Goal: Task Accomplishment & Management: Use online tool/utility

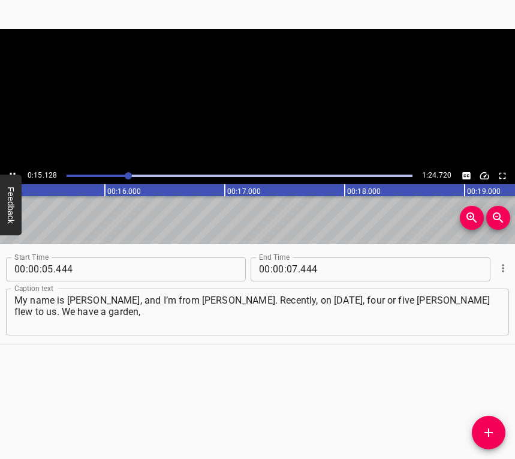
click at [12, 171] on icon "Play/Pause" at bounding box center [12, 175] width 11 height 11
click at [287, 264] on input "number" at bounding box center [292, 269] width 11 height 24
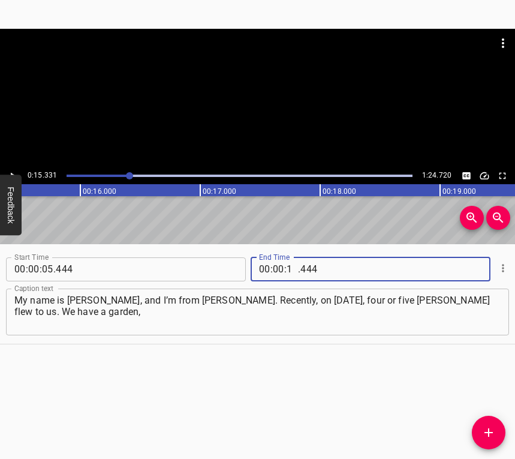
type input "15"
type input "331"
click at [488, 434] on icon "Add Cue" at bounding box center [489, 432] width 14 height 14
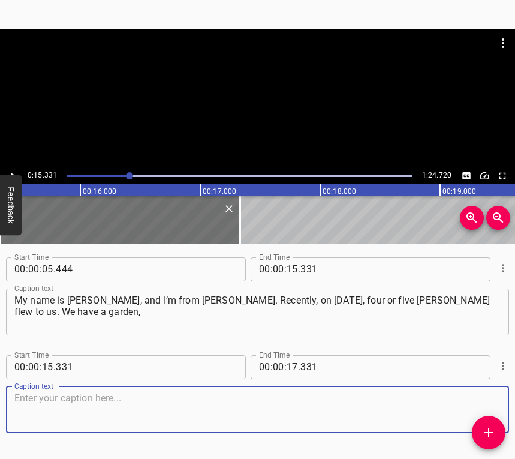
scroll to position [37, 0]
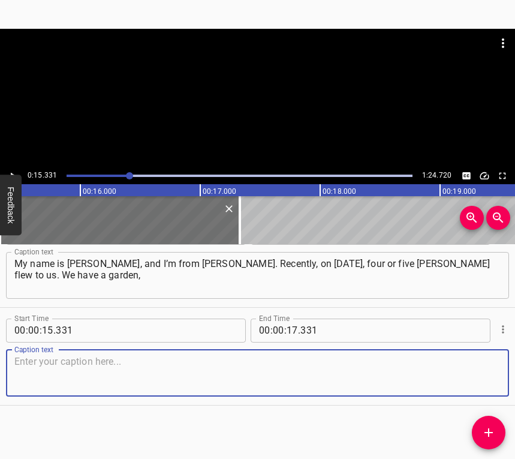
click at [481, 363] on textarea at bounding box center [257, 373] width 486 height 34
click at [68, 365] on textarea at bounding box center [257, 373] width 486 height 34
paste textarea "and in front of it there is a meat processing plant. It was at night, and then …"
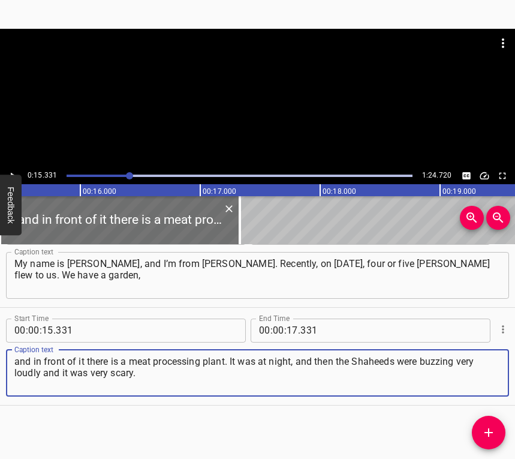
type textarea "and in front of it there is a meat processing plant. It was at night, and then …"
click at [16, 170] on icon "Play/Pause" at bounding box center [12, 175] width 11 height 11
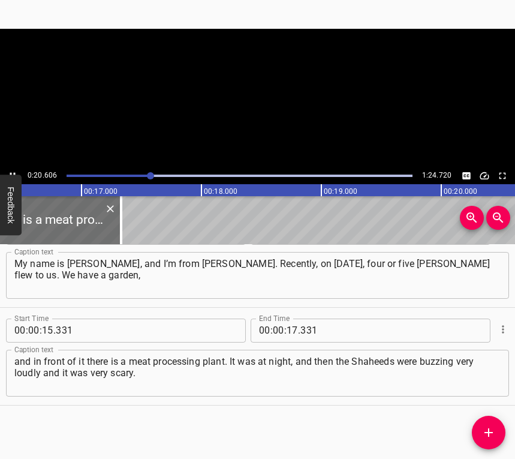
scroll to position [0, 2123]
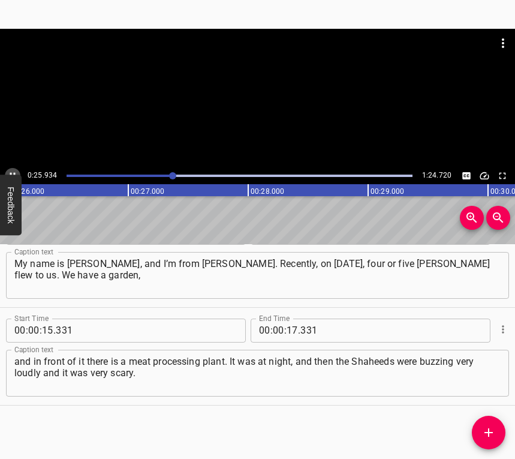
click at [11, 169] on button "Play/Pause" at bounding box center [13, 176] width 16 height 16
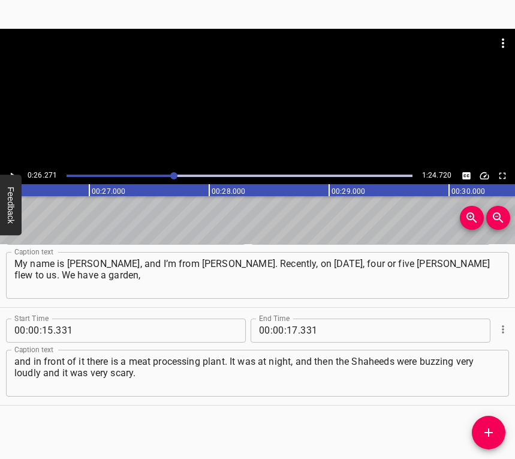
scroll to position [0, 3152]
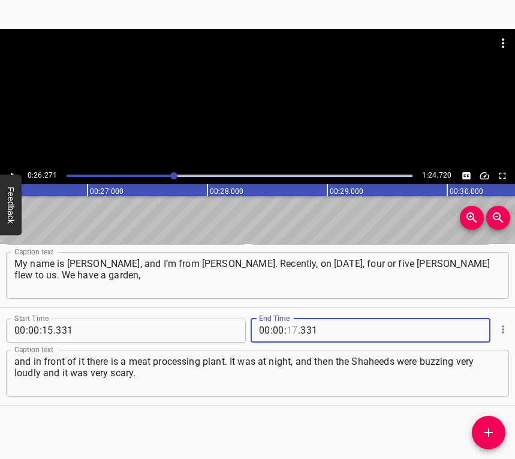
click at [287, 330] on input "number" at bounding box center [292, 331] width 11 height 24
type input "26"
type input "271"
click at [497, 429] on span "Add Cue" at bounding box center [489, 432] width 34 height 14
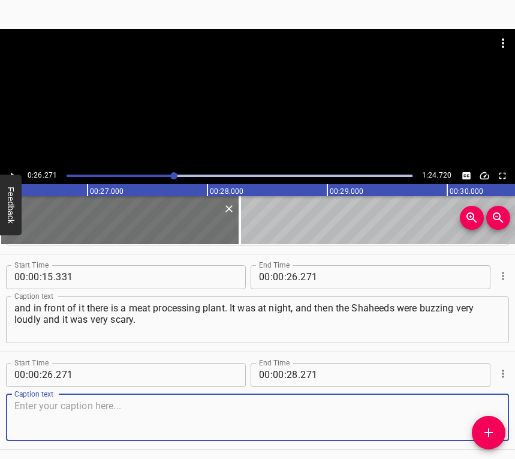
scroll to position [134, 0]
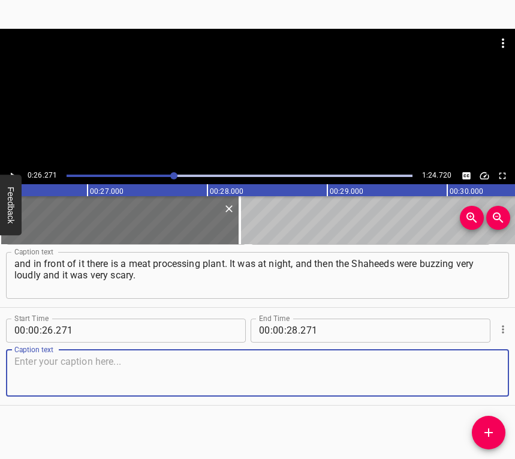
click at [485, 369] on textarea at bounding box center [257, 373] width 486 height 34
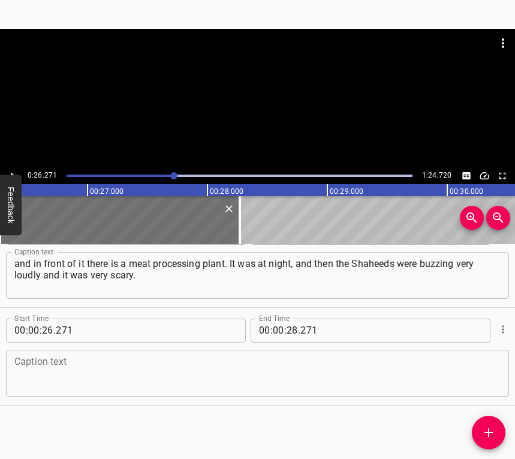
click at [40, 369] on textarea at bounding box center [257, 373] width 486 height 34
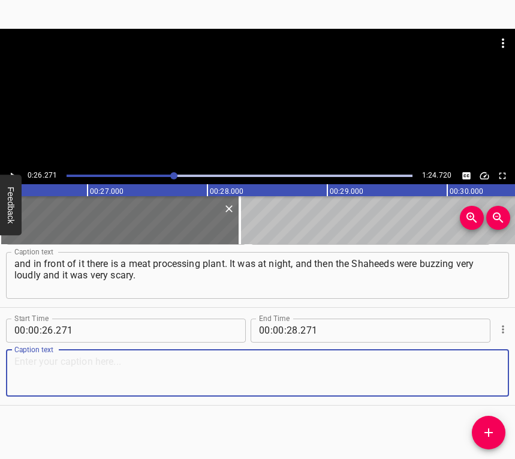
paste textarea "We hide near the bed. There are no windows there, there is nothing. This year, …"
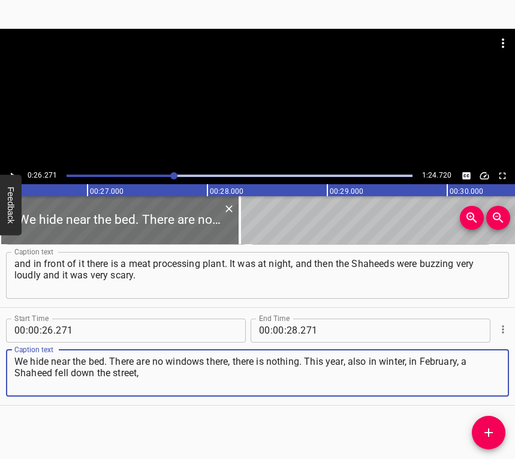
type textarea "We hide near the bed. There are no windows there, there is nothing. This year, …"
click at [8, 168] on div "0:26.271 1:24.720" at bounding box center [257, 175] width 515 height 17
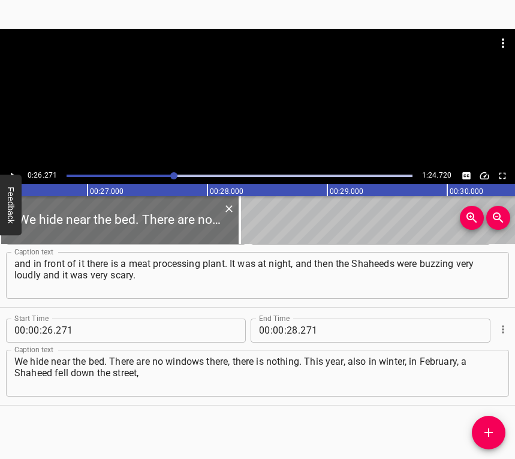
click at [13, 168] on button "Play/Pause" at bounding box center [13, 176] width 16 height 16
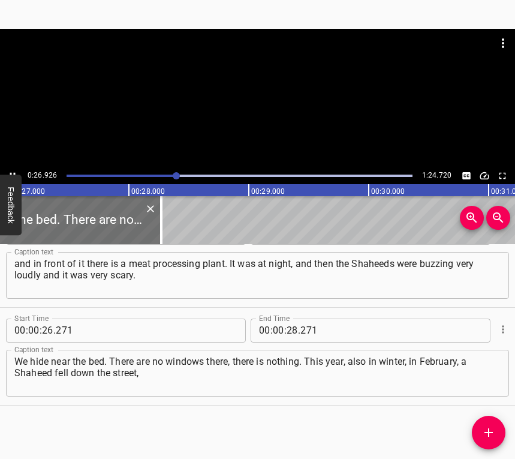
scroll to position [0, 3262]
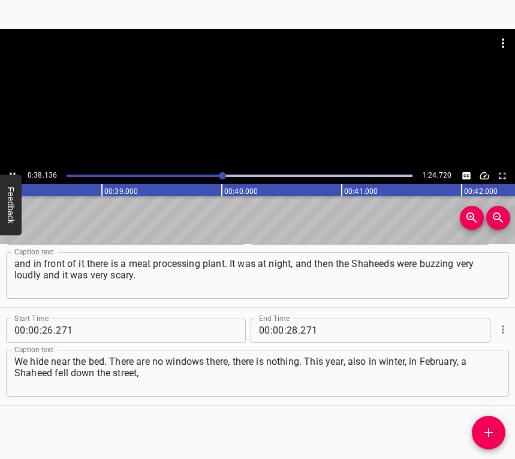
click at [13, 171] on icon "Play/Pause" at bounding box center [12, 175] width 11 height 11
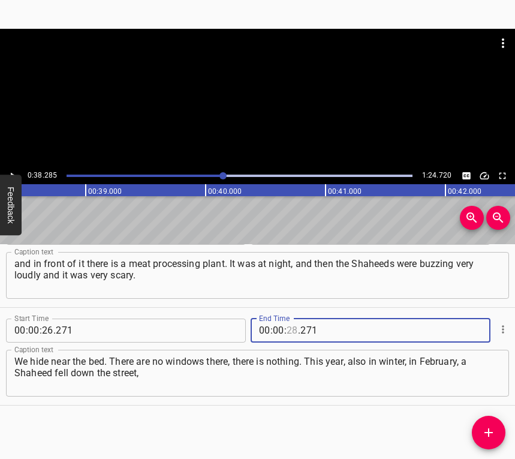
click at [288, 329] on input "number" at bounding box center [292, 331] width 11 height 24
type input "38"
type input "285"
click at [485, 431] on icon "Add Cue" at bounding box center [489, 432] width 14 height 14
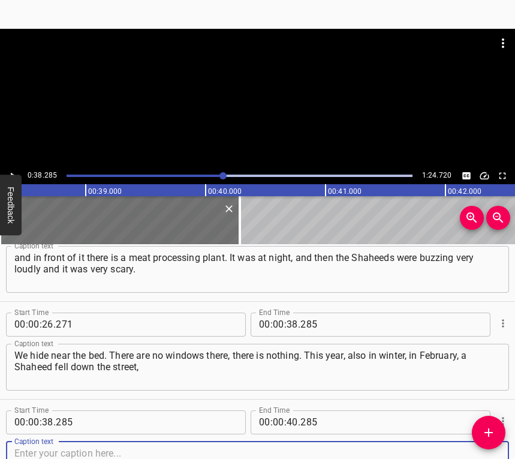
scroll to position [232, 0]
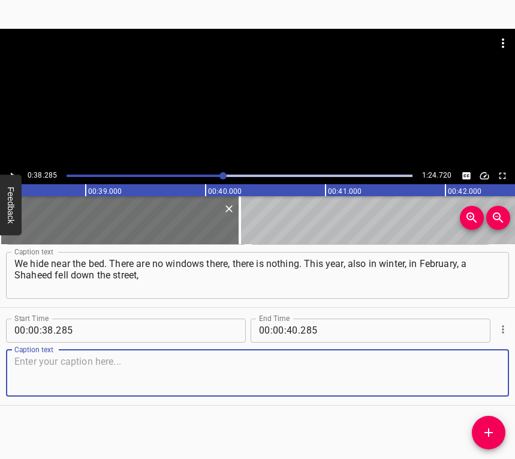
click at [485, 359] on textarea at bounding box center [257, 373] width 486 height 34
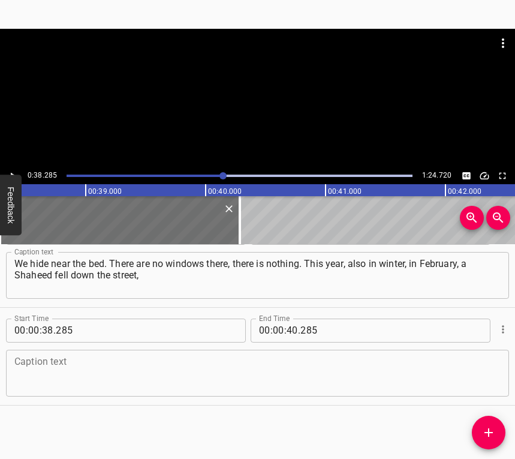
click at [131, 374] on textarea at bounding box center [257, 373] width 486 height 34
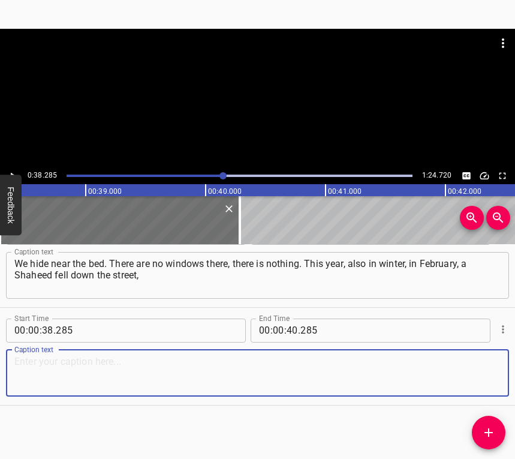
paste textarea "into our neighbor’s shed. It’s impossible to get used to it. When the missiles …"
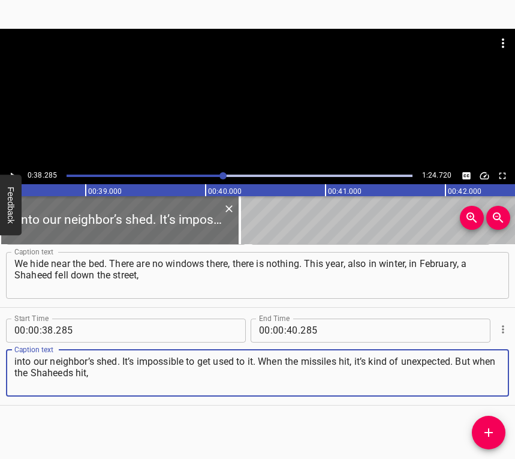
type textarea "into our neighbor’s shed. It’s impossible to get used to it. When the missiles …"
click at [8, 173] on icon "Play/Pause" at bounding box center [12, 175] width 11 height 11
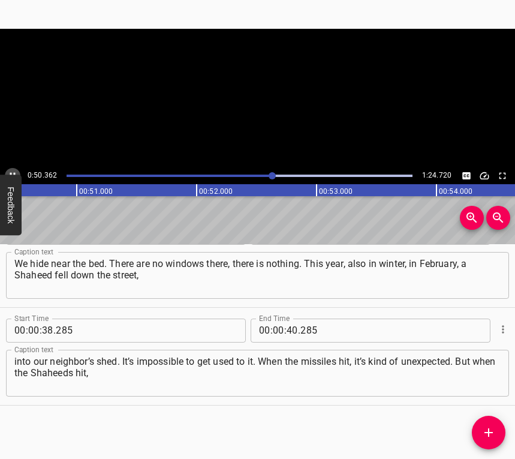
click at [14, 170] on icon "Play/Pause" at bounding box center [12, 175] width 11 height 11
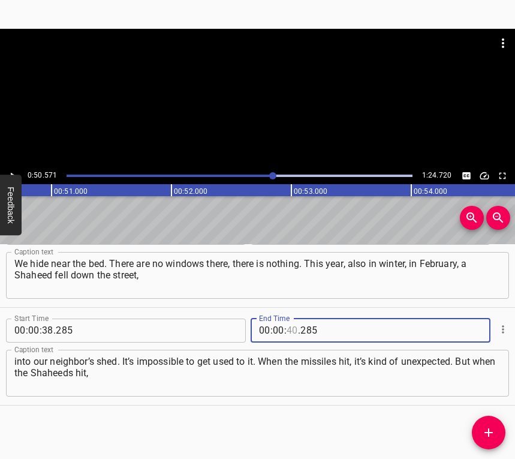
click at [287, 323] on input "number" at bounding box center [292, 331] width 11 height 24
type input "50"
type input "571"
click at [497, 425] on span "Add Cue" at bounding box center [489, 432] width 34 height 14
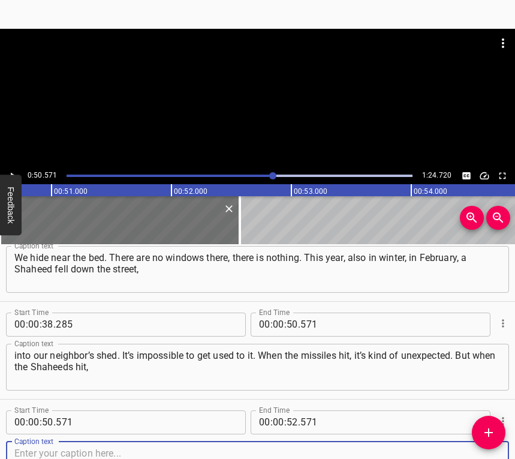
scroll to position [330, 0]
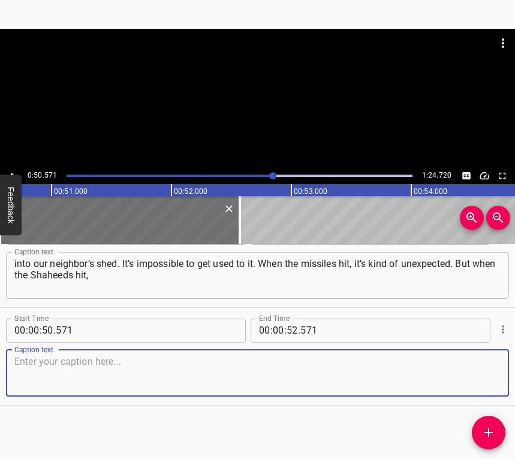
click at [479, 377] on textarea at bounding box center [257, 373] width 486 height 34
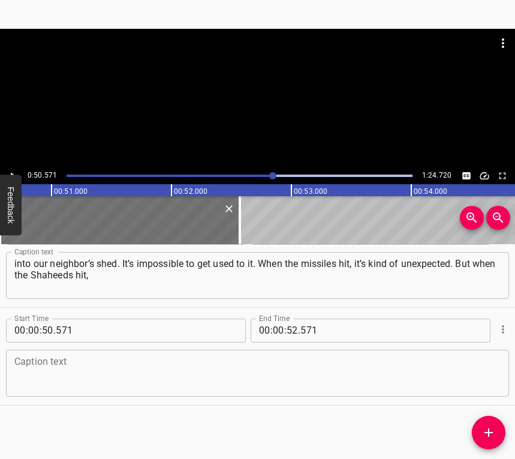
click at [150, 364] on textarea at bounding box center [257, 373] width 486 height 34
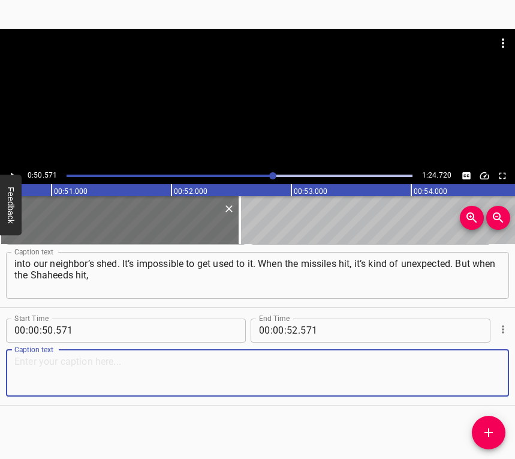
paste textarea "it’s predictable, because they’re buzzing. I would like my cat to come back. Wh…"
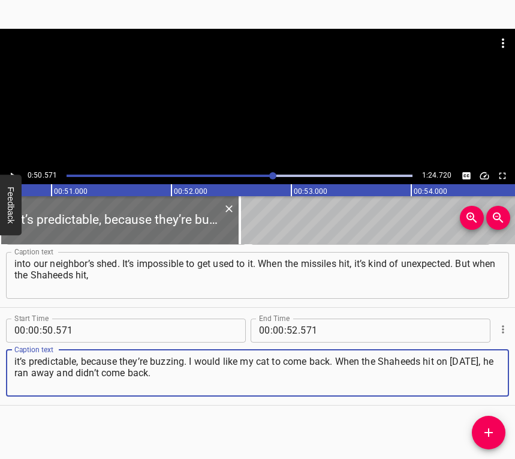
type textarea "it’s predictable, because they’re buzzing. I would like my cat to come back. Wh…"
click at [11, 170] on icon "Play/Pause" at bounding box center [12, 175] width 11 height 11
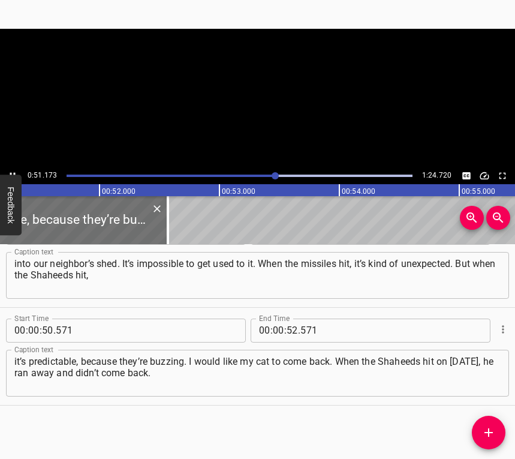
scroll to position [0, 6170]
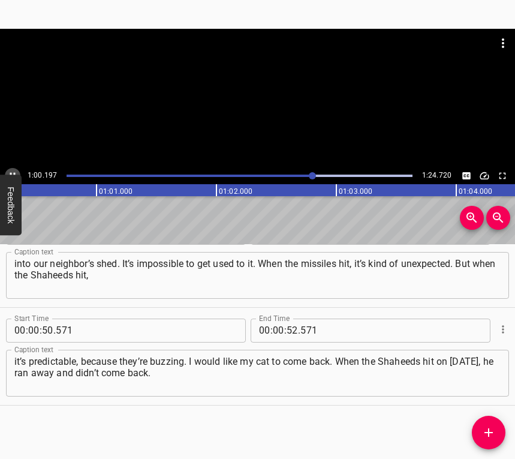
click at [14, 170] on icon "Play/Pause" at bounding box center [12, 175] width 11 height 11
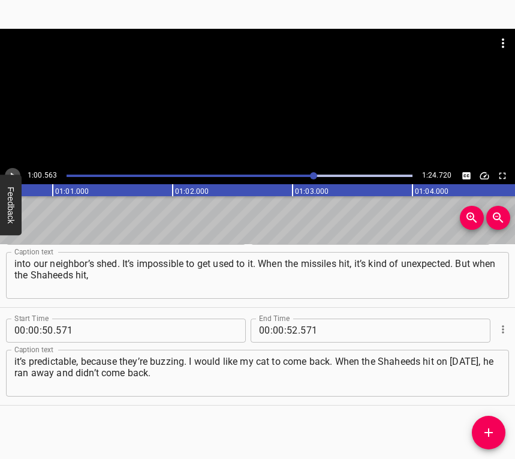
click at [14, 170] on icon "Play/Pause" at bounding box center [12, 175] width 11 height 11
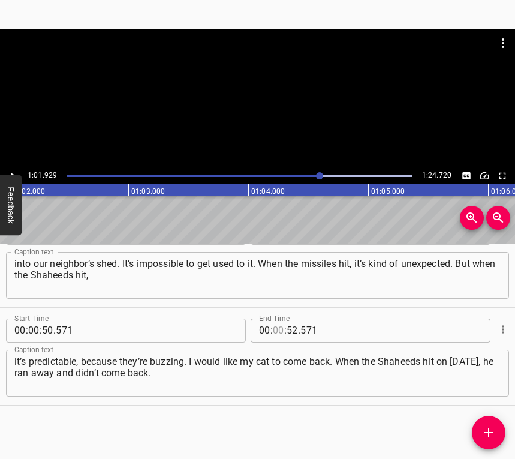
click at [276, 329] on input "number" at bounding box center [278, 331] width 11 height 24
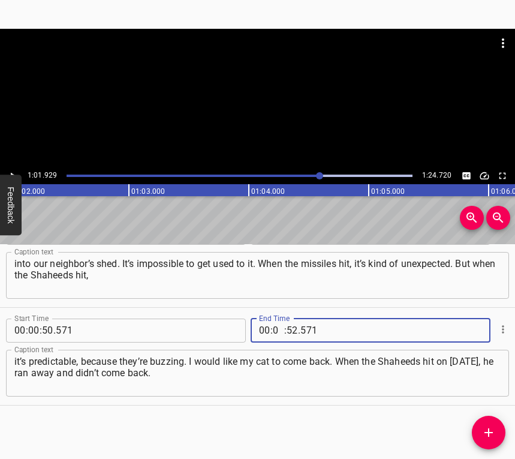
type input "01"
type input "929"
click at [493, 429] on icon "Add Cue" at bounding box center [489, 432] width 14 height 14
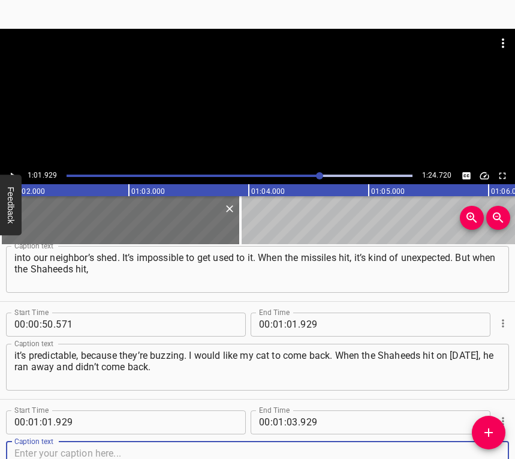
scroll to position [428, 0]
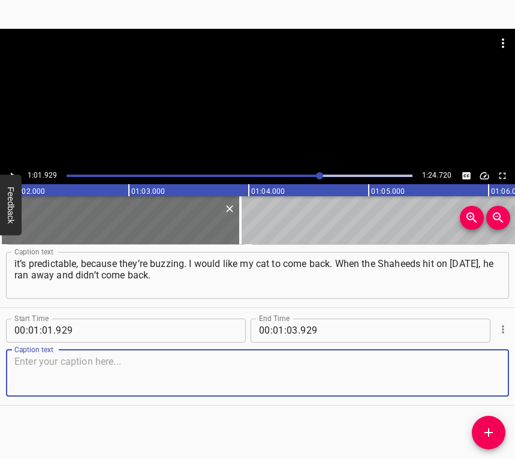
click at [484, 368] on textarea at bounding box center [257, 373] width 486 height 34
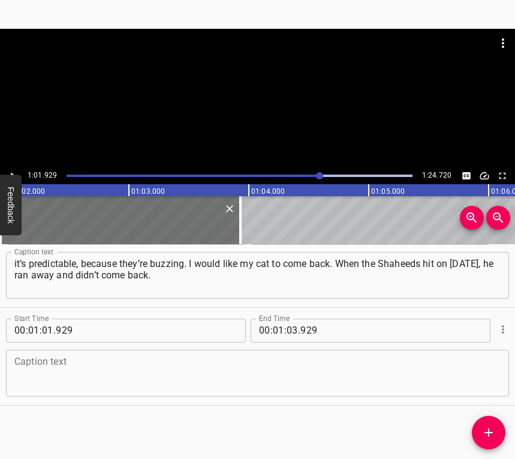
click at [161, 362] on textarea at bounding box center [257, 373] width 486 height 34
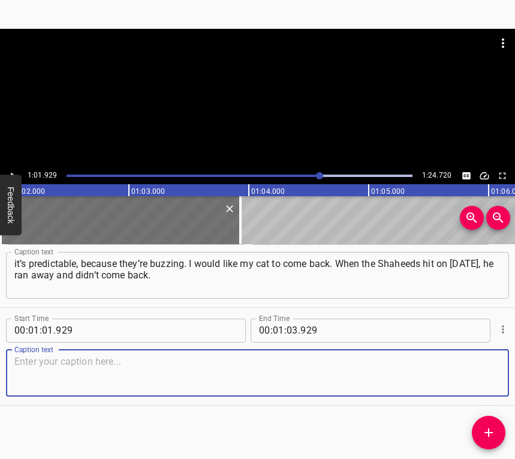
paste textarea "We were looking for him. Mom posted an ad about Murchyk on Facebook and Instagr…"
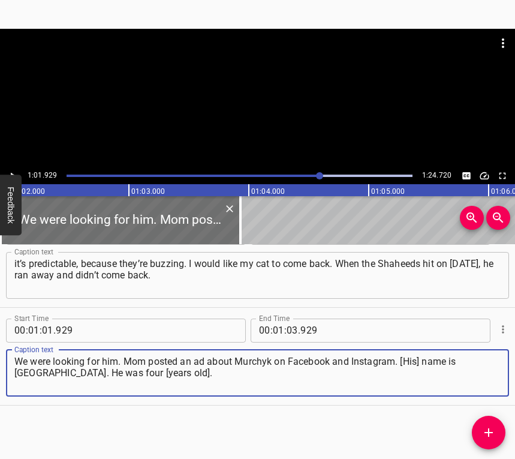
type textarea "We were looking for him. Mom posted an ad about Murchyk on Facebook and Instagr…"
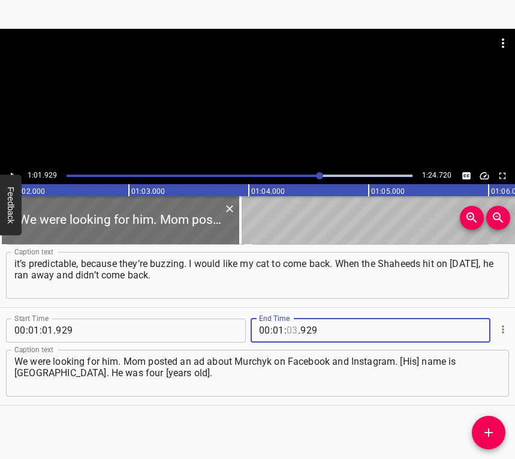
click at [289, 334] on input "number" at bounding box center [292, 331] width 11 height 24
type input "14"
type input "720"
click at [10, 172] on icon "Play/Pause" at bounding box center [12, 175] width 11 height 11
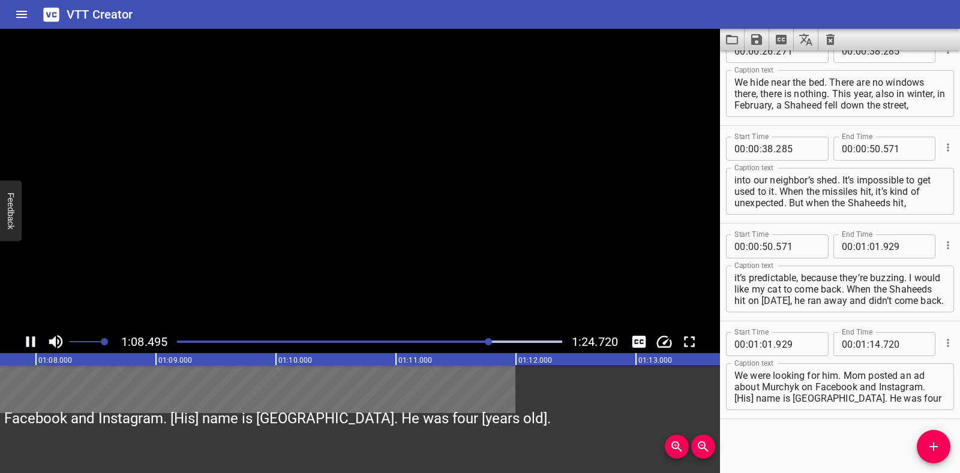
scroll to position [220, 0]
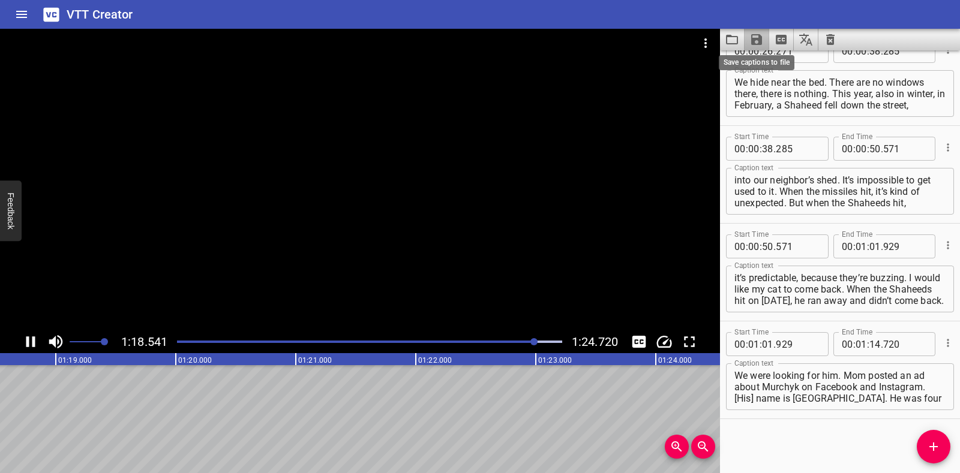
click at [515, 42] on icon "Save captions to file" at bounding box center [756, 39] width 11 height 11
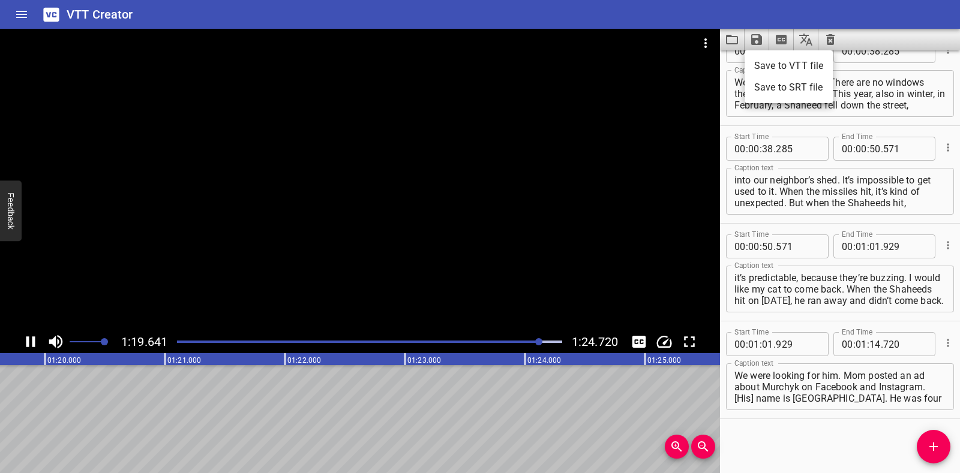
click at [515, 65] on li "Save to VTT file" at bounding box center [788, 66] width 88 height 22
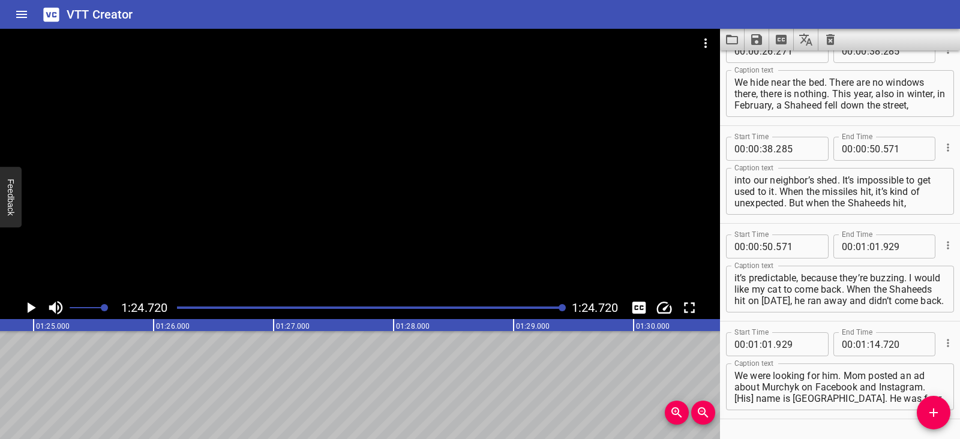
scroll to position [254, 0]
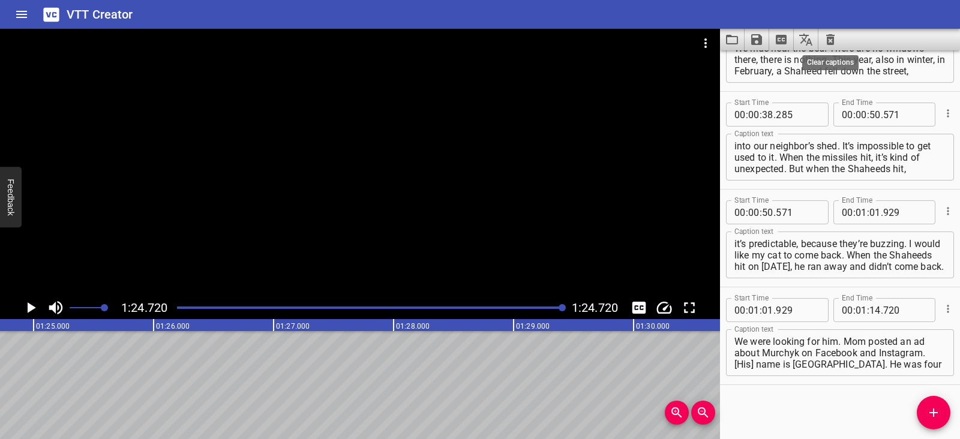
click at [515, 35] on icon "Clear captions" at bounding box center [830, 39] width 8 height 11
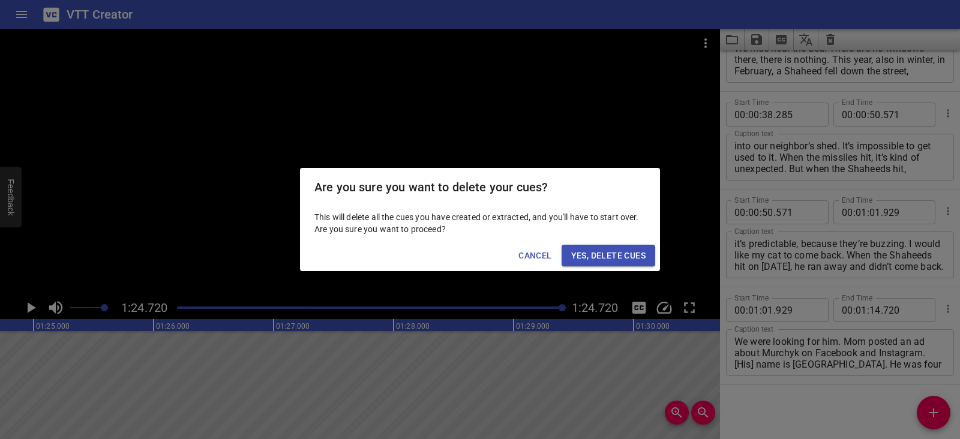
click at [515, 256] on span "Yes, Delete Cues" at bounding box center [608, 255] width 74 height 15
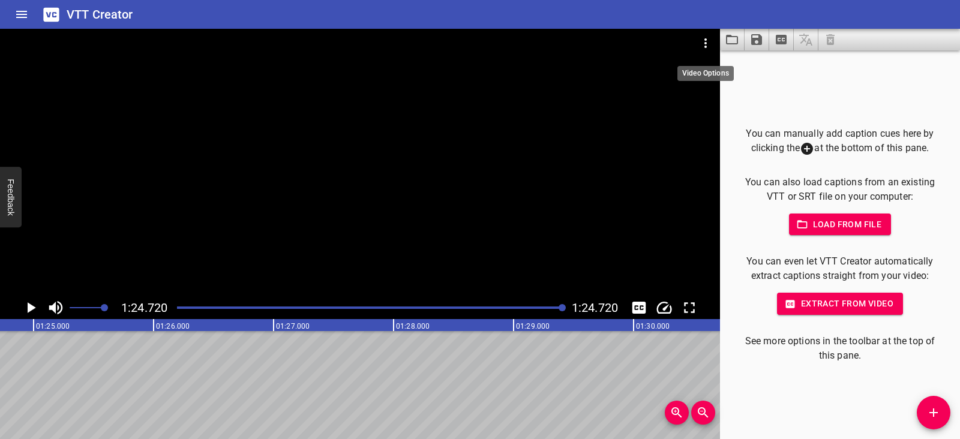
click at [515, 42] on icon "Video Options" at bounding box center [705, 43] width 14 height 14
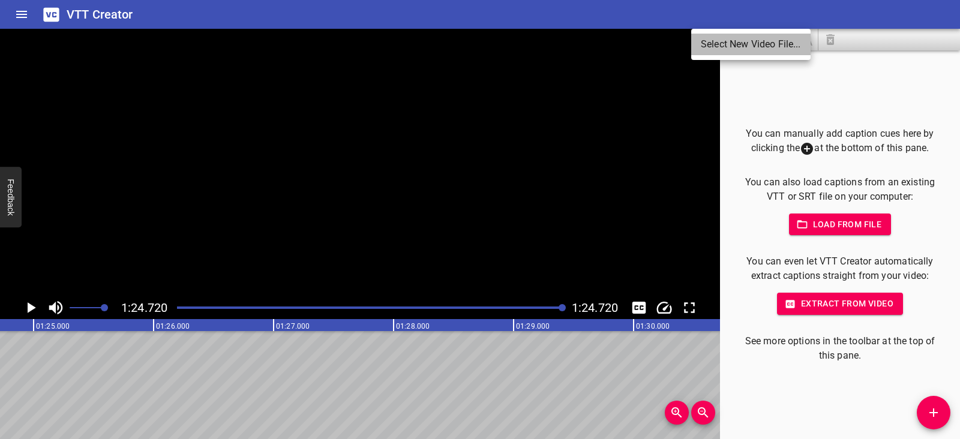
click at [515, 42] on li "Select New Video File..." at bounding box center [750, 45] width 119 height 22
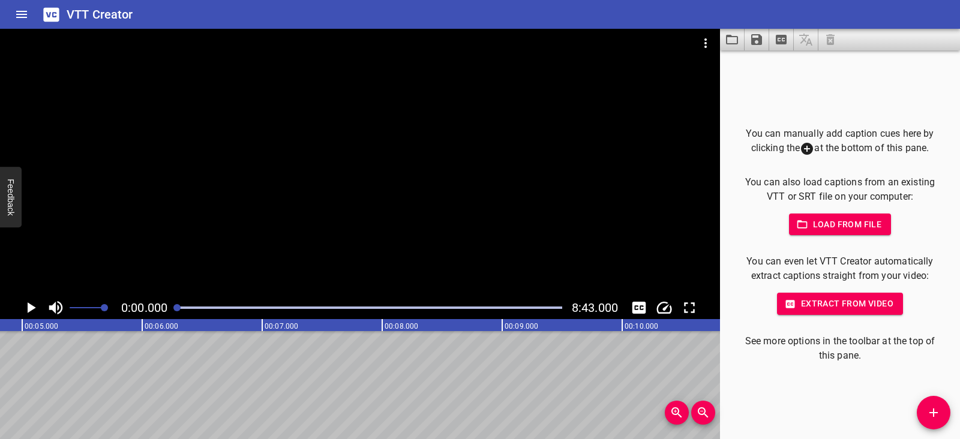
scroll to position [0, 0]
click at [35, 307] on icon "Play/Pause" at bounding box center [31, 308] width 18 height 18
click at [35, 305] on icon "Play/Pause" at bounding box center [31, 308] width 18 height 18
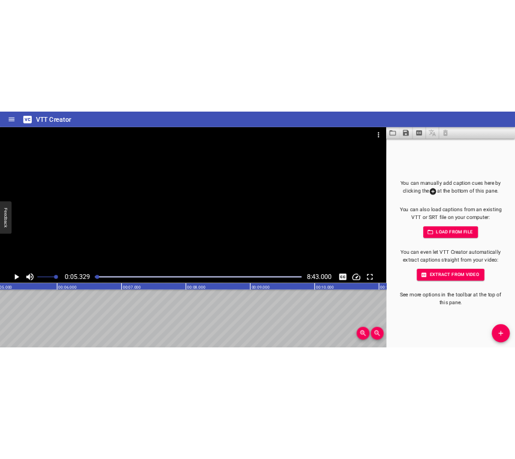
scroll to position [0, 639]
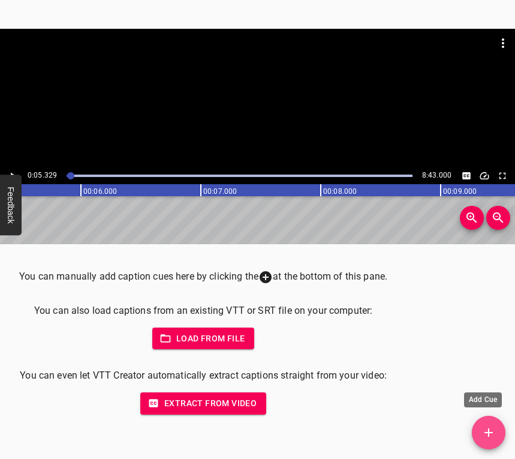
click at [494, 426] on icon "Add Cue" at bounding box center [489, 432] width 14 height 14
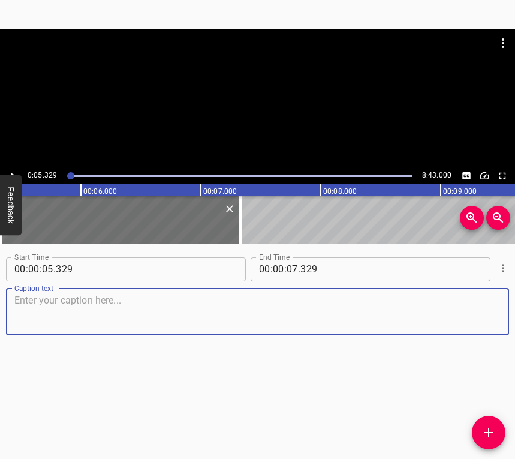
click at [68, 297] on textarea at bounding box center [257, 312] width 486 height 34
paste textarea "You know, everything was interesting... I’ll start with what happened before. E…"
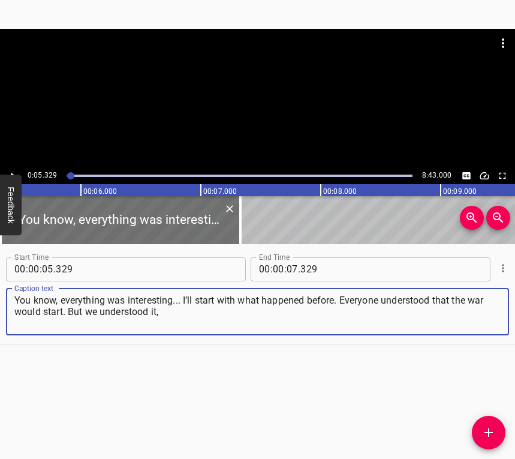
type textarea "You know, everything was interesting... I’ll start with what happened before. E…"
click at [14, 170] on icon "Play/Pause" at bounding box center [12, 175] width 11 height 11
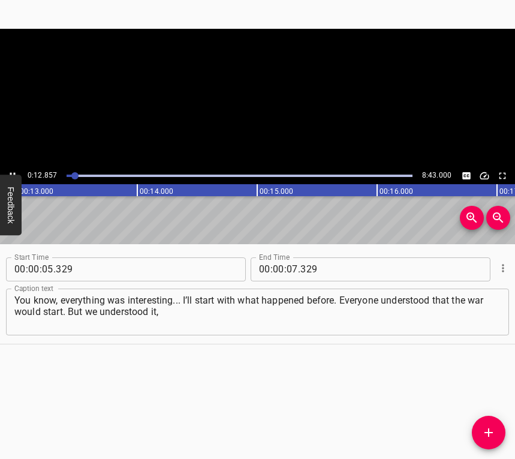
click at [14, 170] on icon "Play/Pause" at bounding box center [12, 175] width 11 height 11
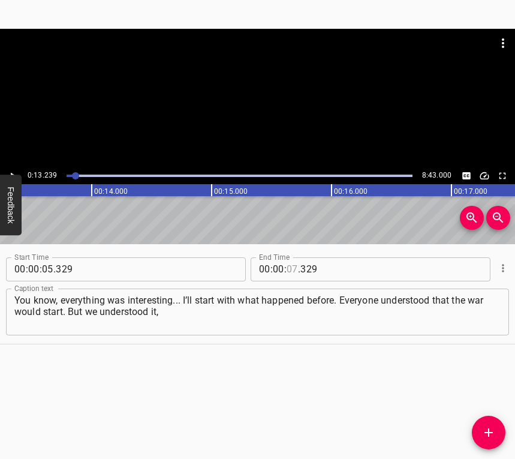
click at [289, 268] on input "number" at bounding box center [292, 269] width 11 height 24
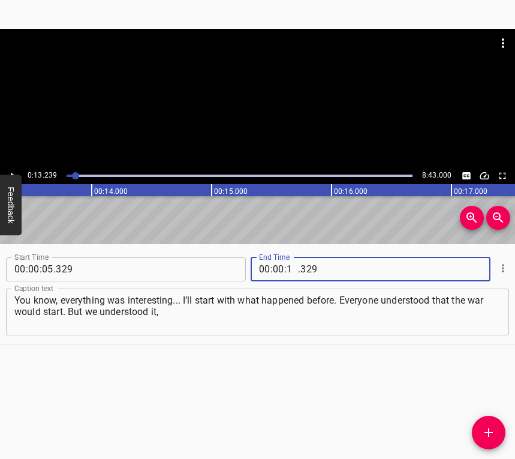
type input "13"
type input "239"
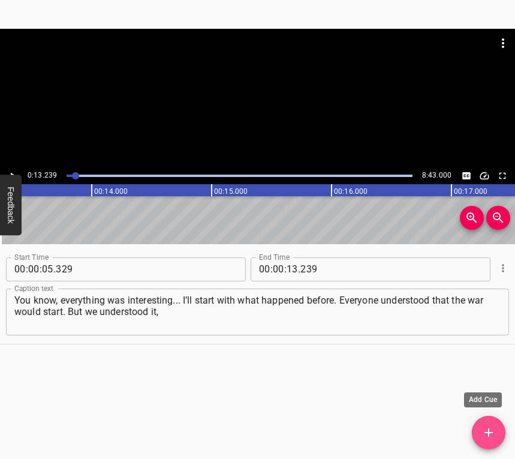
click at [492, 428] on icon "Add Cue" at bounding box center [489, 432] width 14 height 14
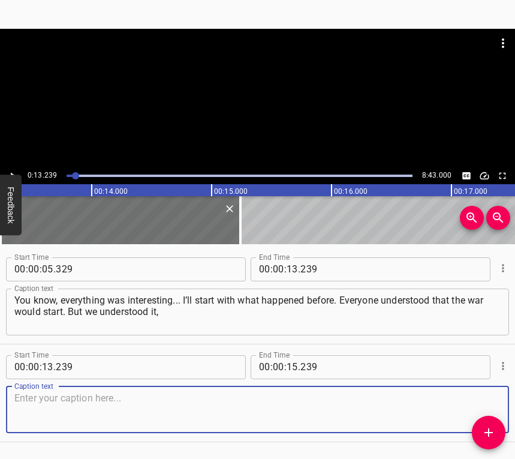
scroll to position [37, 0]
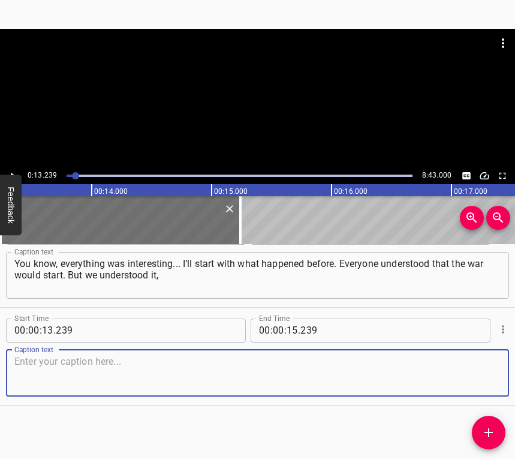
click at [473, 375] on textarea at bounding box center [257, 373] width 486 height 34
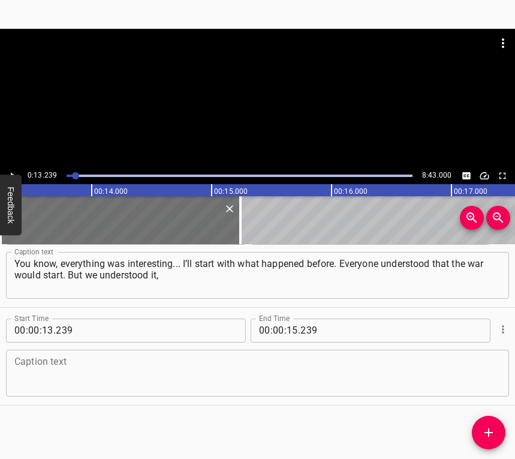
click at [79, 377] on textarea at bounding box center [257, 373] width 486 height 34
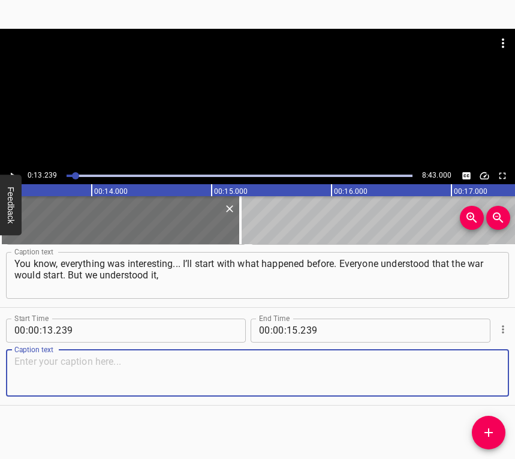
paste textarea "but we didn’t realise it. We went around discussing it. One day, even the day b…"
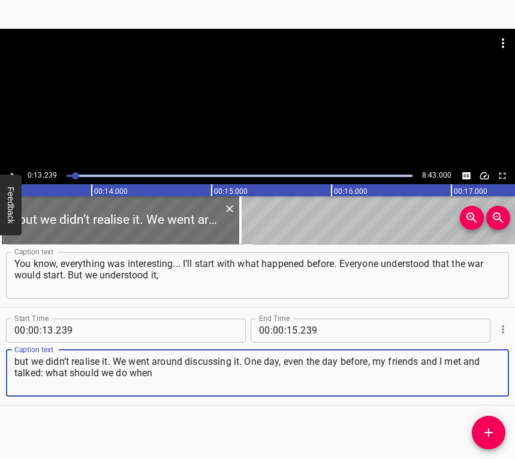
type textarea "but we didn’t realise it. We went around discussing it. One day, even the day b…"
click at [13, 170] on icon "Play/Pause" at bounding box center [12, 175] width 11 height 11
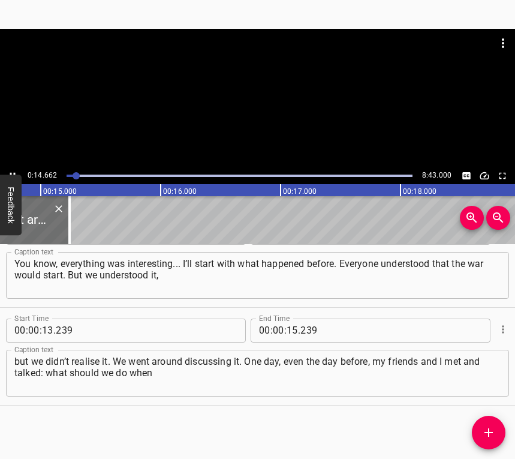
scroll to position [0, 1789]
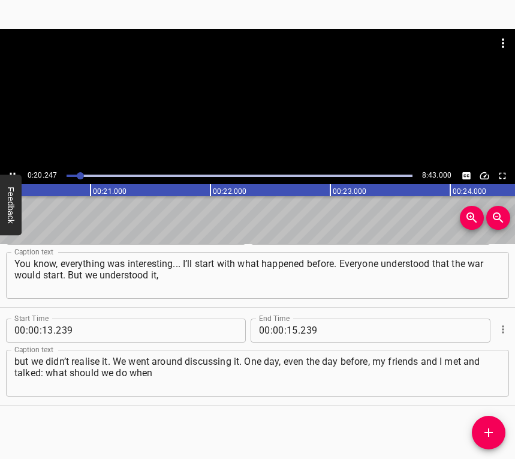
click at [9, 171] on icon "Play/Pause" at bounding box center [12, 175] width 11 height 11
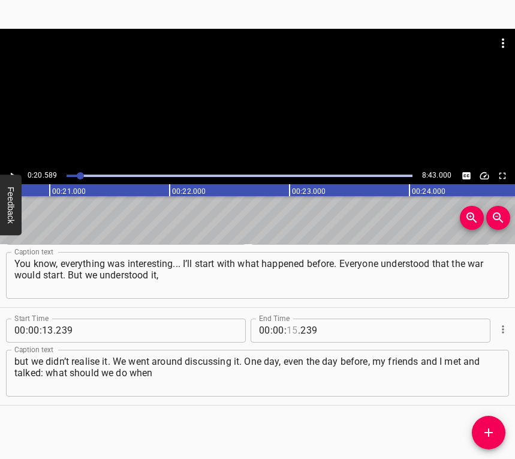
click at [292, 326] on input "number" at bounding box center [292, 331] width 11 height 24
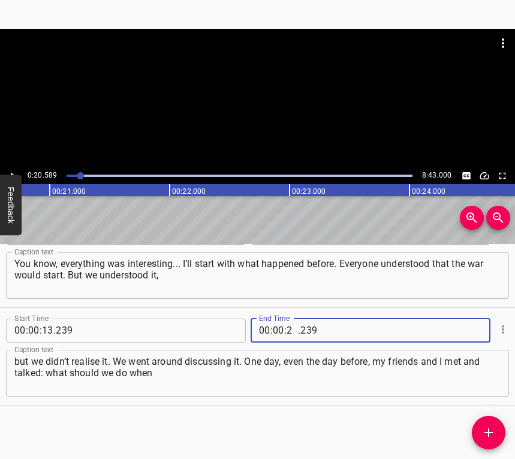
type input "20"
type input "589"
click at [486, 434] on icon "Add Cue" at bounding box center [489, 432] width 14 height 14
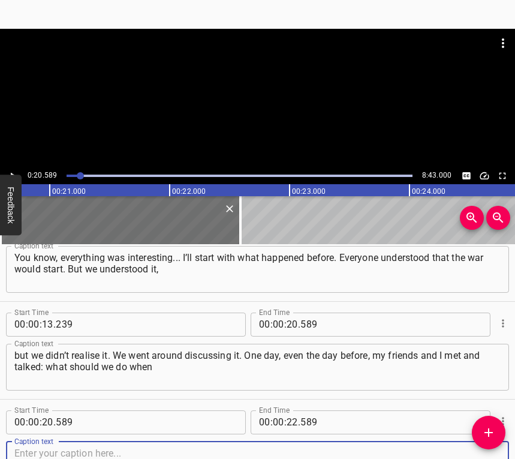
scroll to position [134, 0]
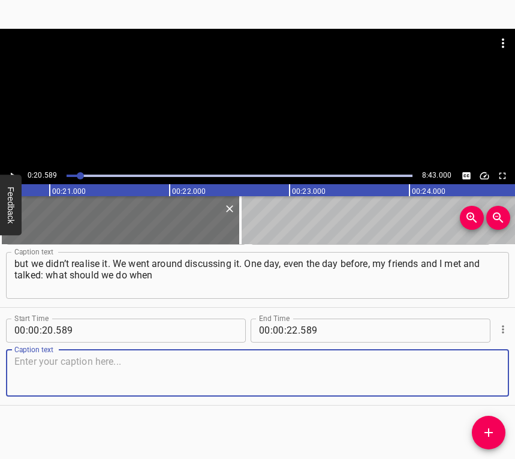
click at [478, 357] on textarea at bounding box center [257, 373] width 486 height 34
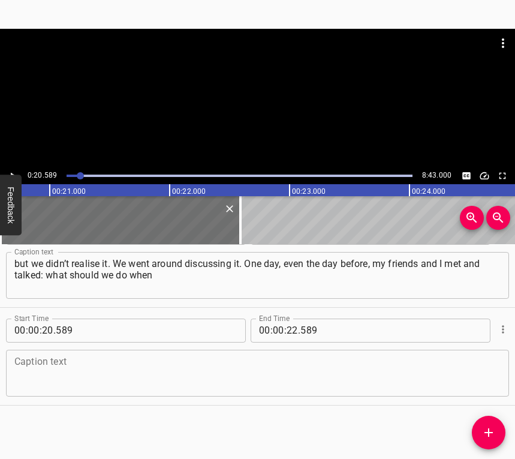
click at [30, 362] on textarea at bounding box center [257, 373] width 486 height 34
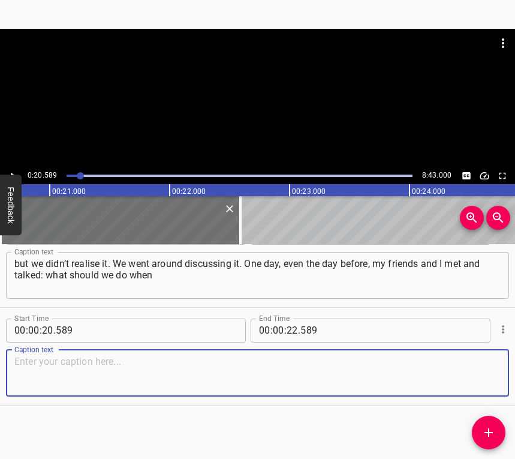
paste textarea "the war starts? Should we hide in the forest? Or somewhere else? I mean, now it…"
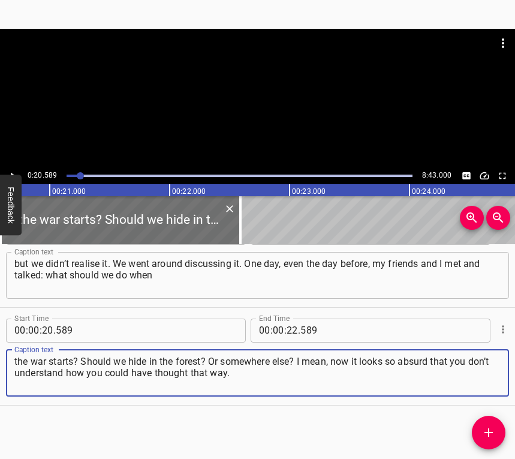
type textarea "the war starts? Should we hide in the forest? Or somewhere else? I mean, now it…"
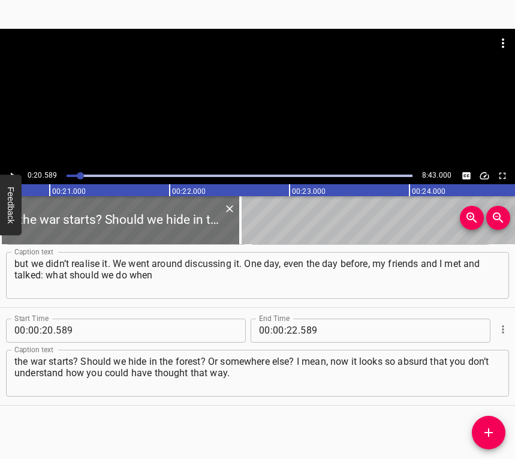
click at [7, 167] on div at bounding box center [257, 98] width 515 height 139
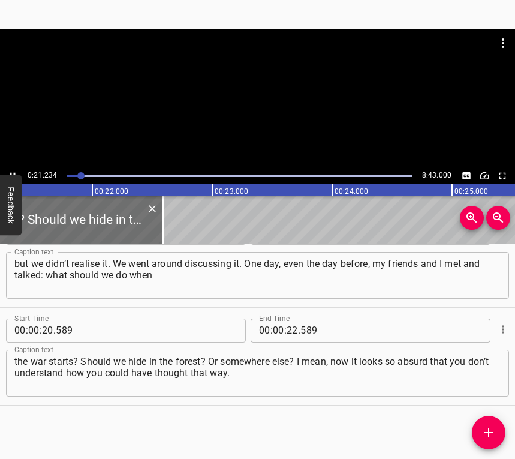
scroll to position [0, 2579]
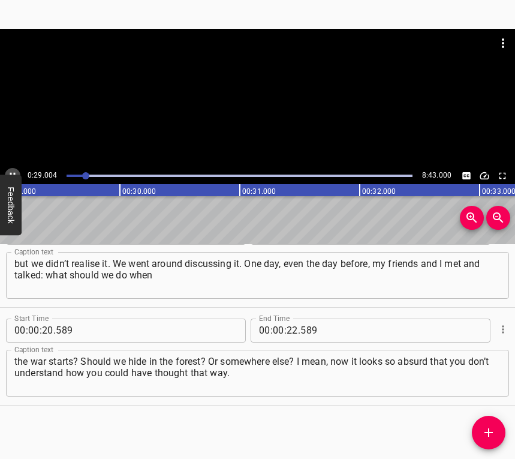
click at [14, 170] on icon "Play/Pause" at bounding box center [12, 175] width 11 height 11
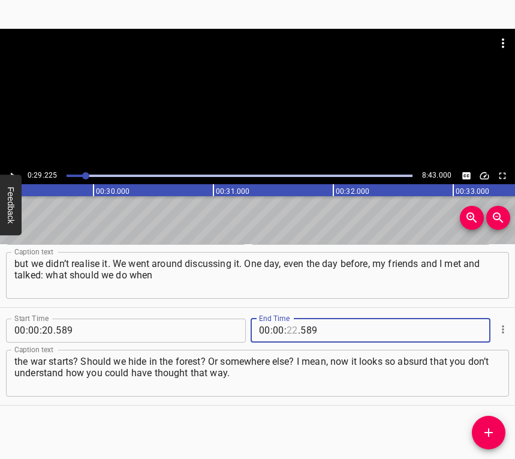
click at [289, 321] on input "number" at bounding box center [292, 331] width 11 height 24
type input "29"
type input "225"
click at [490, 433] on icon "Add Cue" at bounding box center [489, 432] width 8 height 8
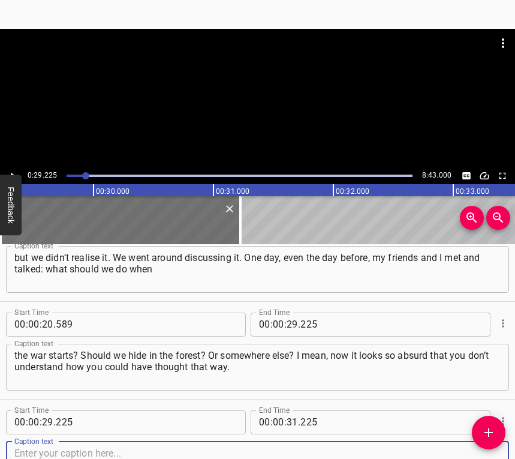
scroll to position [232, 0]
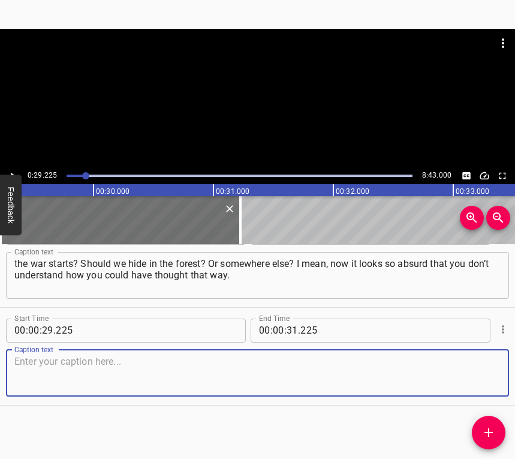
drag, startPoint x: 489, startPoint y: 381, endPoint x: 509, endPoint y: 359, distance: 30.1
click at [490, 378] on textarea at bounding box center [257, 373] width 486 height 34
click at [83, 369] on textarea at bounding box center [257, 373] width 486 height 34
paste textarea "We read some articles about what to do when the occupiers enter the city. But n…"
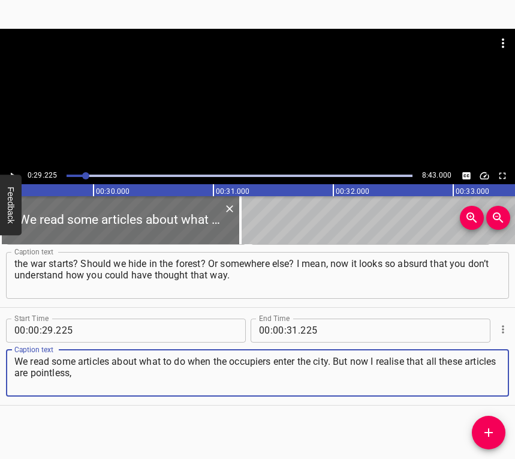
type textarea "We read some articles about what to do when the occupiers enter the city. But n…"
click at [11, 169] on button "Play/Pause" at bounding box center [13, 176] width 16 height 16
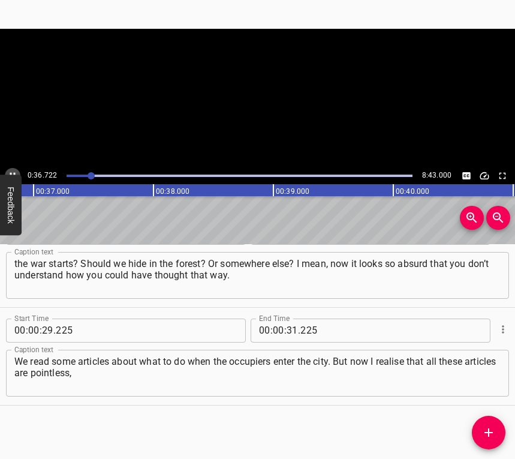
click at [11, 169] on button "Play/Pause" at bounding box center [13, 176] width 16 height 16
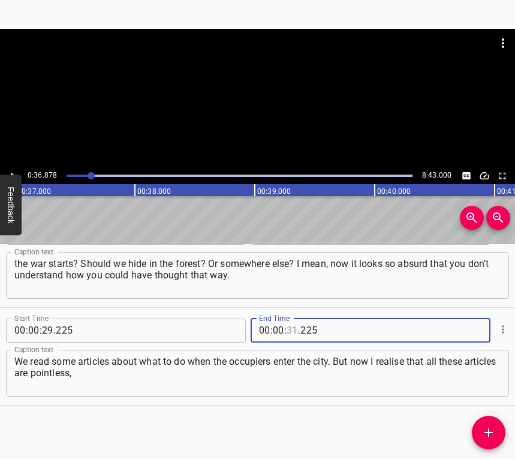
click at [287, 326] on input "number" at bounding box center [292, 331] width 11 height 24
type input "36"
type input "878"
click at [490, 437] on icon "Add Cue" at bounding box center [489, 432] width 14 height 14
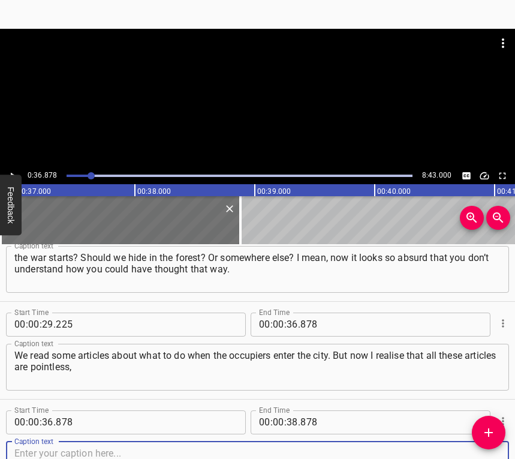
scroll to position [330, 0]
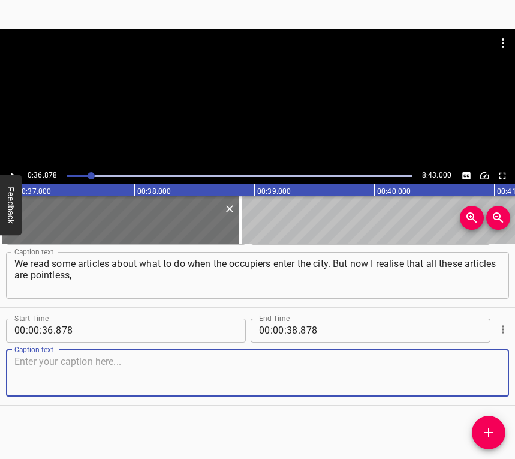
drag, startPoint x: 487, startPoint y: 372, endPoint x: 509, endPoint y: 356, distance: 27.0
click at [487, 372] on textarea at bounding box center [257, 373] width 486 height 34
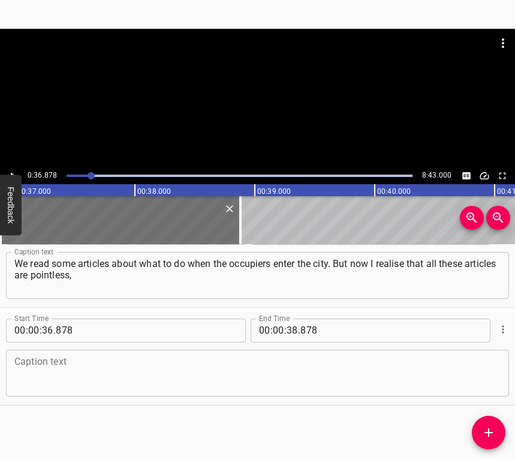
click at [46, 348] on div "Caption text Caption text" at bounding box center [257, 372] width 503 height 54
click at [40, 357] on textarea at bounding box center [257, 373] width 486 height 34
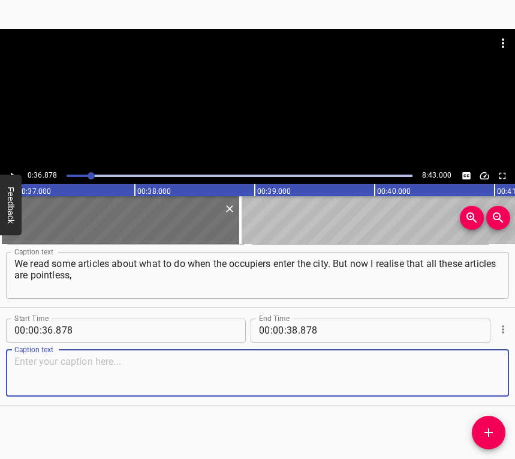
paste textarea "because it would not have worked in the situation that was on our territory. So…"
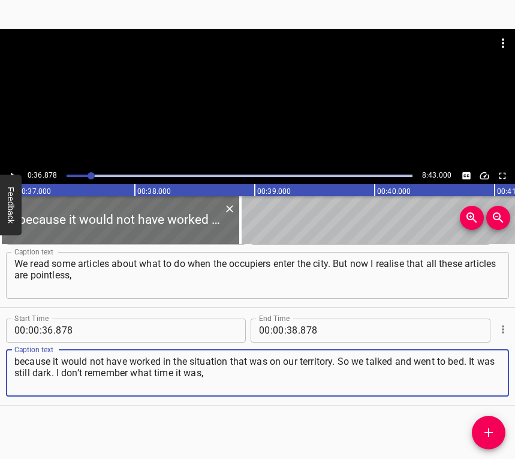
type textarea "because it would not have worked in the situation that was on our territory. So…"
click at [11, 173] on icon "Play/Pause" at bounding box center [13, 175] width 5 height 7
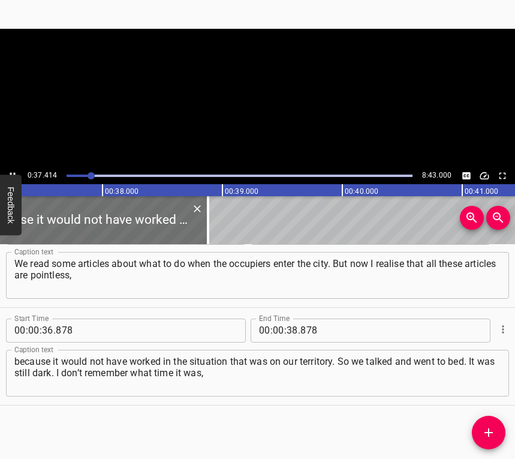
scroll to position [0, 4488]
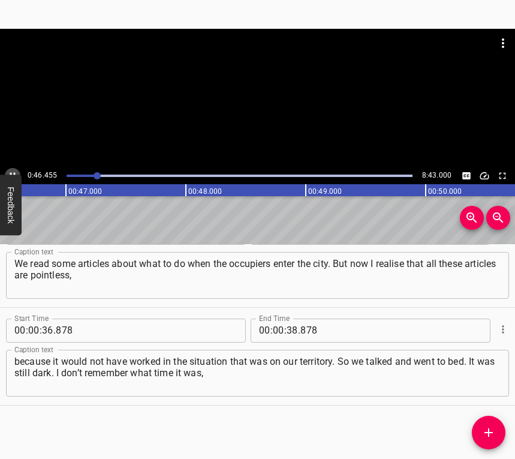
click at [12, 168] on button "Play/Pause" at bounding box center [13, 176] width 16 height 16
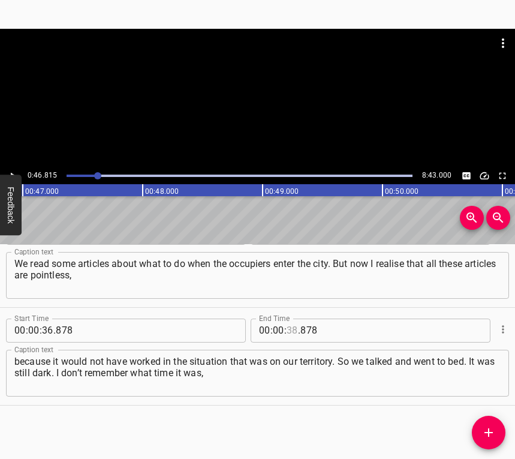
click at [292, 331] on input "number" at bounding box center [292, 331] width 11 height 24
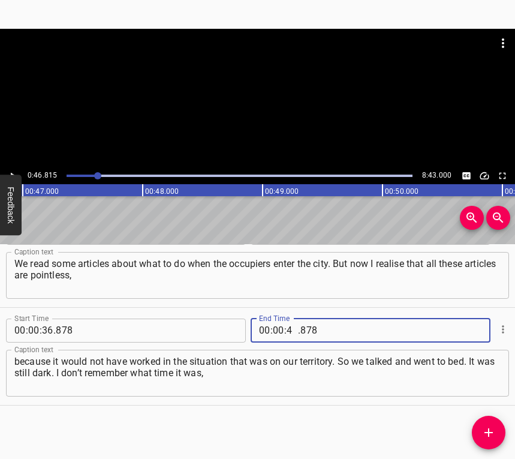
type input "46"
type input "815"
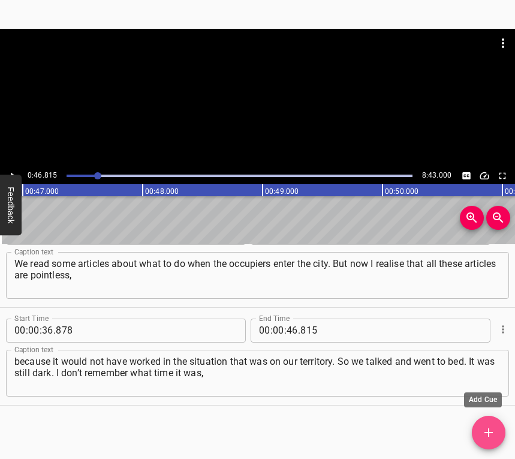
click at [483, 437] on icon "Add Cue" at bounding box center [489, 432] width 14 height 14
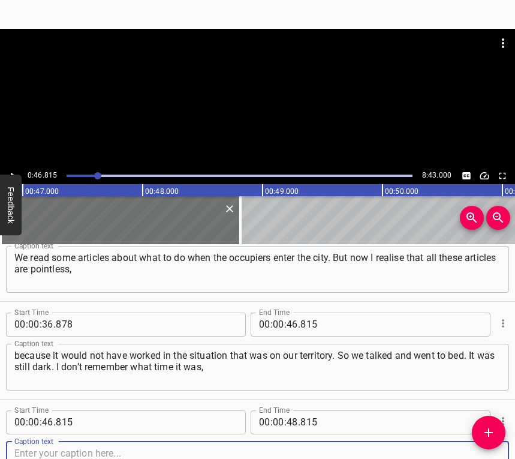
scroll to position [428, 0]
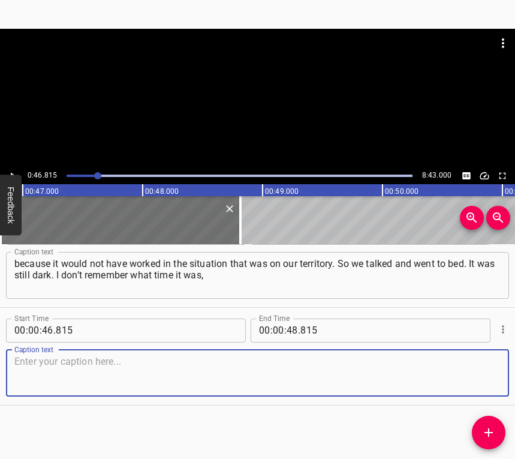
click at [476, 364] on textarea at bounding box center [257, 373] width 486 height 34
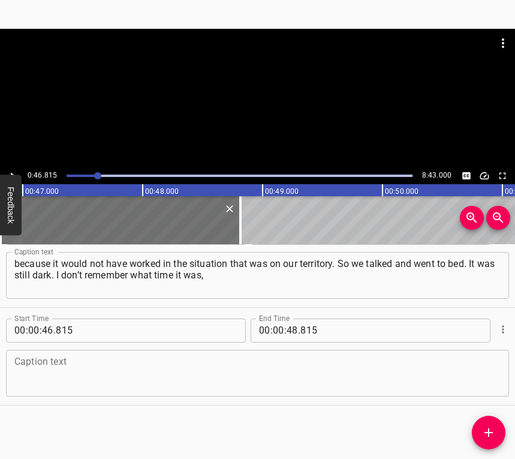
click at [118, 372] on textarea at bounding box center [257, 373] width 486 height 34
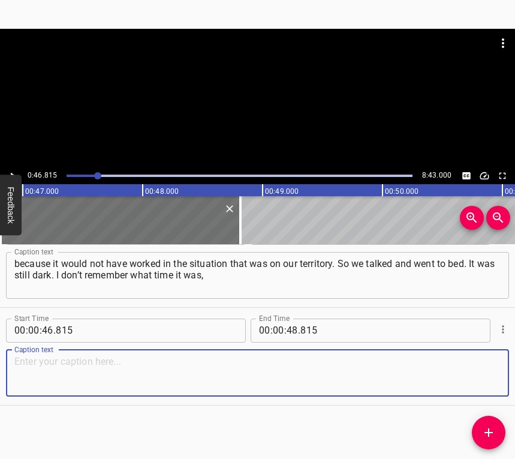
paste textarea "but my mother called me. She was crying, shouting that the war had started and …"
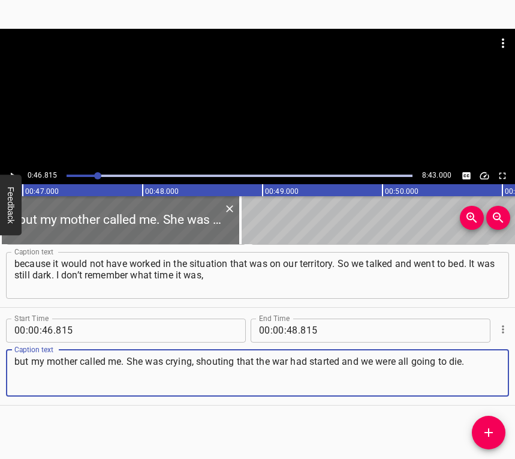
type textarea "but my mother called me. She was crying, shouting that the war had started and …"
drag, startPoint x: 16, startPoint y: 364, endPoint x: 476, endPoint y: 357, distance: 460.1
click at [476, 357] on textarea "but my mother called me. She was crying, shouting that the war had started and …" at bounding box center [257, 373] width 486 height 34
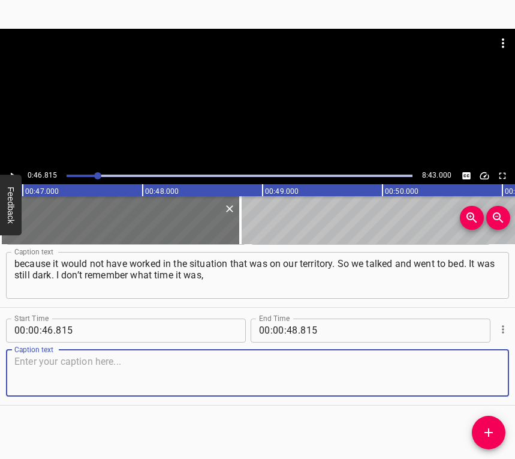
paste textarea "but my mother called me. She was crying, shouting that the war had started and …"
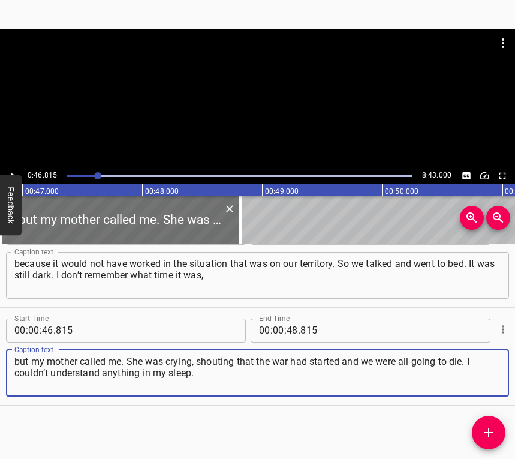
type textarea "but my mother called me. She was crying, shouting that the war had started and …"
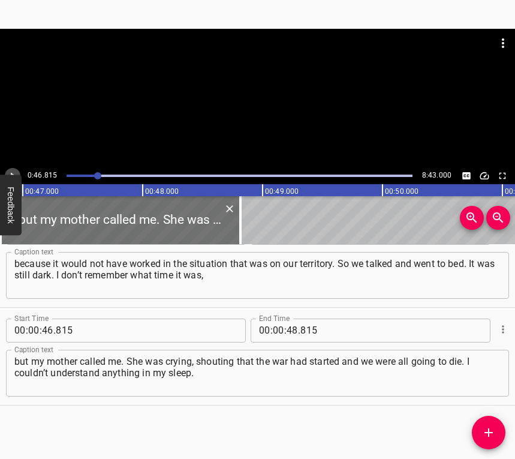
click at [14, 170] on icon "Play/Pause" at bounding box center [12, 175] width 11 height 11
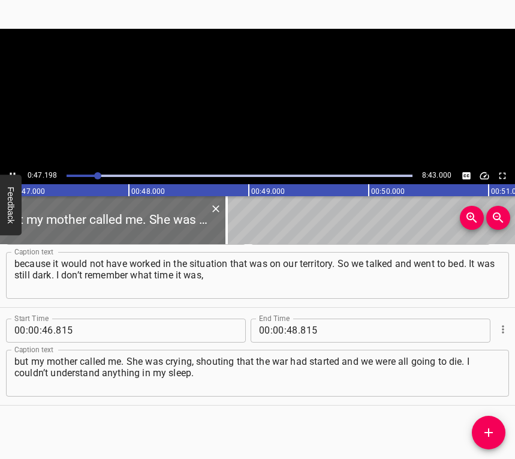
scroll to position [0, 5662]
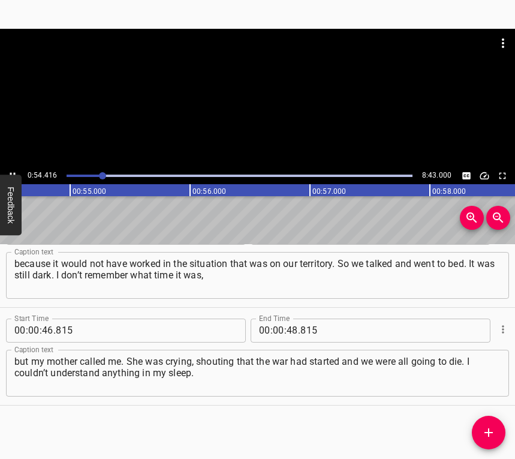
click at [12, 169] on button "Play/Pause" at bounding box center [13, 176] width 16 height 16
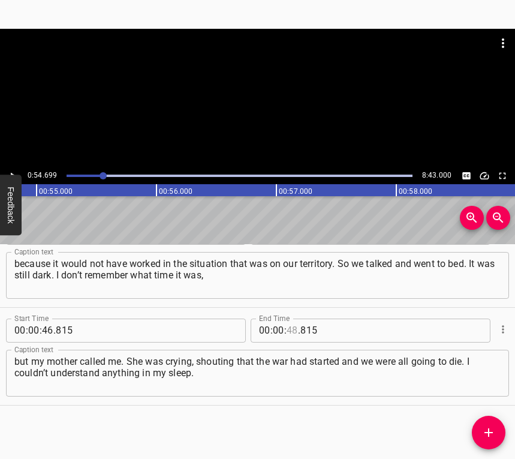
click at [287, 329] on input "number" at bounding box center [292, 331] width 11 height 24
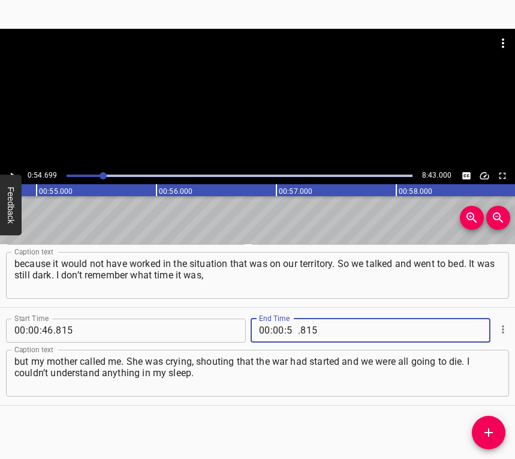
type input "54"
type input "699"
click at [491, 431] on icon "Add Cue" at bounding box center [489, 432] width 14 height 14
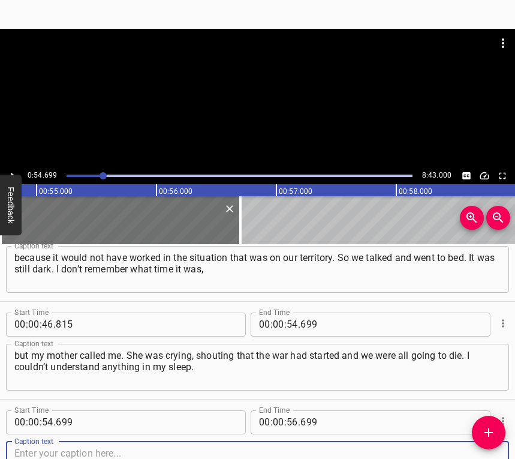
scroll to position [525, 0]
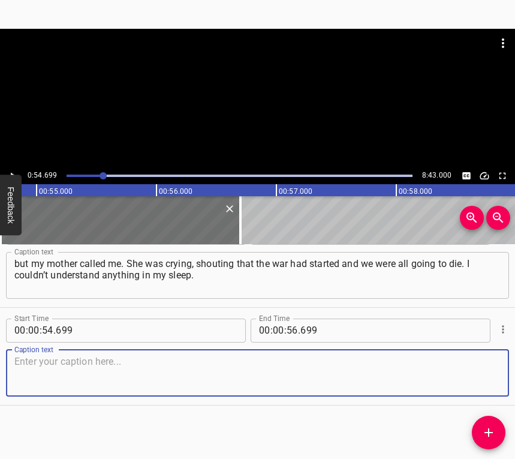
click at [475, 377] on textarea at bounding box center [257, 373] width 486 height 34
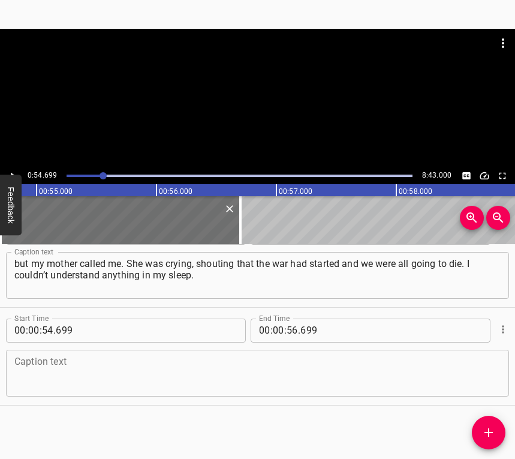
click at [107, 365] on textarea at bounding box center [257, 373] width 486 height 34
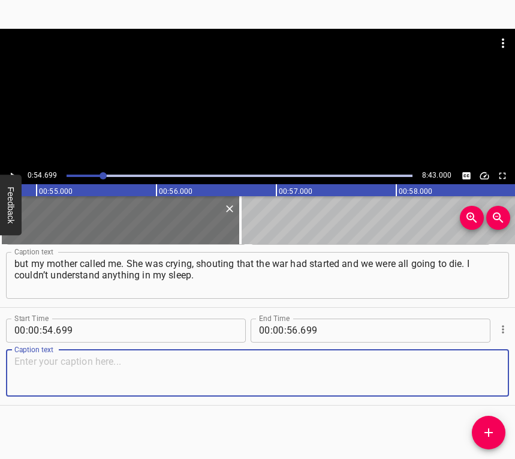
paste textarea "And I was also like a wild man. I had no social media, I’m not a media person a…"
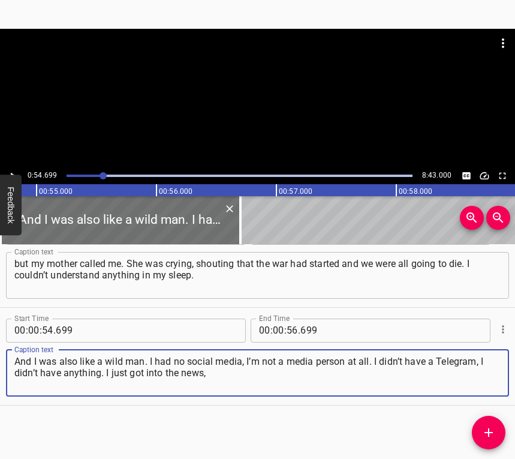
type textarea "And I was also like a wild man. I had no social media, I’m not a media person a…"
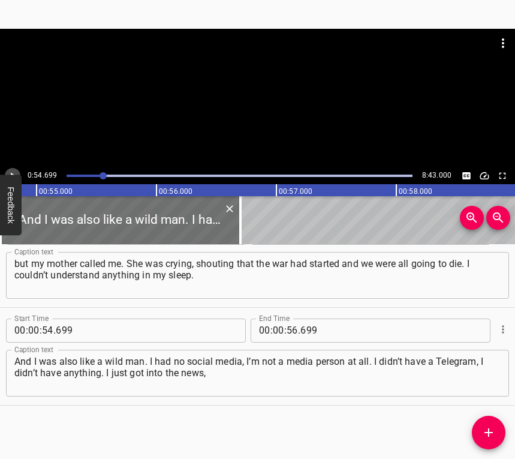
click at [16, 172] on icon "Play/Pause" at bounding box center [12, 175] width 11 height 11
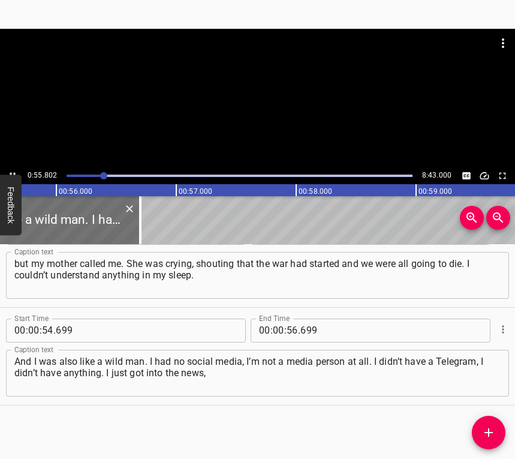
scroll to position [0, 6694]
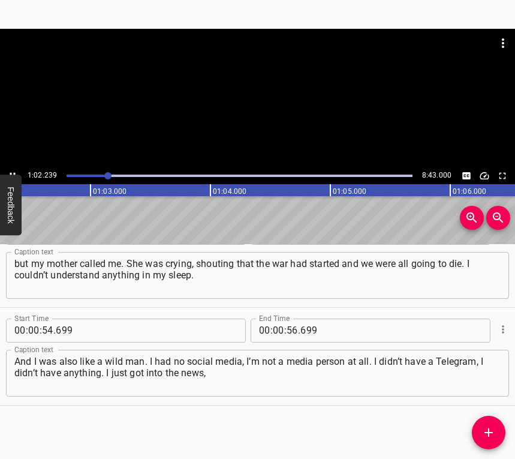
click at [12, 170] on icon "Play/Pause" at bounding box center [12, 175] width 11 height 11
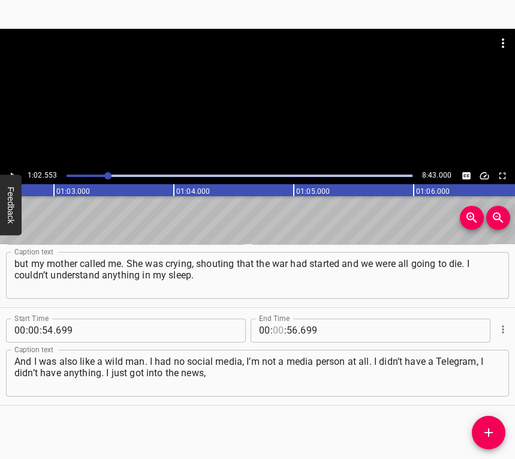
click at [275, 325] on input "number" at bounding box center [278, 331] width 11 height 24
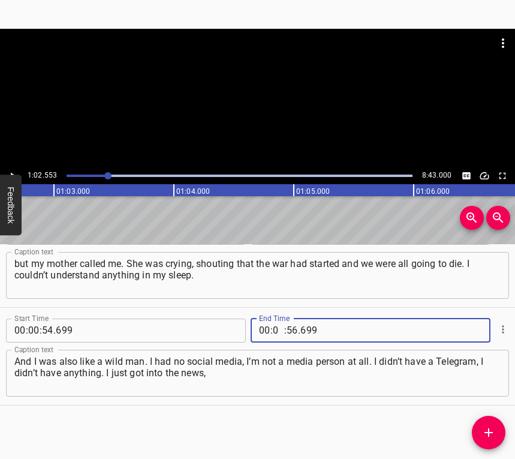
type input "01"
type input "02"
type input "553"
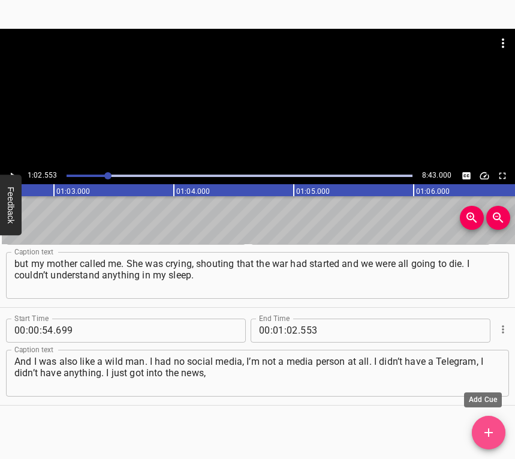
click at [487, 437] on icon "Add Cue" at bounding box center [489, 432] width 14 height 14
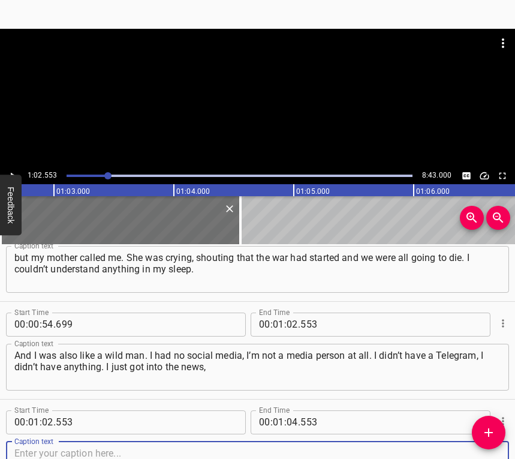
scroll to position [623, 0]
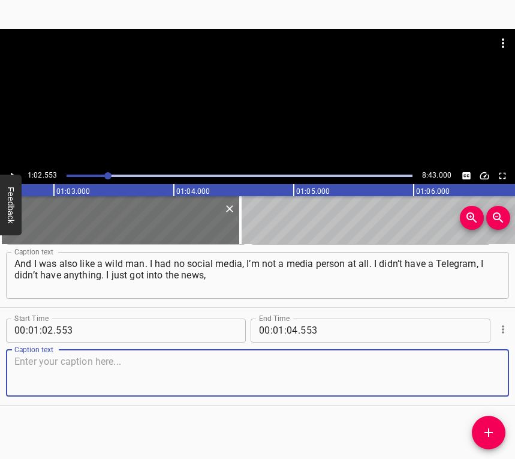
drag, startPoint x: 458, startPoint y: 371, endPoint x: 512, endPoint y: 351, distance: 57.7
click at [458, 371] on textarea at bounding box center [257, 373] width 486 height 34
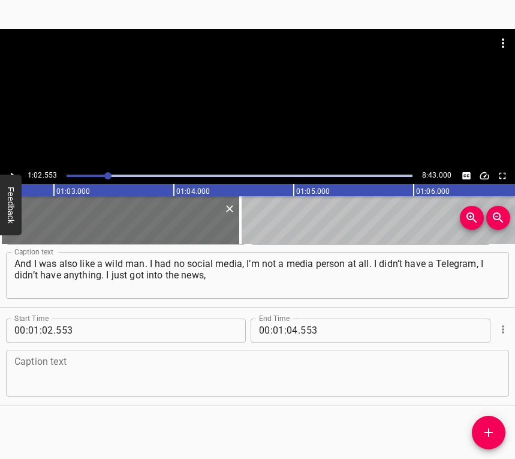
click at [229, 367] on textarea at bounding box center [257, 373] width 486 height 34
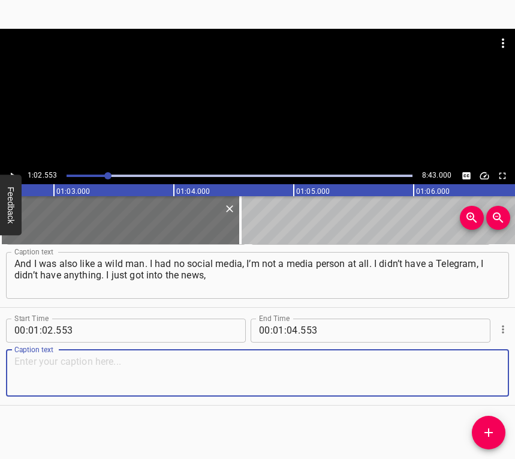
paste textarea "and there was nothing in the news. We didn’t hear any explosions. We lived in […"
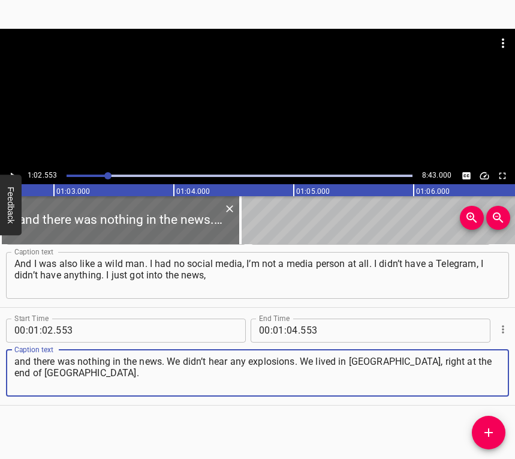
type textarea "and there was nothing in the news. We didn’t hear any explosions. We lived in […"
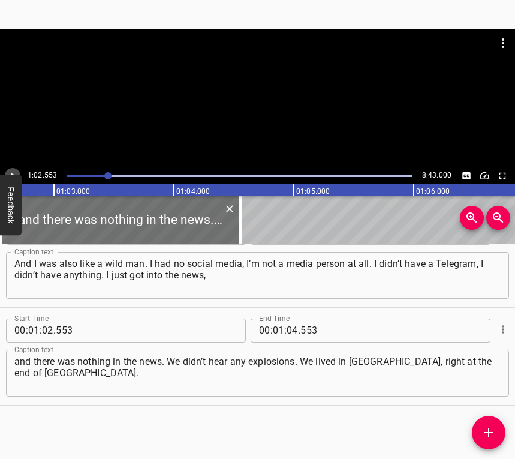
click at [14, 170] on icon "Play/Pause" at bounding box center [12, 175] width 11 height 11
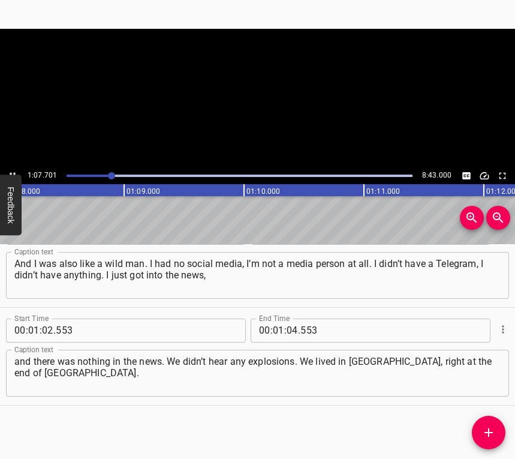
click at [14, 170] on icon "Play/Pause" at bounding box center [12, 175] width 11 height 11
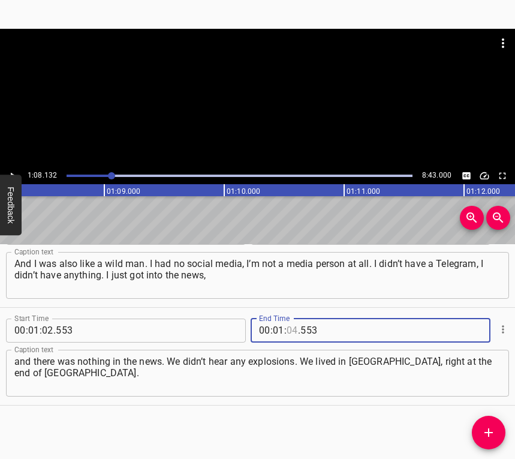
click at [287, 323] on input "number" at bounding box center [292, 331] width 11 height 24
type input "08"
type input "132"
click at [488, 423] on button "Add Cue" at bounding box center [489, 433] width 34 height 34
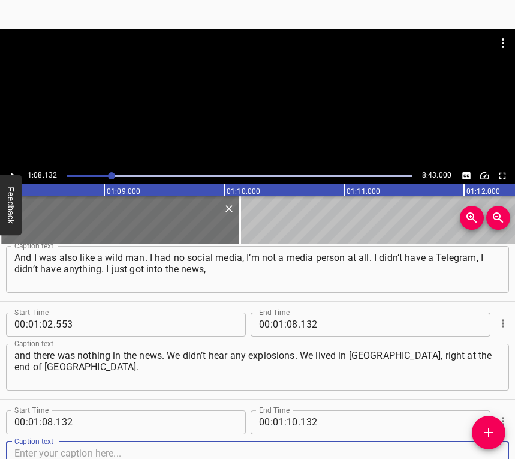
scroll to position [721, 0]
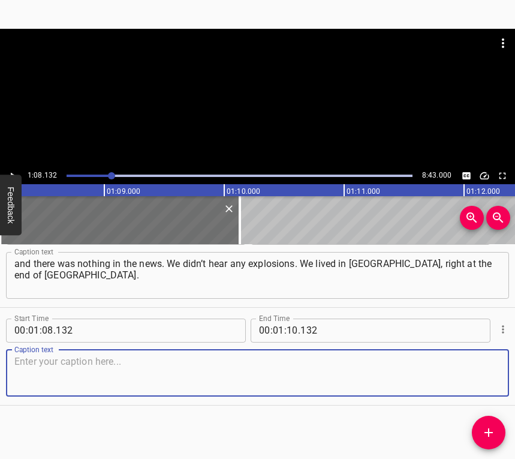
drag, startPoint x: 476, startPoint y: 370, endPoint x: 514, endPoint y: 346, distance: 45.1
click at [480, 367] on textarea at bounding box center [257, 373] width 486 height 34
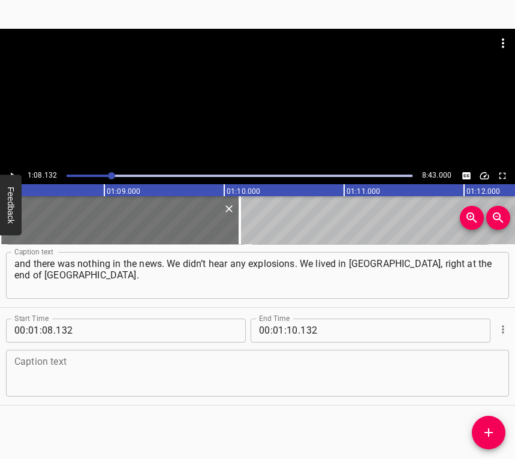
click at [40, 381] on textarea at bounding box center [257, 373] width 486 height 34
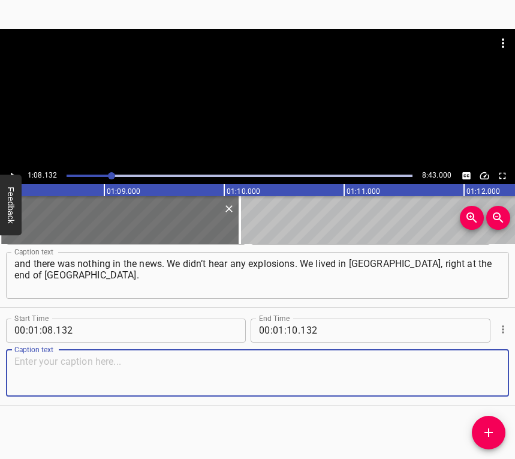
paste textarea "Maybe we slept soundly, or maybe nothing exploded. My mother-in-law woke up and…"
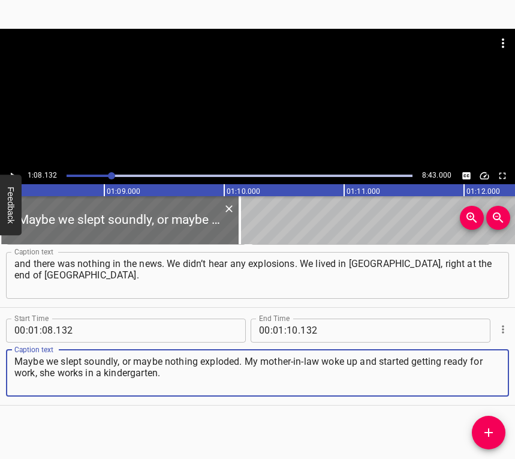
type textarea "Maybe we slept soundly, or maybe nothing exploded. My mother-in-law woke up and…"
click at [8, 173] on icon "Play/Pause" at bounding box center [12, 175] width 11 height 11
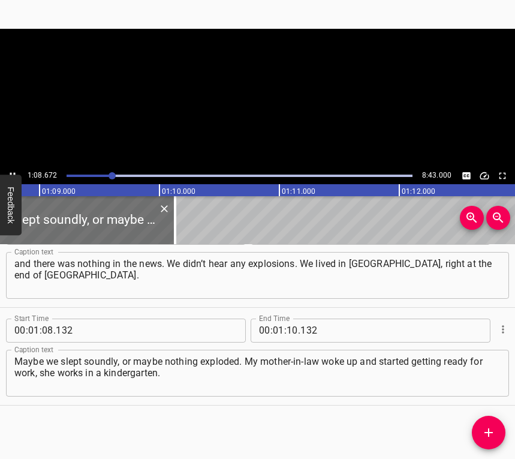
scroll to position [0, 8270]
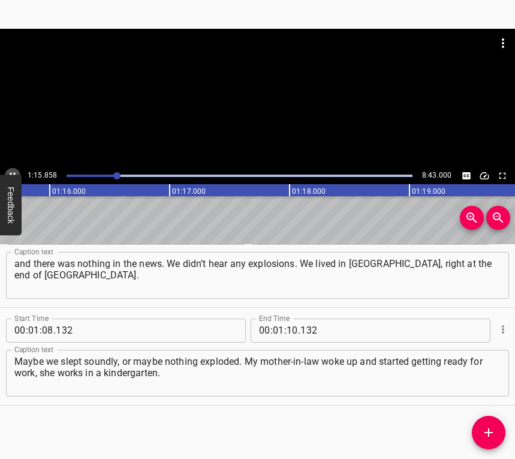
click at [11, 169] on button "Play/Pause" at bounding box center [13, 176] width 16 height 16
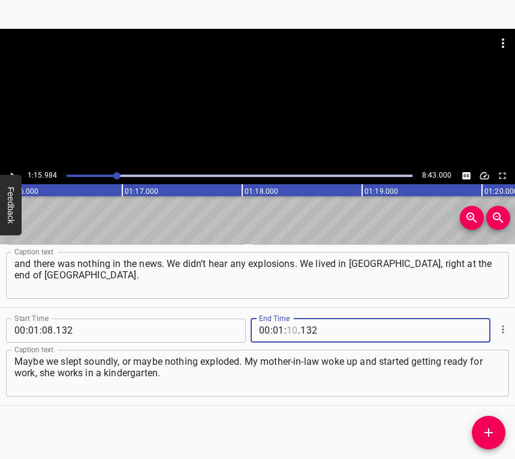
click at [287, 335] on input "number" at bounding box center [292, 331] width 11 height 24
type input "15"
type input "984"
click at [497, 428] on span "Add Cue" at bounding box center [489, 432] width 34 height 14
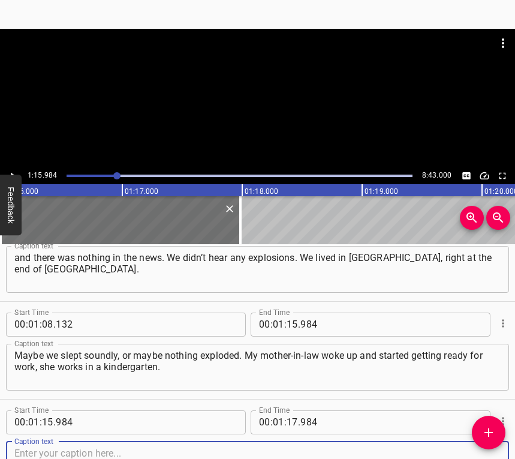
scroll to position [819, 0]
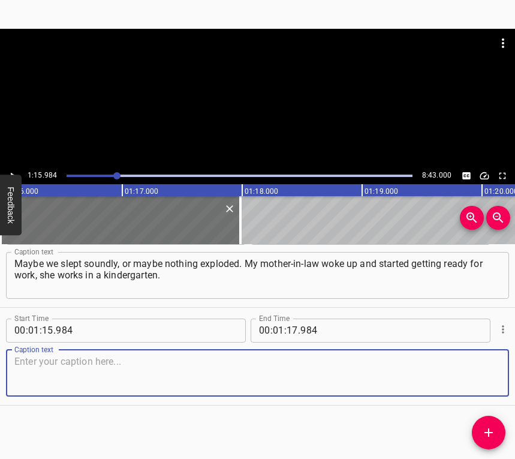
drag, startPoint x: 483, startPoint y: 384, endPoint x: 509, endPoint y: 372, distance: 28.7
click at [485, 383] on textarea at bounding box center [257, 373] width 486 height 34
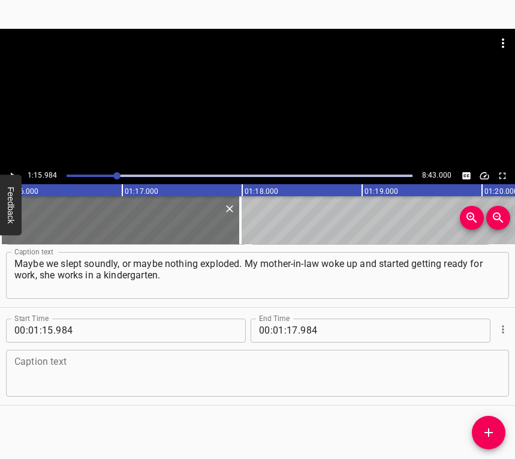
click at [149, 371] on textarea at bounding box center [257, 373] width 486 height 34
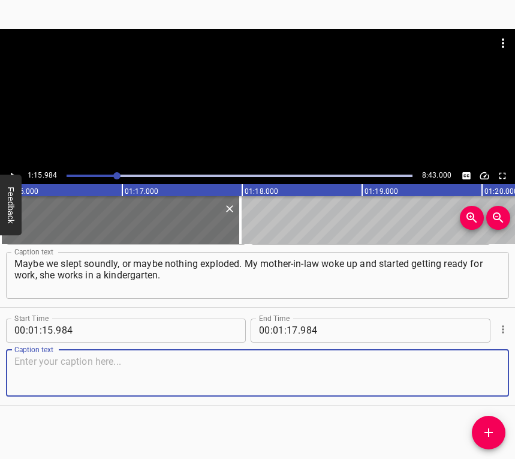
paste textarea "She left for work at 7 o’clock in the morning. I made myself a coffee, went out…"
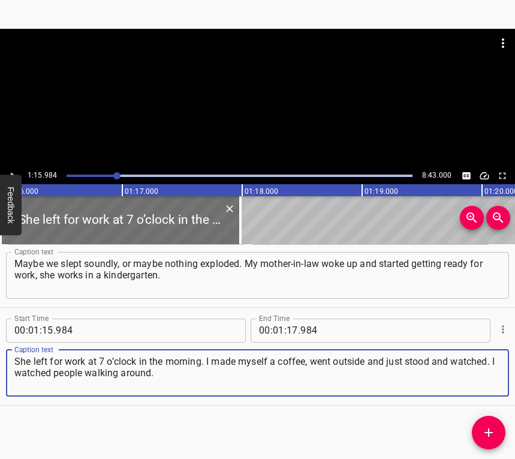
type textarea "She left for work at 7 o’clock in the morning. I made myself a coffee, went out…"
click at [12, 171] on icon "Play/Pause" at bounding box center [12, 175] width 11 height 11
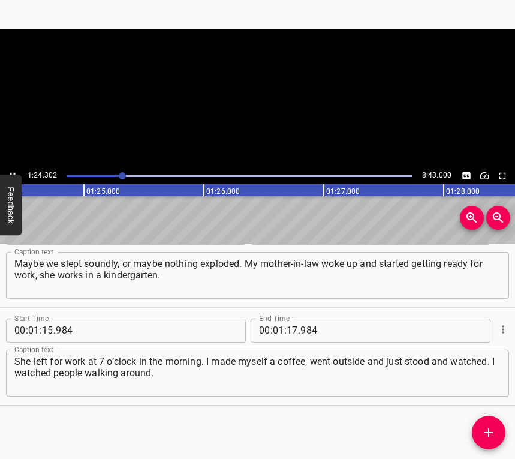
click at [13, 167] on video at bounding box center [257, 98] width 515 height 139
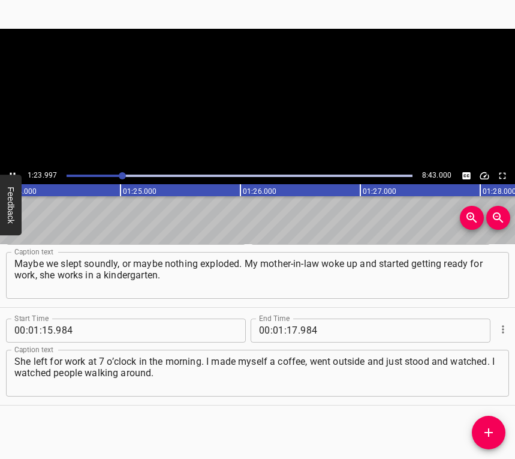
click at [10, 172] on icon "Play/Pause" at bounding box center [12, 175] width 11 height 11
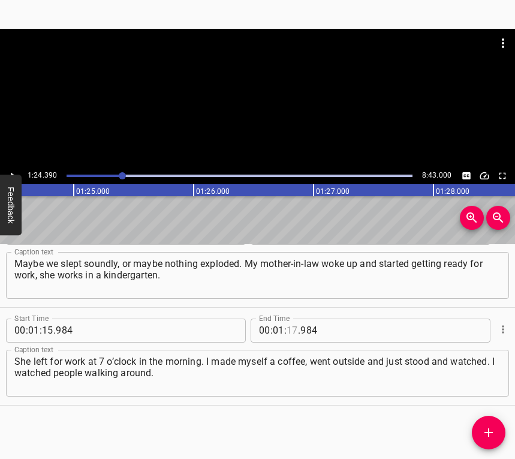
click at [287, 332] on input "number" at bounding box center [292, 331] width 11 height 24
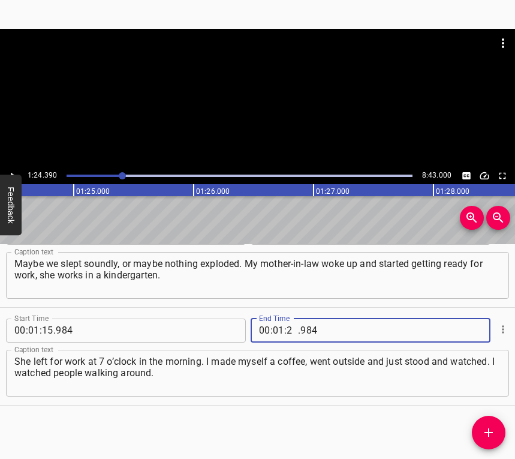
type input "24"
type input "390"
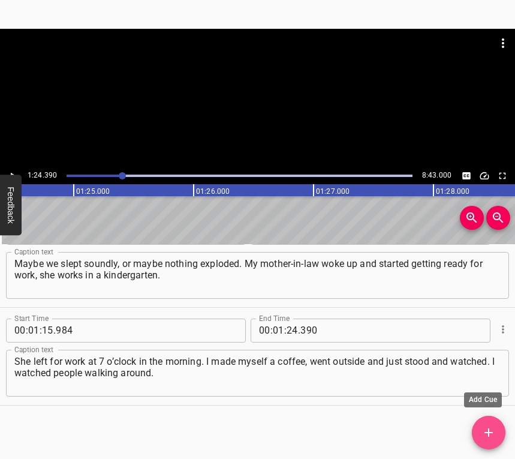
click at [492, 426] on icon "Add Cue" at bounding box center [489, 432] width 14 height 14
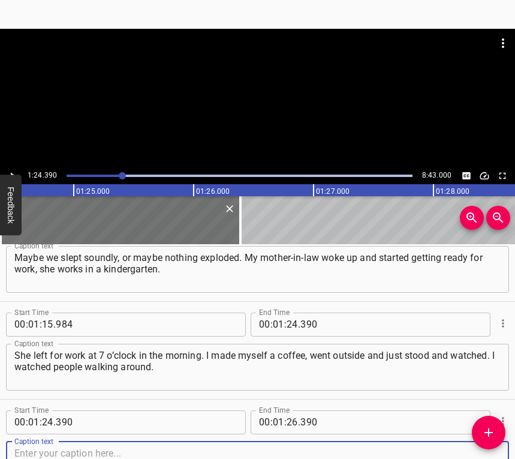
scroll to position [917, 0]
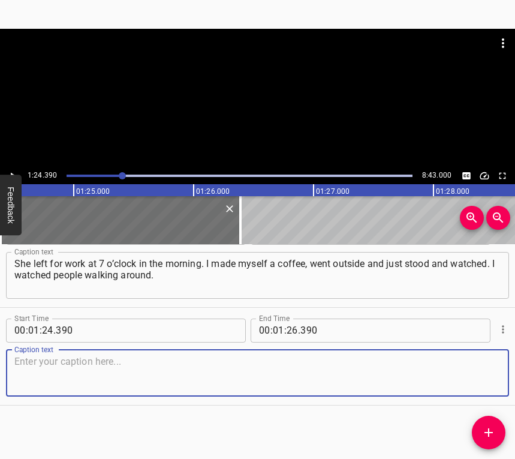
click at [479, 375] on textarea at bounding box center [257, 373] width 486 height 34
click at [51, 375] on textarea at bounding box center [257, 373] width 486 height 34
paste textarea "Some were running to the store, others were carrying huge bags of cereals and b…"
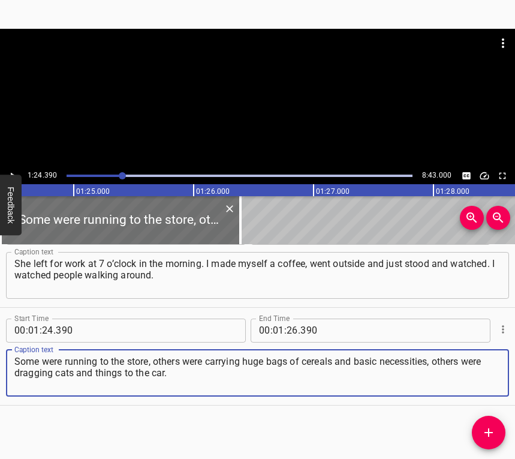
type textarea "Some were running to the store, others were carrying huge bags of cereals and b…"
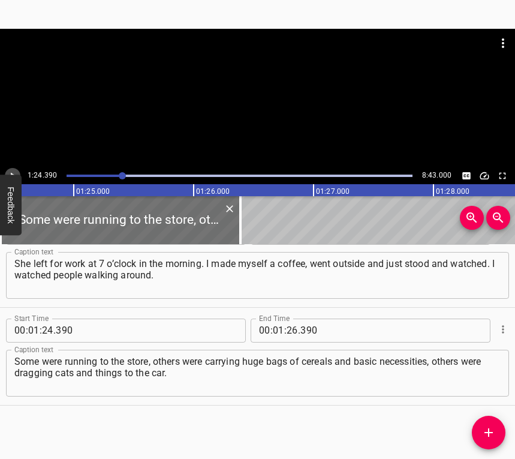
click at [14, 172] on icon "Play/Pause" at bounding box center [12, 175] width 11 height 11
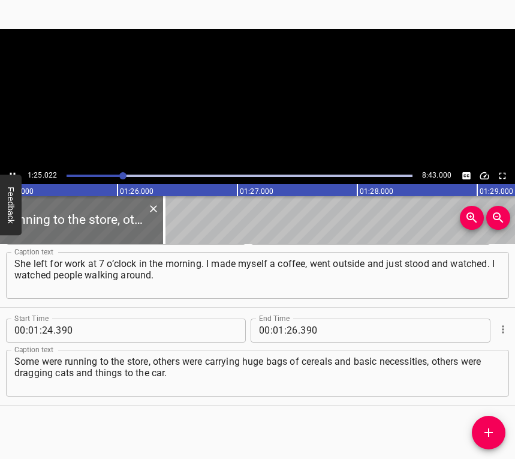
scroll to position [0, 10231]
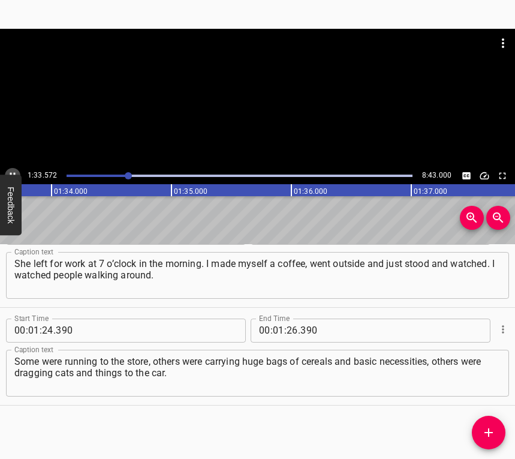
click at [8, 173] on icon "Play/Pause" at bounding box center [12, 175] width 11 height 11
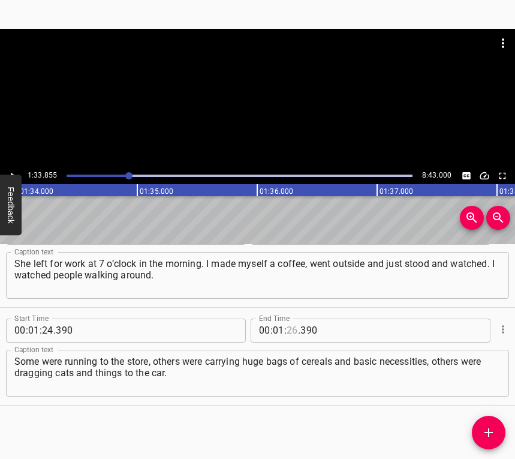
click at [287, 330] on input "number" at bounding box center [292, 331] width 11 height 24
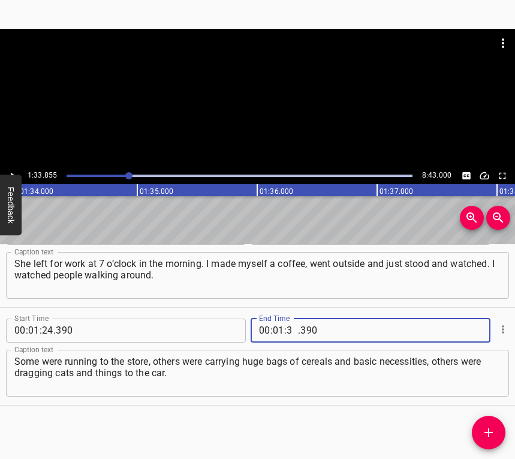
type input "33"
type input "855"
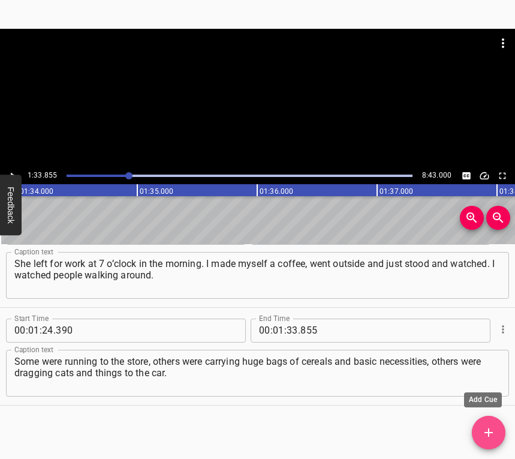
click at [482, 428] on icon "Add Cue" at bounding box center [489, 432] width 14 height 14
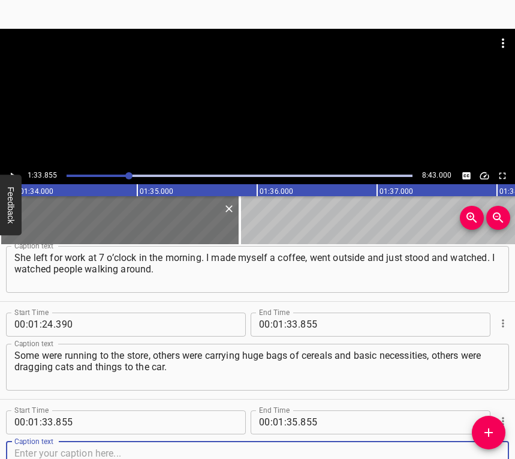
scroll to position [1014, 0]
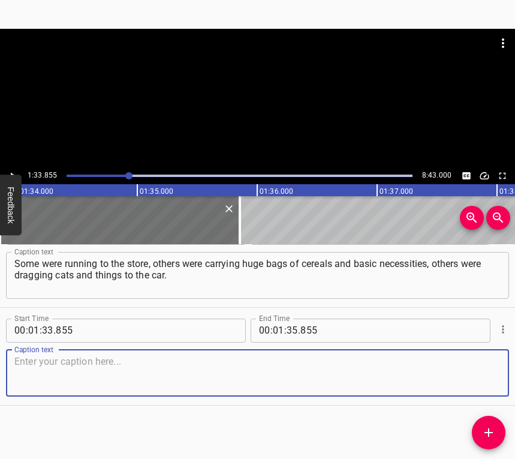
click at [487, 377] on textarea at bounding box center [257, 373] width 486 height 34
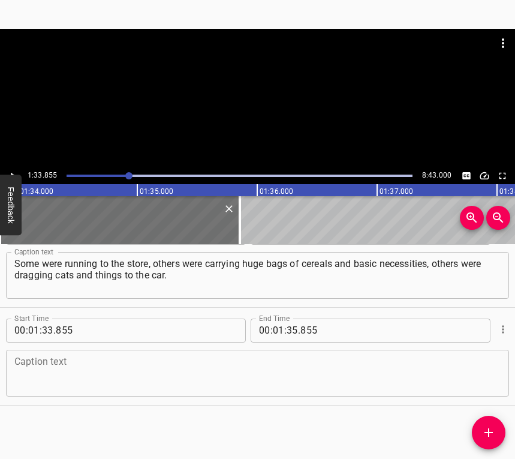
click at [202, 390] on div "Caption text" at bounding box center [257, 373] width 503 height 47
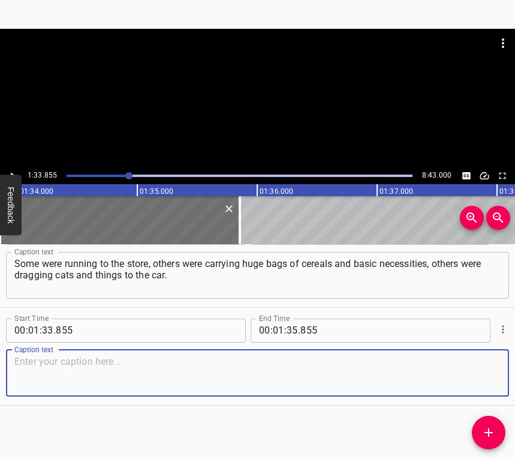
paste textarea "I was struck by a woman who was walking and had an aquarium in the shape of a c…"
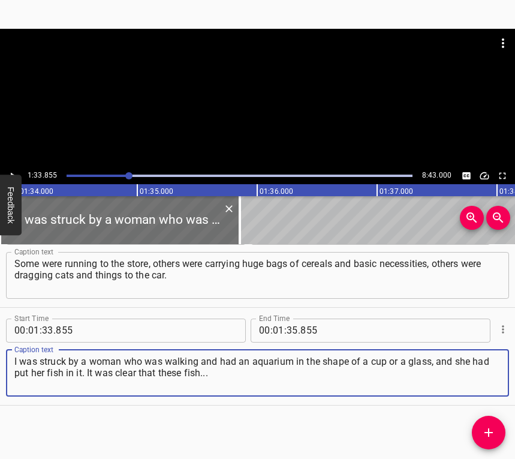
type textarea "I was struck by a woman who was walking and had an aquarium in the shape of a c…"
click at [10, 167] on div at bounding box center [257, 98] width 515 height 139
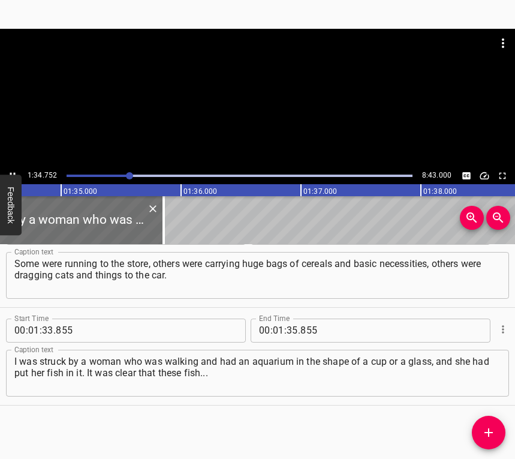
scroll to position [0, 11367]
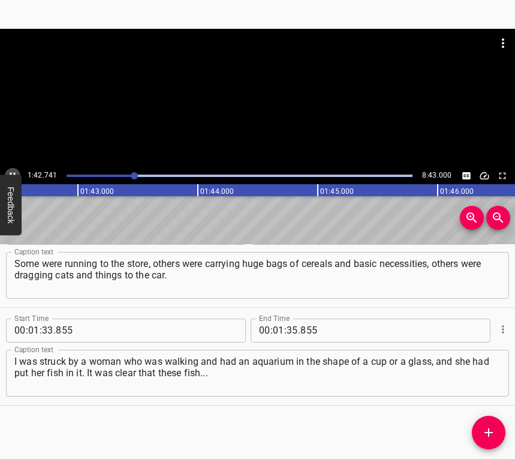
click at [12, 172] on icon "Play/Pause" at bounding box center [12, 175] width 11 height 11
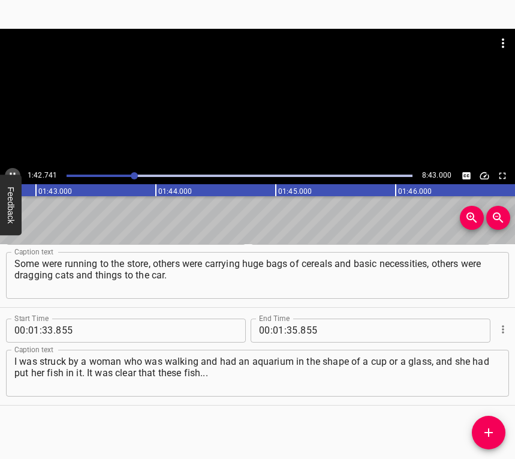
scroll to position [0, 12340]
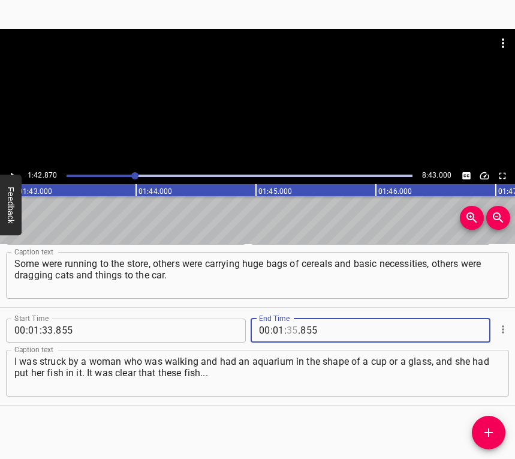
click at [287, 325] on input "number" at bounding box center [292, 331] width 11 height 24
type input "42"
type input "870"
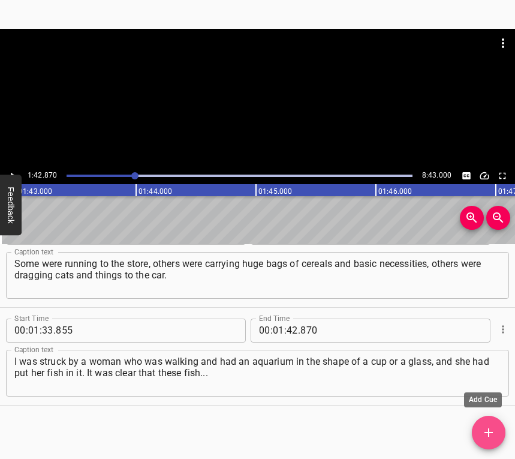
click at [486, 433] on icon "Add Cue" at bounding box center [489, 432] width 8 height 8
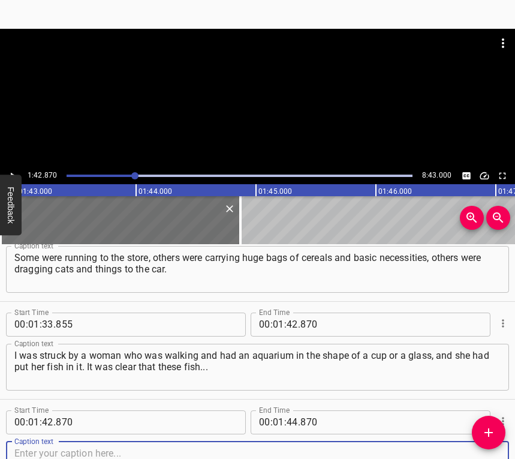
scroll to position [1112, 0]
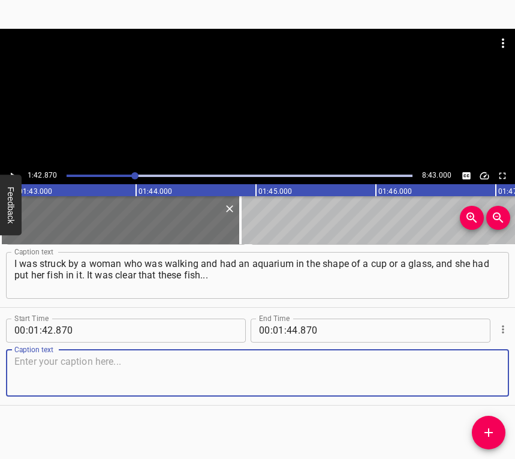
click at [485, 371] on textarea at bounding box center [257, 373] width 486 height 34
click at [50, 366] on textarea at bounding box center [257, 373] width 486 height 34
paste textarea "They had some kind of a large aquarium, because in that glass, a maximum of one…"
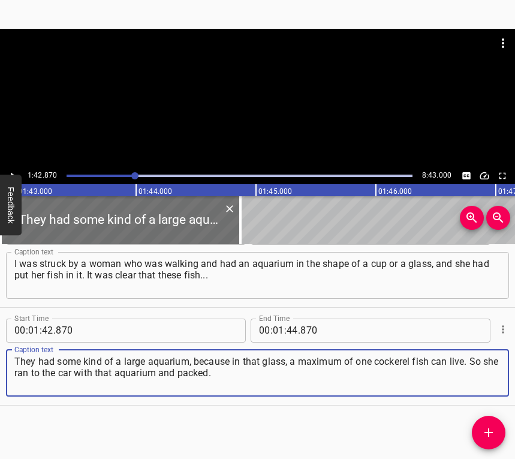
type textarea "They had some kind of a large aquarium, because in that glass, a maximum of one…"
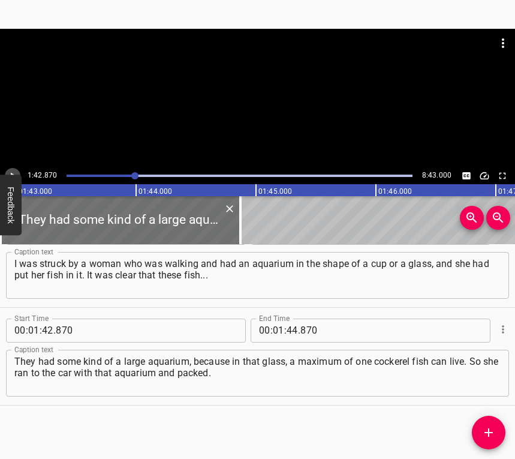
click at [15, 172] on icon "Play/Pause" at bounding box center [12, 175] width 11 height 11
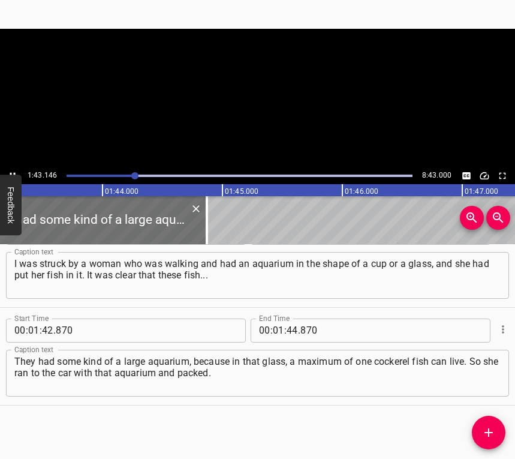
scroll to position [0, 12406]
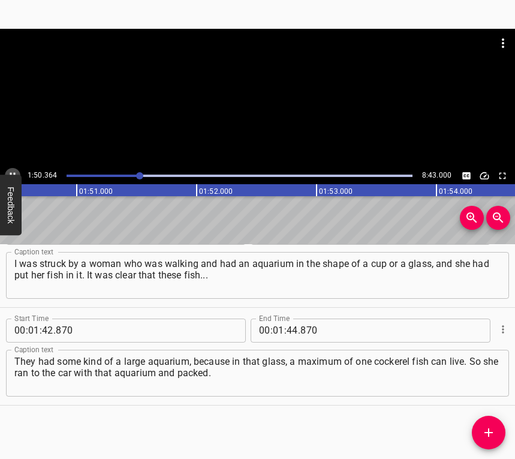
click at [14, 172] on icon "Play/Pause" at bounding box center [12, 175] width 11 height 11
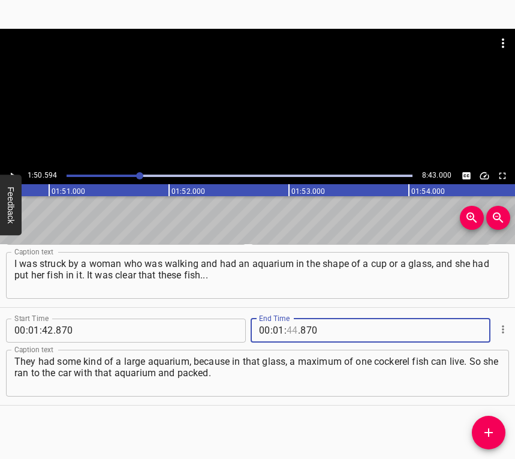
click at [287, 329] on input "number" at bounding box center [292, 331] width 11 height 24
type input "50"
type input "594"
click at [490, 425] on icon "Add Cue" at bounding box center [489, 432] width 14 height 14
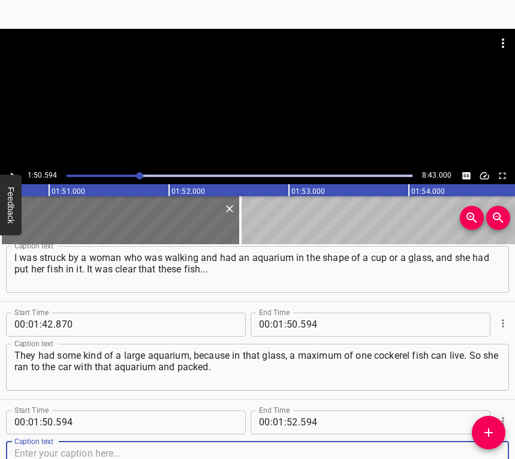
scroll to position [1210, 0]
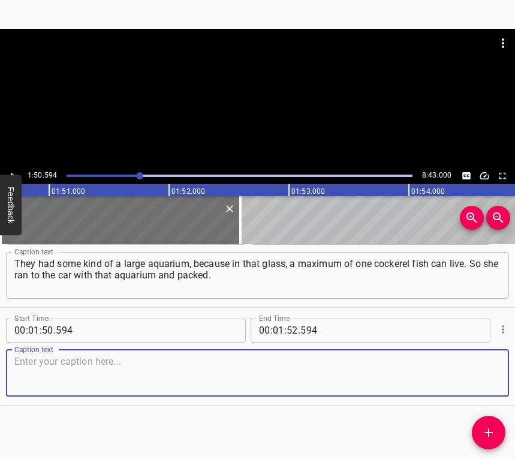
click at [471, 370] on textarea at bounding box center [257, 373] width 486 height 34
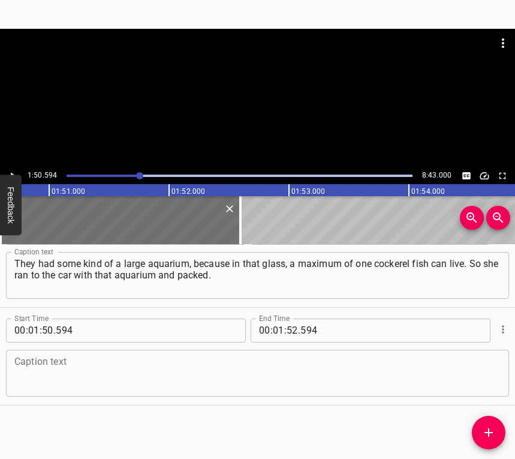
click at [132, 385] on textarea at bounding box center [257, 373] width 486 height 34
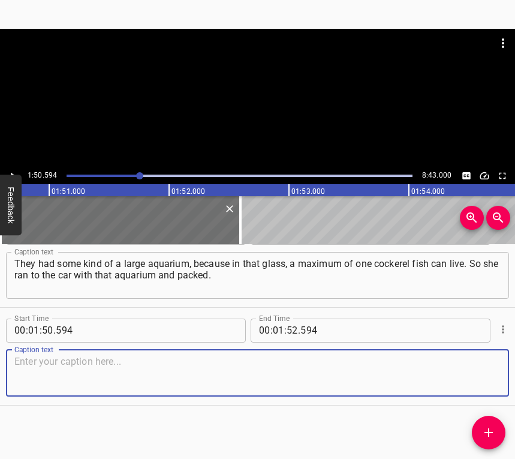
paste textarea "I must have stood there for an hour looking at it all, and then I thought I had…"
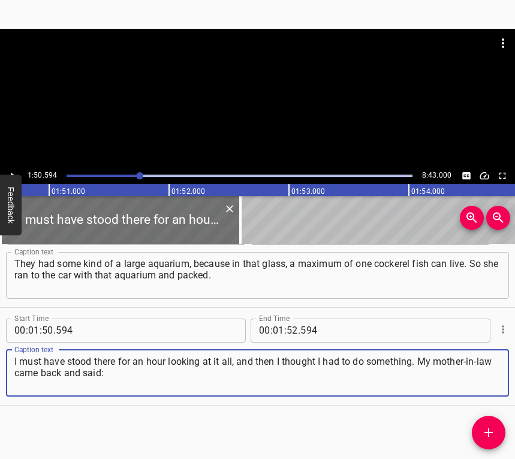
type textarea "I must have stood there for an hour looking at it all, and then I thought I had…"
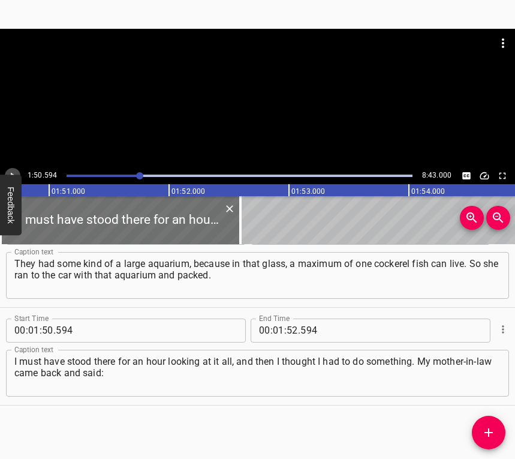
click at [8, 170] on icon "Play/Pause" at bounding box center [12, 175] width 11 height 11
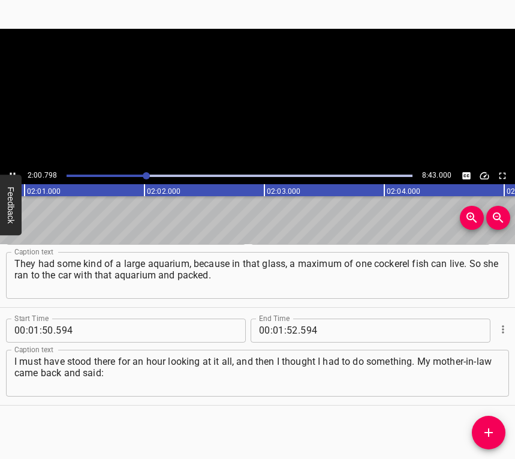
click at [8, 170] on icon "Play/Pause" at bounding box center [12, 175] width 11 height 11
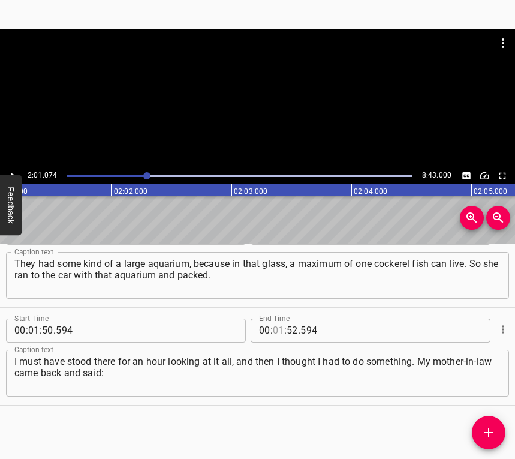
click at [275, 330] on input "number" at bounding box center [278, 331] width 11 height 24
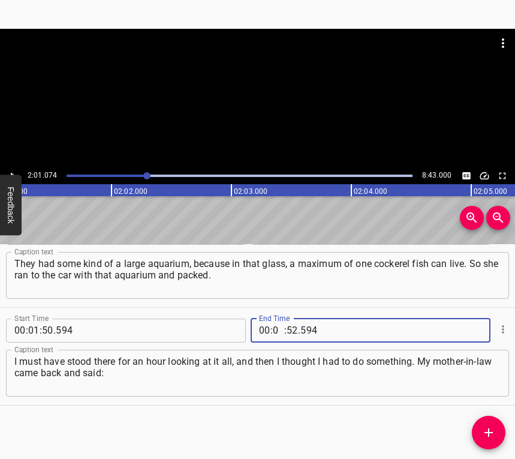
type input "02"
type input "01"
type input "074"
click at [487, 437] on icon "Add Cue" at bounding box center [489, 432] width 14 height 14
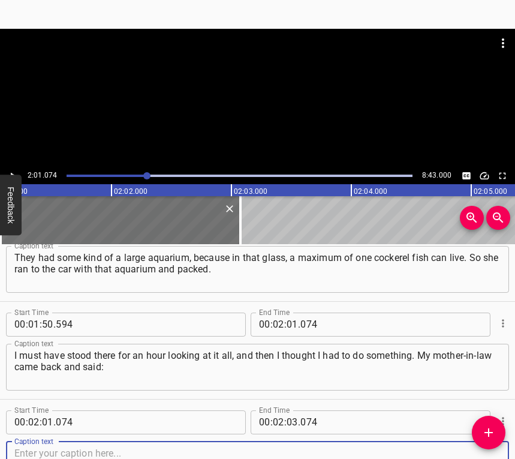
scroll to position [1308, 0]
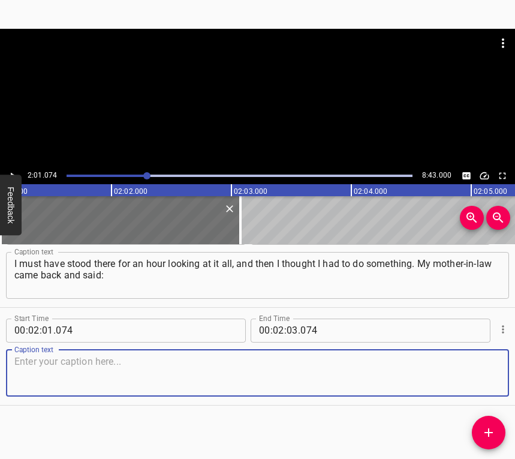
click at [481, 370] on textarea at bounding box center [257, 373] width 486 height 34
click at [41, 362] on textarea at bounding box center [257, 373] width 486 height 34
paste textarea "We are not going to work anymore”. I went into the house. My husband was alread…"
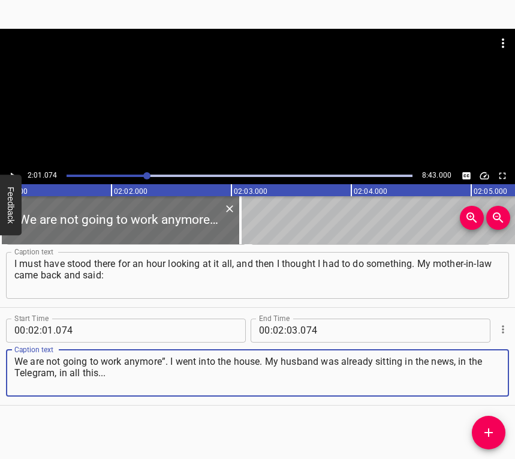
type textarea "We are not going to work anymore”. I went into the house. My husband was alread…"
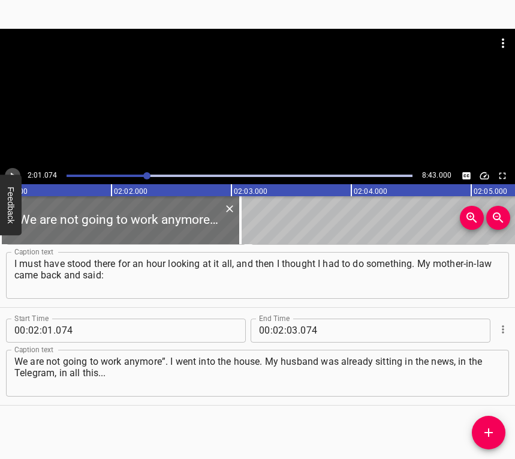
click at [9, 171] on icon "Play/Pause" at bounding box center [12, 175] width 11 height 11
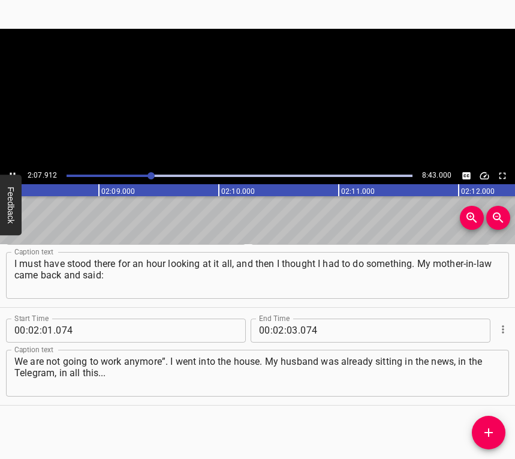
click at [8, 171] on icon "Play/Pause" at bounding box center [12, 175] width 11 height 11
click at [293, 328] on div "00 : 02 : . 074" at bounding box center [335, 331] width 168 height 24
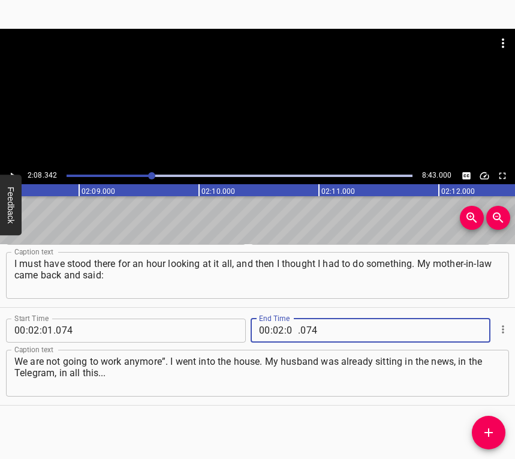
type input "08"
type input "342"
click at [488, 431] on icon "Add Cue" at bounding box center [489, 432] width 8 height 8
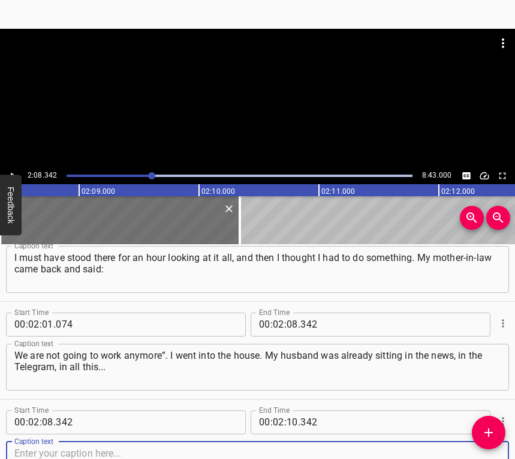
scroll to position [1405, 0]
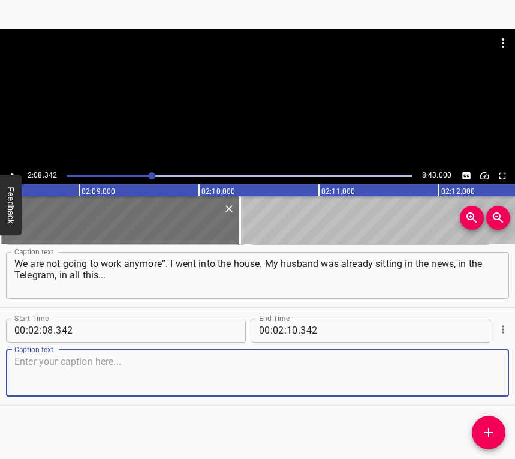
drag, startPoint x: 472, startPoint y: 376, endPoint x: 486, endPoint y: 371, distance: 14.8
click at [472, 375] on textarea at bounding box center [257, 373] width 486 height 34
click at [128, 374] on textarea at bounding box center [257, 373] width 486 height 34
paste textarea "We started reading and realised that we were in trouble. I thought: “What are w…"
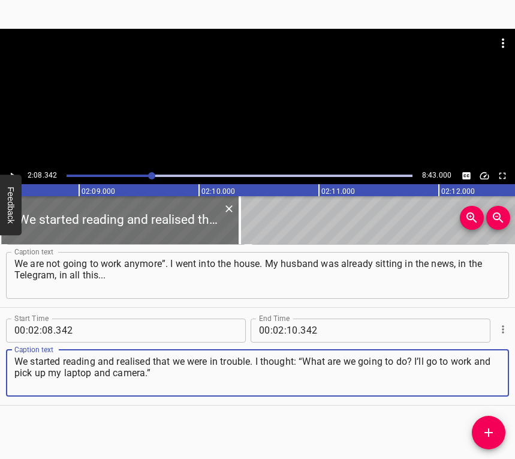
type textarea "We started reading and realised that we were in trouble. I thought: “What are w…"
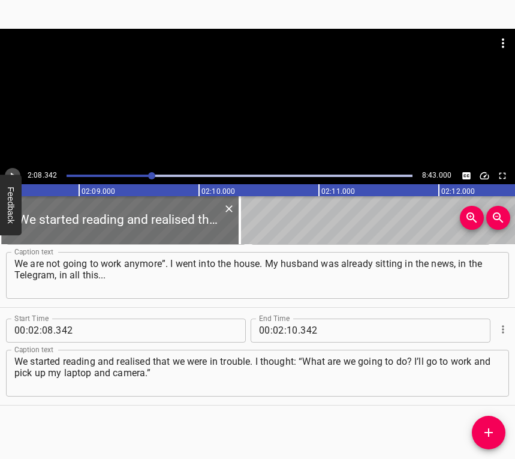
click at [14, 170] on button "Play/Pause" at bounding box center [13, 176] width 16 height 16
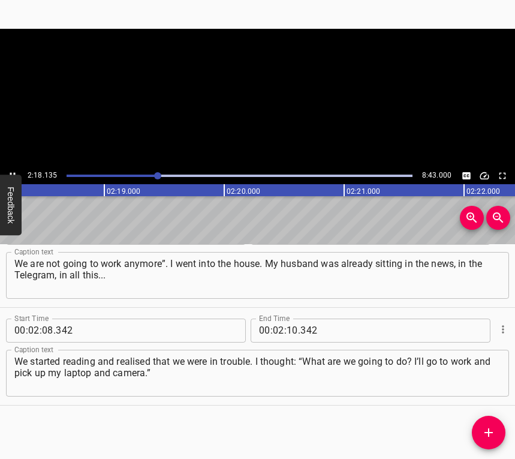
click at [14, 170] on icon "Play/Pause" at bounding box center [12, 175] width 11 height 11
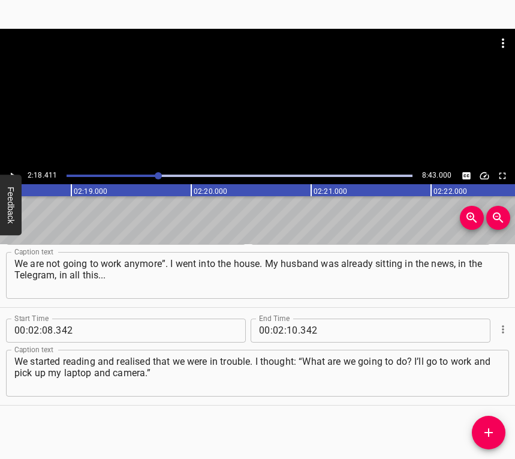
scroll to position [0, 16605]
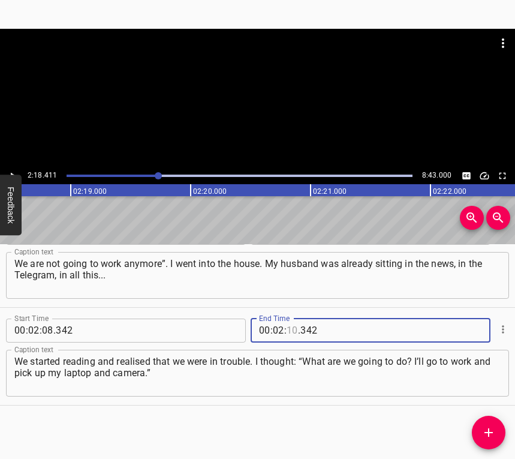
click at [289, 328] on input "number" at bounding box center [292, 331] width 11 height 24
type input "18"
type input "411"
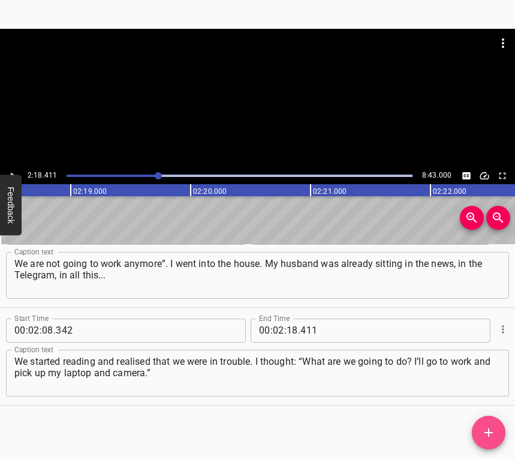
click at [491, 430] on icon "Add Cue" at bounding box center [489, 432] width 14 height 14
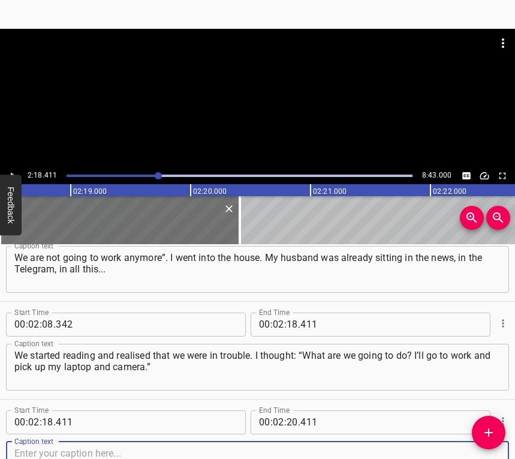
scroll to position [1503, 0]
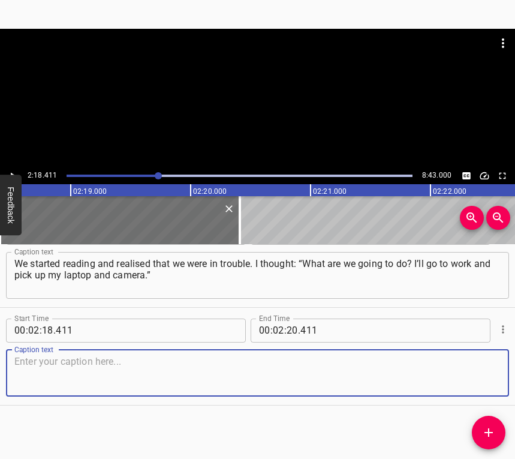
click at [485, 370] on textarea at bounding box center [257, 373] width 486 height 34
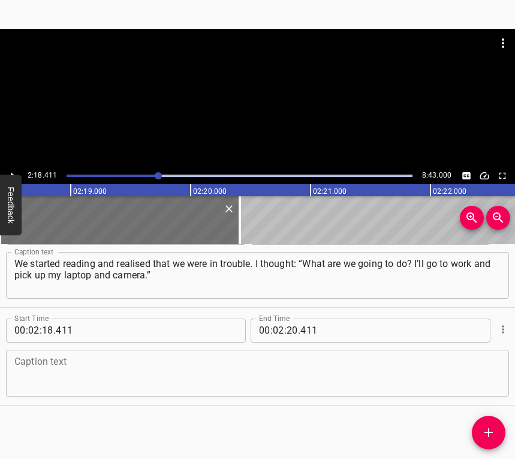
click at [107, 383] on textarea at bounding box center [257, 373] width 486 height 34
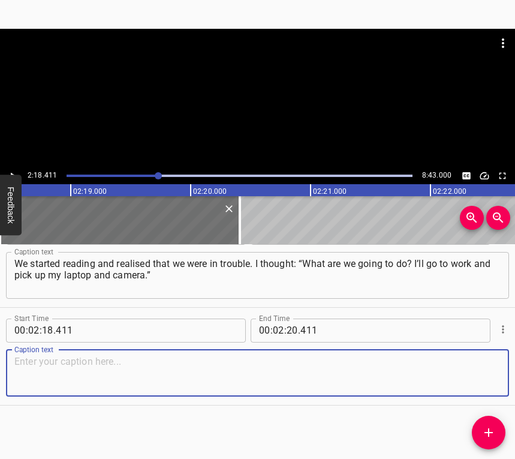
paste textarea "And what to do? Actually, that’s how it all started. In fact, there were so man…"
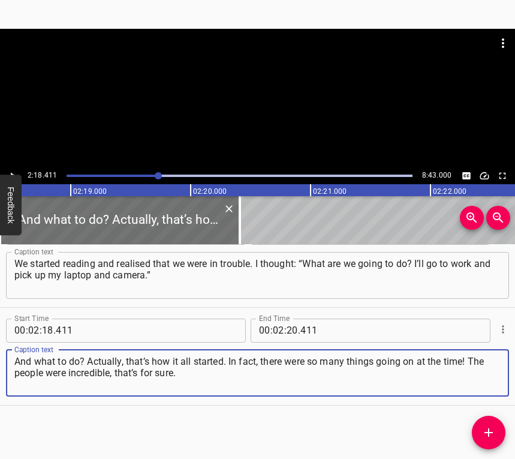
type textarea "And what to do? Actually, that’s how it all started. In fact, there were so man…"
click at [13, 167] on div at bounding box center [257, 98] width 515 height 139
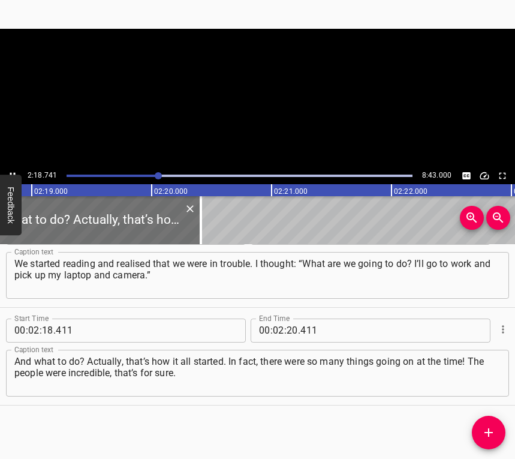
scroll to position [0, 16644]
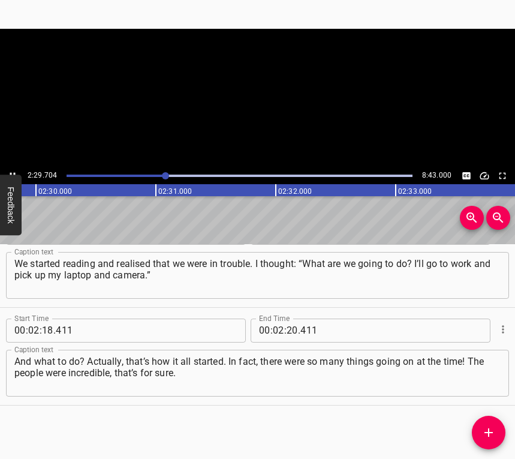
click at [13, 169] on button "Play/Pause" at bounding box center [13, 176] width 16 height 16
click at [287, 331] on input "number" at bounding box center [292, 331] width 11 height 24
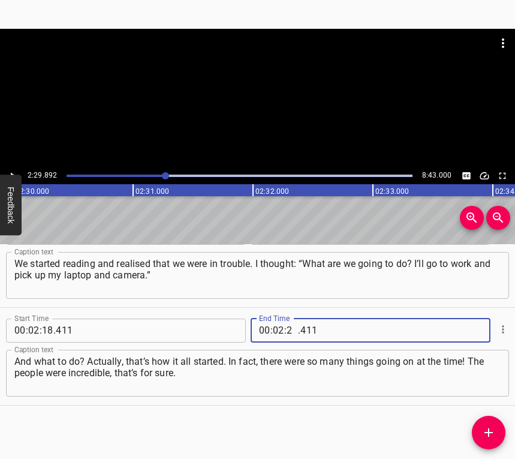
type input "29"
type input "892"
click at [486, 434] on icon "Add Cue" at bounding box center [489, 432] width 14 height 14
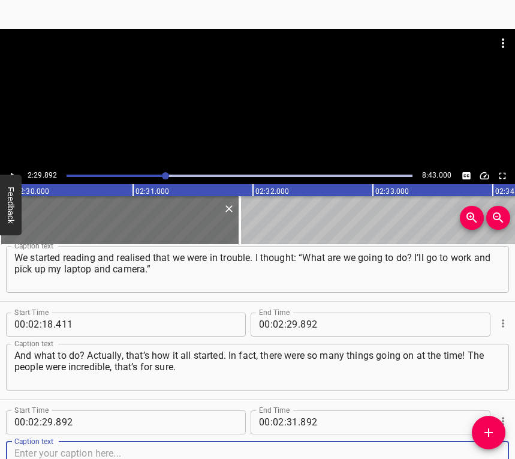
scroll to position [1601, 0]
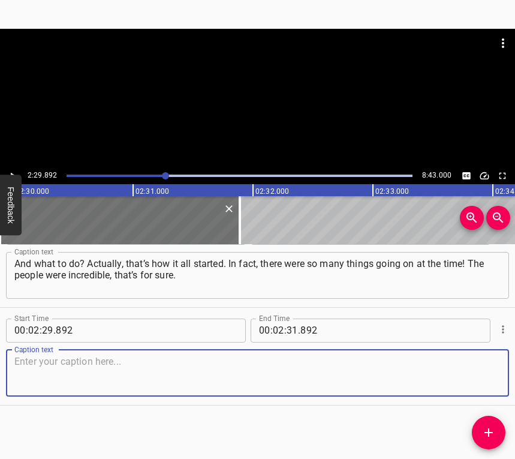
drag, startPoint x: 477, startPoint y: 367, endPoint x: 515, endPoint y: 349, distance: 41.1
click at [477, 366] on textarea at bounding box center [257, 373] width 486 height 34
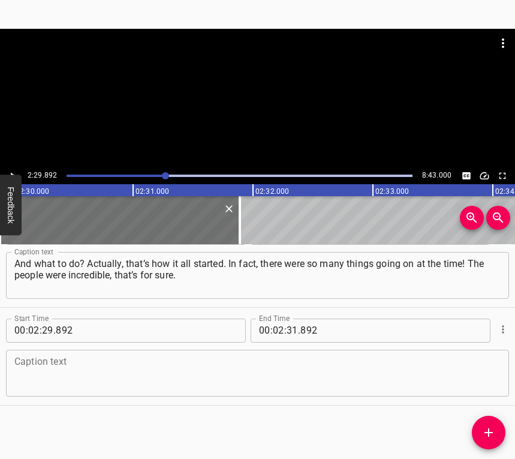
click at [230, 374] on textarea at bounding box center [257, 373] width 486 height 34
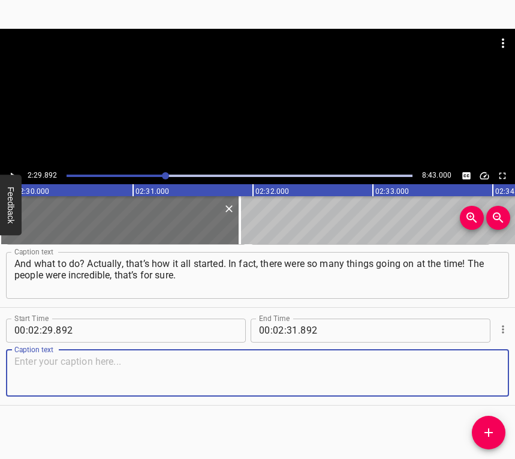
paste textarea "I was impressed by [PERSON_NAME] during this war. When I went to work and got o…"
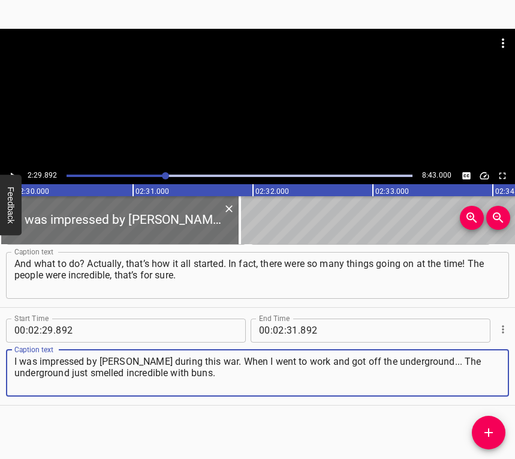
type textarea "I was impressed by [PERSON_NAME] during this war. When I went to work and got o…"
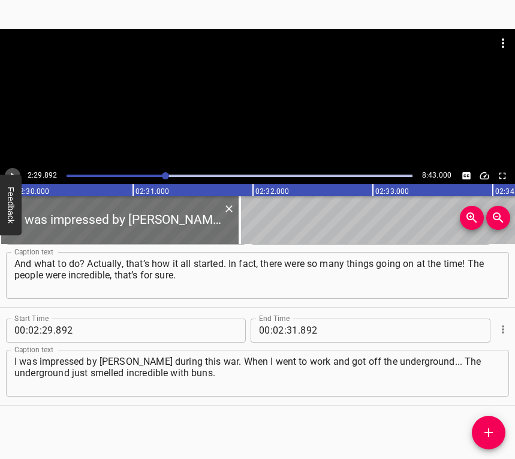
click at [15, 170] on icon "Play/Pause" at bounding box center [12, 175] width 11 height 11
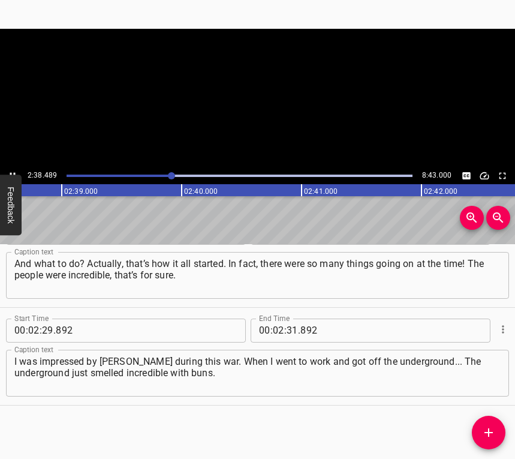
click at [15, 170] on icon "Play/Pause" at bounding box center [12, 175] width 11 height 11
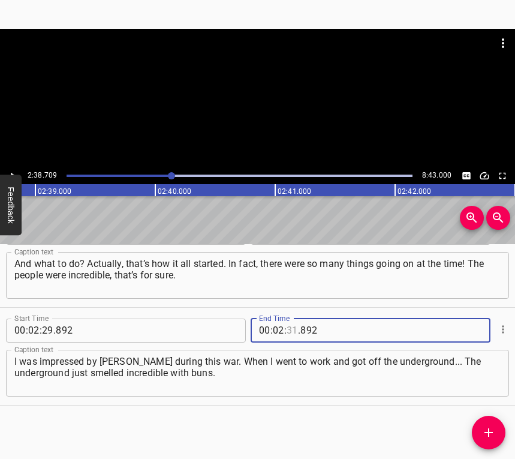
click at [287, 331] on input "number" at bounding box center [292, 331] width 11 height 24
type input "38"
type input "709"
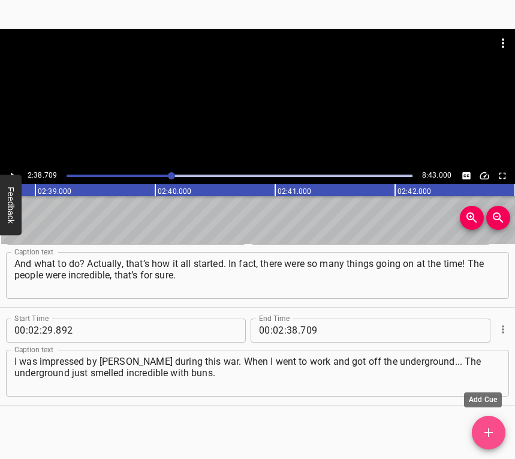
click at [483, 425] on button "Add Cue" at bounding box center [489, 433] width 34 height 34
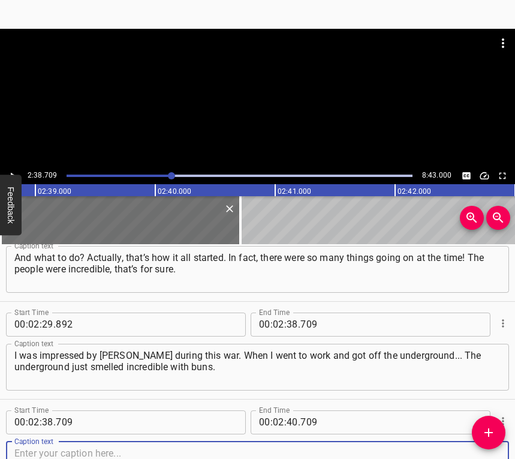
scroll to position [1699, 0]
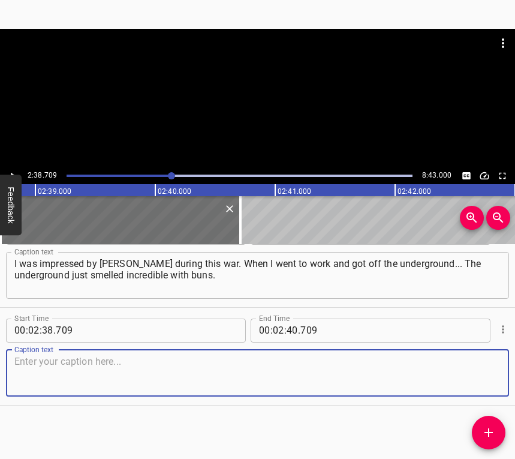
click at [486, 375] on textarea at bounding box center [257, 373] width 486 height 34
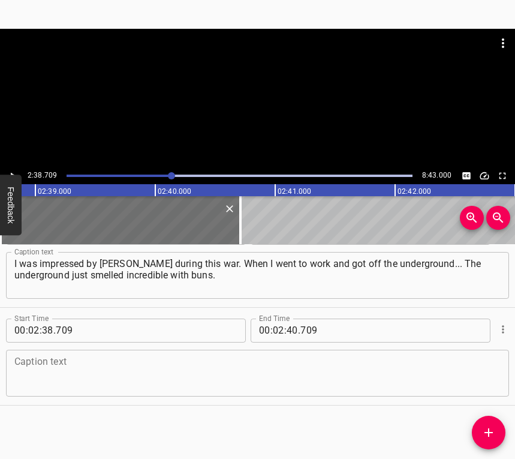
click at [139, 374] on textarea at bounding box center [257, 373] width 486 height 34
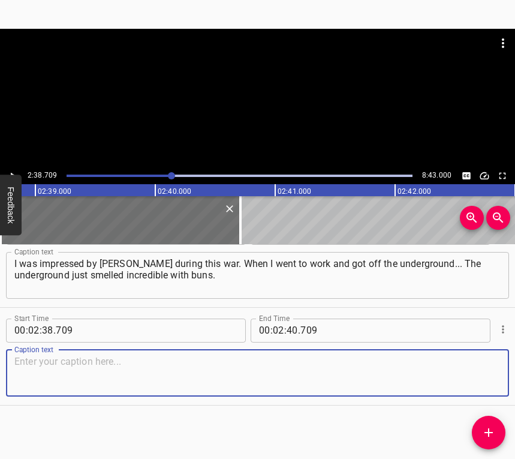
paste textarea "Flower vendors were selling bouquets. And you realised that there was complete …"
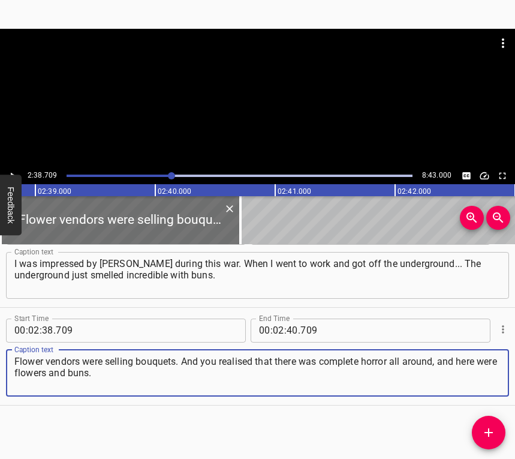
type textarea "Flower vendors were selling bouquets. And you realised that there was complete …"
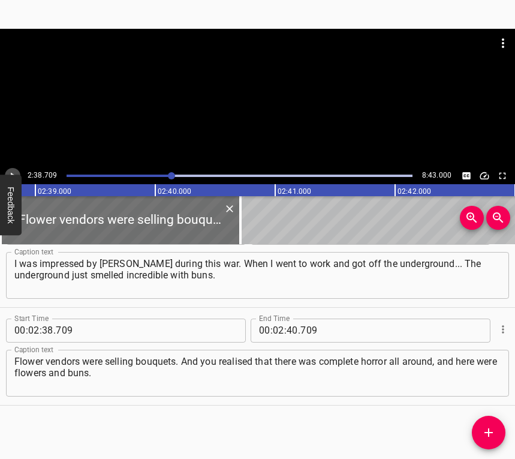
click at [10, 170] on icon "Play/Pause" at bounding box center [12, 175] width 11 height 11
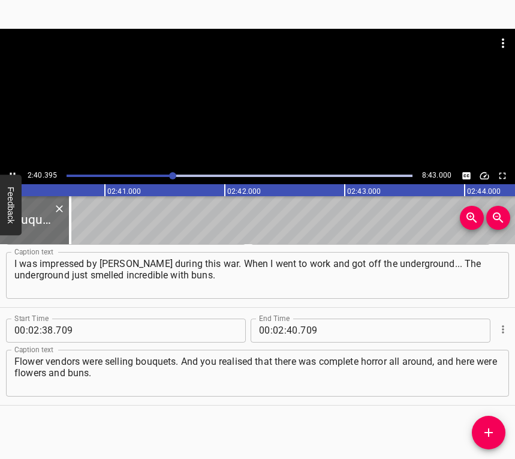
scroll to position [0, 19242]
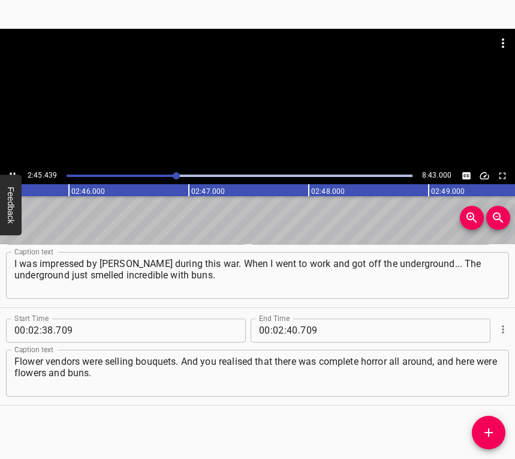
click at [10, 170] on icon "Play/Pause" at bounding box center [12, 175] width 11 height 11
click at [289, 331] on input "number" at bounding box center [292, 331] width 11 height 24
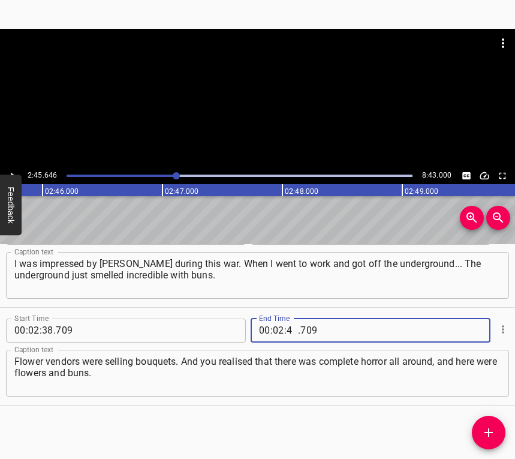
type input "45"
type input "646"
click at [494, 428] on icon "Add Cue" at bounding box center [489, 432] width 14 height 14
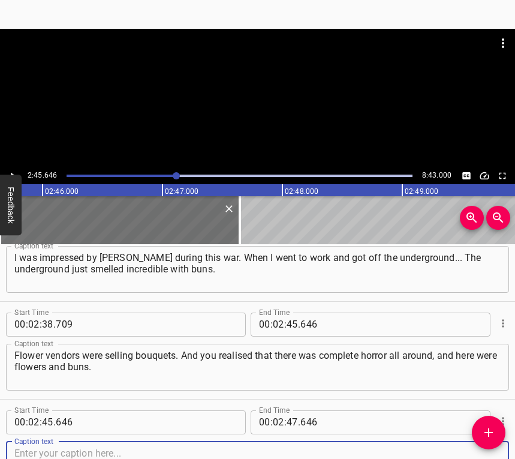
scroll to position [1797, 0]
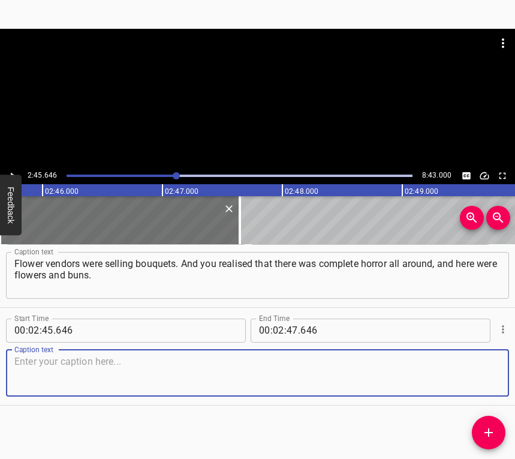
click at [485, 383] on textarea at bounding box center [257, 373] width 486 height 34
click at [28, 388] on textarea at bounding box center [257, 373] width 486 height 34
paste textarea "I remember the smell of those buns so much! That beginning of the war, the firs…"
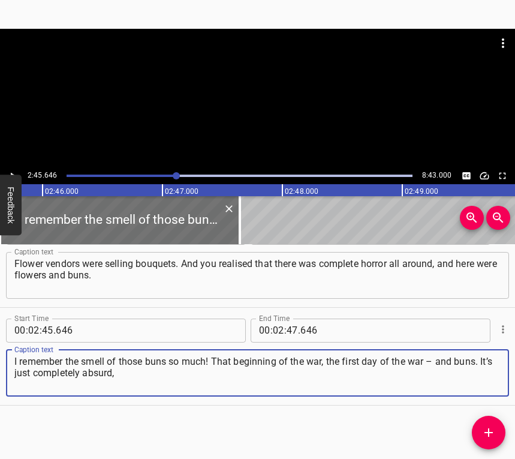
type textarea "I remember the smell of those buns so much! That beginning of the war, the firs…"
click at [10, 169] on button "Play/Pause" at bounding box center [13, 176] width 16 height 16
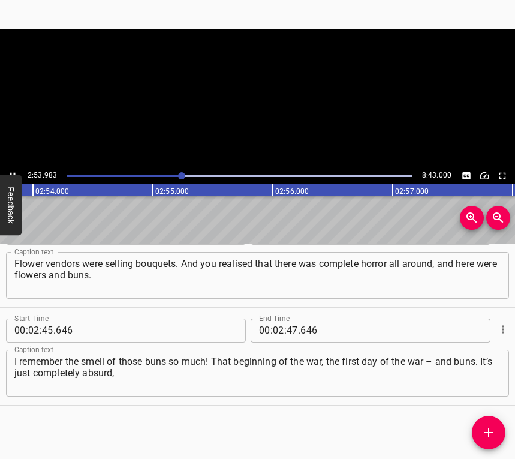
click at [7, 169] on div "2:53.983 8:43.000" at bounding box center [257, 175] width 515 height 17
click at [181, 175] on div at bounding box center [182, 175] width 7 height 7
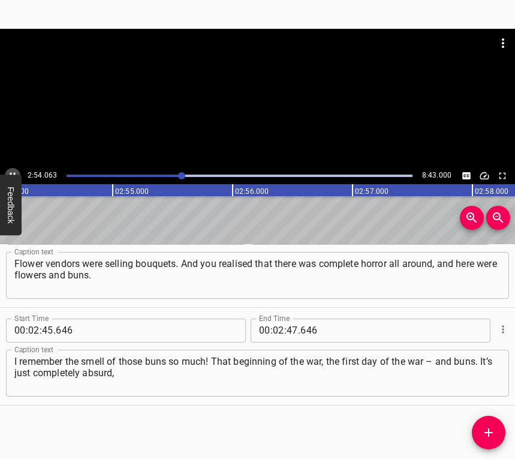
click at [14, 170] on icon "Play/Pause" at bounding box center [12, 175] width 11 height 11
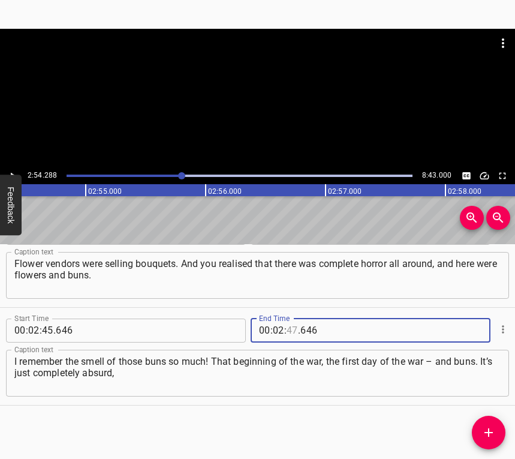
click at [287, 325] on input "number" at bounding box center [292, 331] width 11 height 24
type input "54"
type input "288"
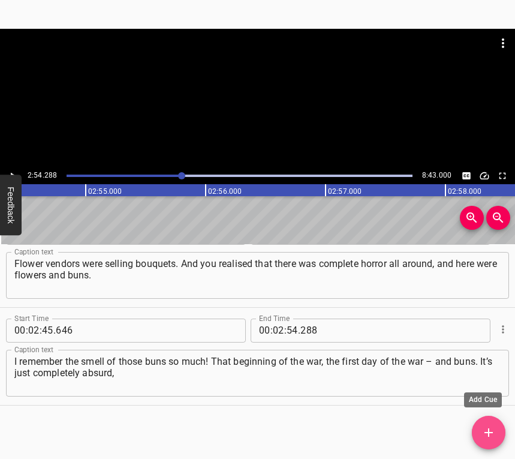
click at [496, 431] on span "Add Cue" at bounding box center [489, 432] width 34 height 14
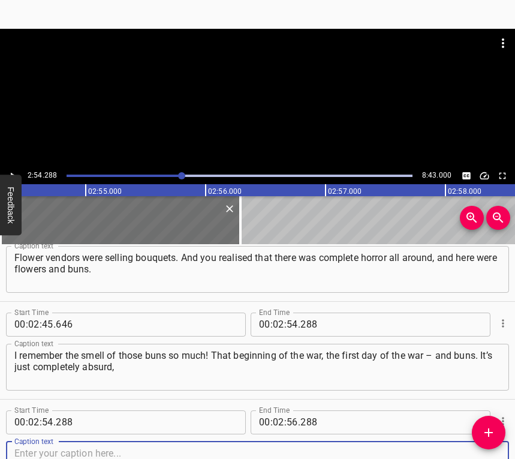
scroll to position [1894, 0]
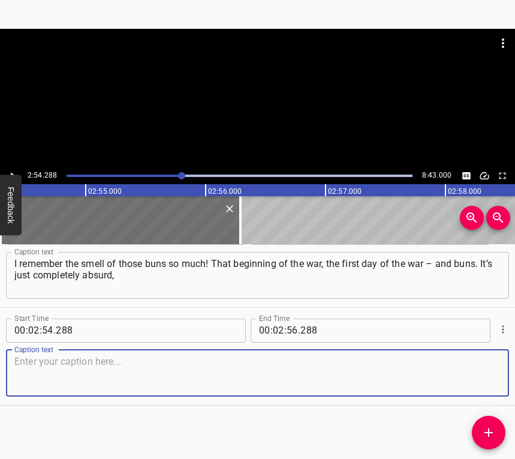
click at [484, 380] on textarea at bounding box center [257, 373] width 486 height 34
click at [113, 379] on textarea at bounding box center [257, 373] width 486 height 34
paste textarea "but that’s how I remember it... Then we came to evacuate the museum, to collect…"
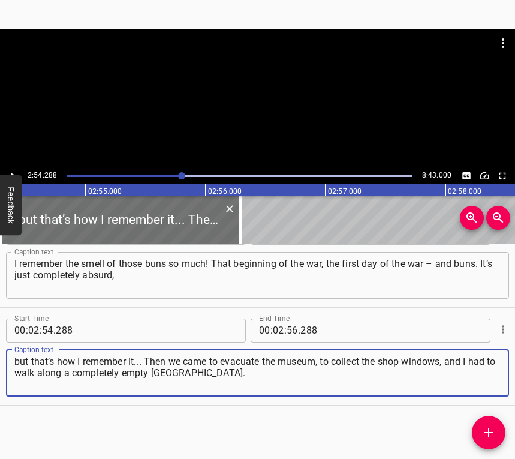
type textarea "but that’s how I remember it... Then we came to evacuate the museum, to collect…"
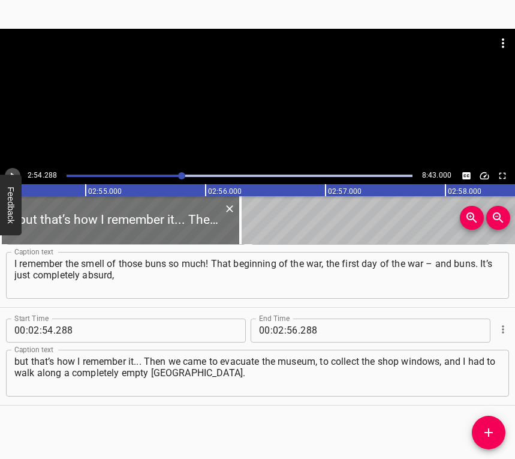
click at [11, 168] on button "Play/Pause" at bounding box center [13, 176] width 16 height 16
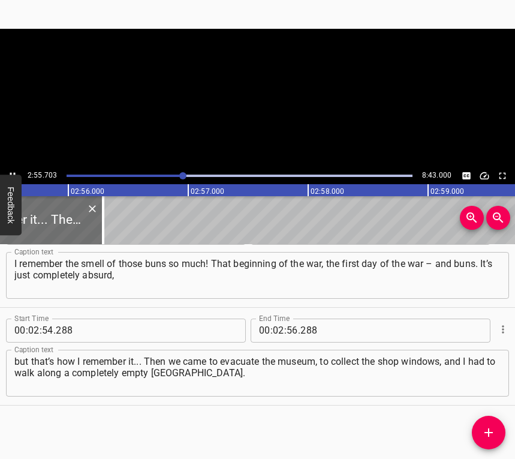
scroll to position [0, 21078]
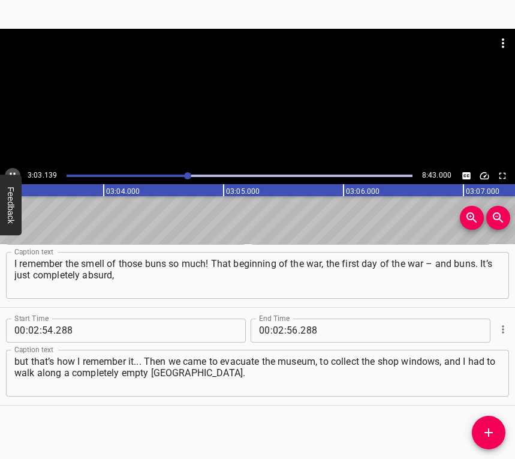
click at [13, 170] on icon "Play/Pause" at bounding box center [12, 175] width 11 height 11
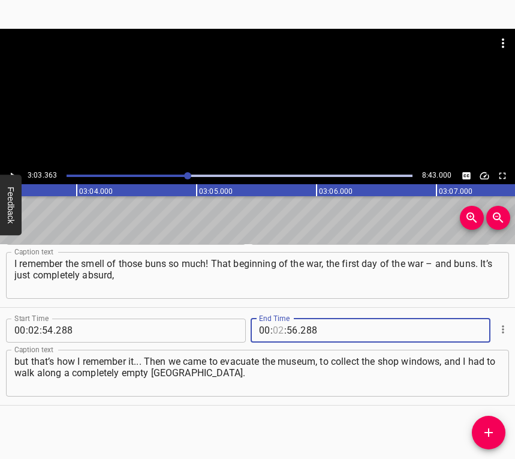
click at [277, 328] on input "number" at bounding box center [278, 331] width 11 height 24
type input "03"
type input "363"
click at [485, 427] on icon "Add Cue" at bounding box center [489, 432] width 14 height 14
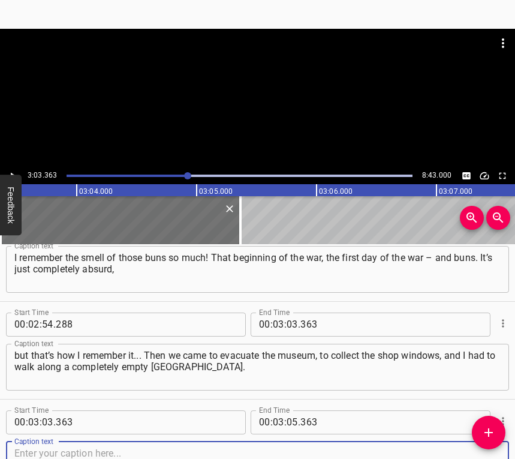
scroll to position [1992, 0]
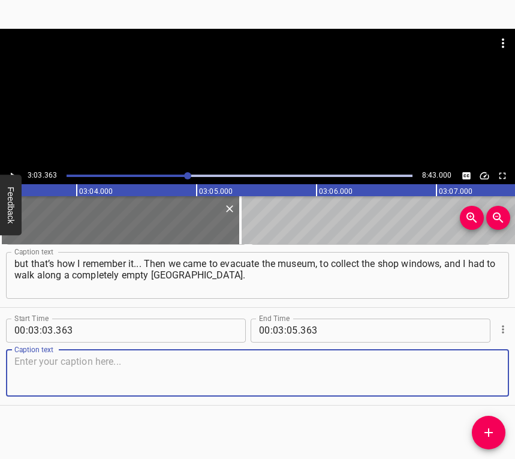
click at [479, 366] on textarea at bounding box center [257, 373] width 486 height 34
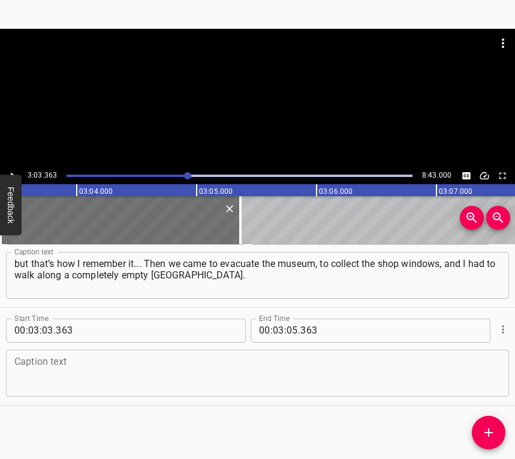
click at [186, 368] on textarea at bounding box center [257, 373] width 486 height 34
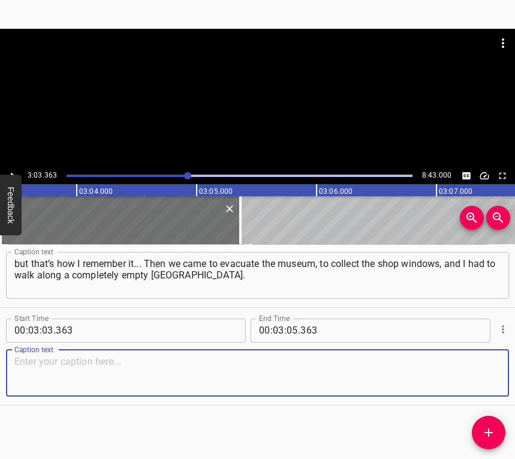
paste textarea "It looked like some kind of surreal, like a film about the apocalypse, when you…"
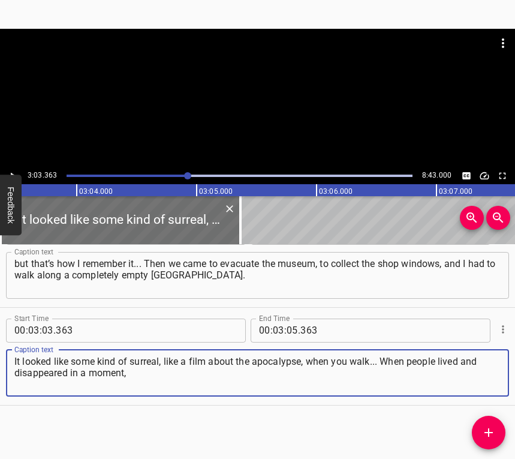
type textarea "It looked like some kind of surreal, like a film about the apocalypse, when you…"
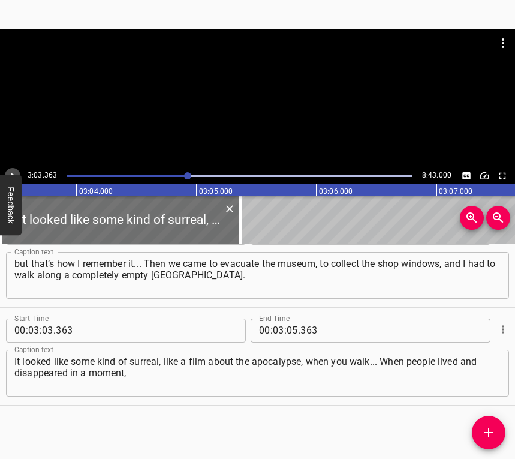
click at [11, 172] on icon "Play/Pause" at bounding box center [12, 175] width 11 height 11
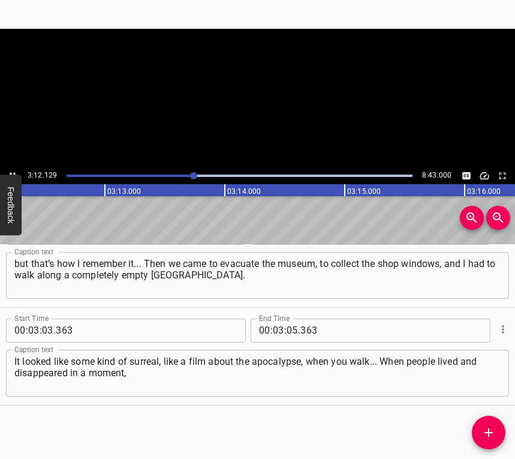
click at [11, 172] on icon "Play/Pause" at bounding box center [12, 175] width 11 height 11
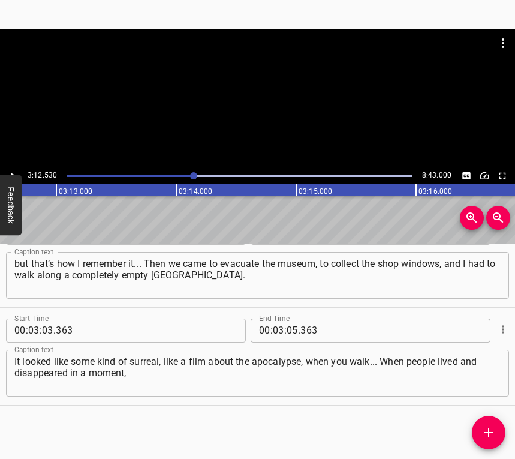
click at [298, 329] on span "." at bounding box center [299, 331] width 2 height 24
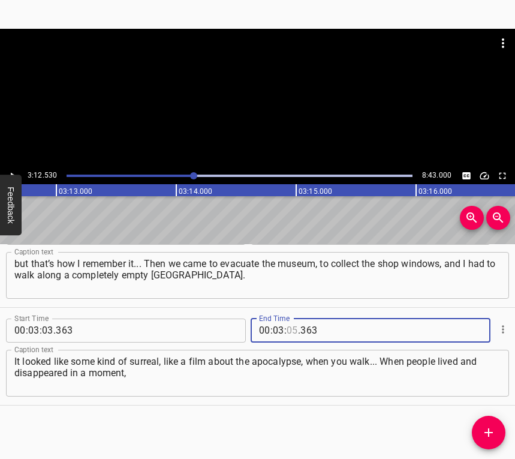
click at [287, 329] on input "number" at bounding box center [292, 331] width 11 height 24
type input "12"
type input "530"
click at [479, 426] on span "Add Cue" at bounding box center [489, 432] width 34 height 14
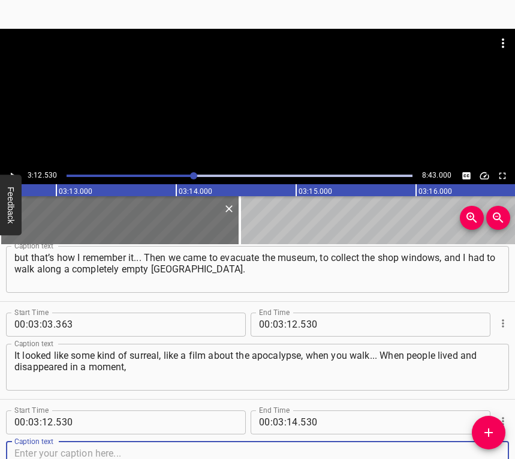
scroll to position [2090, 0]
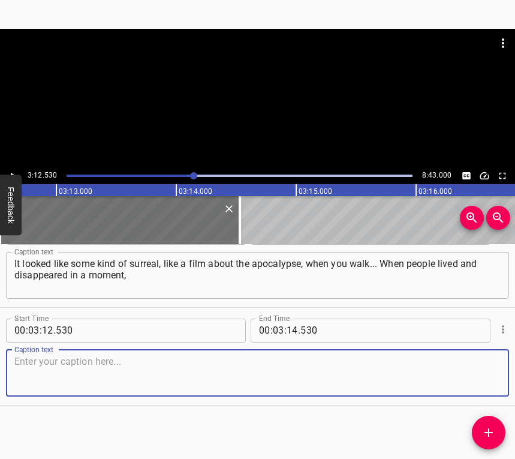
drag, startPoint x: 494, startPoint y: 374, endPoint x: 512, endPoint y: 369, distance: 18.5
click at [500, 372] on div "Start Time 00 : 03 : 12 . 530 Start Time End Time 00 : 03 : 14 . 530 End Time C…" at bounding box center [257, 356] width 515 height 97
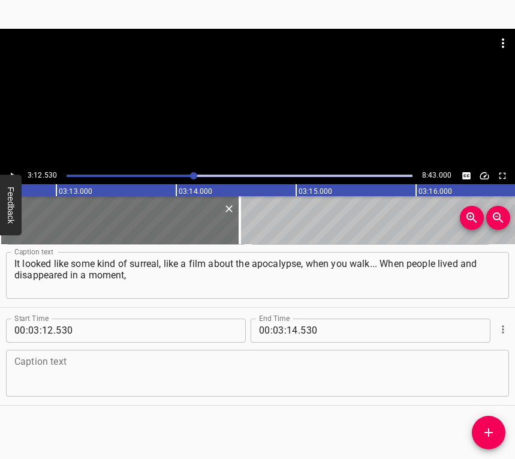
click at [69, 368] on textarea at bounding box center [257, 373] width 486 height 34
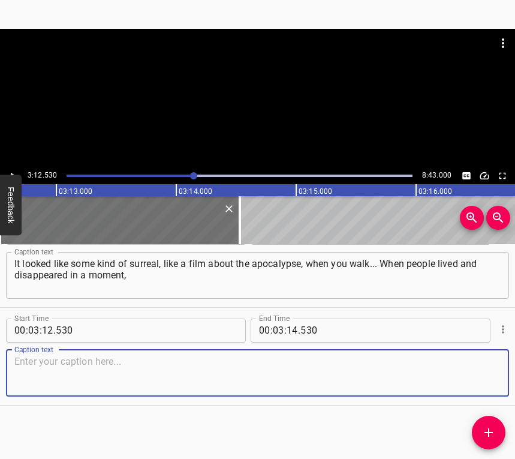
paste textarea "and everything remained as it was. There was some kind of feeling of a desolate…"
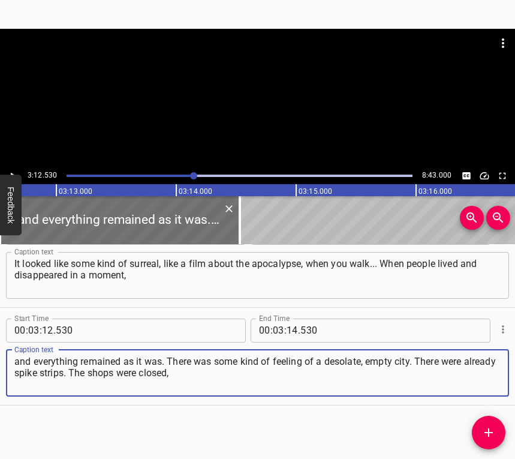
type textarea "and everything remained as it was. There was some kind of feeling of a desolate…"
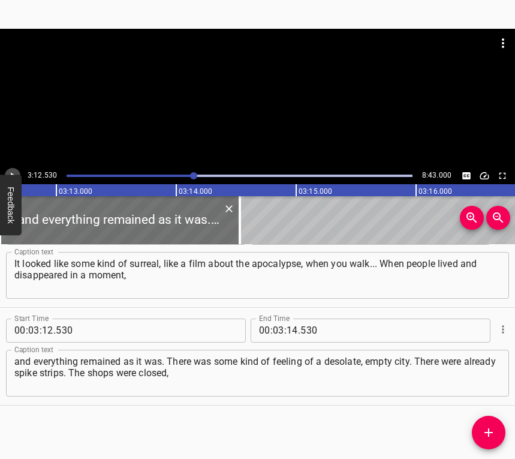
click at [15, 173] on icon "Play/Pause" at bounding box center [12, 175] width 11 height 11
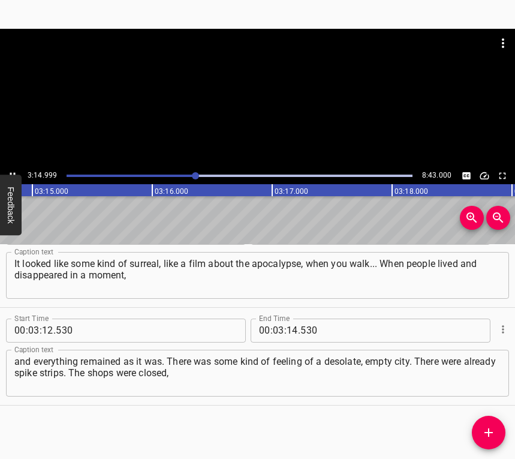
scroll to position [0, 23393]
click at [10, 172] on icon "Play/Pause" at bounding box center [12, 175] width 11 height 11
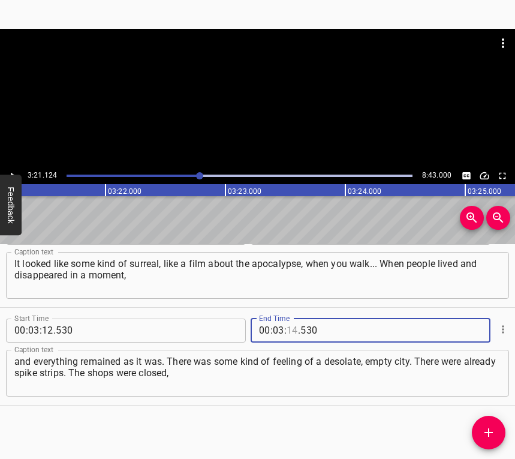
click at [291, 325] on input "number" at bounding box center [292, 331] width 11 height 24
type input "21"
type input "124"
click at [492, 426] on icon "Add Cue" at bounding box center [489, 432] width 14 height 14
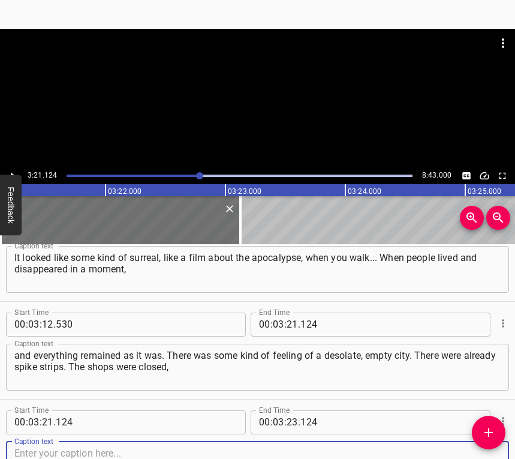
scroll to position [2188, 0]
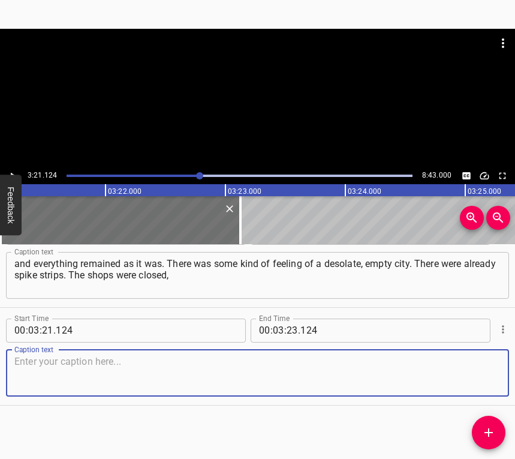
click at [485, 381] on textarea at bounding box center [257, 373] width 486 height 34
click at [43, 371] on textarea at bounding box center [257, 373] width 486 height 34
paste textarea "but there were beautiful clothes of different brands, sneakers, books – everyth…"
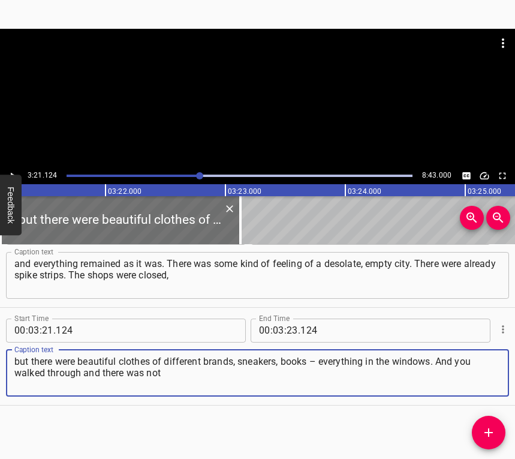
type textarea "but there were beautiful clothes of different brands, sneakers, books – everyth…"
click at [17, 170] on icon "Play/Pause" at bounding box center [12, 175] width 11 height 11
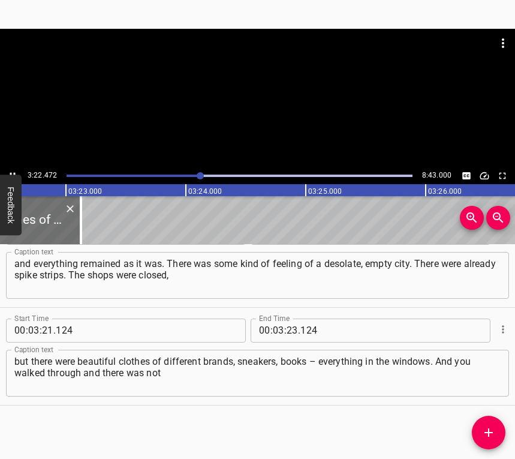
scroll to position [0, 24290]
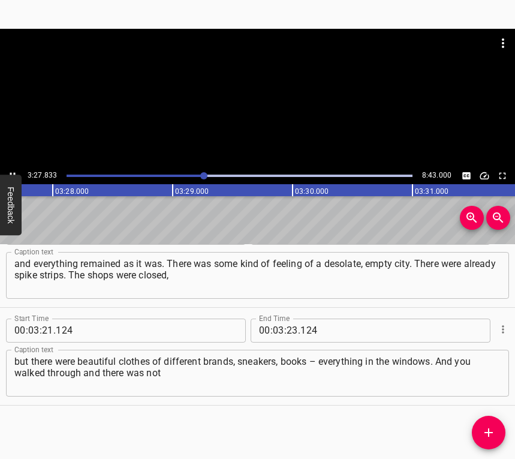
click at [8, 167] on div at bounding box center [257, 98] width 515 height 139
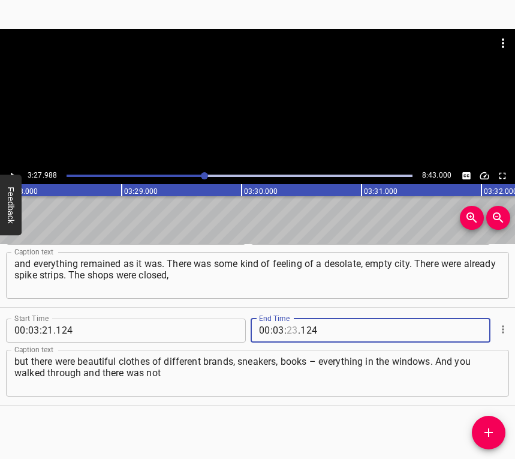
click at [289, 329] on input "number" at bounding box center [292, 331] width 11 height 24
type input "27"
type input "988"
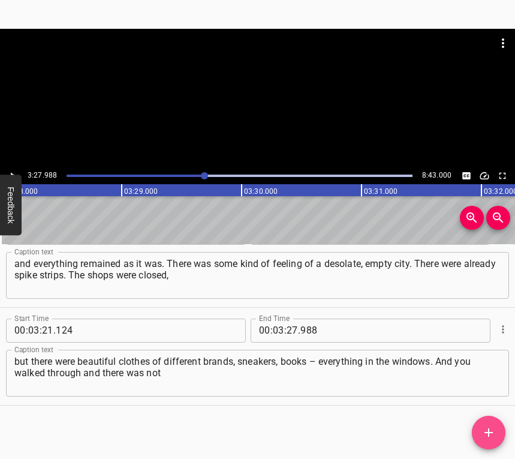
click at [487, 435] on icon "Add Cue" at bounding box center [489, 432] width 14 height 14
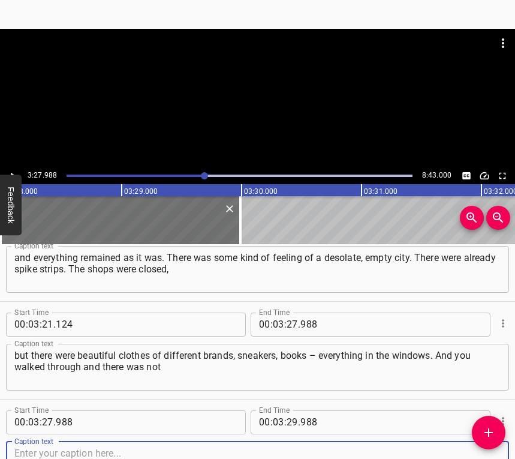
scroll to position [2285, 0]
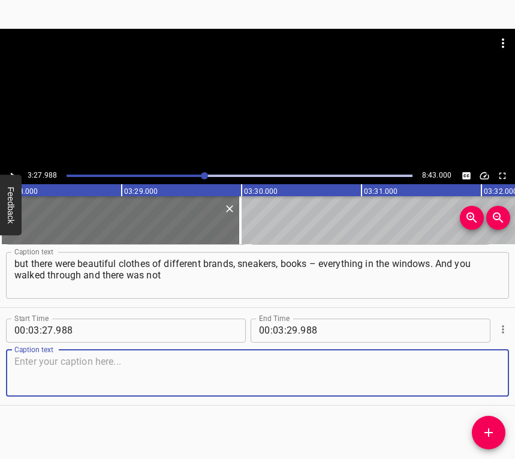
drag, startPoint x: 486, startPoint y: 370, endPoint x: 511, endPoint y: 358, distance: 27.6
click at [493, 366] on div "Caption text" at bounding box center [257, 373] width 503 height 47
click at [146, 374] on textarea at bounding box center [257, 373] width 486 height 34
paste textarea "a single person anywhere. And you were walking all alone through this empty Khr…"
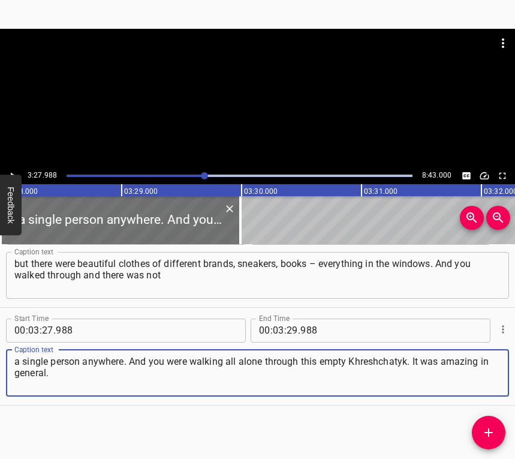
type textarea "a single person anywhere. And you were walking all alone through this empty Khr…"
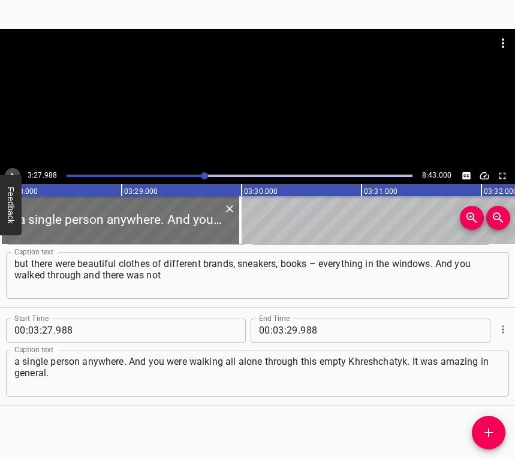
click at [11, 172] on icon "Play/Pause" at bounding box center [12, 175] width 11 height 11
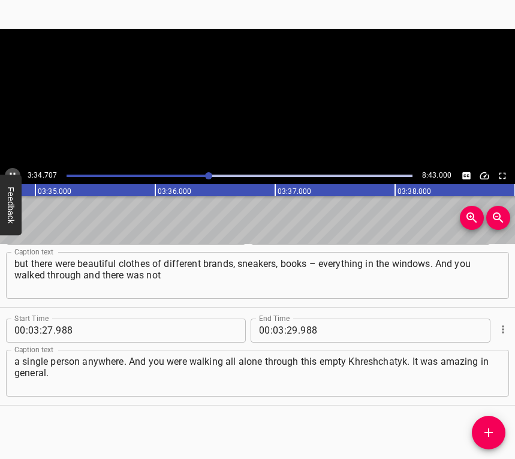
click at [11, 172] on icon "Play/Pause" at bounding box center [12, 175] width 11 height 11
click at [287, 331] on input "number" at bounding box center [292, 331] width 11 height 24
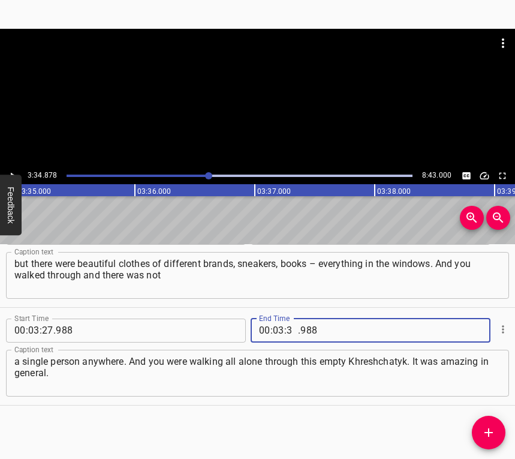
type input "34"
type input "878"
click at [487, 434] on icon "Add Cue" at bounding box center [489, 432] width 14 height 14
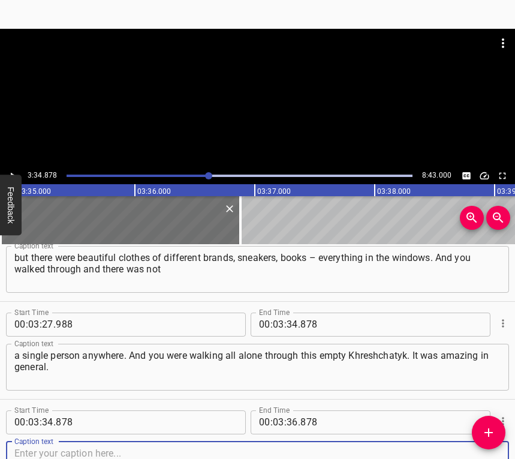
scroll to position [2383, 0]
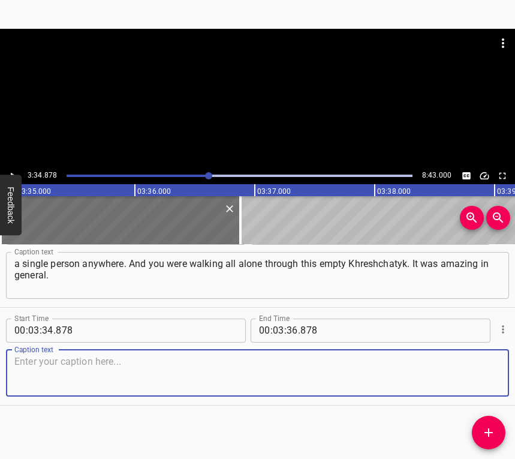
drag, startPoint x: 479, startPoint y: 376, endPoint x: 512, endPoint y: 364, distance: 34.5
click at [494, 371] on div "Caption text" at bounding box center [257, 373] width 503 height 47
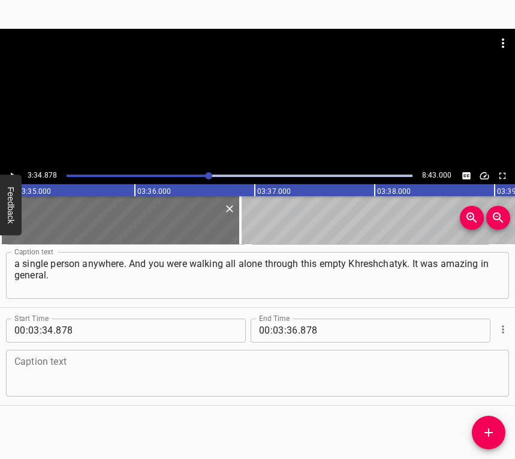
click at [106, 367] on textarea at bounding box center [257, 373] width 486 height 34
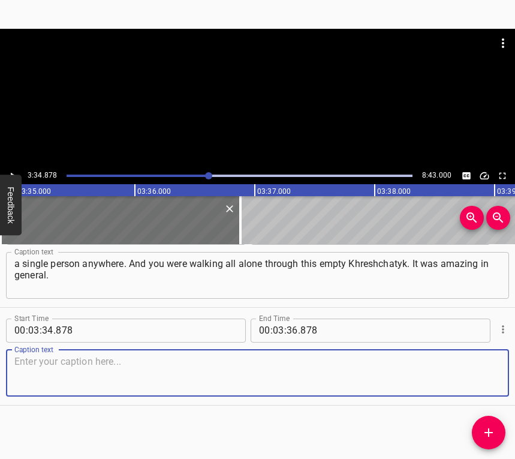
paste textarea "The achievements of our military were impressive in a good way. For example, wh…"
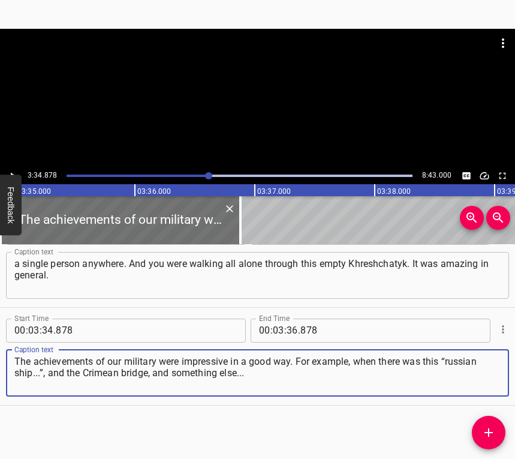
type textarea "The achievements of our military were impressive in a good way. For example, wh…"
click at [11, 170] on icon "Play/Pause" at bounding box center [12, 175] width 11 height 11
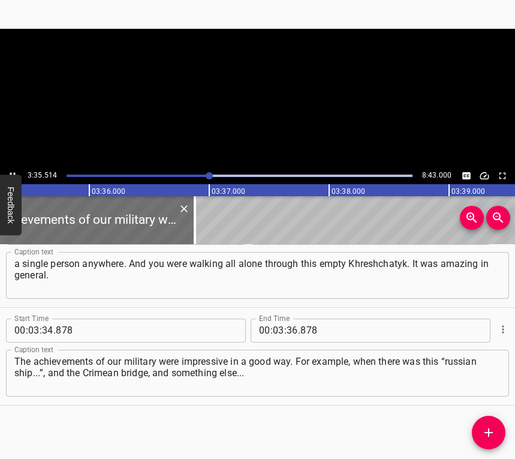
scroll to position [0, 25854]
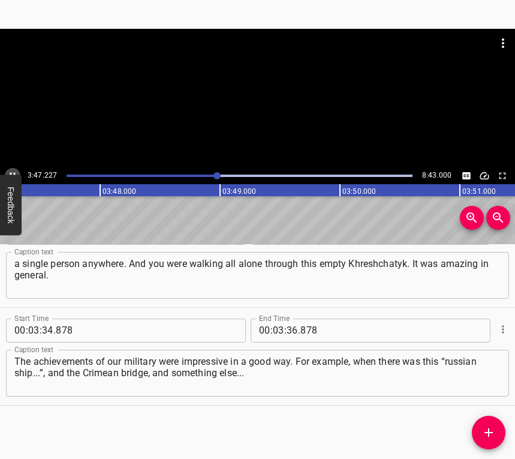
click at [14, 169] on button "Play/Pause" at bounding box center [13, 176] width 16 height 16
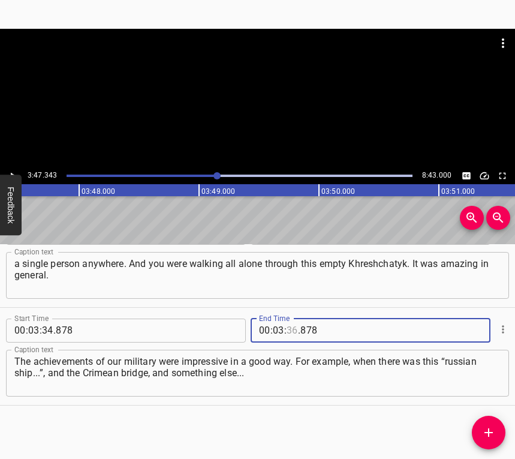
click at [287, 331] on input "number" at bounding box center [292, 331] width 11 height 24
type input "47"
type input "343"
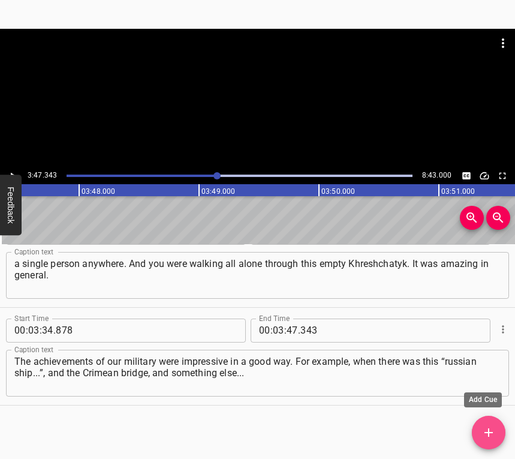
click at [490, 434] on icon "Add Cue" at bounding box center [489, 432] width 14 height 14
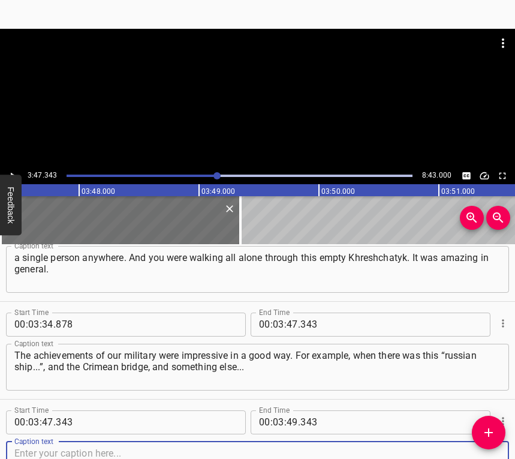
scroll to position [2481, 0]
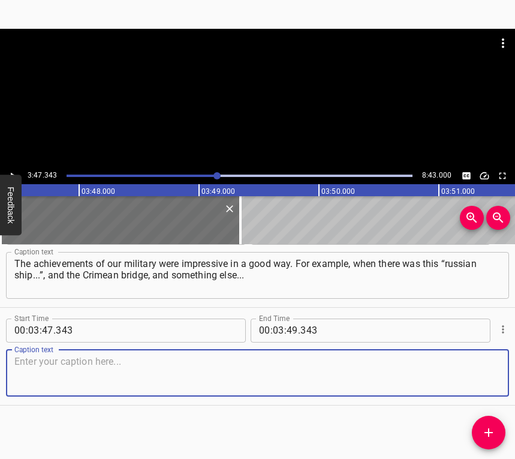
click at [480, 377] on textarea at bounding box center [257, 373] width 486 height 34
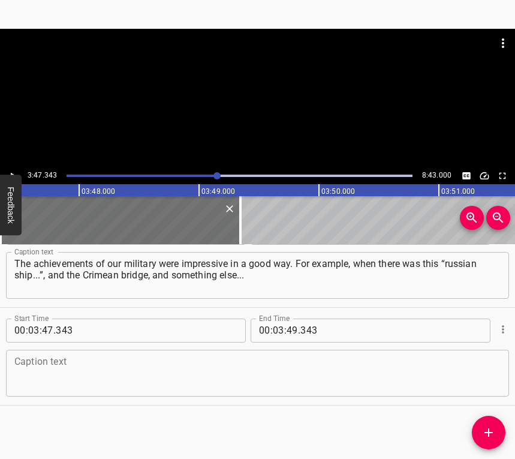
click at [191, 374] on textarea at bounding box center [257, 373] width 486 height 34
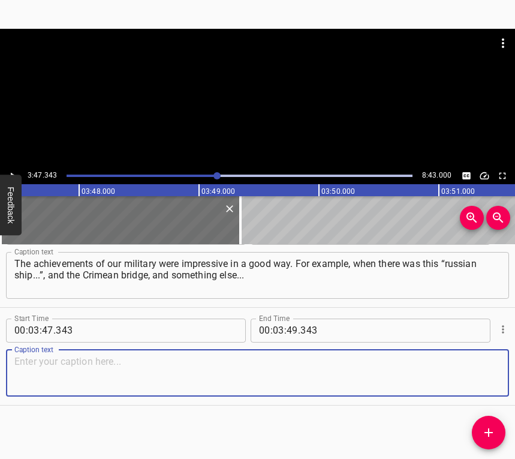
paste textarea "There were a lot of things like that. I was also impressed by some of the clums…"
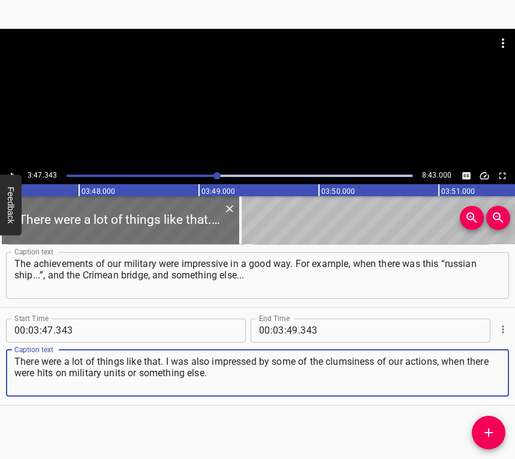
type textarea "There were a lot of things like that. I was also impressed by some of the clums…"
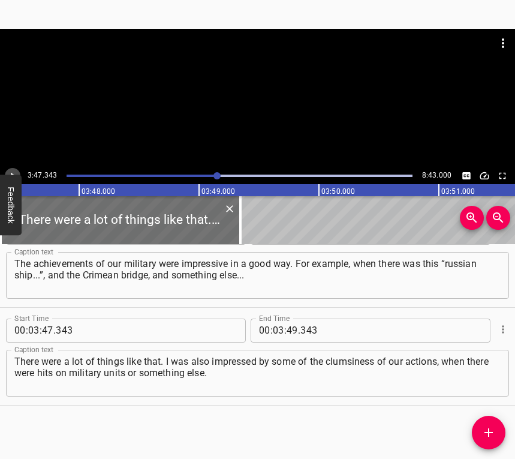
click at [9, 169] on button "Play/Pause" at bounding box center [13, 176] width 16 height 16
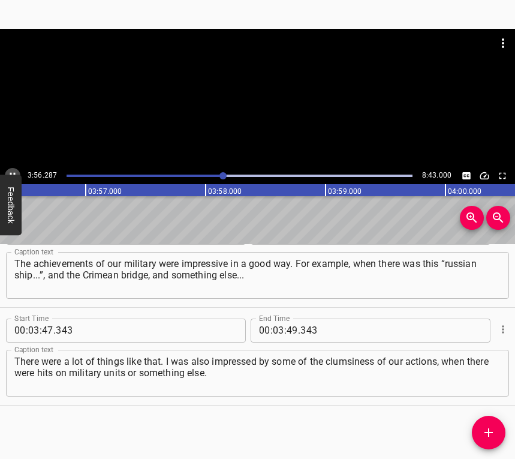
click at [13, 171] on icon "Play/Pause" at bounding box center [12, 175] width 11 height 11
click at [287, 325] on input "number" at bounding box center [292, 331] width 11 height 24
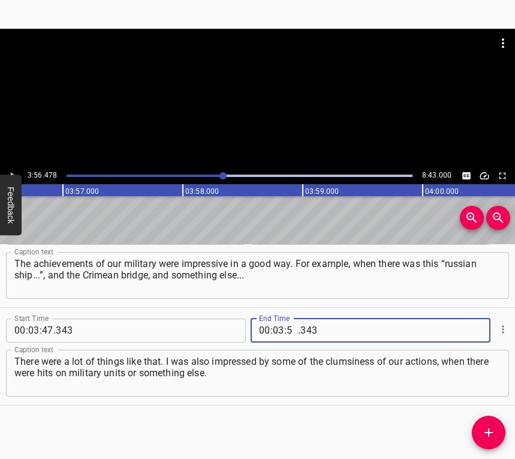
type input "56"
type input "478"
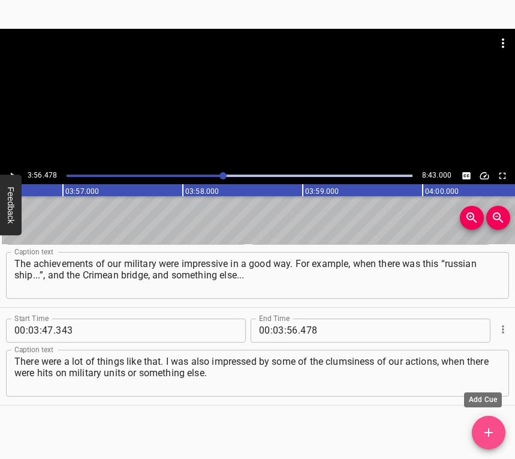
click at [489, 429] on icon "Add Cue" at bounding box center [489, 432] width 8 height 8
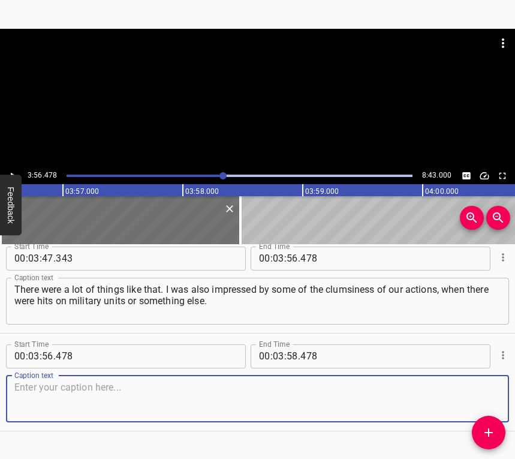
scroll to position [2579, 0]
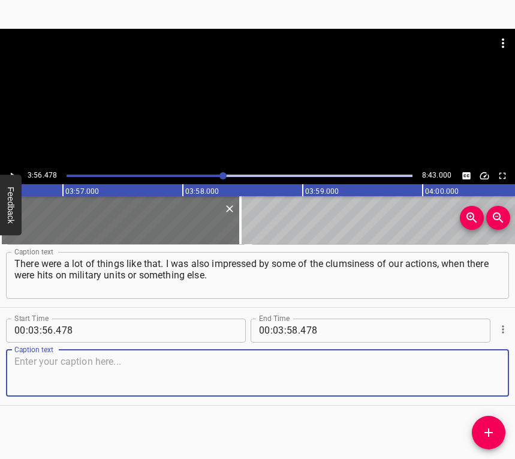
drag, startPoint x: 482, startPoint y: 386, endPoint x: 512, endPoint y: 371, distance: 34.3
click at [485, 383] on textarea at bounding box center [257, 373] width 486 height 34
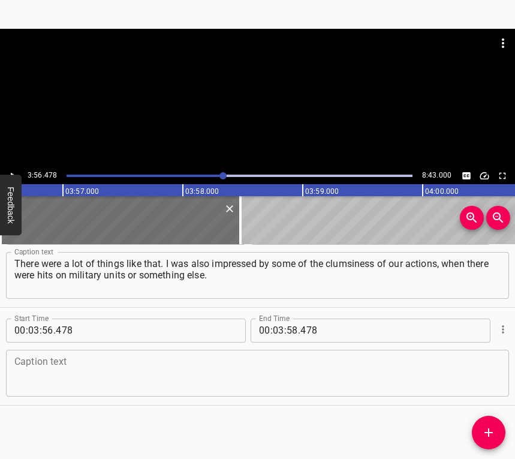
click at [181, 378] on textarea at bounding box center [257, 373] width 486 height 34
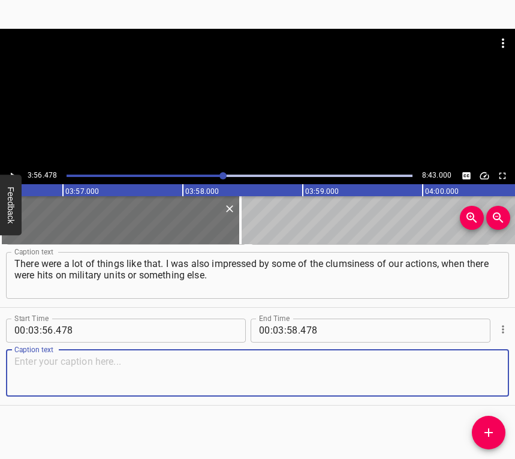
paste textarea "But this is a negative thing. In general, some kind of feeling... I can’t even …"
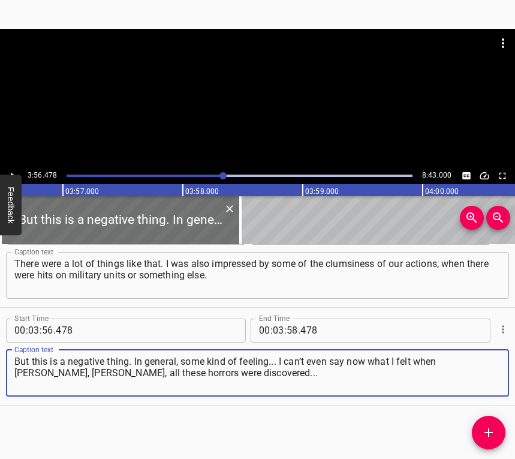
type textarea "But this is a negative thing. In general, some kind of feeling... I can’t even …"
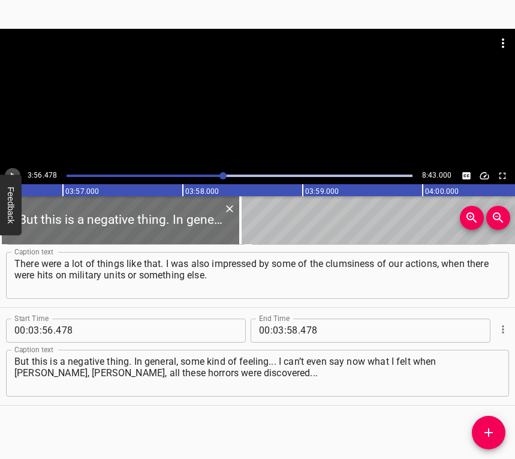
click at [11, 170] on icon "Play/Pause" at bounding box center [12, 175] width 11 height 11
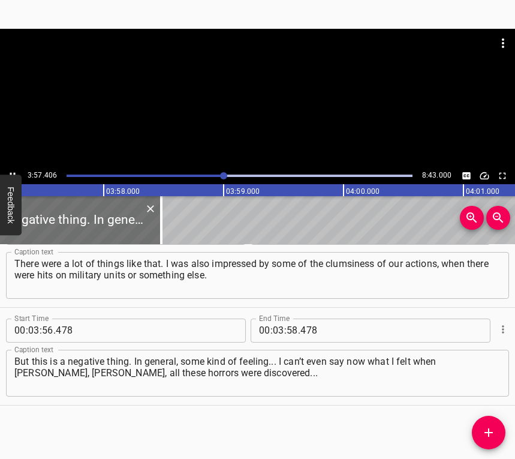
scroll to position [0, 28480]
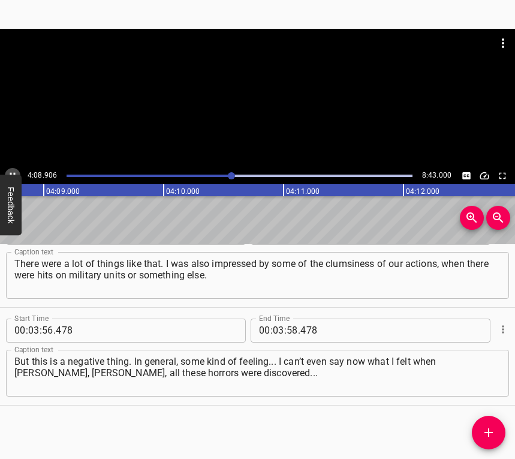
click at [11, 170] on icon "Play/Pause" at bounding box center [12, 175] width 11 height 11
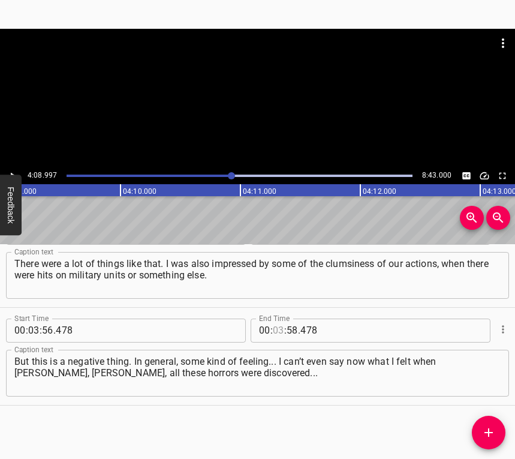
click at [277, 329] on input "number" at bounding box center [278, 331] width 11 height 24
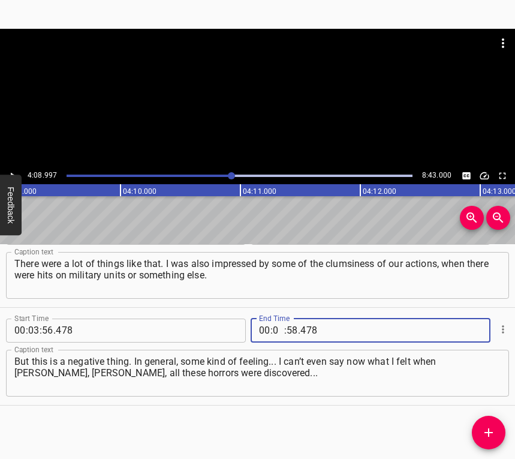
type input "04"
type input "08"
type input "997"
click at [488, 431] on icon "Add Cue" at bounding box center [489, 432] width 14 height 14
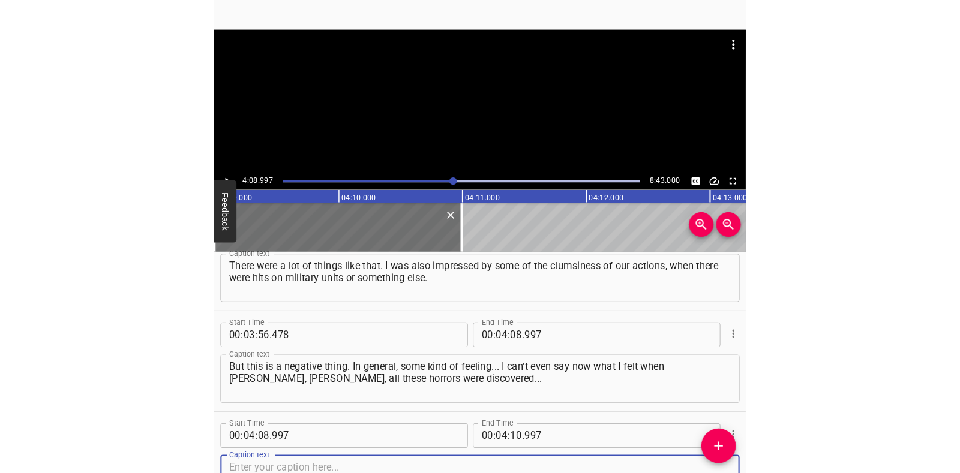
scroll to position [2676, 0]
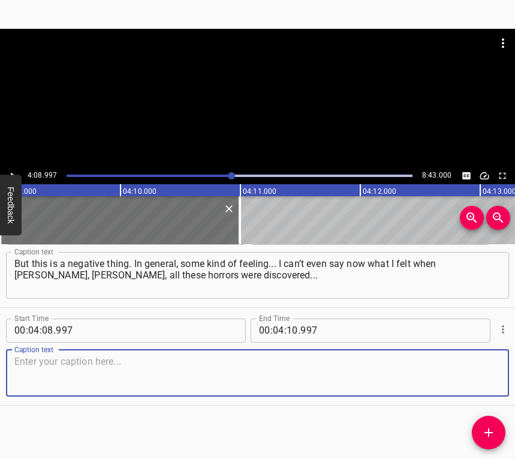
drag, startPoint x: 483, startPoint y: 374, endPoint x: 512, endPoint y: 369, distance: 29.2
click at [483, 374] on textarea at bounding box center [257, 373] width 486 height 34
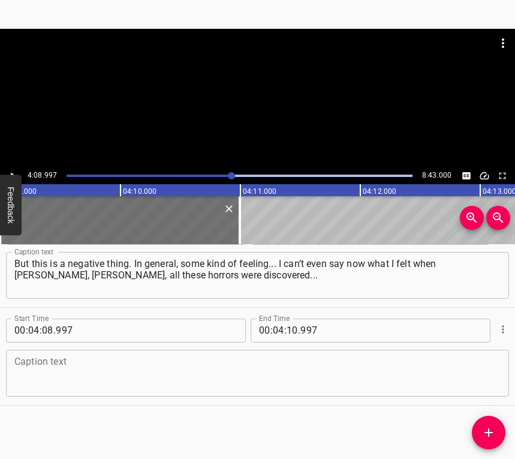
click at [66, 368] on textarea at bounding box center [257, 373] width 486 height 34
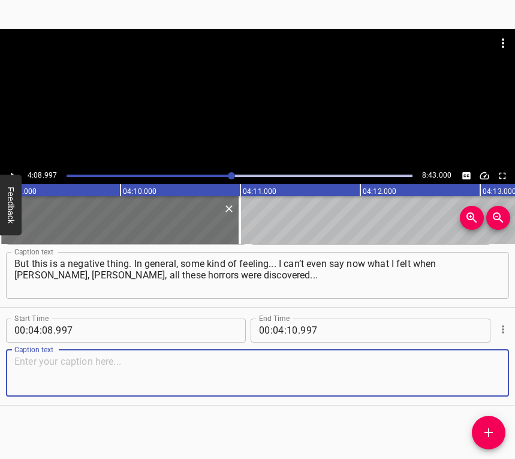
paste textarea "I thought I was going to go crazy because I couldn’t understand that people cou…"
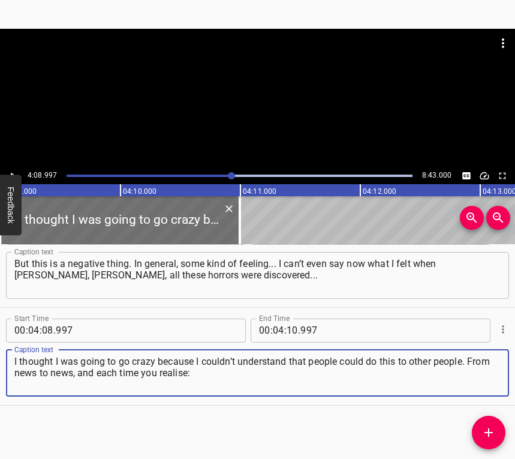
type textarea "I thought I was going to go crazy because I couldn’t understand that people cou…"
click at [11, 171] on icon "Play/Pause" at bounding box center [12, 175] width 11 height 11
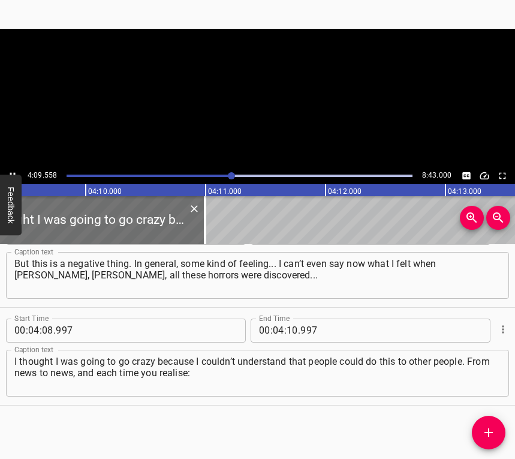
scroll to position [0, 29938]
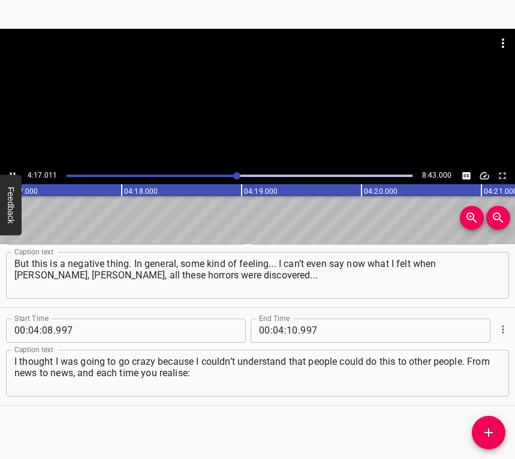
click at [13, 169] on button "Play/Pause" at bounding box center [13, 176] width 16 height 16
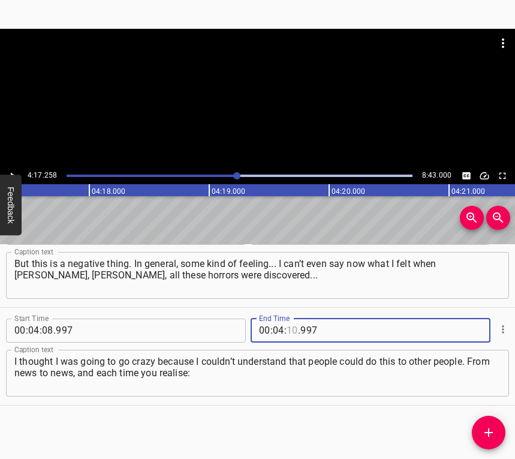
click at [287, 332] on input "number" at bounding box center [292, 331] width 11 height 24
type input "17"
type input "258"
click at [482, 431] on icon "Add Cue" at bounding box center [489, 432] width 14 height 14
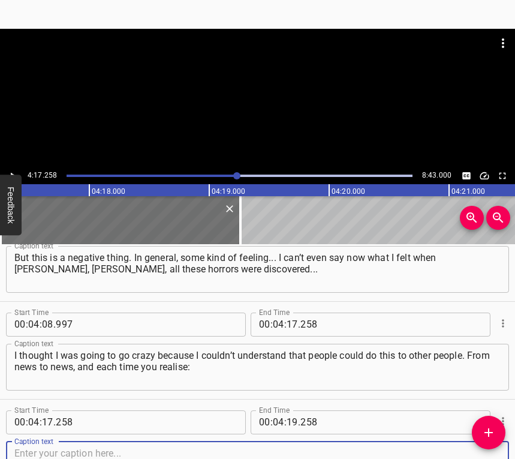
scroll to position [2774, 0]
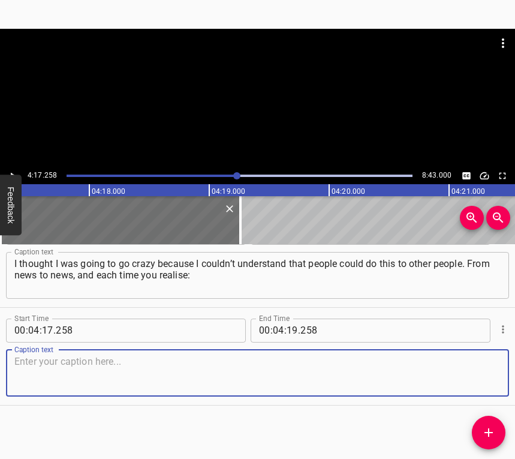
drag, startPoint x: 478, startPoint y: 364, endPoint x: 509, endPoint y: 346, distance: 35.2
click at [478, 363] on textarea at bounding box center [257, 373] width 486 height 34
click at [94, 358] on textarea at bounding box center [257, 373] width 486 height 34
paste textarea "either this news is good or this news is very bad. Again, the war gave us some …"
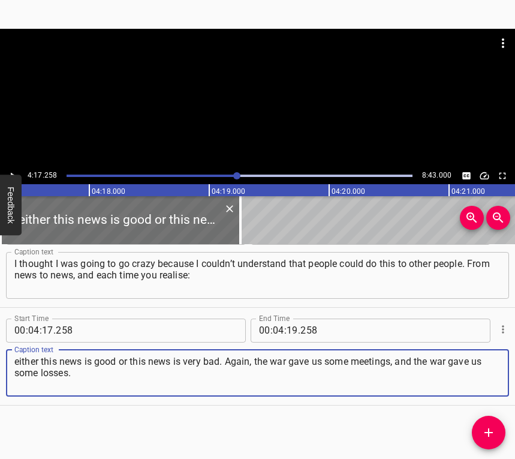
type textarea "either this news is good or this news is very bad. Again, the war gave us some …"
click at [10, 173] on icon "Play/Pause" at bounding box center [12, 175] width 11 height 11
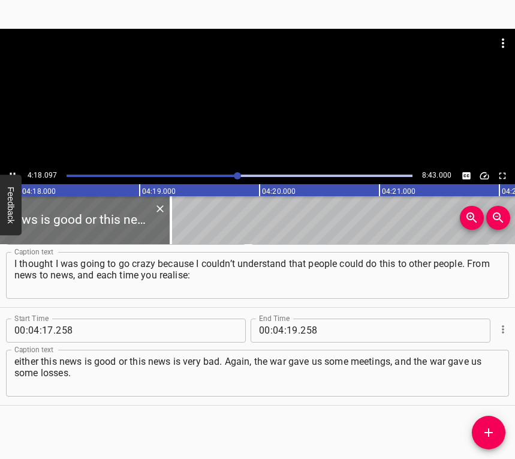
scroll to position [0, 30963]
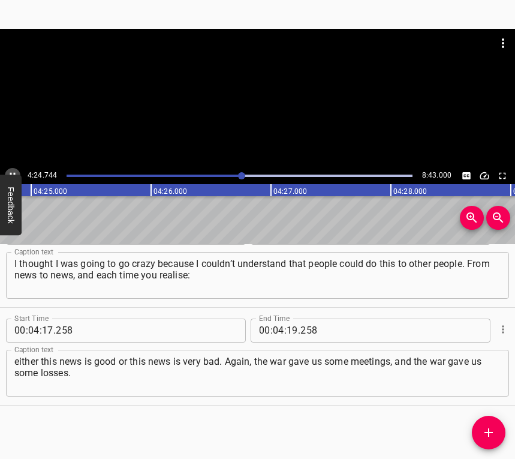
click at [12, 170] on icon "Play/Pause" at bounding box center [12, 175] width 11 height 11
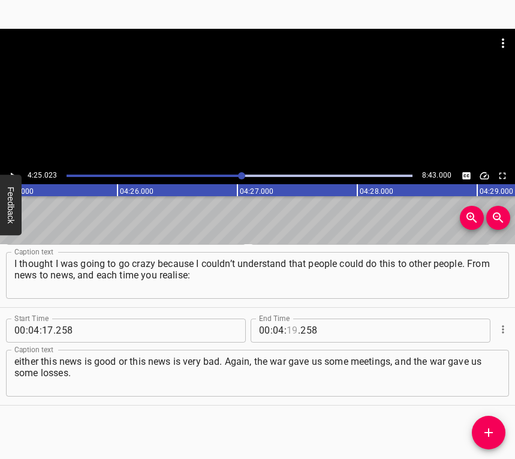
click at [288, 324] on input "number" at bounding box center [292, 331] width 11 height 24
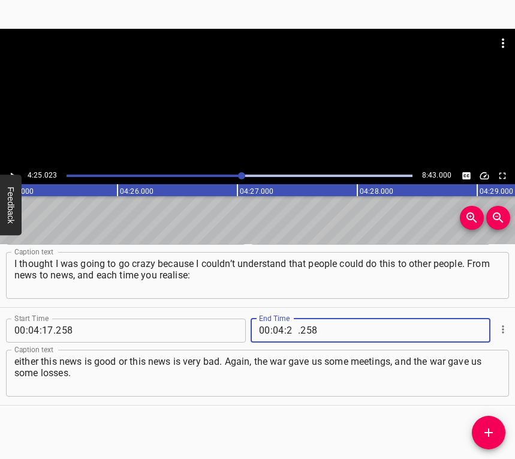
type input "25"
type input "023"
click at [489, 435] on icon "Add Cue" at bounding box center [489, 432] width 8 height 8
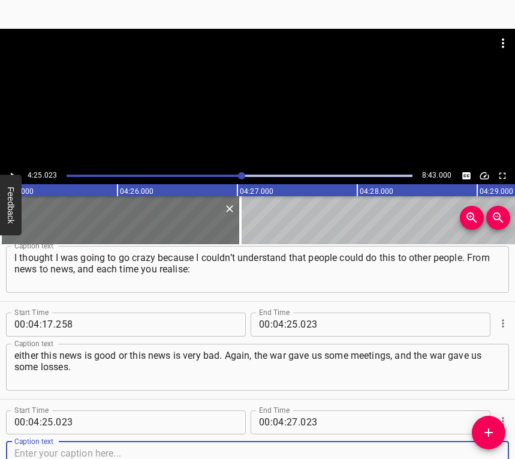
scroll to position [2872, 0]
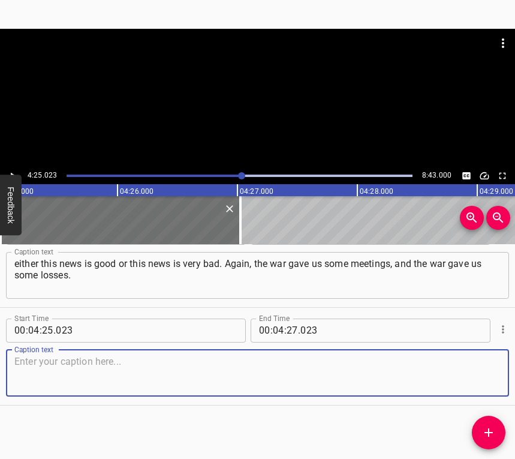
click at [472, 372] on textarea at bounding box center [257, 373] width 486 height 34
click at [83, 382] on textarea at bounding box center [257, 373] width 486 height 34
paste textarea "Many acquaintances and friends died at the front. But there were wonderful meet…"
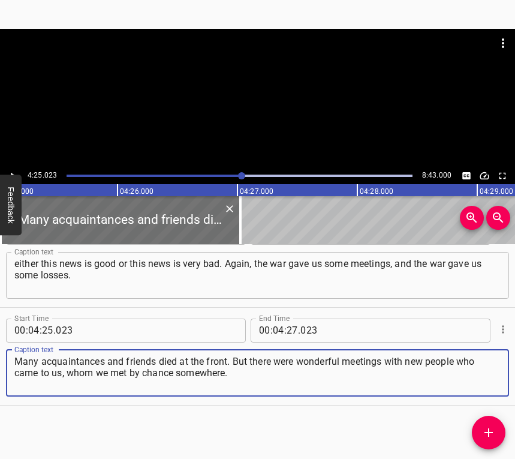
type textarea "Many acquaintances and friends died at the front. But there were wonderful meet…"
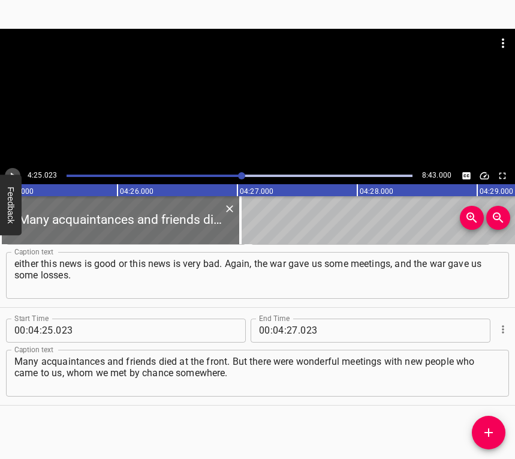
click at [8, 169] on button "Play/Pause" at bounding box center [13, 176] width 16 height 16
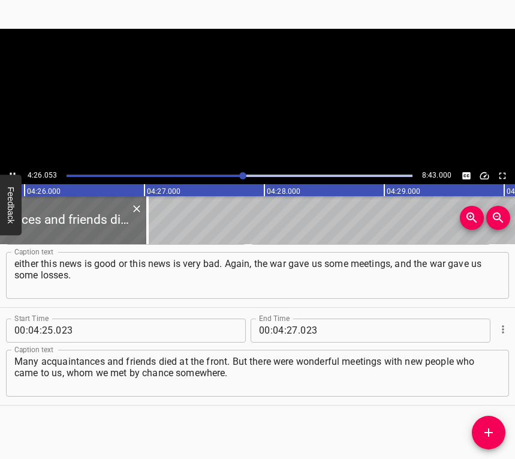
scroll to position [0, 31917]
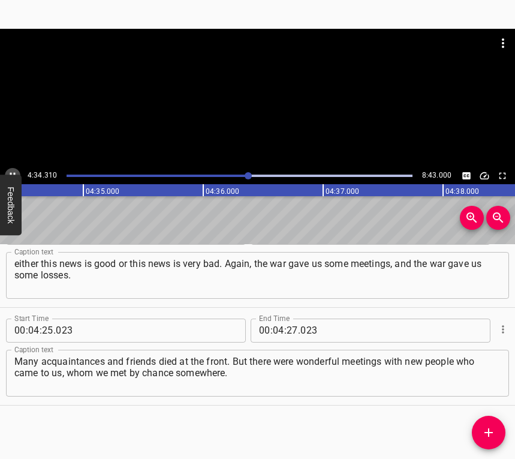
click at [14, 170] on icon "Play/Pause" at bounding box center [12, 175] width 11 height 11
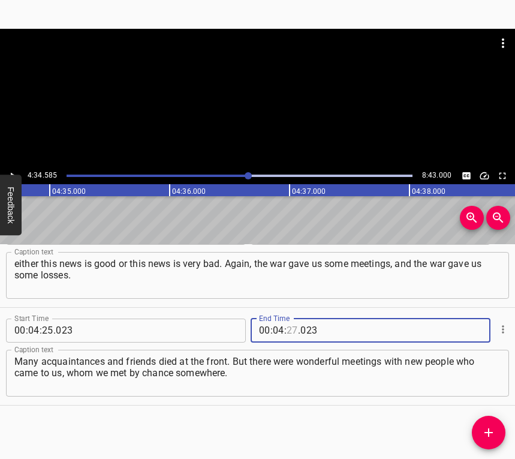
click at [287, 331] on input "number" at bounding box center [292, 331] width 11 height 24
type input "34"
type input "585"
click at [486, 427] on icon "Add Cue" at bounding box center [489, 432] width 14 height 14
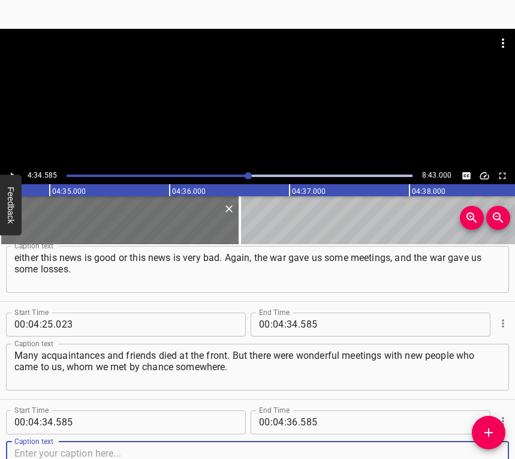
scroll to position [2970, 0]
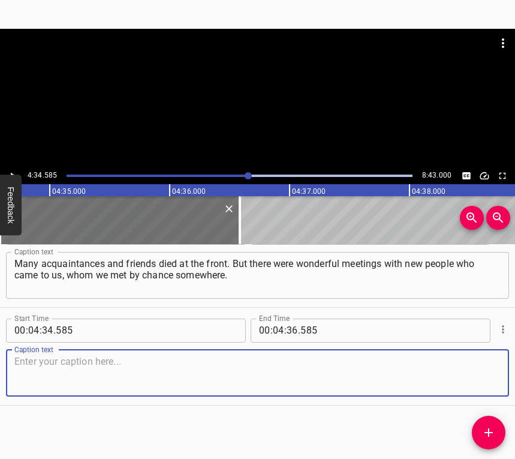
click at [477, 374] on textarea at bounding box center [257, 373] width 486 height 34
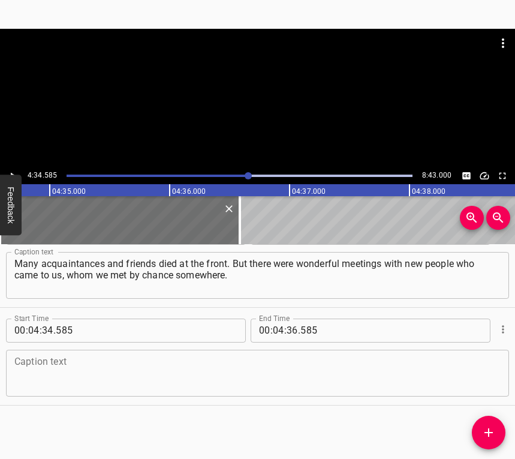
click at [84, 387] on textarea at bounding box center [257, 373] width 486 height 34
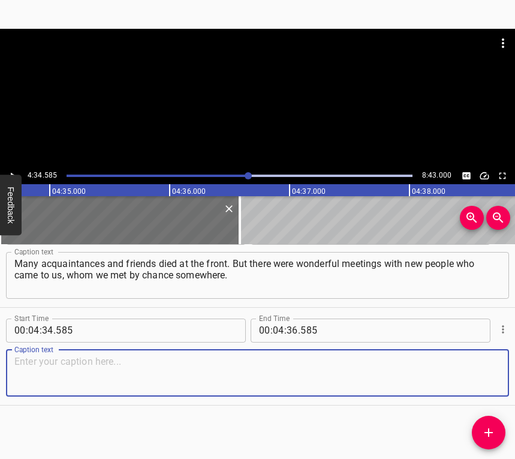
paste textarea "And that’s how it is – about 50/50. But, of course, it would have been better i…"
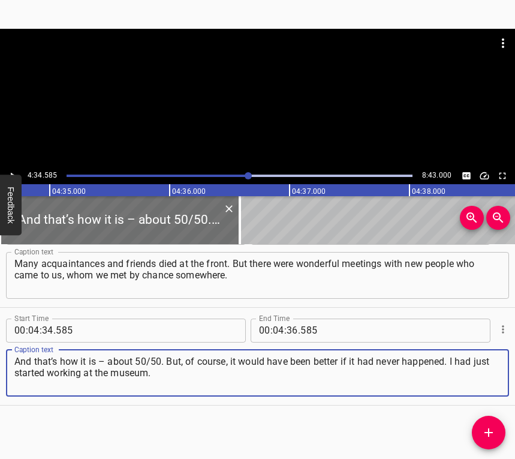
type textarea "And that’s how it is – about 50/50. But, of course, it would have been better i…"
click at [12, 170] on icon "Play/Pause" at bounding box center [12, 175] width 11 height 11
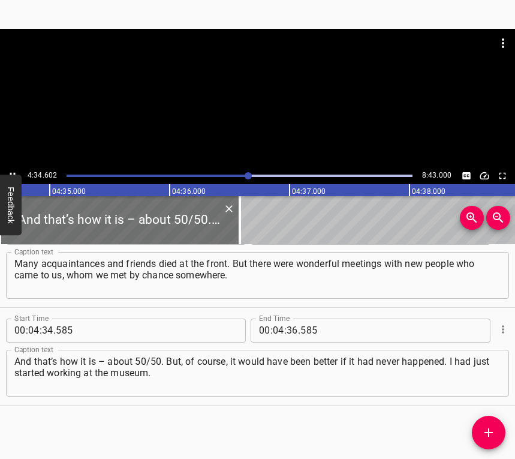
scroll to position [0, 32943]
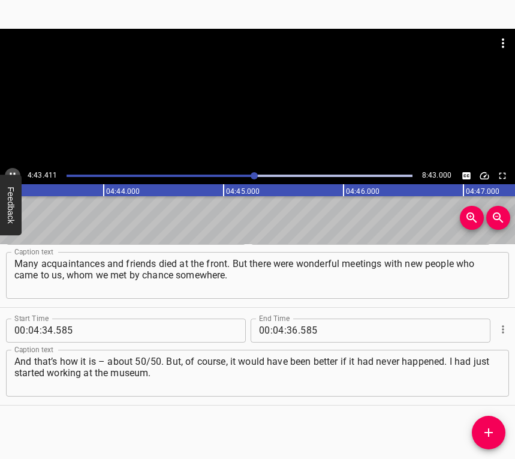
click at [10, 171] on icon "Play/Pause" at bounding box center [12, 175] width 11 height 11
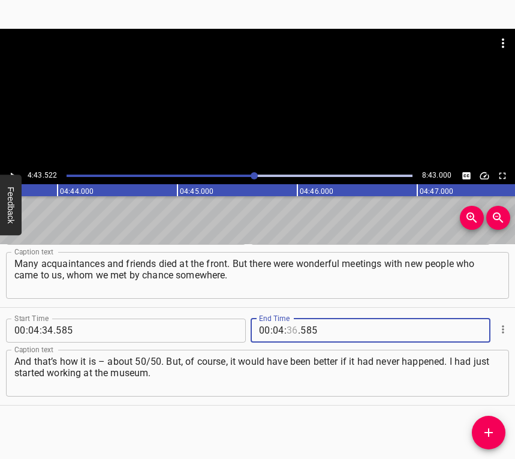
click at [287, 334] on input "number" at bounding box center [292, 331] width 11 height 24
type input "43"
type input "522"
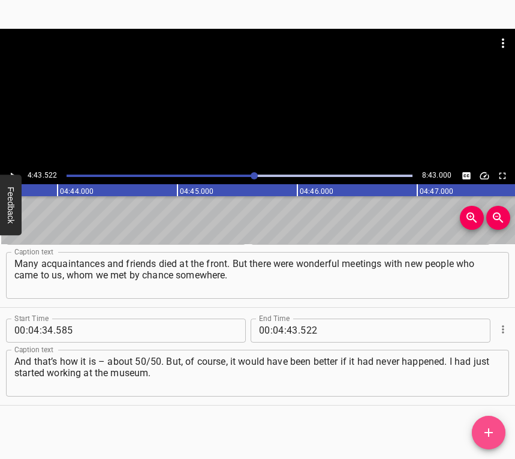
click at [488, 432] on icon "Add Cue" at bounding box center [489, 432] width 8 height 8
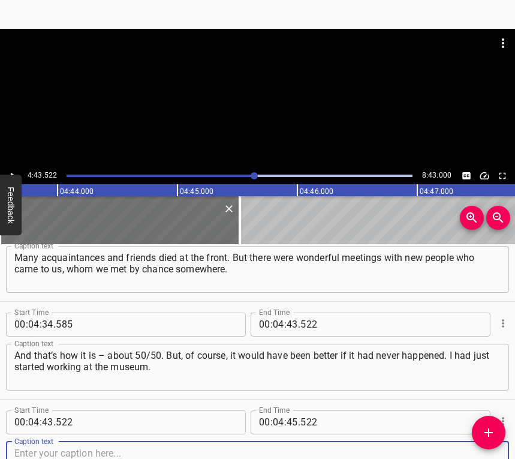
scroll to position [3068, 0]
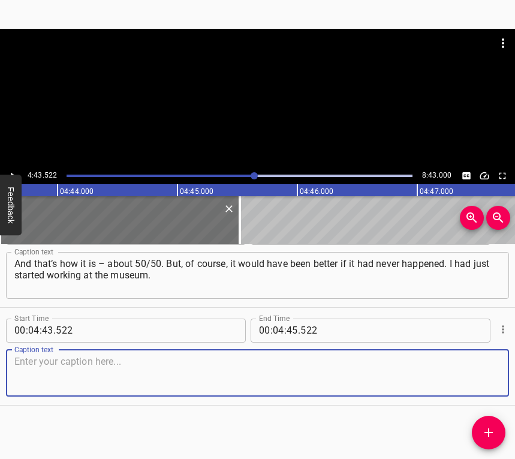
click at [470, 363] on textarea at bounding box center [257, 373] width 486 height 34
click at [71, 358] on textarea at bounding box center [257, 373] width 486 height 34
paste textarea "I literally passed my probationary period, and then the war broke out, so I did…"
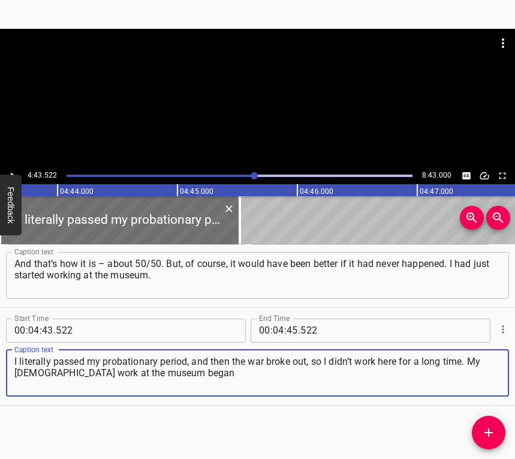
type textarea "I literally passed my probationary period, and then the war broke out, so I did…"
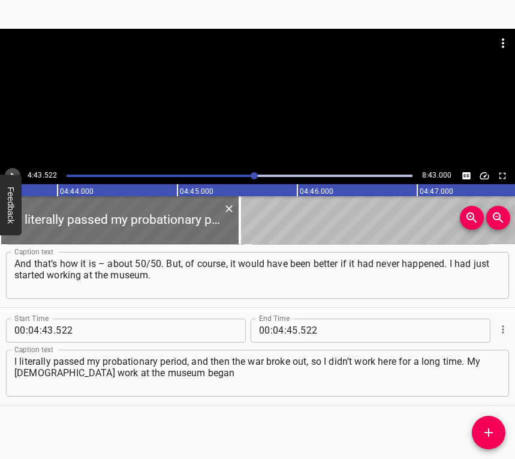
click at [14, 171] on icon "Play/Pause" at bounding box center [12, 175] width 11 height 11
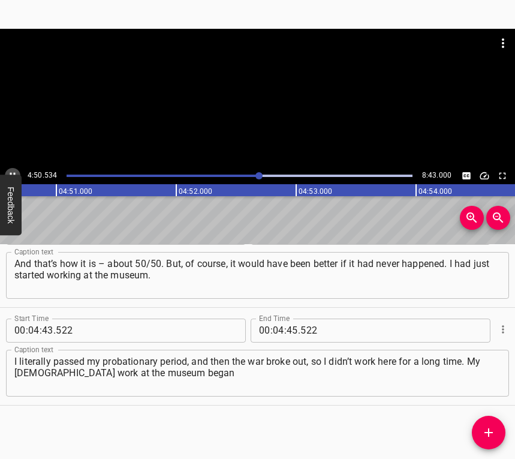
click at [10, 170] on icon "Play/Pause" at bounding box center [12, 175] width 11 height 11
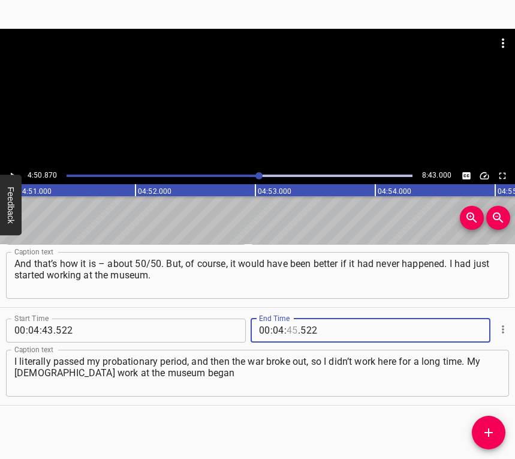
click at [293, 330] on input "number" at bounding box center [292, 331] width 11 height 24
type input "50"
type input "870"
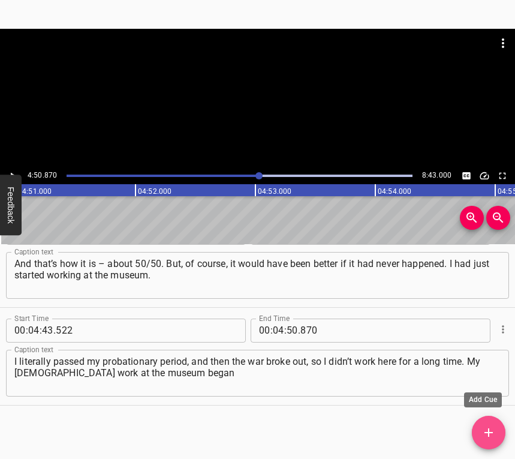
click at [494, 431] on icon "Add Cue" at bounding box center [489, 432] width 14 height 14
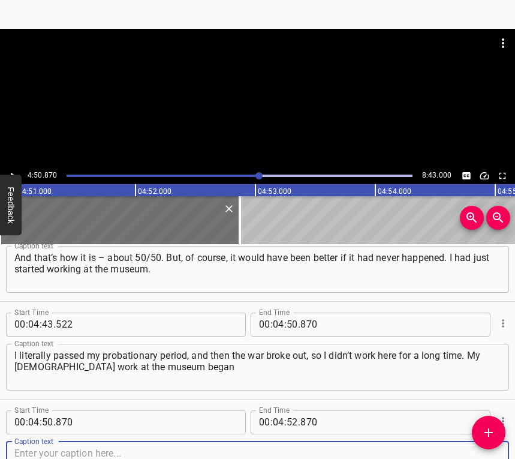
scroll to position [3165, 0]
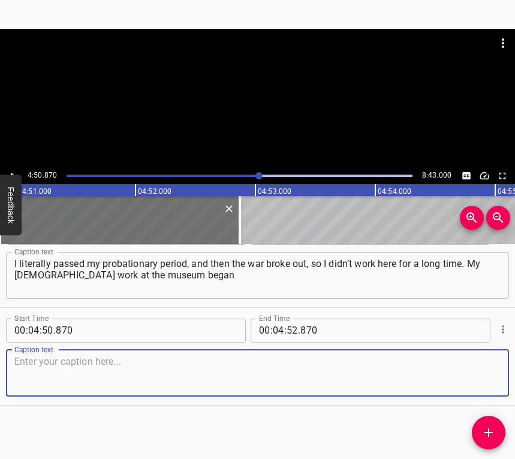
click at [481, 380] on textarea at bounding box center [257, 373] width 486 height 34
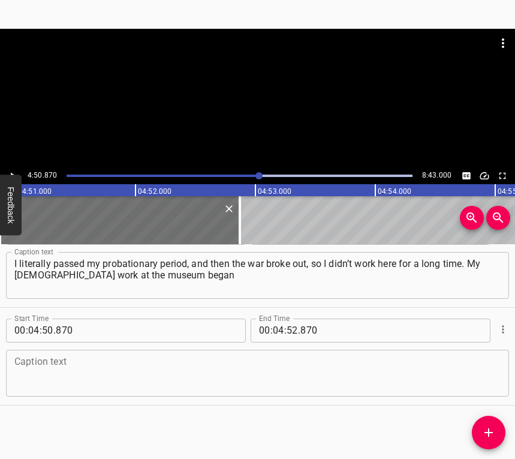
click at [51, 366] on textarea at bounding box center [257, 373] width 486 height 34
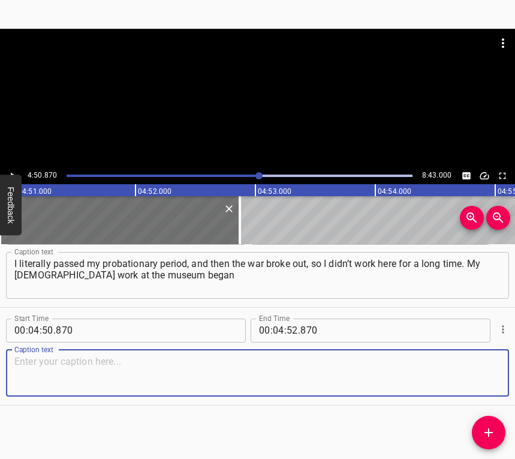
paste textarea "with the emergency packing of all these things. I didn’t even know all the staf…"
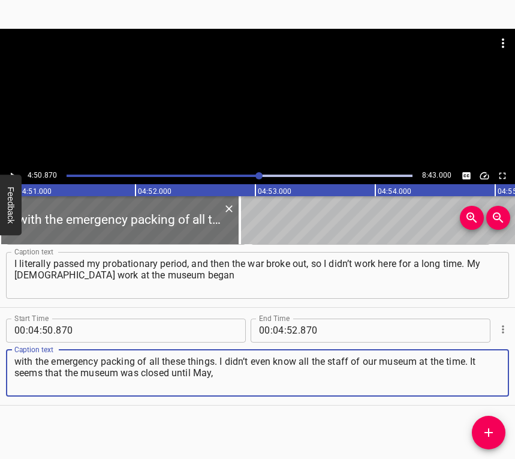
type textarea "with the emergency packing of all these things. I didn’t even know all the staf…"
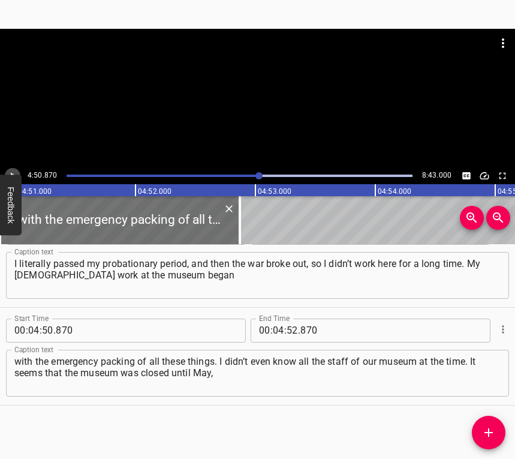
click at [16, 170] on icon "Play/Pause" at bounding box center [12, 175] width 11 height 11
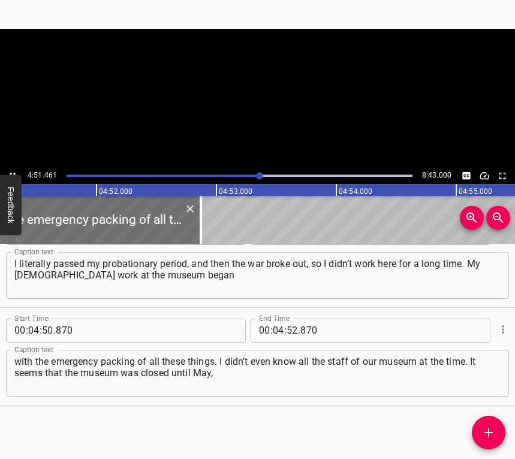
scroll to position [0, 34966]
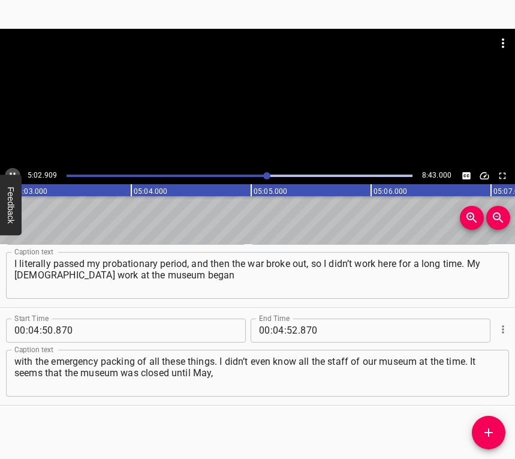
click at [13, 172] on icon "Play/Pause" at bounding box center [12, 175] width 11 height 11
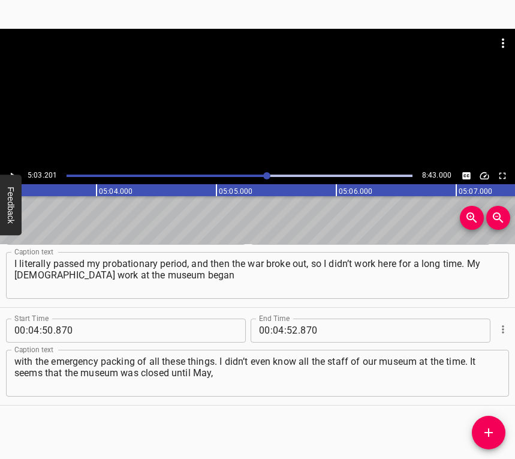
scroll to position [0, 36374]
click at [276, 335] on input "number" at bounding box center [278, 331] width 11 height 24
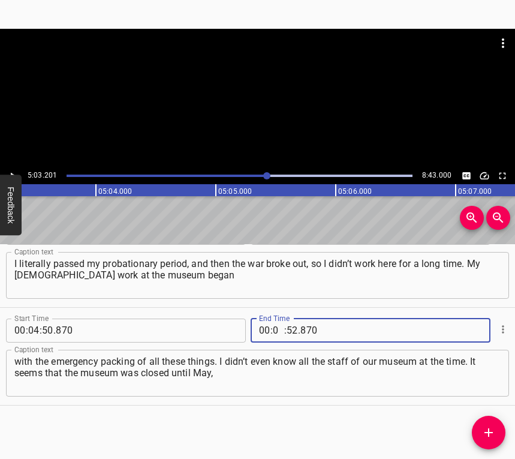
type input "05"
type input "03"
type input "201"
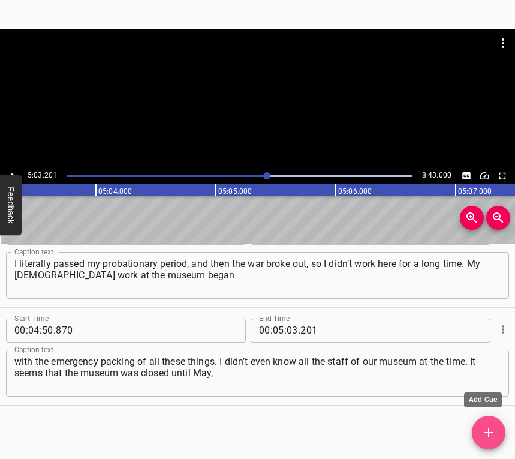
click at [488, 428] on icon "Add Cue" at bounding box center [489, 432] width 14 height 14
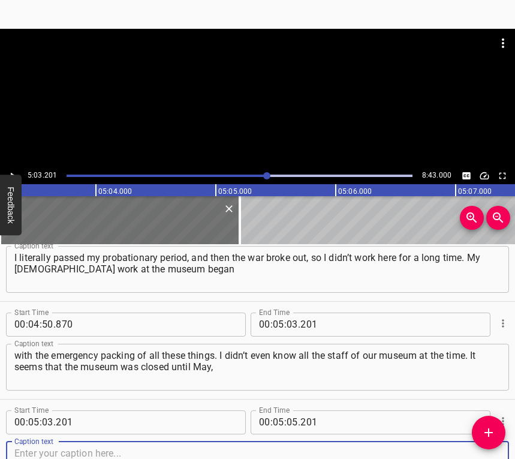
scroll to position [3263, 0]
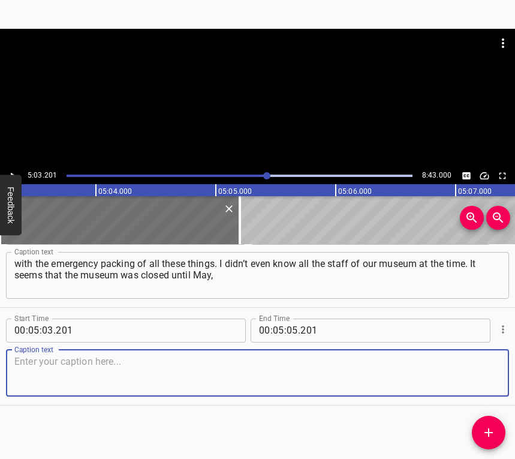
click at [465, 366] on textarea at bounding box center [257, 373] width 486 height 34
click at [315, 372] on textarea at bounding box center [257, 373] width 486 height 34
paste textarea "and then slowly everyone started to return to work. And somehow everything went…"
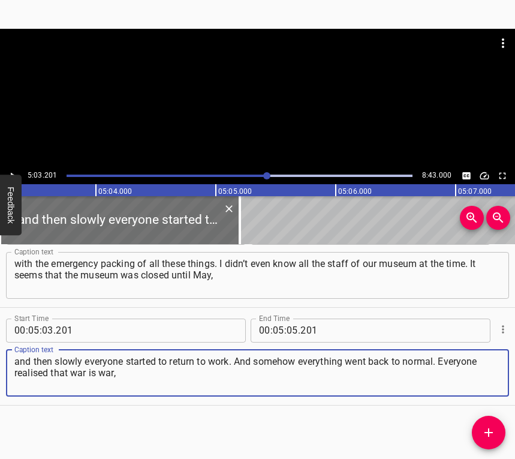
type textarea "and then slowly everyone started to return to work. And somehow everything went…"
click at [14, 172] on icon "Play/Pause" at bounding box center [12, 175] width 11 height 11
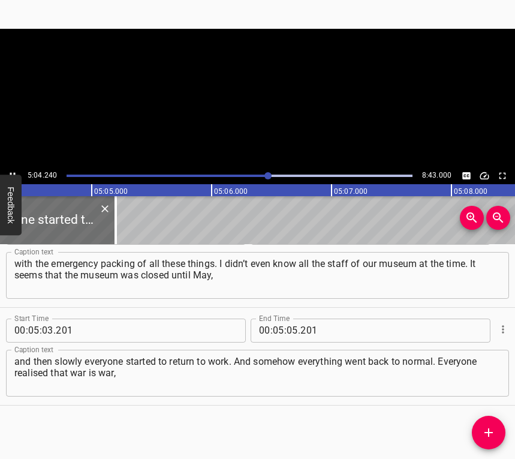
scroll to position [0, 36531]
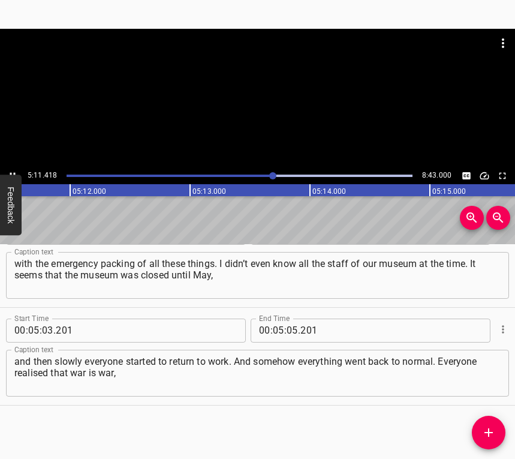
click at [11, 172] on icon "Play/Pause" at bounding box center [12, 175] width 11 height 11
click at [287, 329] on input "number" at bounding box center [292, 331] width 11 height 24
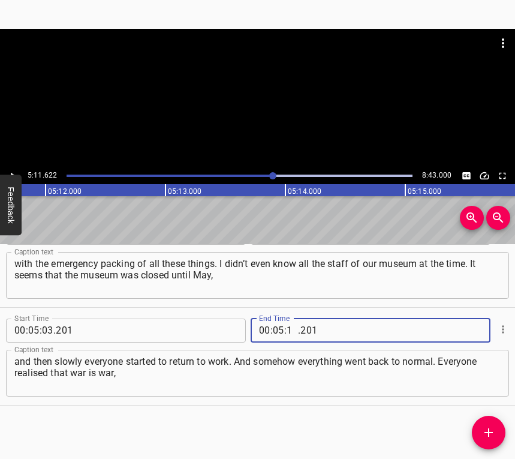
type input "11"
type input "622"
click at [491, 431] on icon "Add Cue" at bounding box center [489, 432] width 14 height 14
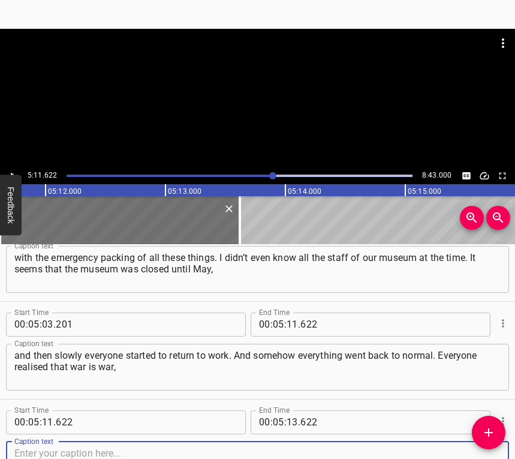
scroll to position [3361, 0]
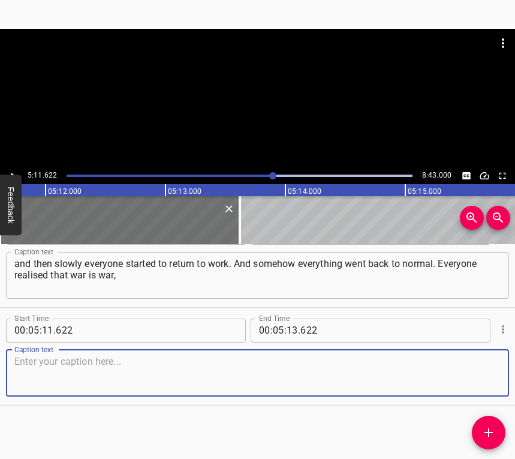
click at [455, 367] on textarea at bounding box center [257, 373] width 486 height 34
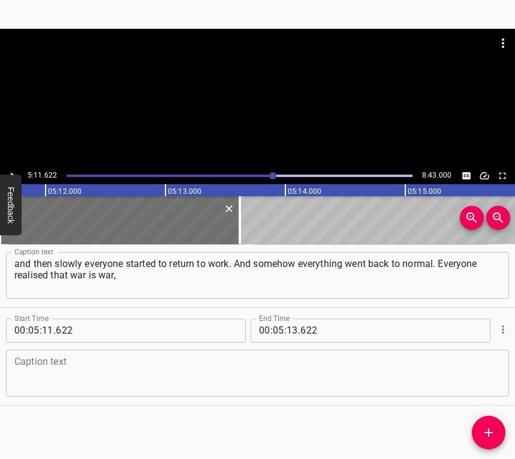
click at [162, 372] on textarea at bounding box center [257, 373] width 486 height 34
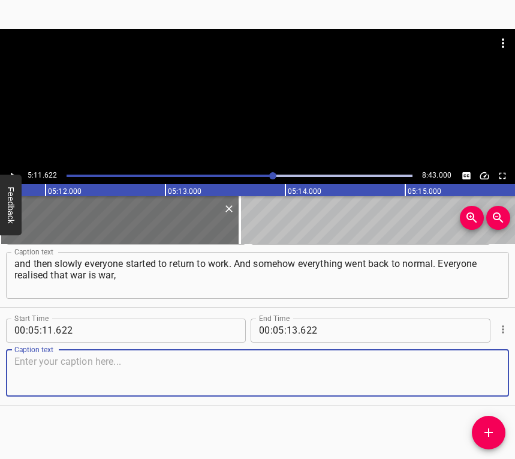
paste textarea "but somehow you have to go on living, you have to show people something. Becaus…"
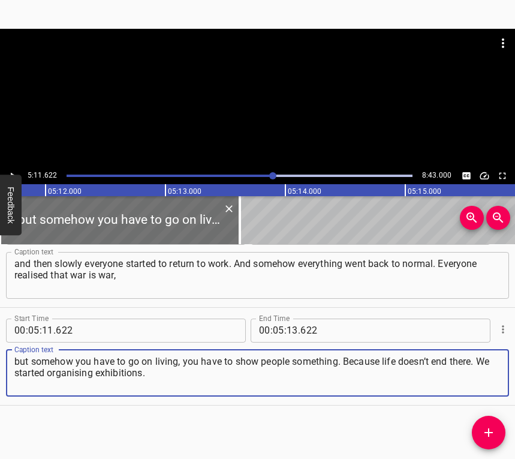
type textarea "but somehow you have to go on living, you have to show people something. Becaus…"
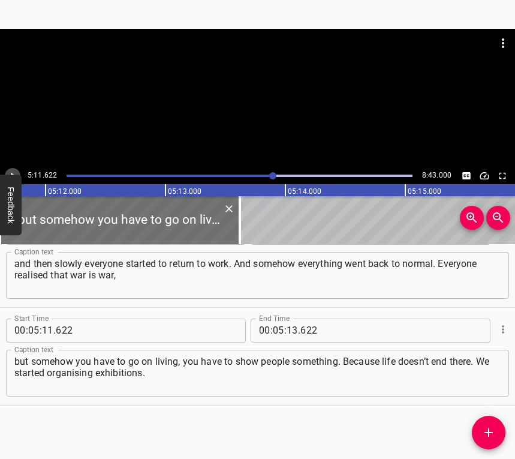
click at [16, 171] on icon "Play/Pause" at bounding box center [12, 175] width 11 height 11
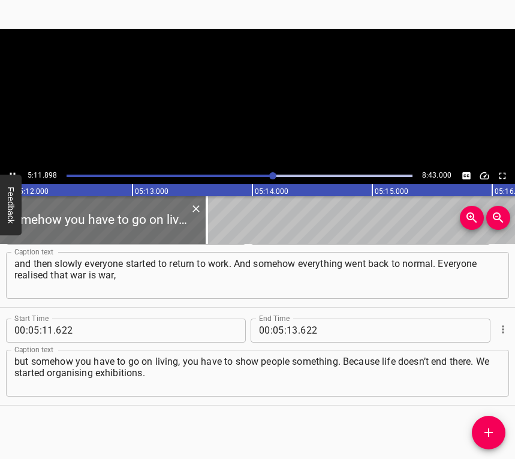
scroll to position [0, 37449]
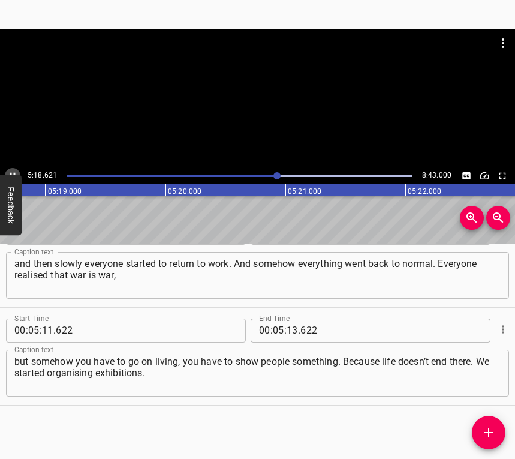
click at [12, 169] on button "Play/Pause" at bounding box center [13, 176] width 16 height 16
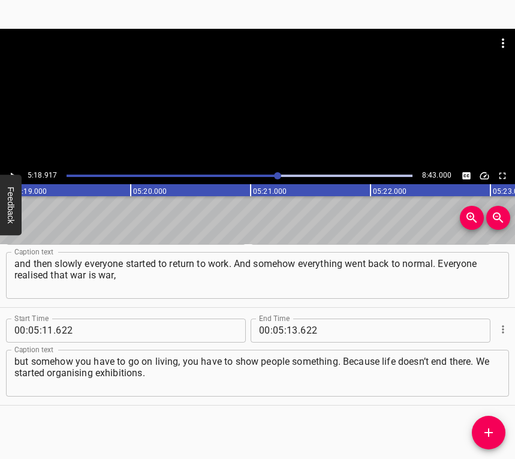
scroll to position [0, 38259]
click at [287, 328] on input "number" at bounding box center [292, 331] width 11 height 24
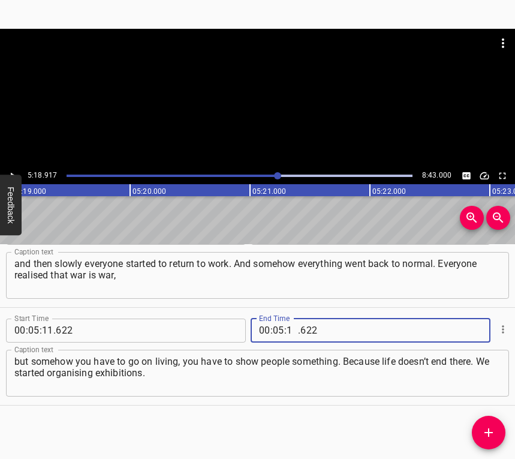
type input "18"
type input "917"
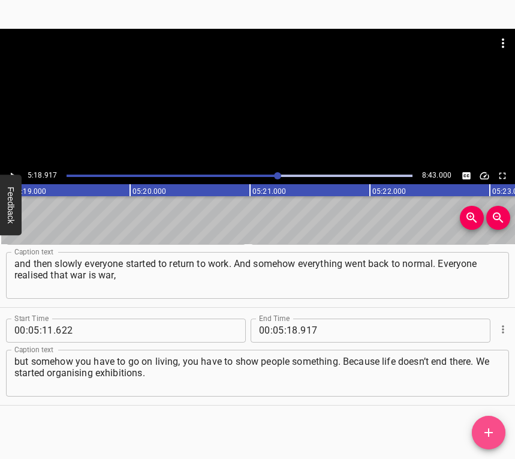
click at [489, 432] on icon "Add Cue" at bounding box center [489, 432] width 8 height 8
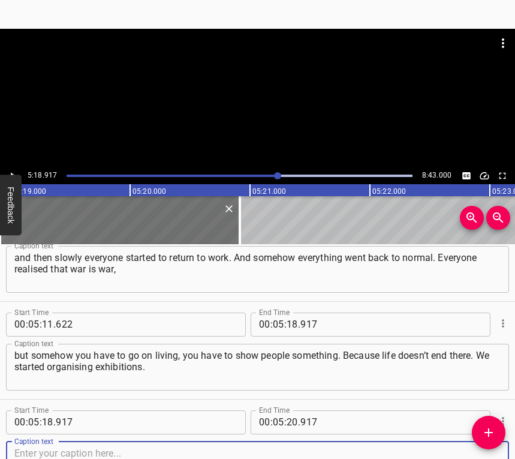
scroll to position [3459, 0]
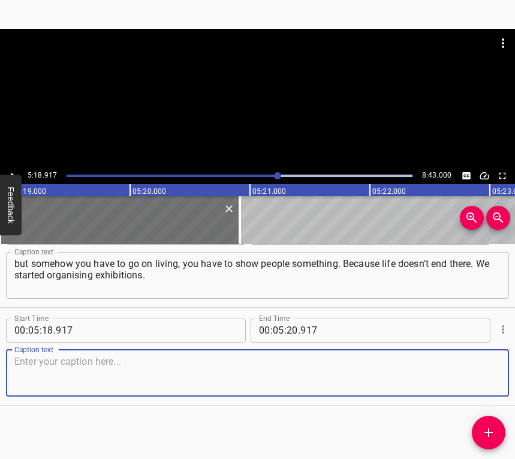
drag, startPoint x: 485, startPoint y: 384, endPoint x: 510, endPoint y: 366, distance: 31.8
click at [485, 383] on textarea at bounding box center [257, 373] width 486 height 34
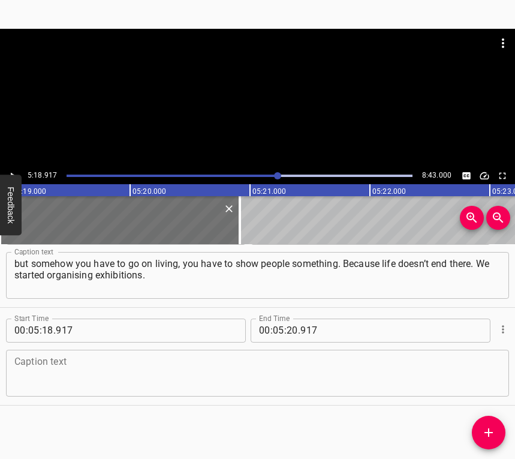
click at [63, 385] on textarea at bounding box center [257, 373] width 486 height 34
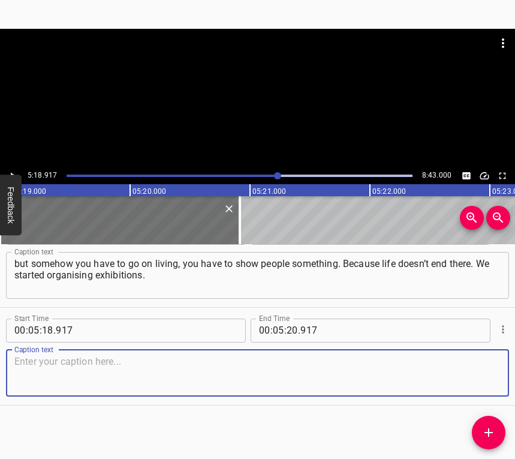
paste textarea "Some exhibitions were historical, some were thematic, dedicated to our soldiers…"
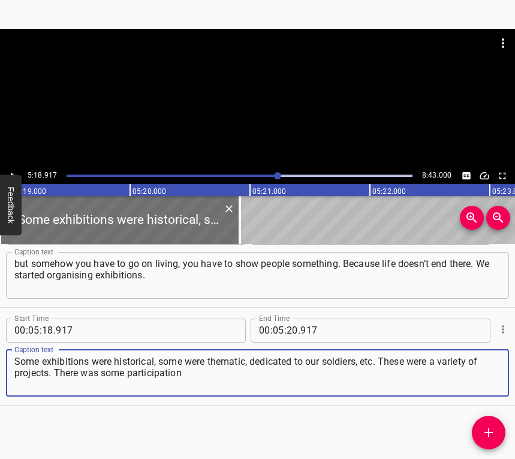
type textarea "Some exhibitions were historical, some were thematic, dedicated to our soldiers…"
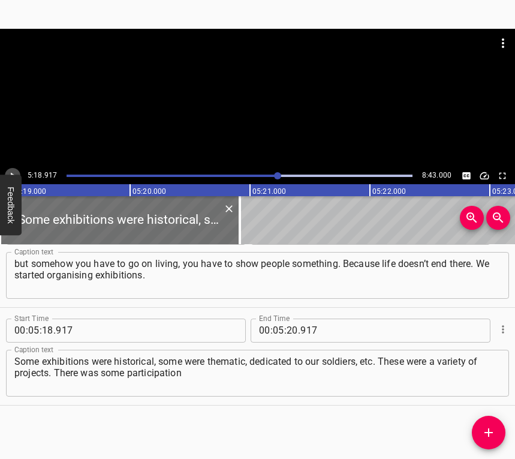
click at [10, 172] on icon "Play/Pause" at bounding box center [12, 175] width 11 height 11
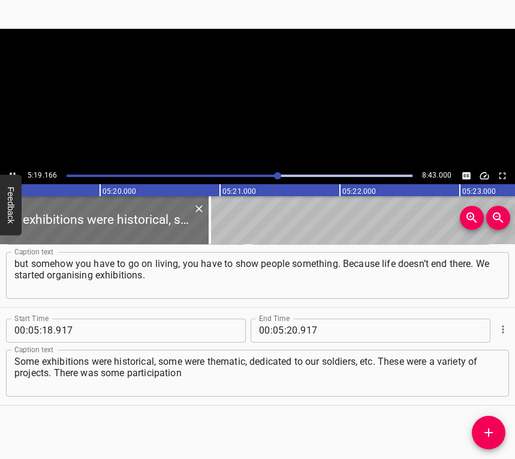
scroll to position [0, 38321]
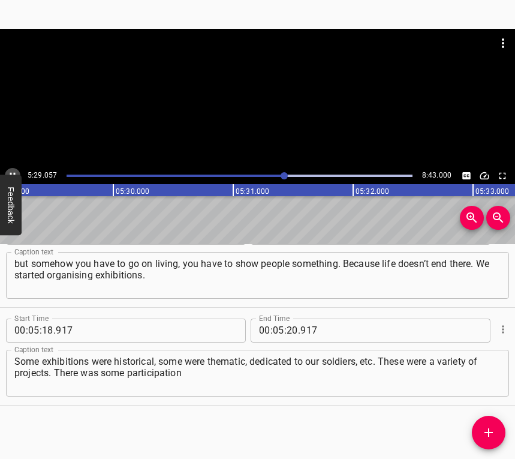
click at [10, 170] on icon "Play/Pause" at bounding box center [12, 175] width 11 height 11
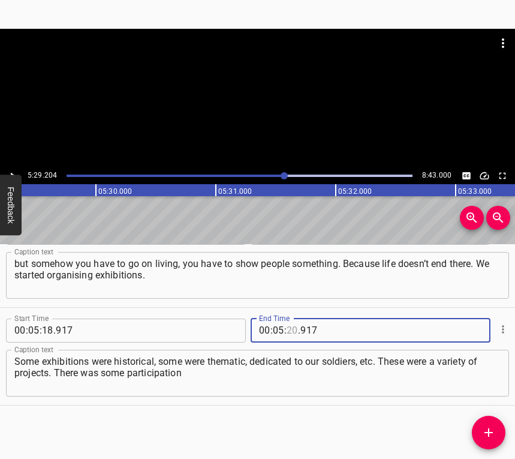
click at [287, 330] on input "number" at bounding box center [292, 331] width 11 height 24
type input "29"
type input "204"
click at [486, 429] on icon "Add Cue" at bounding box center [489, 432] width 14 height 14
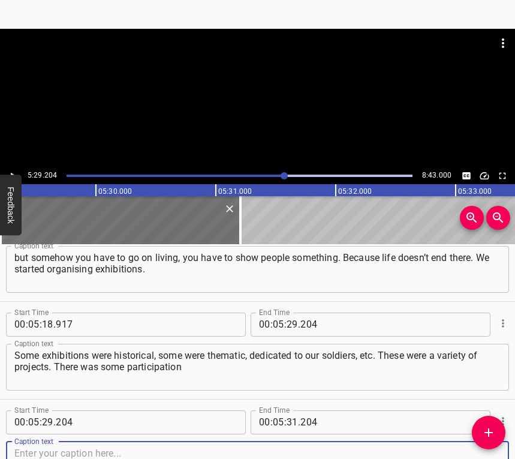
scroll to position [3556, 0]
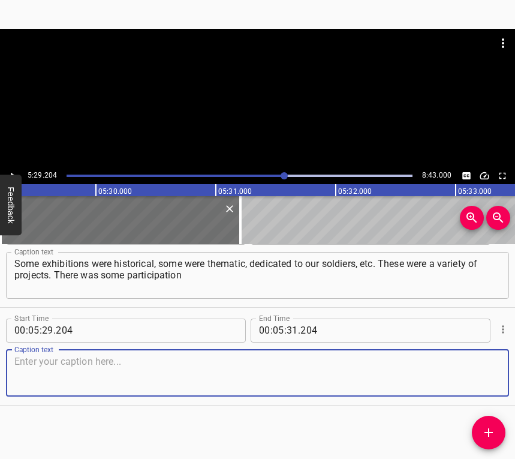
drag, startPoint x: 487, startPoint y: 387, endPoint x: 512, endPoint y: 375, distance: 27.1
click at [487, 386] on textarea at bounding box center [257, 373] width 486 height 34
click at [59, 370] on textarea at bounding box center [257, 373] width 486 height 34
paste textarea "and help for some people, and something else... I don’t know if there are more …"
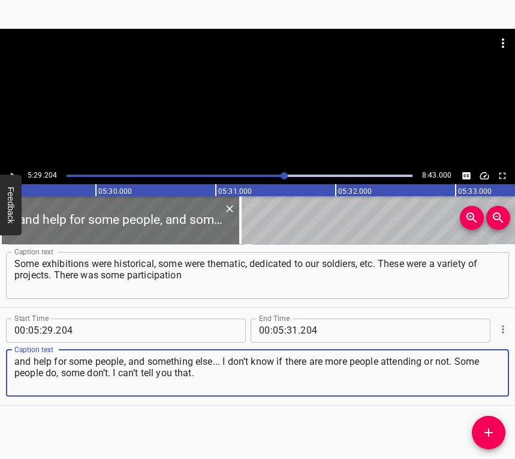
type textarea "and help for some people, and something else... I don’t know if there are more …"
click at [11, 172] on icon "Play/Pause" at bounding box center [12, 175] width 11 height 11
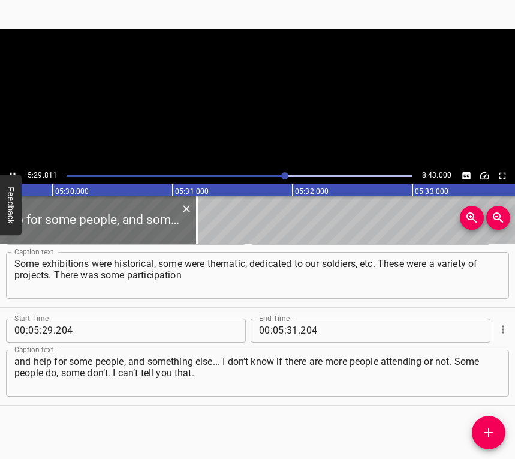
scroll to position [0, 39566]
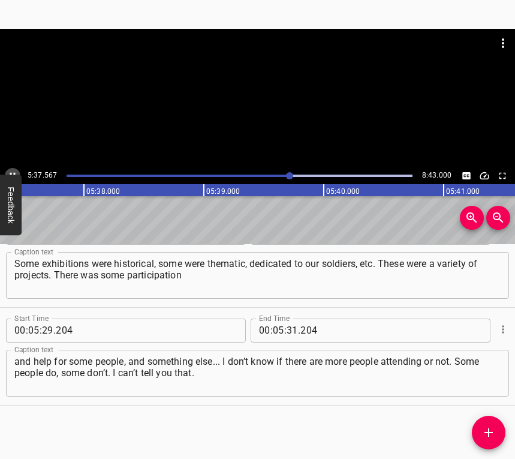
click at [10, 171] on icon "Play/Pause" at bounding box center [12, 175] width 11 height 11
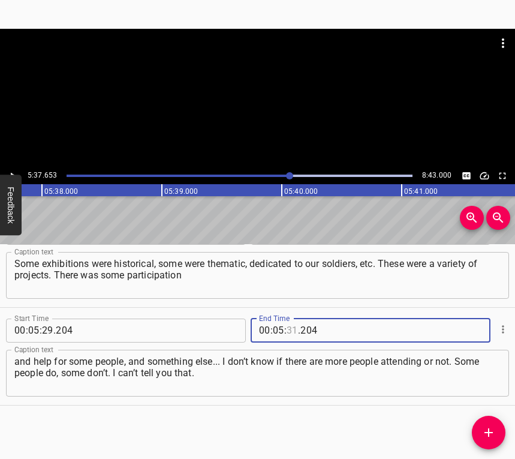
click at [287, 326] on input "number" at bounding box center [292, 331] width 11 height 24
type input "37"
type input "653"
click at [491, 436] on icon "Add Cue" at bounding box center [489, 432] width 14 height 14
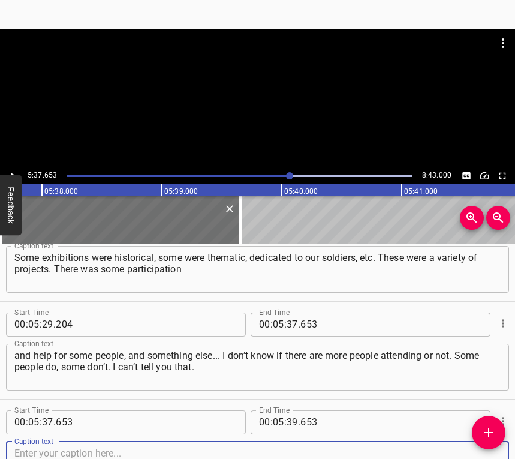
scroll to position [3654, 0]
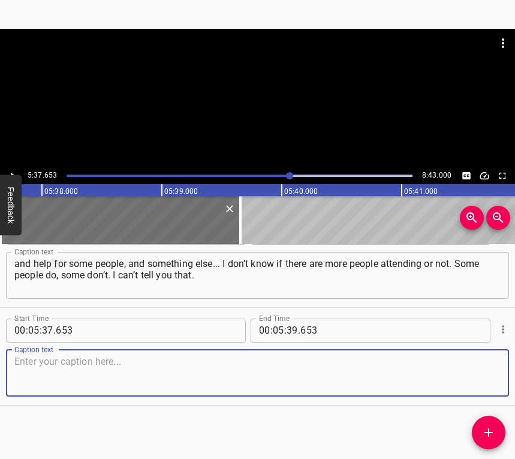
click at [479, 380] on textarea at bounding box center [257, 373] width 486 height 34
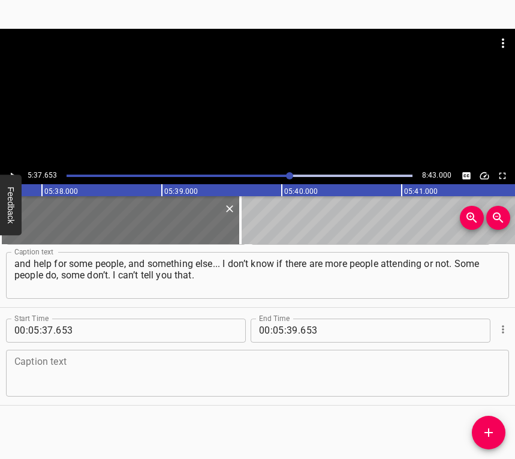
click at [140, 375] on textarea at bounding box center [257, 373] width 486 height 34
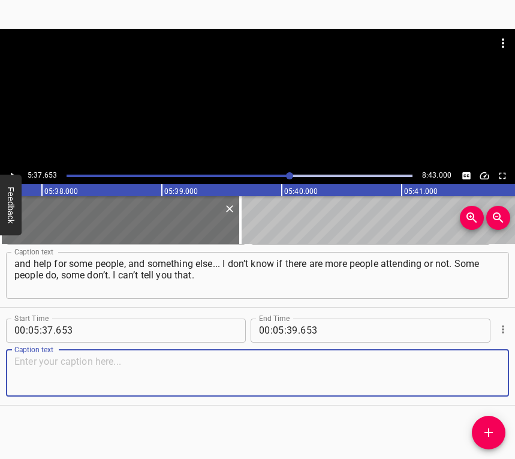
paste textarea "There was a certain period... During the New Year holidays, we had New Year’s e…"
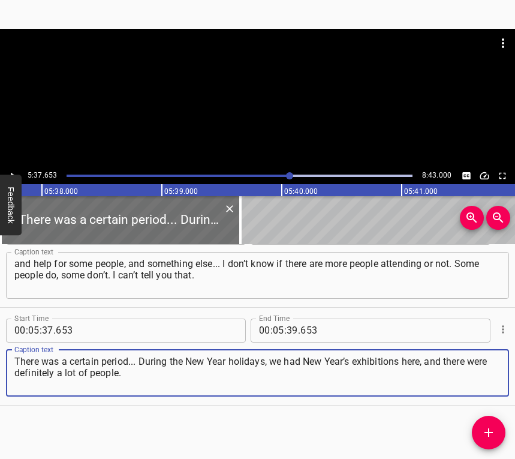
type textarea "There was a certain period... During the New Year holidays, we had New Year’s e…"
click at [11, 169] on button "Play/Pause" at bounding box center [13, 176] width 16 height 16
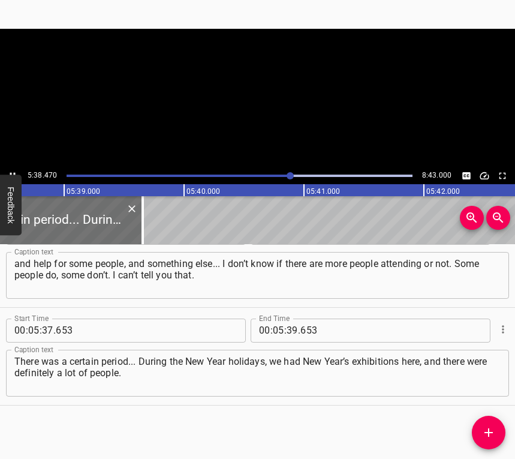
scroll to position [0, 40636]
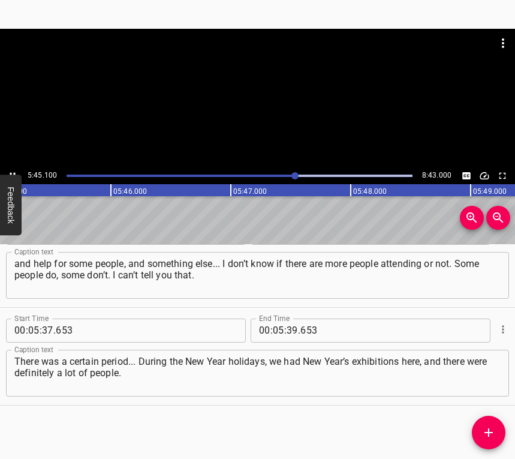
click at [13, 172] on icon "Play/Pause" at bounding box center [12, 175] width 11 height 11
click at [289, 328] on input "number" at bounding box center [292, 331] width 11 height 24
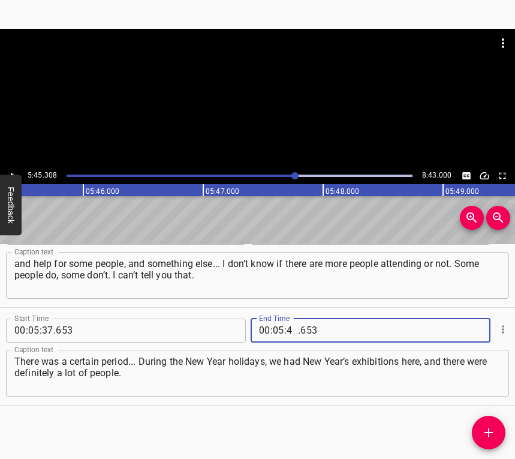
type input "45"
type input "308"
click at [493, 423] on button "Add Cue" at bounding box center [489, 433] width 34 height 34
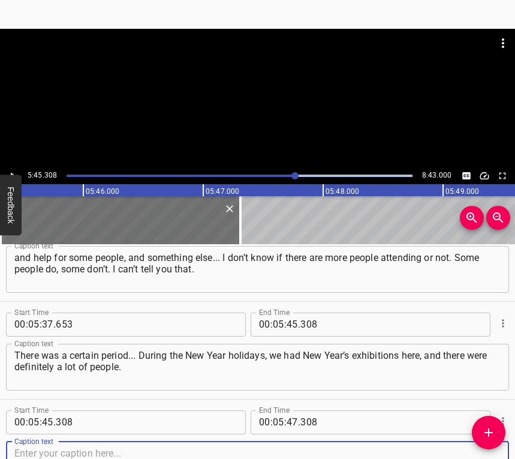
scroll to position [3752, 0]
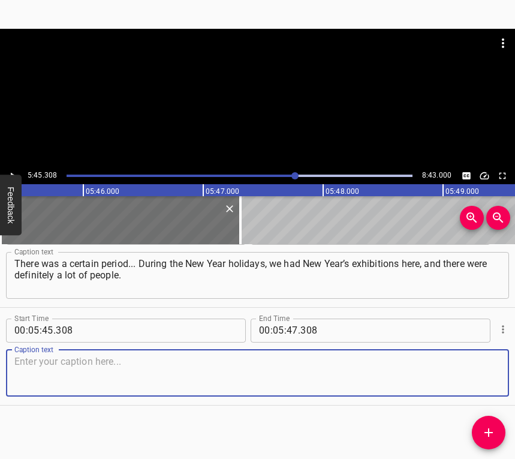
drag, startPoint x: 483, startPoint y: 384, endPoint x: 509, endPoint y: 370, distance: 29.3
click at [483, 383] on textarea at bounding box center [257, 373] width 486 height 34
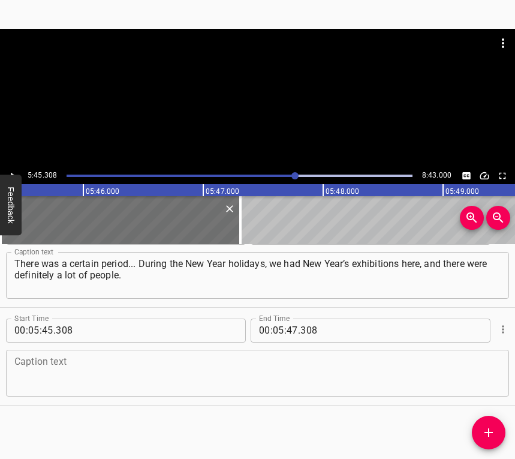
click at [49, 372] on textarea at bounding box center [257, 373] width 486 height 34
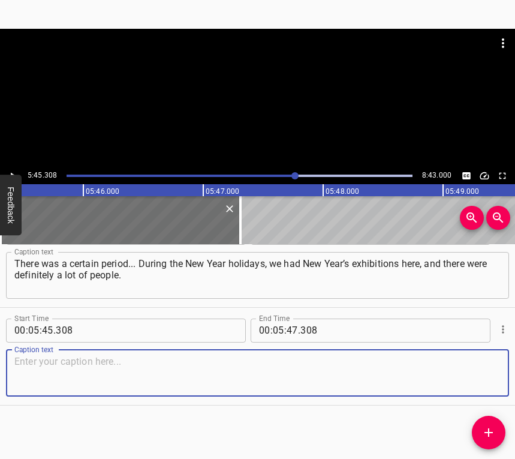
paste textarea "Because it was the first time when everything was just being restored. For the …"
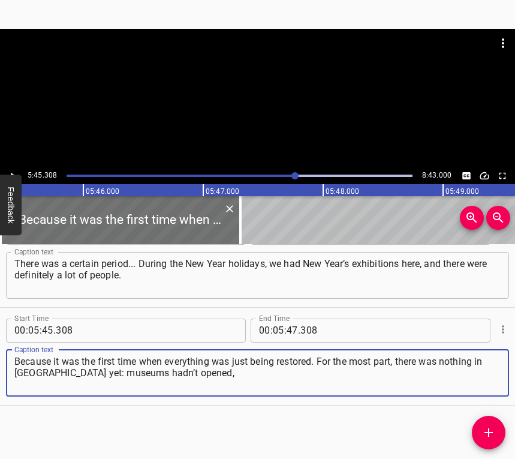
type textarea "Because it was the first time when everything was just being restored. For the …"
click at [8, 171] on icon "Play/Pause" at bounding box center [12, 175] width 11 height 11
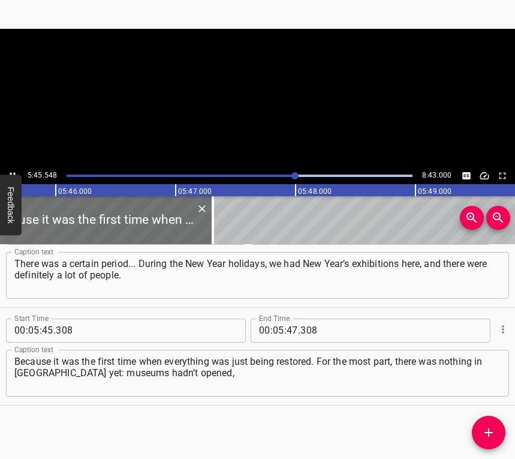
scroll to position [0, 41485]
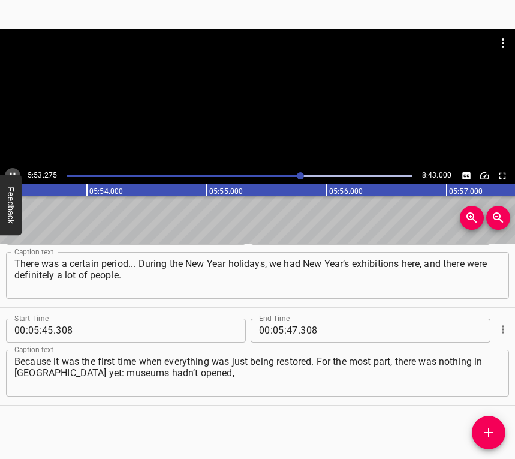
click at [10, 172] on icon "Play/Pause" at bounding box center [12, 175] width 11 height 11
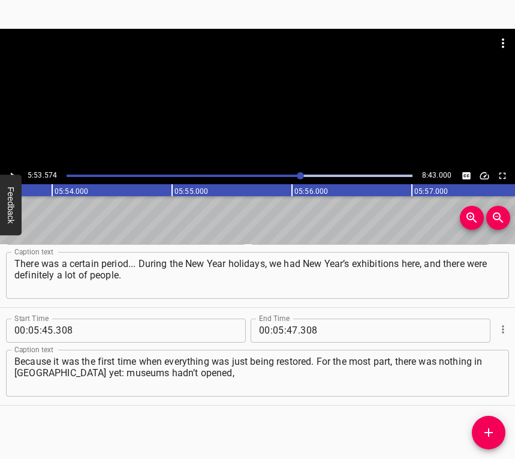
scroll to position [0, 42417]
click at [292, 332] on input "number" at bounding box center [292, 331] width 11 height 24
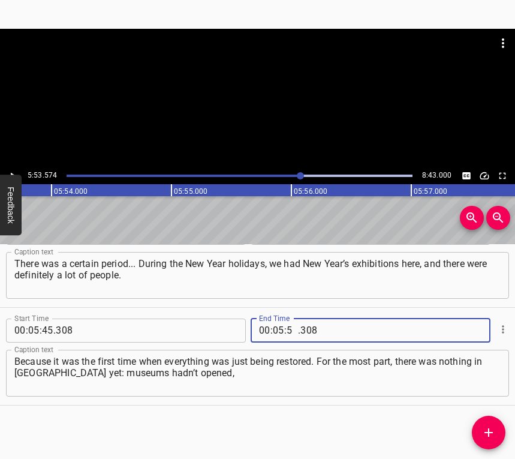
type input "53"
type input "574"
click at [493, 423] on button "Add Cue" at bounding box center [489, 433] width 34 height 34
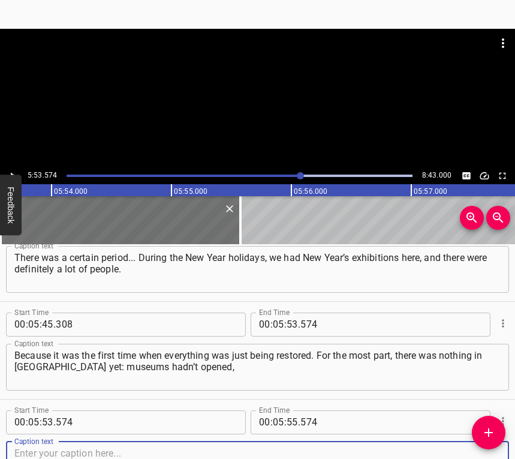
scroll to position [3850, 0]
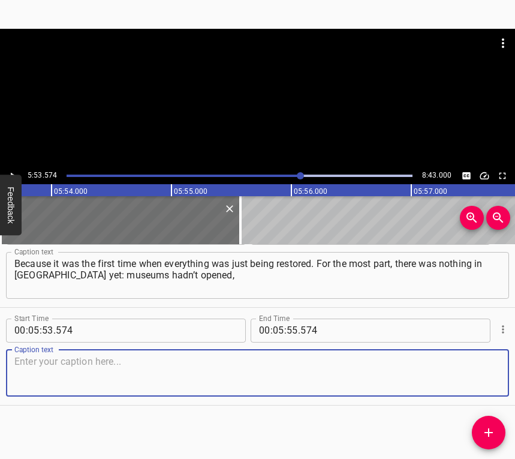
click at [474, 384] on textarea at bounding box center [257, 373] width 486 height 34
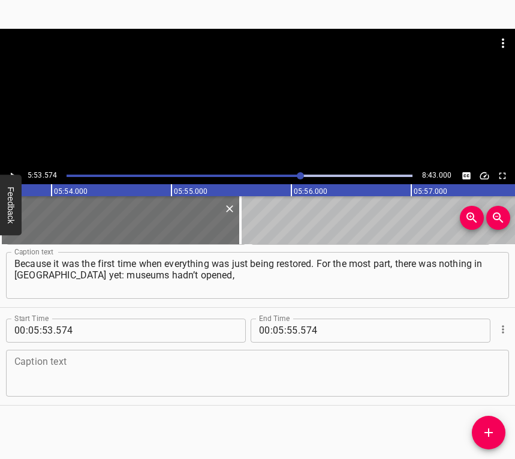
click at [89, 363] on textarea at bounding box center [257, 373] width 486 height 34
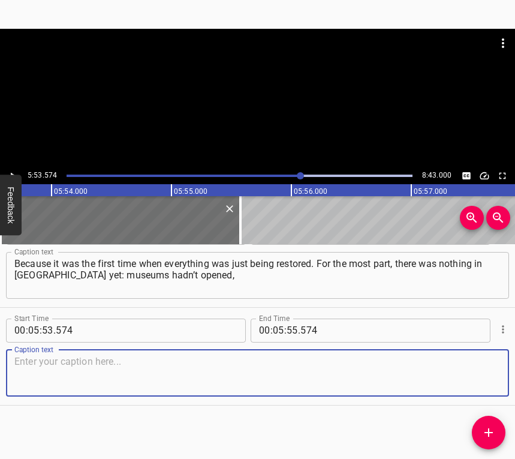
paste textarea "exhibitions hadn’t been held. And you realise that people have nowhere to go, b…"
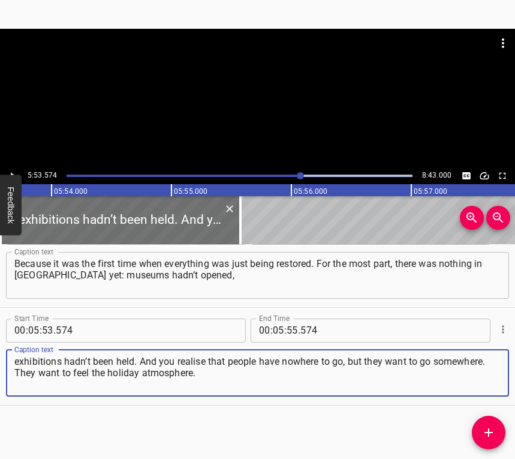
type textarea "exhibitions hadn’t been held. And you realise that people have nowhere to go, b…"
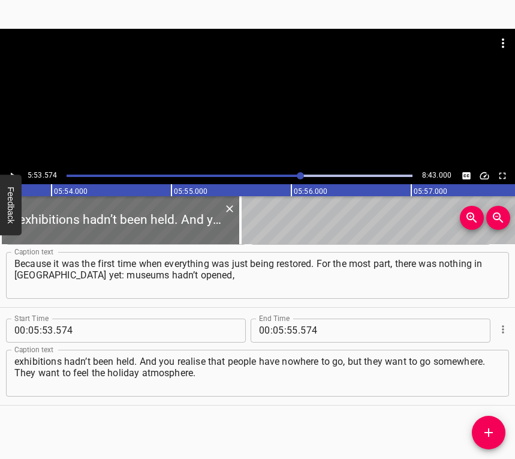
click at [22, 167] on div at bounding box center [257, 98] width 515 height 139
click at [14, 170] on icon "Play/Pause" at bounding box center [12, 175] width 11 height 11
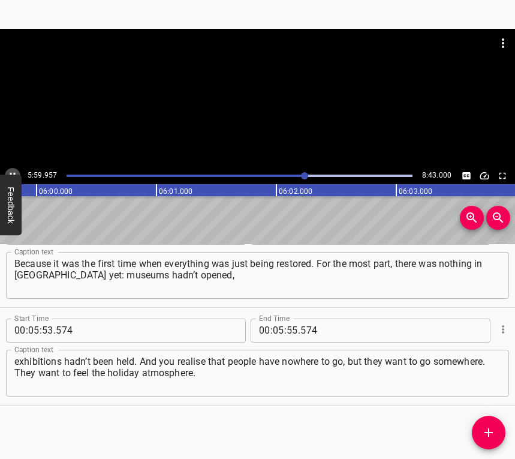
click at [10, 169] on button "Play/Pause" at bounding box center [13, 176] width 16 height 16
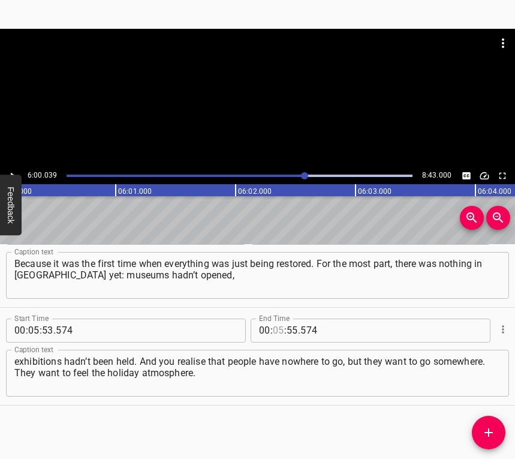
click at [275, 324] on input "number" at bounding box center [278, 331] width 11 height 24
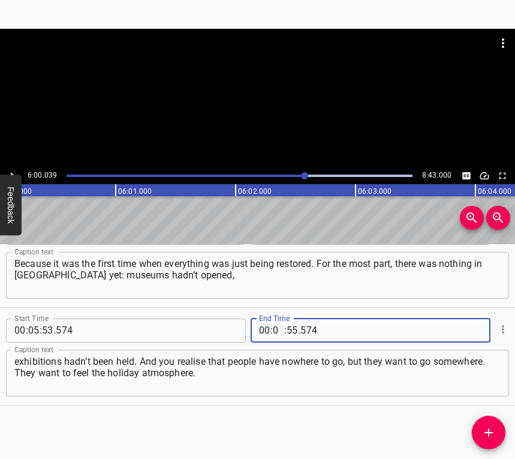
type input "06"
type input "00"
type input "039"
click at [492, 428] on icon "Add Cue" at bounding box center [489, 432] width 14 height 14
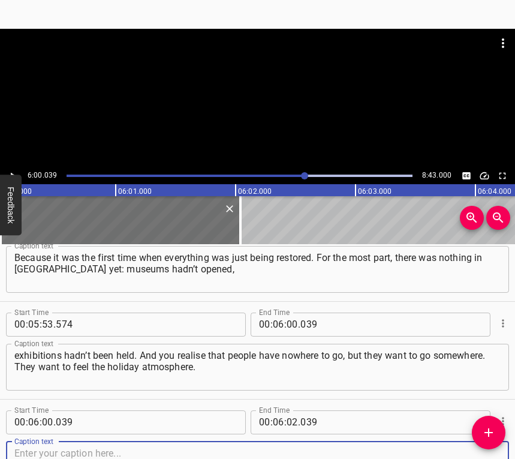
scroll to position [3948, 0]
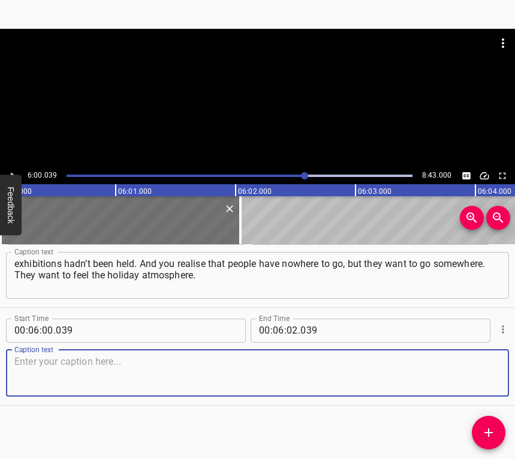
drag, startPoint x: 482, startPoint y: 378, endPoint x: 512, endPoint y: 371, distance: 31.4
click at [483, 378] on textarea at bounding box center [257, 373] width 486 height 34
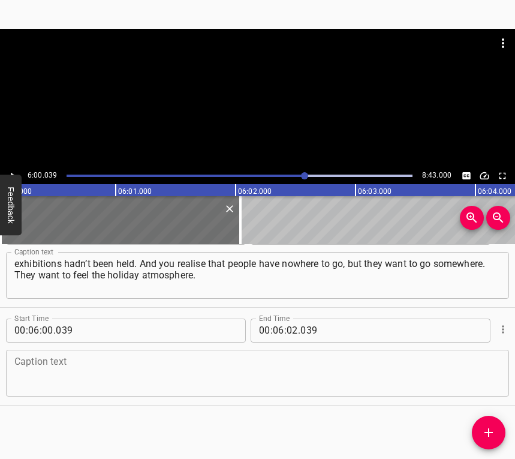
click at [52, 371] on textarea at bounding box center [257, 373] width 486 height 34
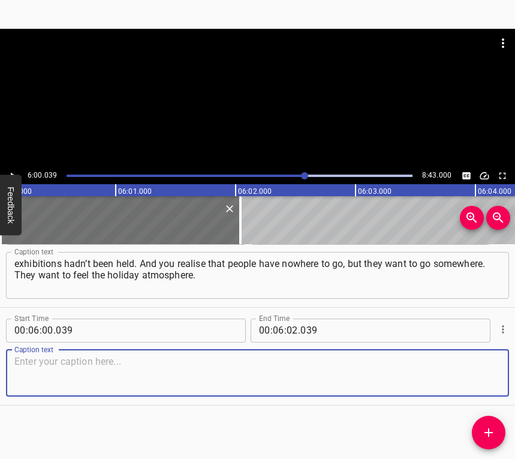
paste textarea "People argue about whether it is possible to organise a holiday. Someone says i…"
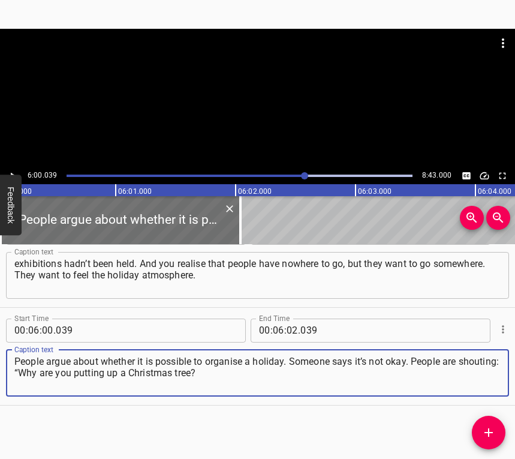
type textarea "People argue about whether it is possible to organise a holiday. Someone says i…"
click at [15, 172] on icon "Play/Pause" at bounding box center [12, 175] width 11 height 11
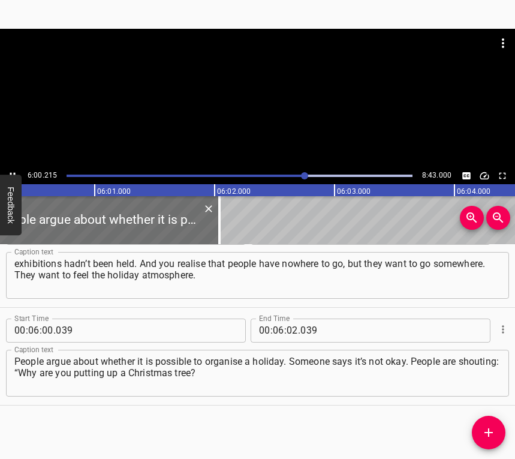
scroll to position [0, 43240]
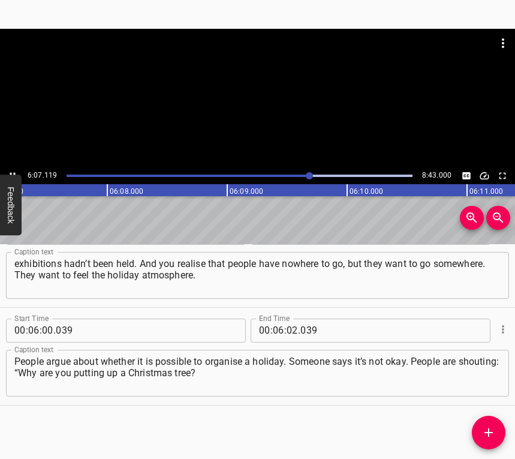
click at [9, 169] on div "6:07.119 8:43.000" at bounding box center [257, 175] width 515 height 17
click at [304, 177] on div at bounding box center [239, 175] width 361 height 17
click at [8, 172] on icon "Play/Pause" at bounding box center [12, 175] width 11 height 11
click at [14, 170] on icon "Play/Pause" at bounding box center [12, 175] width 11 height 11
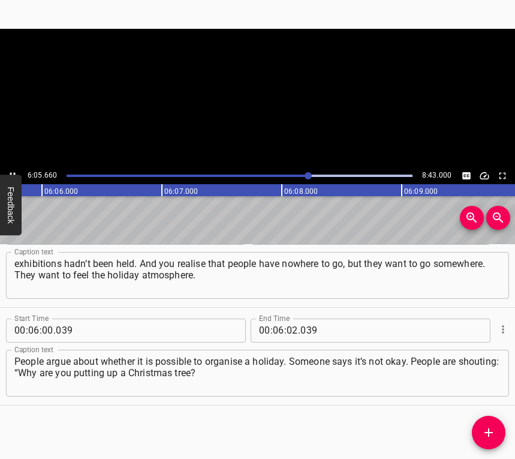
click at [14, 170] on icon "Play/Pause" at bounding box center [12, 175] width 11 height 11
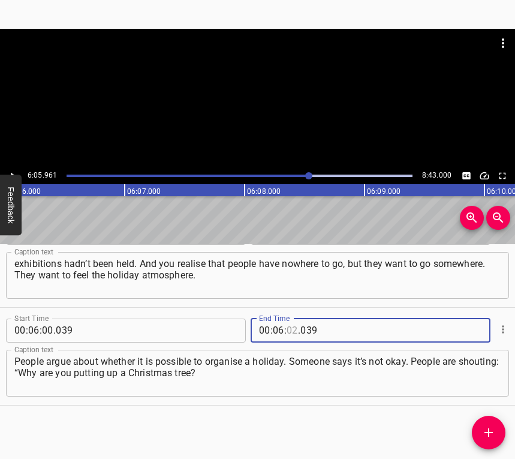
click at [287, 331] on input "number" at bounding box center [292, 331] width 11 height 24
type input "05"
type input "039"
type input "961"
click at [489, 431] on icon "Add Cue" at bounding box center [489, 432] width 8 height 8
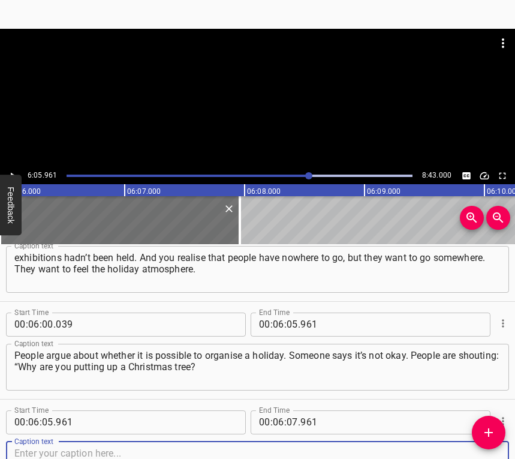
scroll to position [4045, 0]
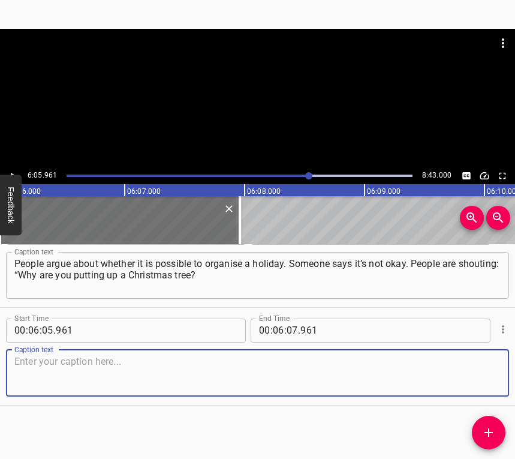
click at [487, 381] on textarea at bounding box center [257, 373] width 486 height 34
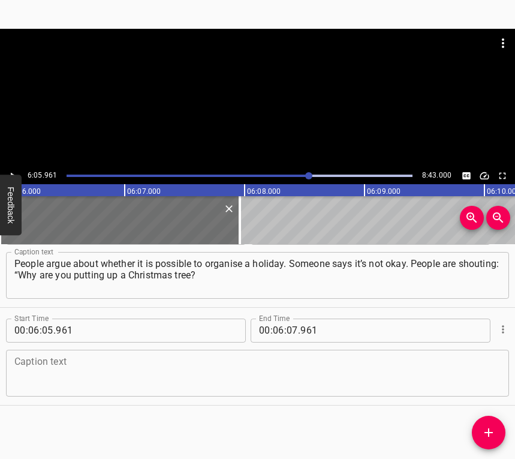
click at [44, 386] on textarea at bounding box center [257, 373] width 486 height 34
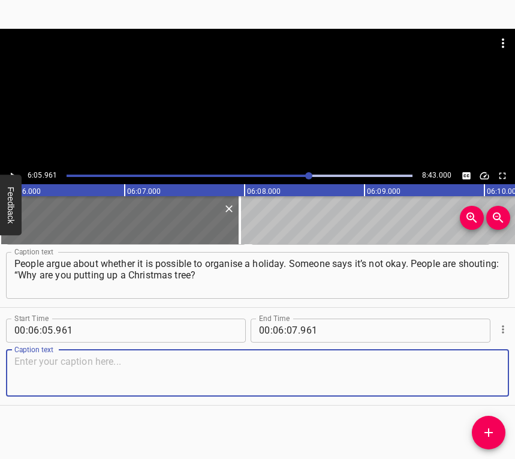
paste textarea "You can’t do that, because the boys are fighting at the front.” Others say: “Wh…"
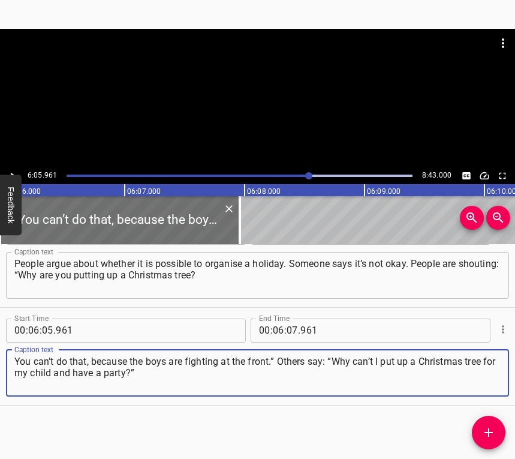
type textarea "You can’t do that, because the boys are fighting at the front.” Others say: “Wh…"
click at [15, 169] on button "Play/Pause" at bounding box center [13, 176] width 16 height 16
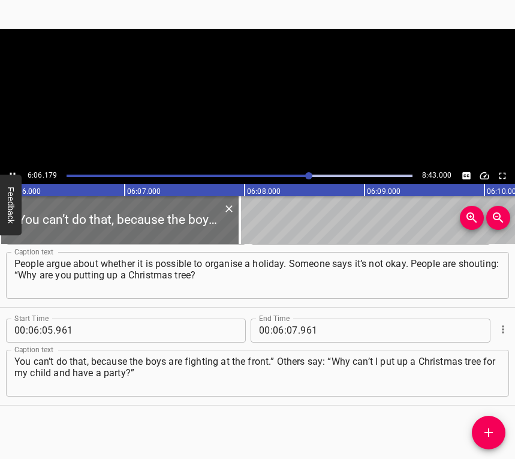
scroll to position [0, 43928]
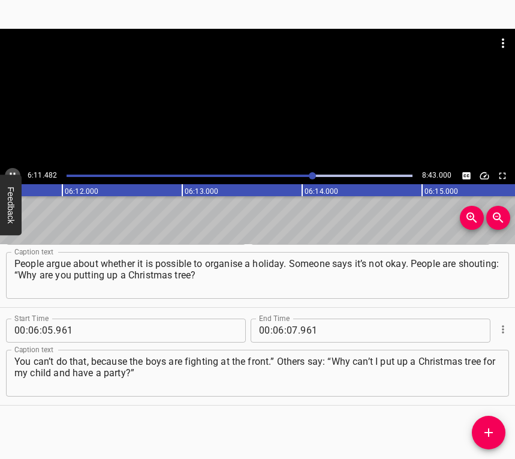
click at [8, 170] on icon "Play/Pause" at bounding box center [12, 175] width 11 height 11
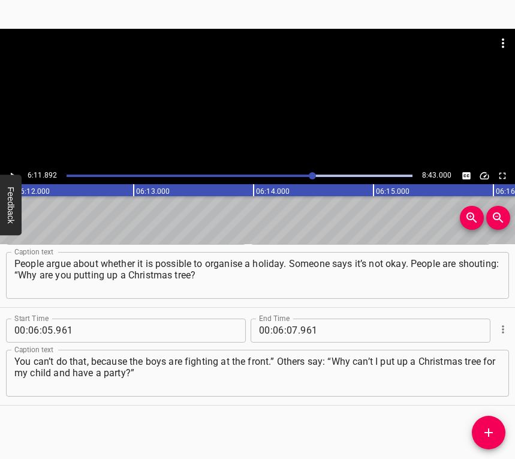
scroll to position [0, 44615]
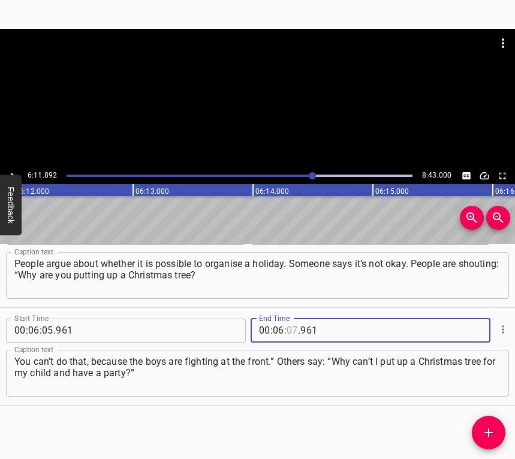
click at [287, 331] on input "number" at bounding box center [292, 331] width 11 height 24
type input "11"
type input "892"
click at [489, 431] on icon "Add Cue" at bounding box center [489, 432] width 8 height 8
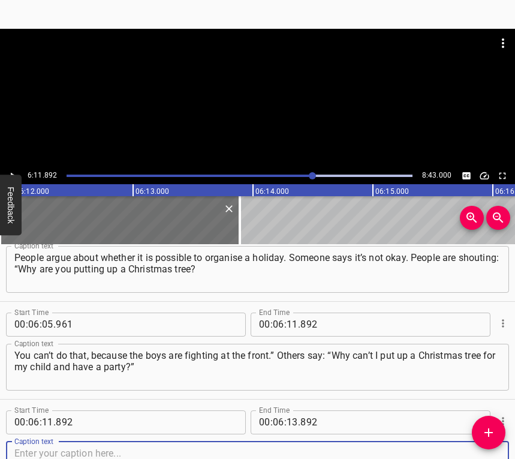
scroll to position [4143, 0]
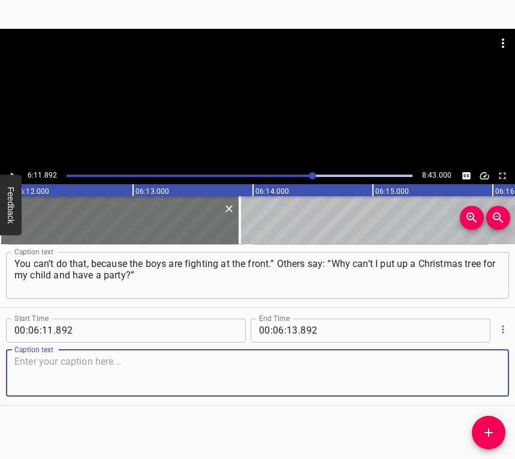
click at [486, 376] on textarea at bounding box center [257, 373] width 486 height 34
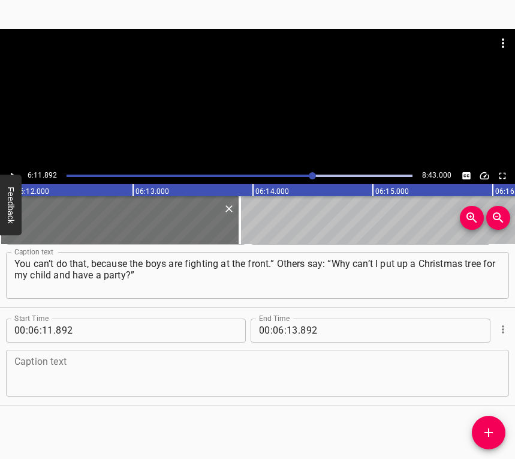
click at [137, 372] on textarea at bounding box center [257, 373] width 486 height 34
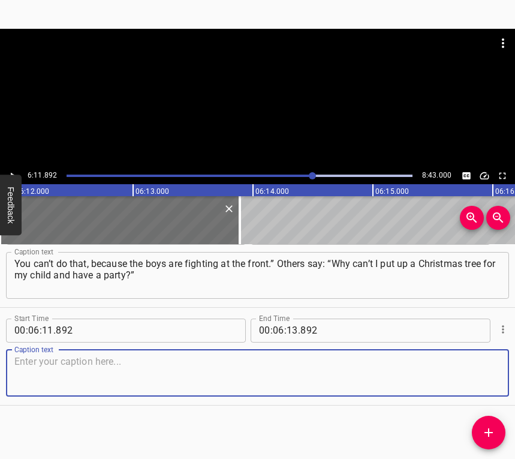
paste textarea "And indeed, during this period, a lot of people came here, there were huge queu…"
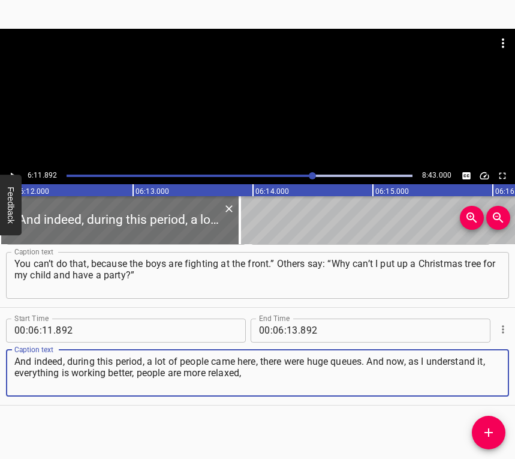
type textarea "And indeed, during this period, a lot of people came here, there were huge queu…"
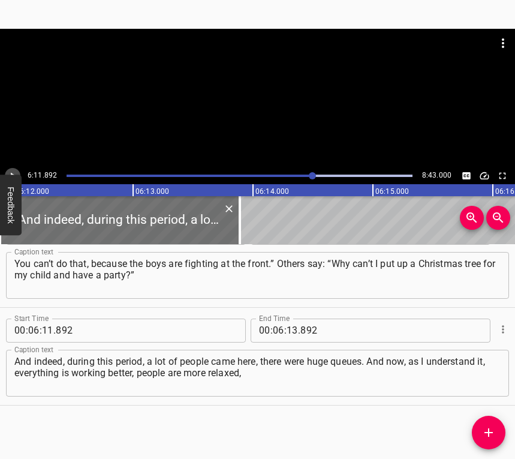
click at [10, 168] on button "Play/Pause" at bounding box center [13, 176] width 16 height 16
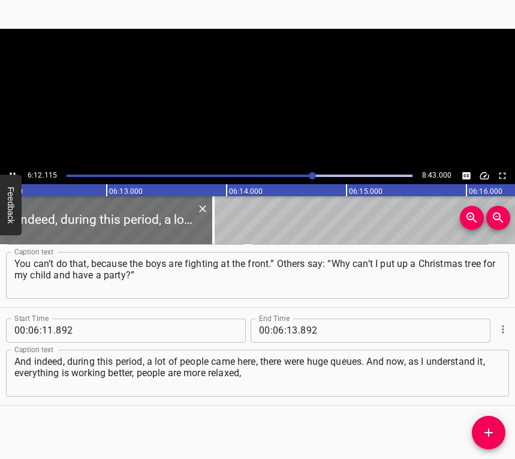
scroll to position [0, 44672]
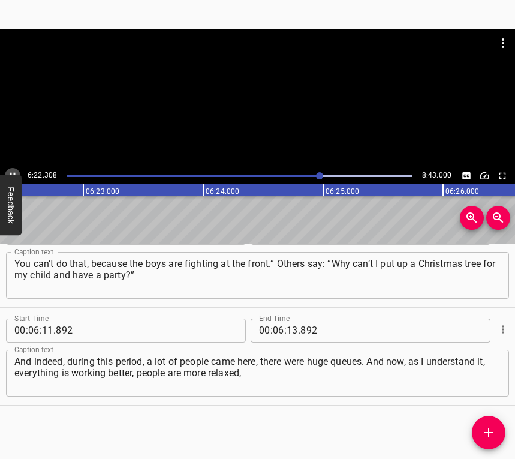
click at [14, 170] on icon "Play/Pause" at bounding box center [12, 175] width 11 height 11
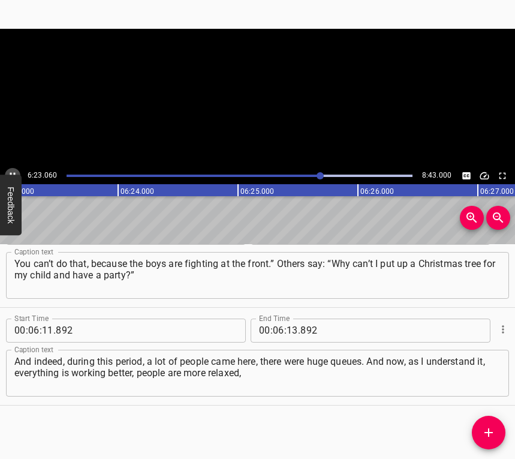
click at [14, 170] on icon "Play/Pause" at bounding box center [12, 175] width 11 height 11
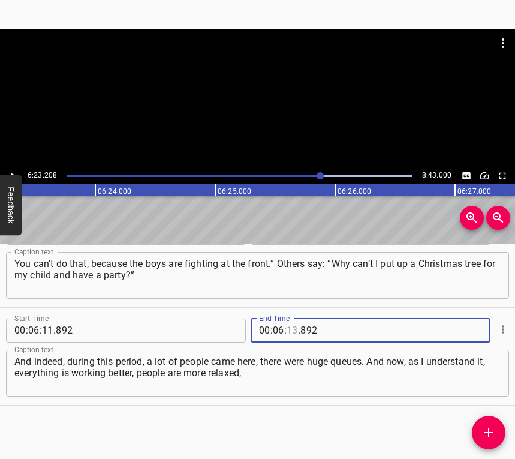
click at [289, 328] on input "number" at bounding box center [292, 331] width 11 height 24
type input "23"
type input "208"
click at [486, 426] on icon "Add Cue" at bounding box center [489, 432] width 14 height 14
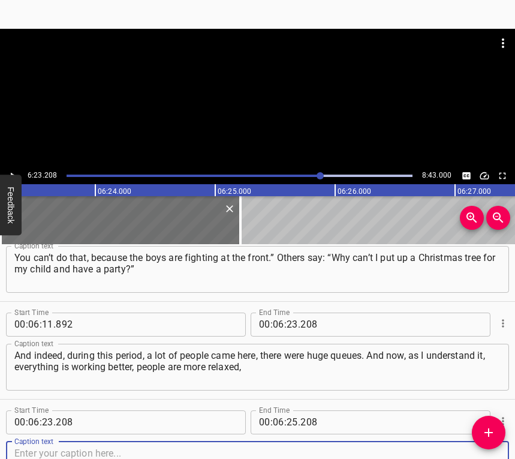
scroll to position [4241, 0]
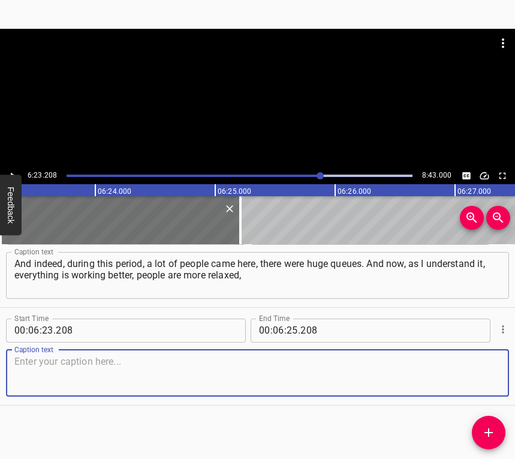
drag, startPoint x: 467, startPoint y: 380, endPoint x: 511, endPoint y: 358, distance: 49.4
click at [467, 380] on textarea at bounding box center [257, 373] width 486 height 34
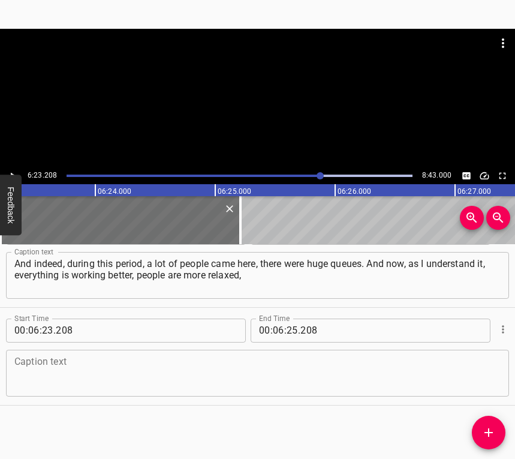
click at [107, 378] on textarea at bounding box center [257, 373] width 486 height 34
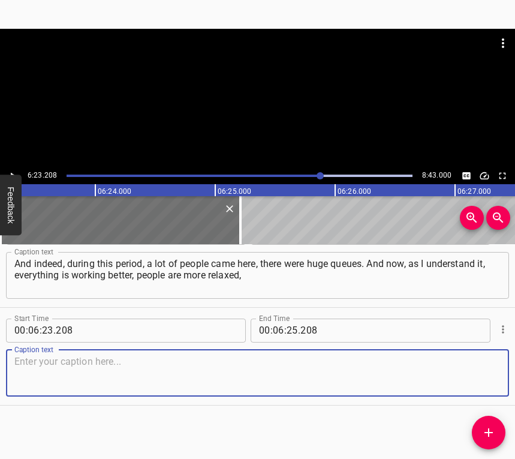
paste textarea "and attendance is a little less. I analysed it. And these thoughts change every…"
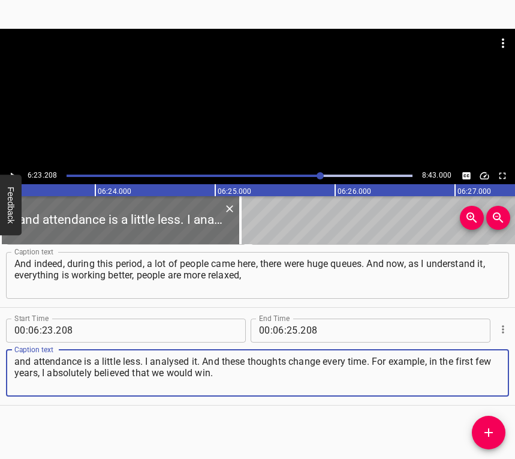
type textarea "and attendance is a little less. I analysed it. And these thoughts change every…"
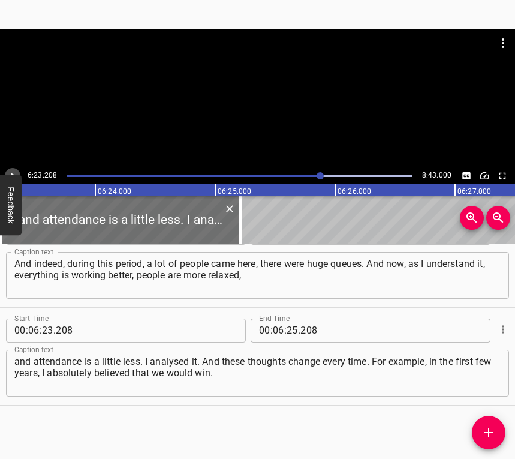
click at [9, 172] on icon "Play/Pause" at bounding box center [12, 175] width 11 height 11
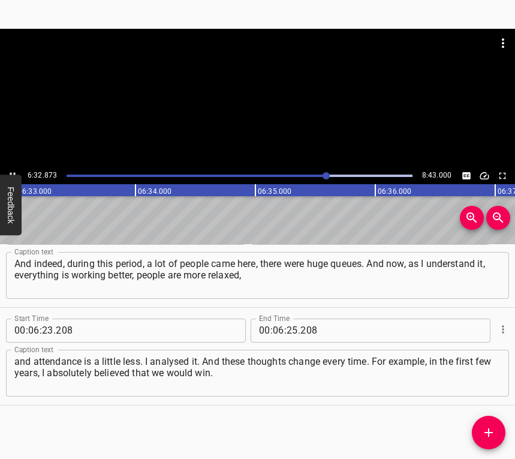
click at [8, 170] on icon "Play/Pause" at bounding box center [12, 175] width 11 height 11
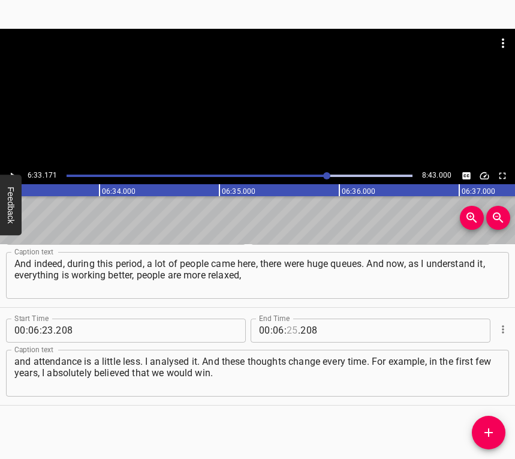
click at [288, 321] on input "number" at bounding box center [292, 331] width 11 height 24
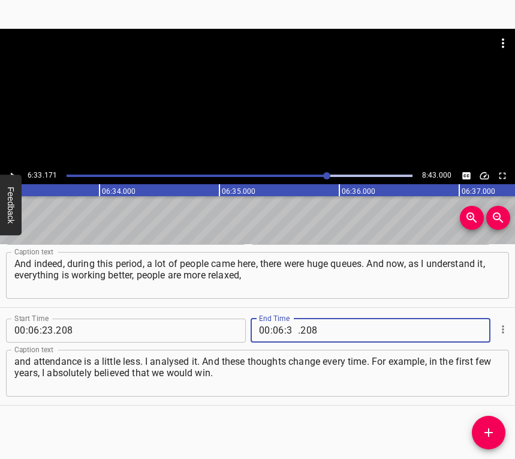
type input "33"
type input "171"
click at [488, 425] on button "Add Cue" at bounding box center [489, 433] width 34 height 34
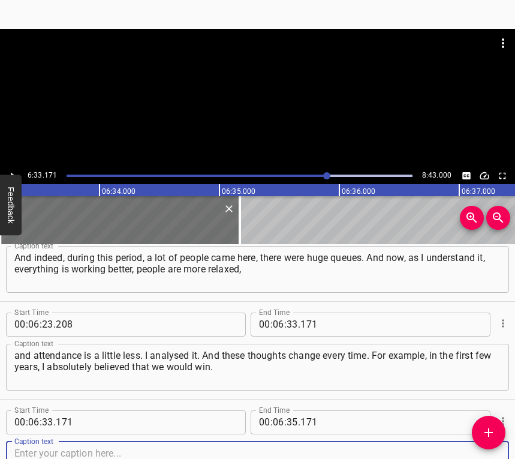
scroll to position [4339, 0]
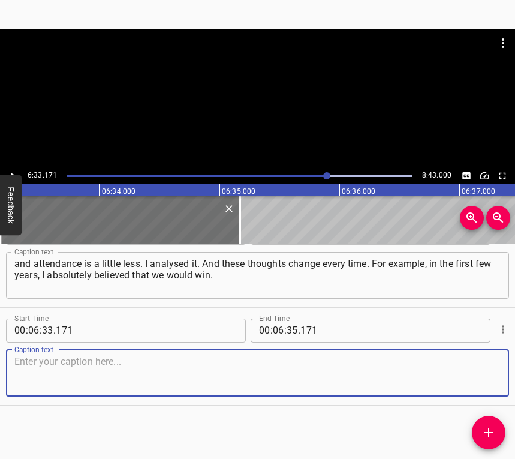
click at [490, 380] on textarea at bounding box center [257, 373] width 486 height 34
click at [185, 361] on textarea at bounding box center [257, 373] width 486 height 34
paste textarea "And now a certain amount of despondency is setting in, because you realise that…"
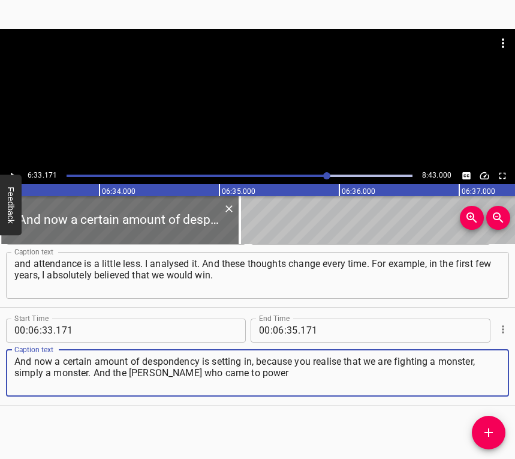
type textarea "And now a certain amount of despondency is setting in, because you realise that…"
click at [17, 171] on icon "Play/Pause" at bounding box center [12, 175] width 11 height 11
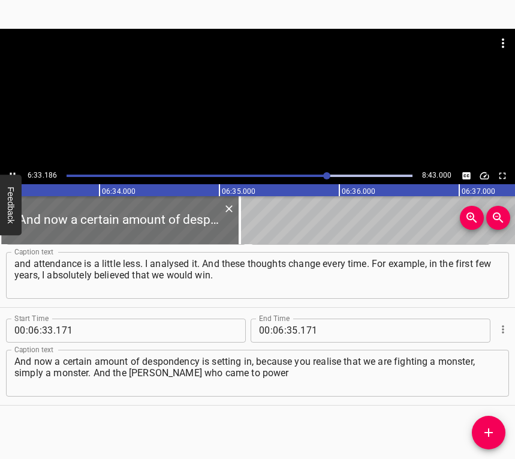
scroll to position [0, 47198]
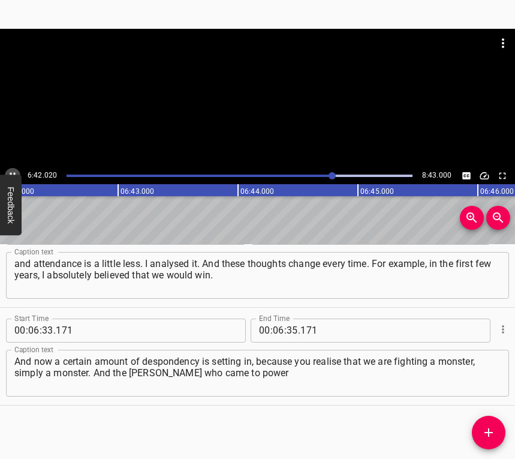
click at [15, 171] on icon "Play/Pause" at bounding box center [12, 175] width 11 height 11
click at [290, 329] on input "number" at bounding box center [292, 331] width 11 height 24
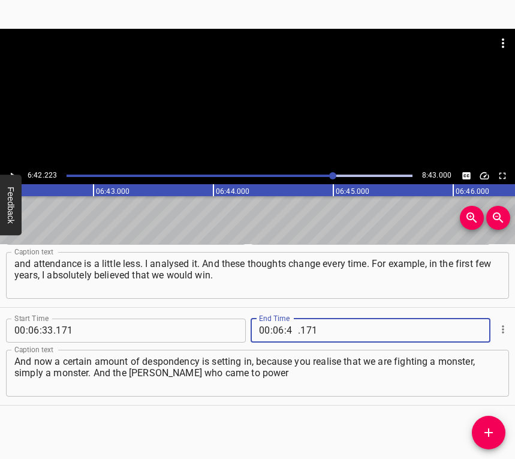
type input "42"
type input "223"
click at [483, 428] on icon "Add Cue" at bounding box center [489, 432] width 14 height 14
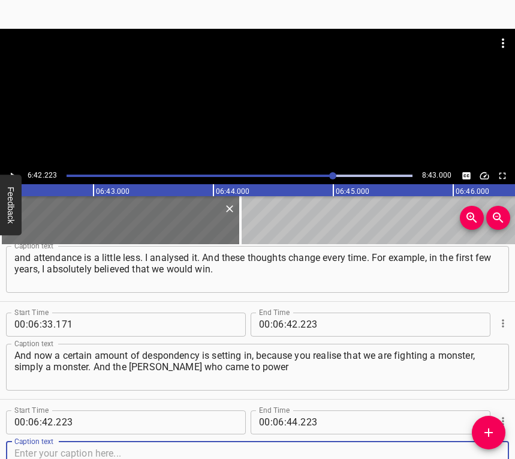
scroll to position [4436, 0]
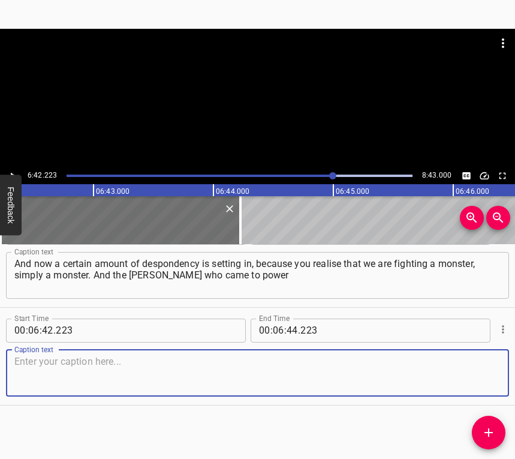
click at [476, 377] on textarea at bounding box center [257, 373] width 486 height 34
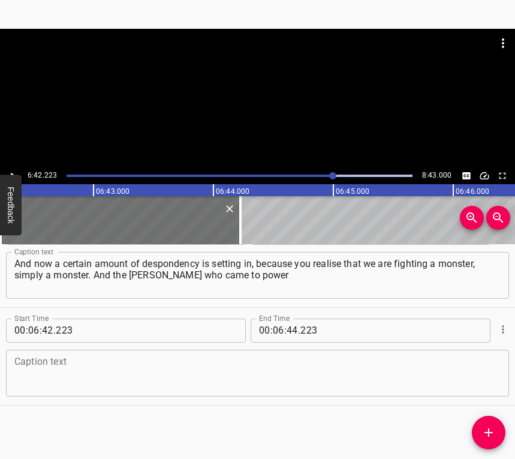
click at [167, 375] on textarea at bounding box center [257, 373] width 486 height 34
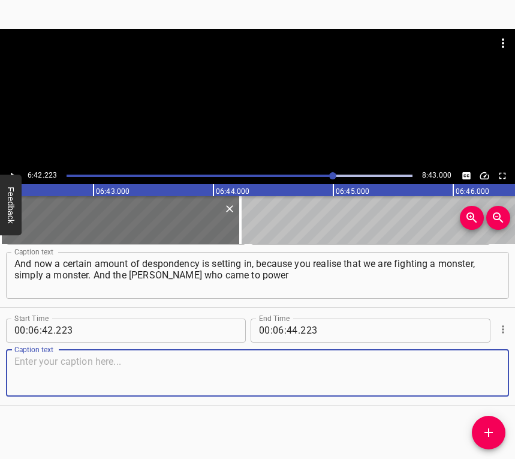
paste textarea "is so unstable! And you realise: if they stop helping us now, then we will cont…"
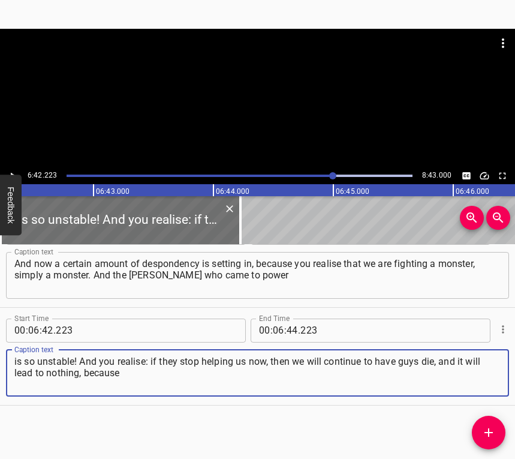
type textarea "is so unstable! And you realise: if they stop helping us now, then we will cont…"
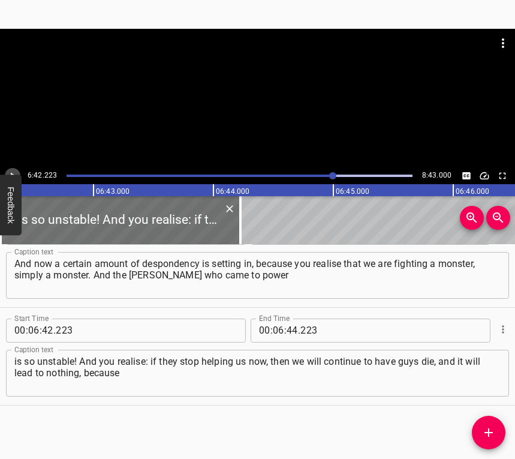
click at [17, 172] on icon "Play/Pause" at bounding box center [12, 175] width 11 height 11
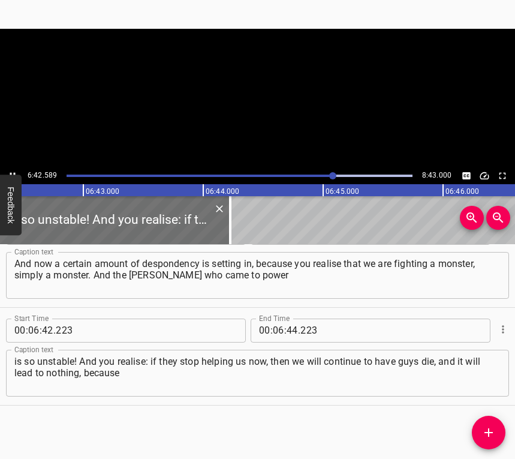
scroll to position [0, 48296]
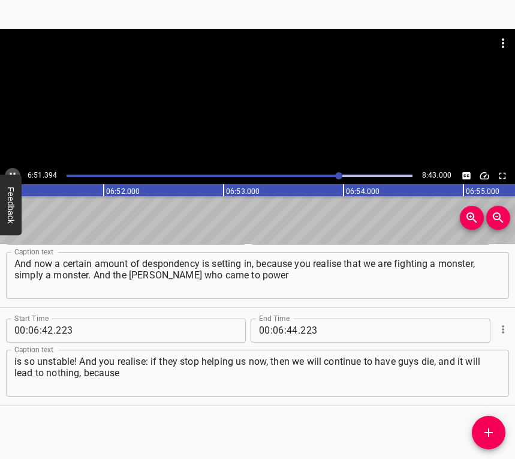
click at [12, 173] on icon "Play/Pause" at bounding box center [12, 175] width 11 height 11
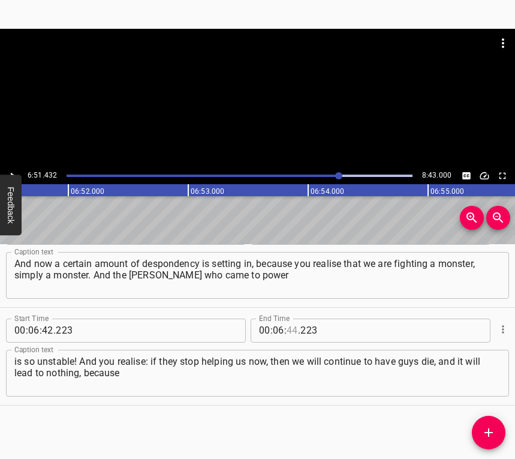
click at [290, 327] on input "number" at bounding box center [292, 331] width 11 height 24
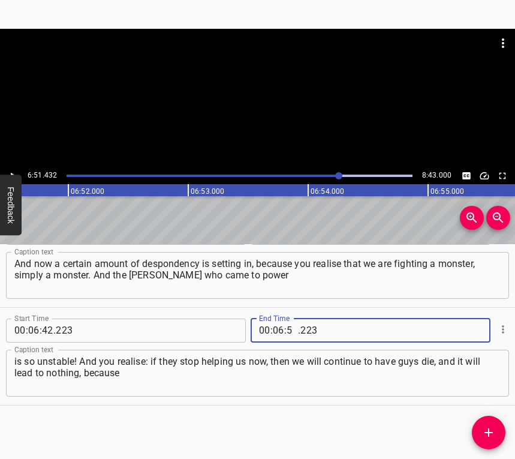
type input "51"
type input "432"
click at [494, 431] on icon "Add Cue" at bounding box center [489, 432] width 14 height 14
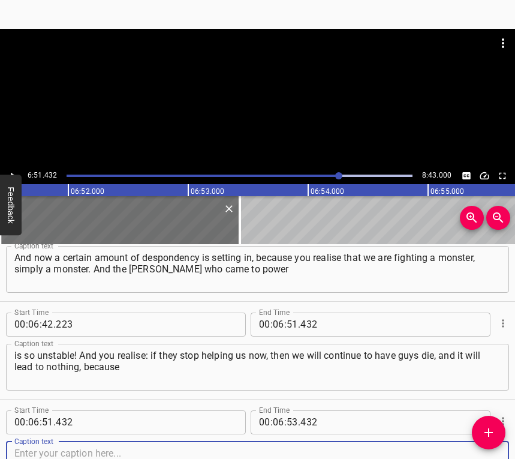
scroll to position [4534, 0]
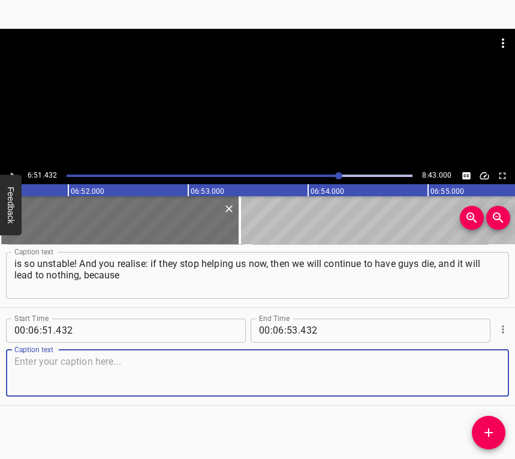
click at [458, 365] on textarea at bounding box center [257, 373] width 486 height 34
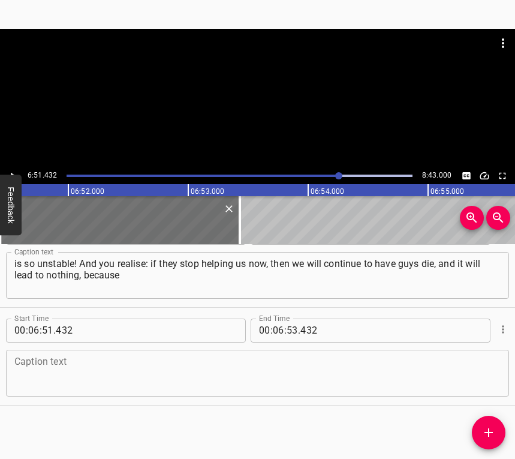
click at [164, 375] on textarea at bounding box center [257, 373] width 486 height 34
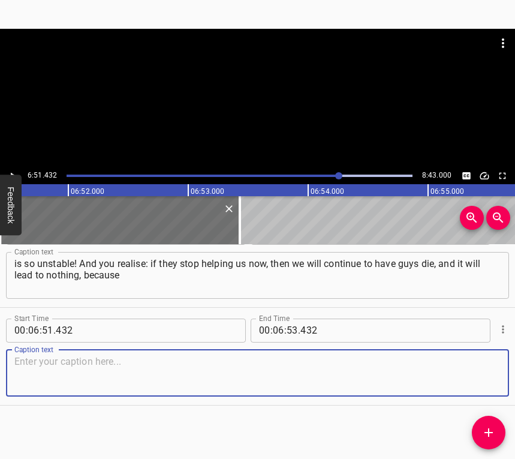
paste textarea "Europe will not give us the proper support, I think. If the world does not unit…"
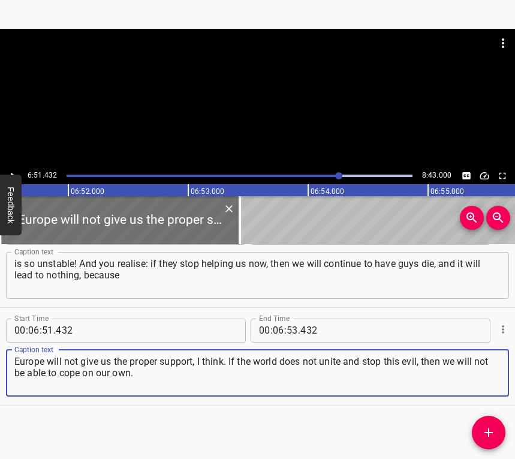
type textarea "Europe will not give us the proper support, I think. If the world does not unit…"
click at [14, 167] on div at bounding box center [257, 98] width 515 height 139
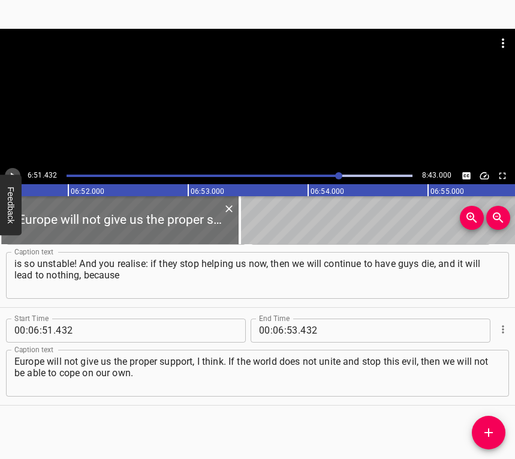
click at [13, 172] on icon "Play/Pause" at bounding box center [12, 175] width 11 height 11
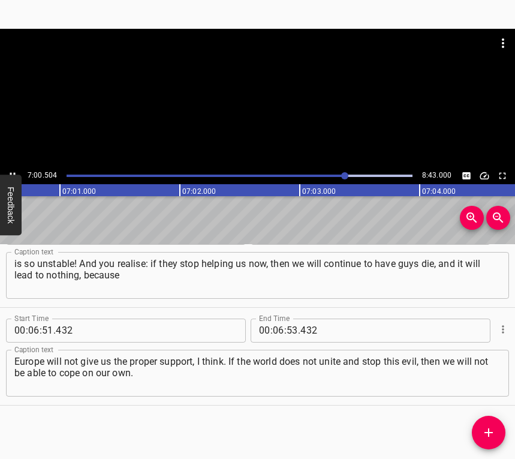
click at [8, 169] on button "Play/Pause" at bounding box center [13, 176] width 16 height 16
click at [274, 331] on input "number" at bounding box center [278, 331] width 11 height 24
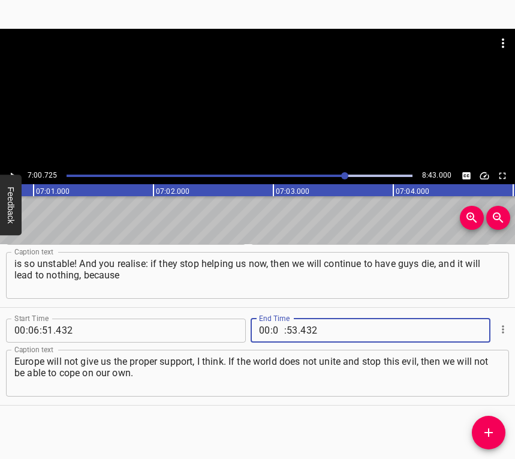
type input "07"
type input "00"
type input "725"
click at [489, 428] on icon "Add Cue" at bounding box center [489, 432] width 14 height 14
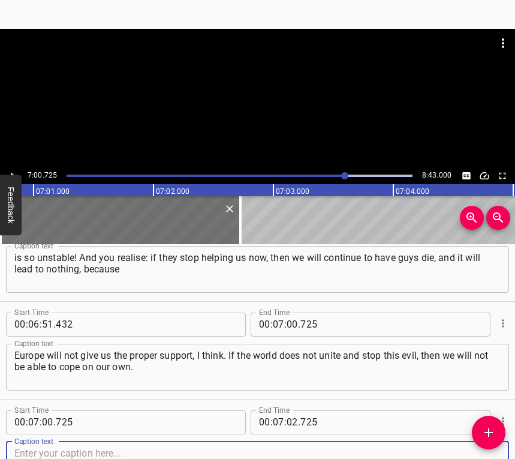
scroll to position [4632, 0]
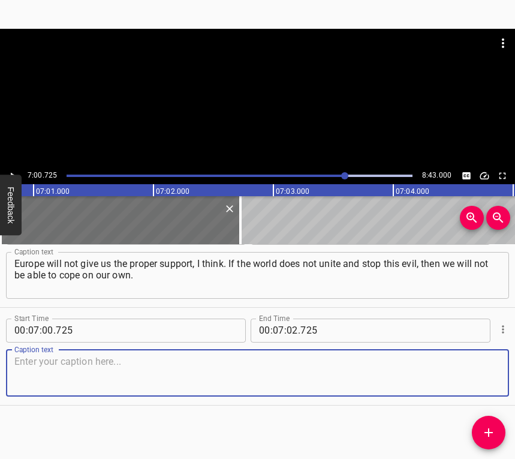
click at [483, 374] on textarea at bounding box center [257, 373] width 486 height 34
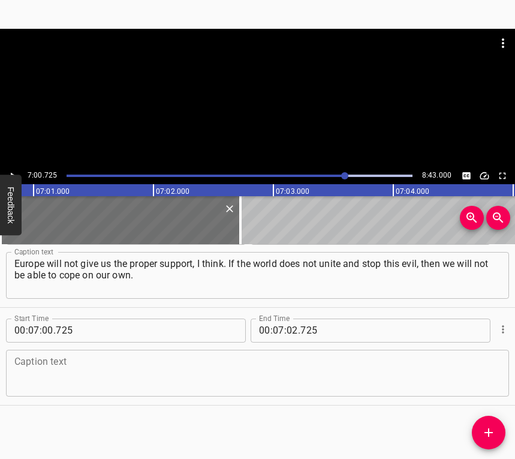
click at [218, 381] on textarea at bounding box center [257, 373] width 486 height 34
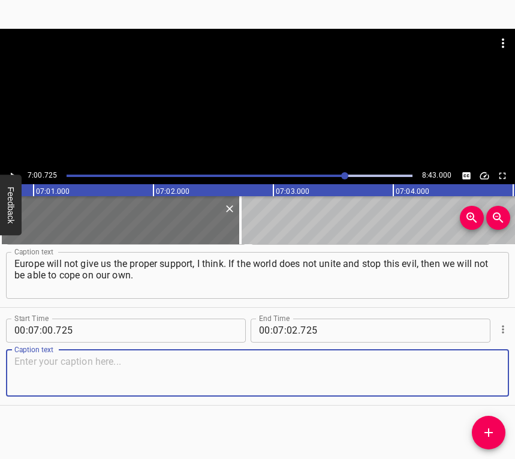
paste textarea "We are too small, we will not be enough. We will just run out of time, and the …"
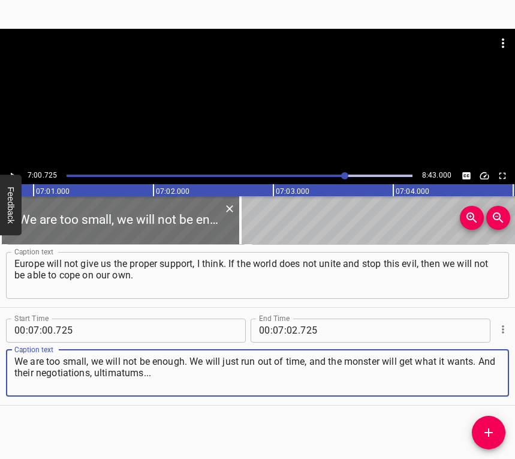
type textarea "We are too small, we will not be enough. We will just run out of time, and the …"
click at [11, 173] on icon "Play/Pause" at bounding box center [13, 175] width 5 height 7
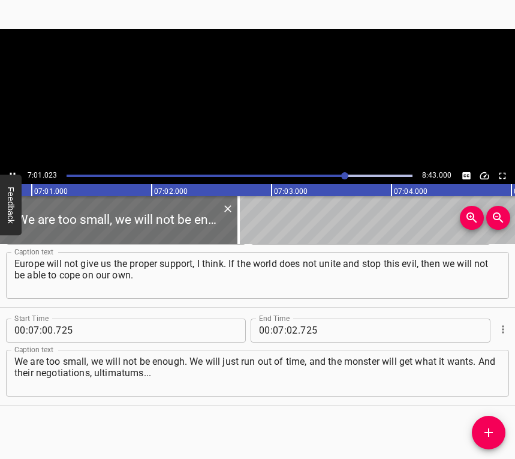
scroll to position [0, 50507]
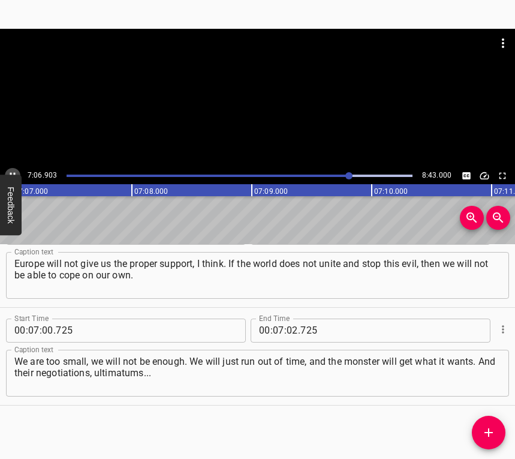
click at [13, 170] on icon "Play/Pause" at bounding box center [12, 175] width 11 height 11
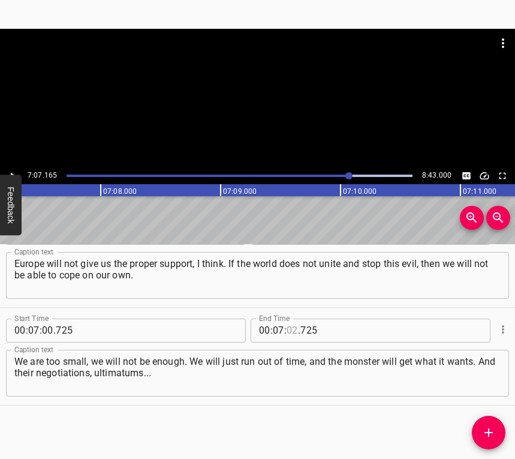
click at [287, 330] on input "number" at bounding box center [292, 331] width 11 height 24
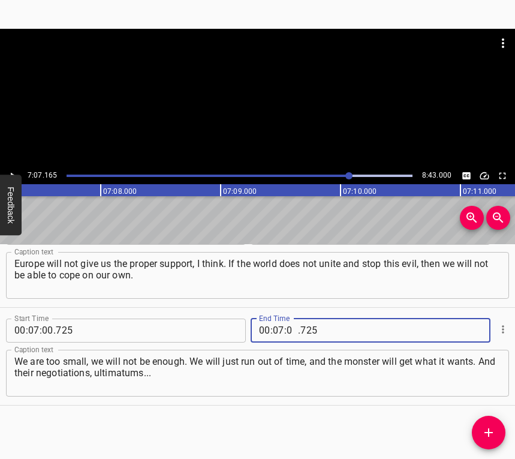
type input "07"
type input "165"
click at [485, 431] on icon "Add Cue" at bounding box center [489, 432] width 14 height 14
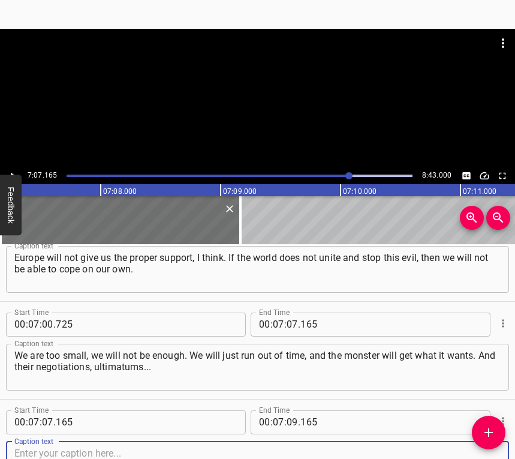
scroll to position [4730, 0]
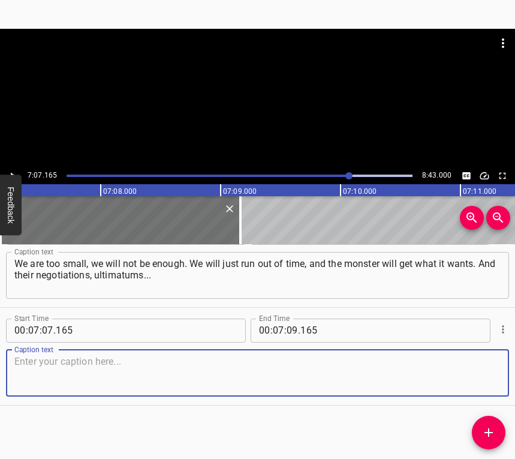
click at [482, 378] on textarea at bounding box center [257, 373] width 486 height 34
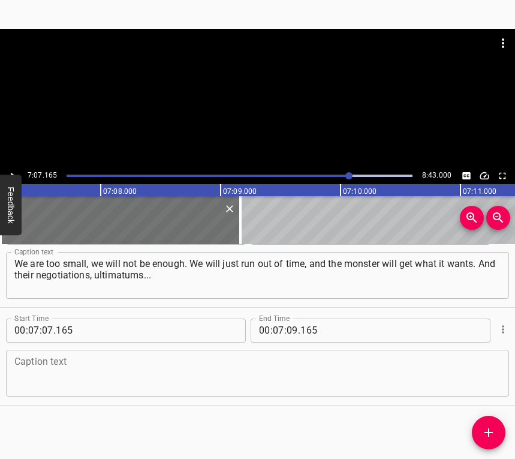
click at [102, 372] on textarea at bounding box center [257, 373] width 486 height 34
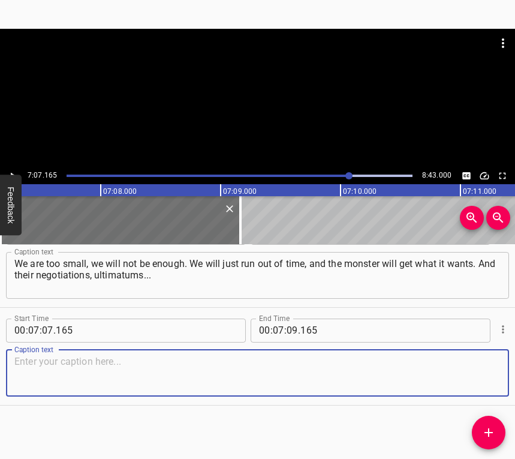
paste textarea "You understand that they do not care about anything. They don’t care about anyt…"
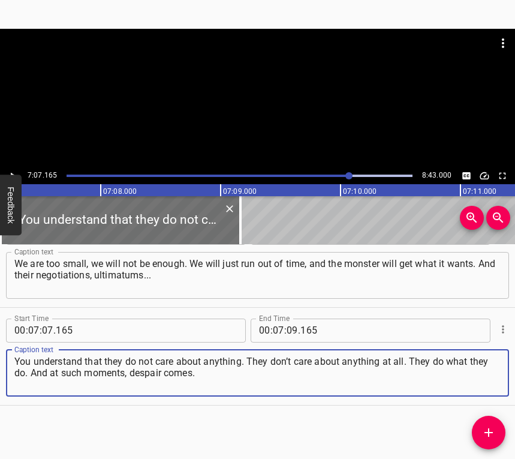
type textarea "You understand that they do not care about anything. They don’t care about anyt…"
click at [10, 169] on button "Play/Pause" at bounding box center [13, 176] width 16 height 16
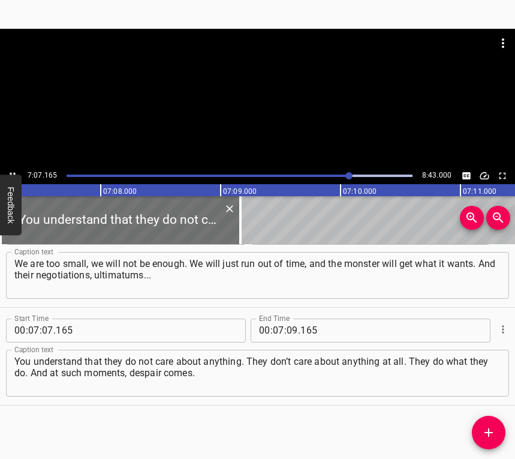
scroll to position [0, 51266]
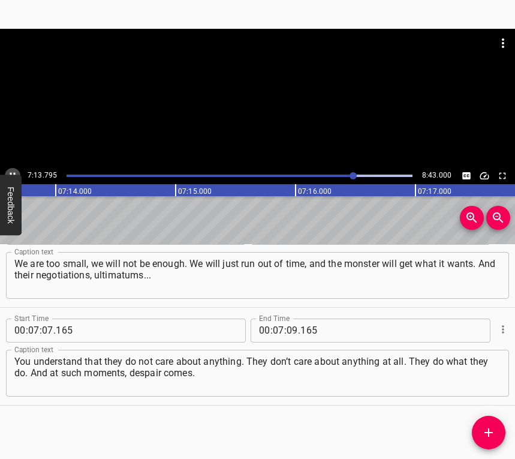
click at [12, 170] on icon "Play/Pause" at bounding box center [12, 175] width 11 height 11
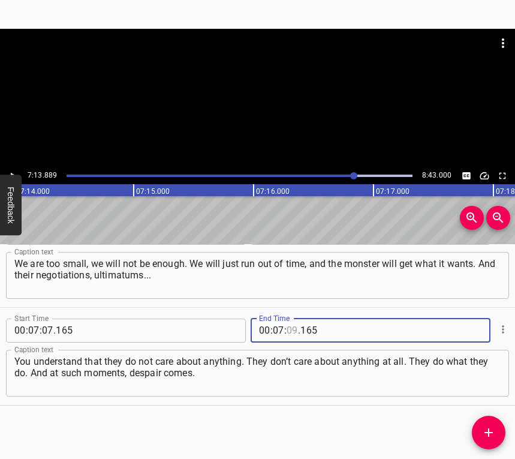
click at [293, 328] on input "number" at bounding box center [292, 331] width 11 height 24
type input "13"
type input "889"
click at [488, 430] on icon "Add Cue" at bounding box center [489, 432] width 8 height 8
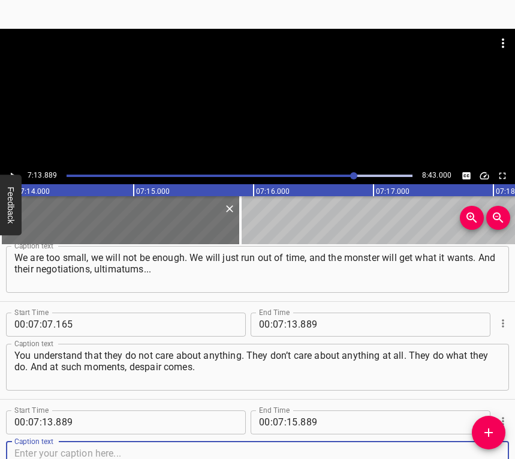
scroll to position [4827, 0]
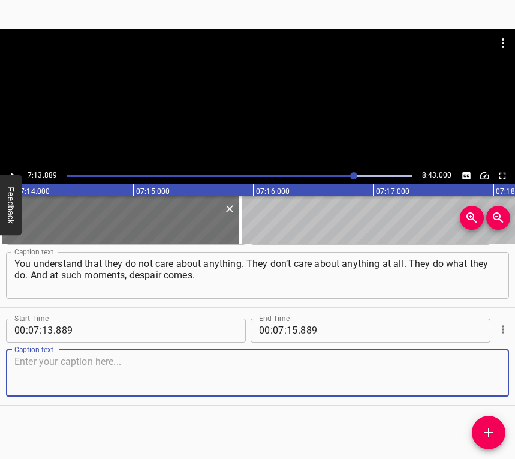
drag, startPoint x: 485, startPoint y: 371, endPoint x: 510, endPoint y: 357, distance: 29.5
click at [487, 368] on textarea at bounding box center [257, 373] width 486 height 34
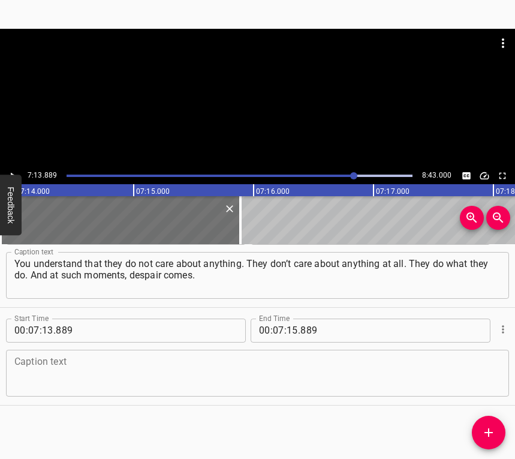
click at [107, 371] on textarea at bounding box center [257, 373] width 486 height 34
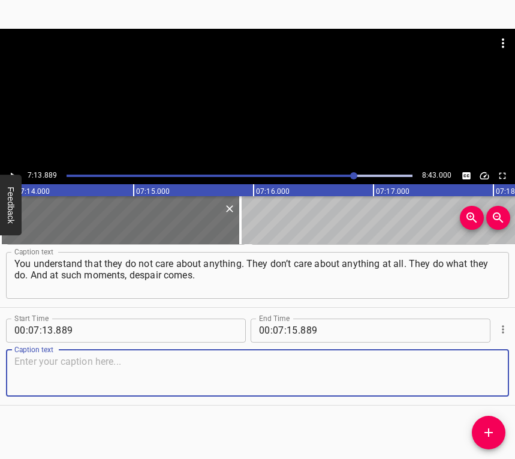
paste textarea "And then you see that the guys are working, we are holding on, people are plant…"
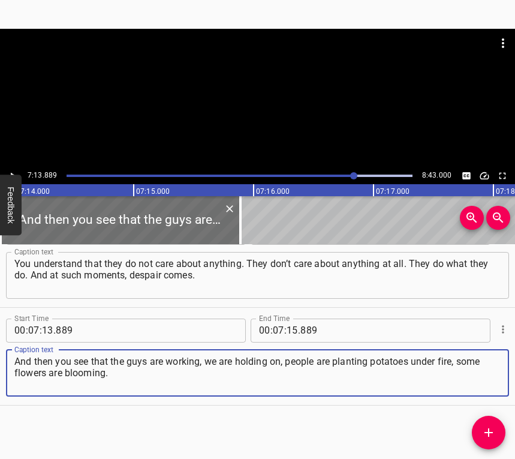
type textarea "And then you see that the guys are working, we are holding on, people are plant…"
click at [9, 170] on icon "Play/Pause" at bounding box center [12, 175] width 11 height 11
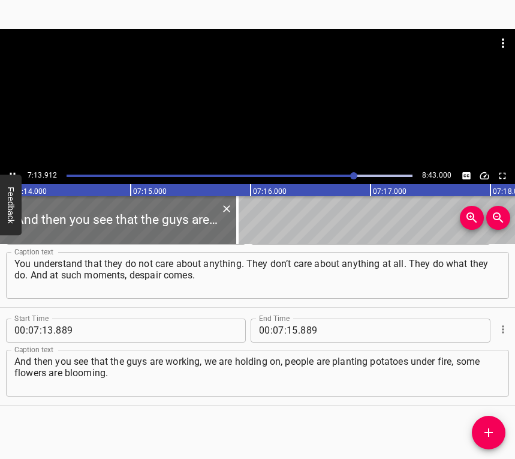
scroll to position [0, 52092]
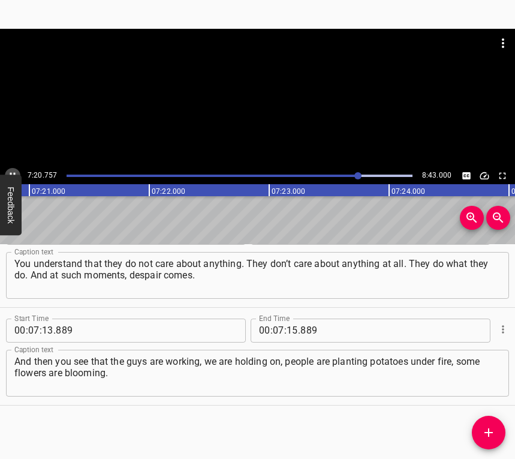
click at [10, 171] on icon "Play/Pause" at bounding box center [12, 175] width 11 height 11
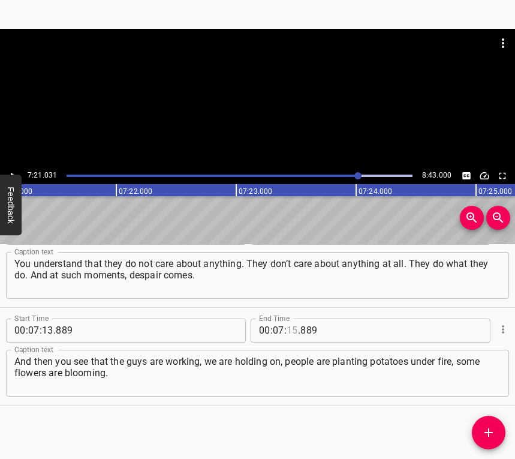
click at [287, 326] on input "number" at bounding box center [292, 331] width 11 height 24
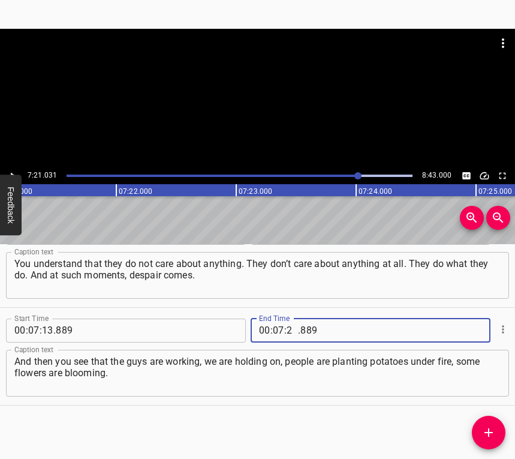
type input "21"
type input "031"
click at [492, 427] on icon "Add Cue" at bounding box center [489, 432] width 14 height 14
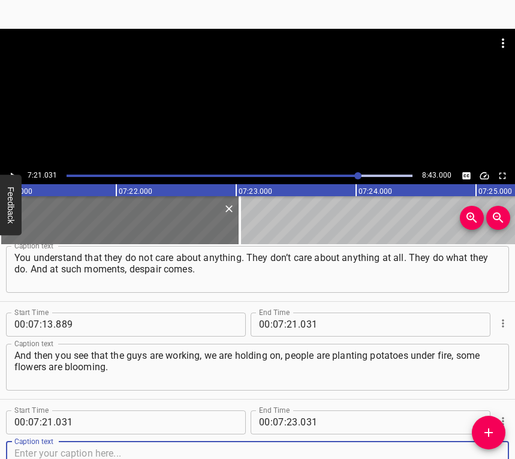
scroll to position [4925, 0]
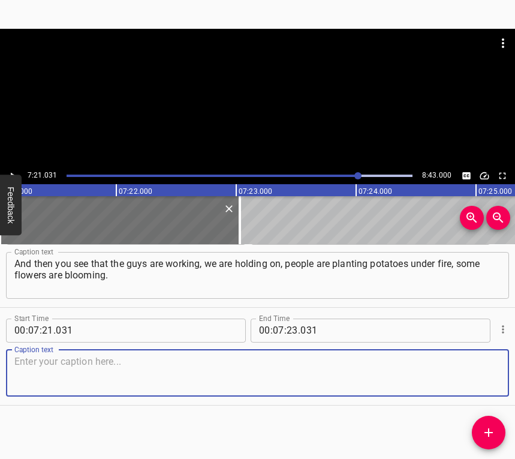
click at [488, 383] on textarea at bounding box center [257, 373] width 486 height 34
click at [52, 365] on textarea at bounding box center [257, 373] width 486 height 34
paste textarea "And you realise that we have been holding out against this monster for three ye…"
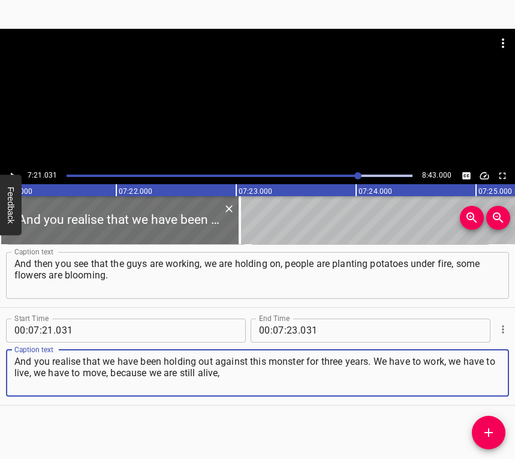
type textarea "And you realise that we have been holding out against this monster for three ye…"
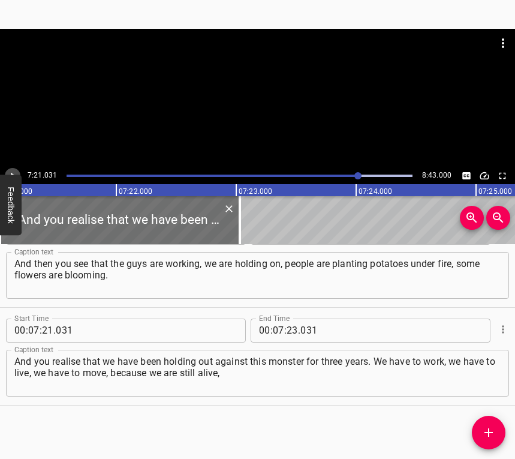
click at [14, 168] on button "Play/Pause" at bounding box center [13, 176] width 16 height 16
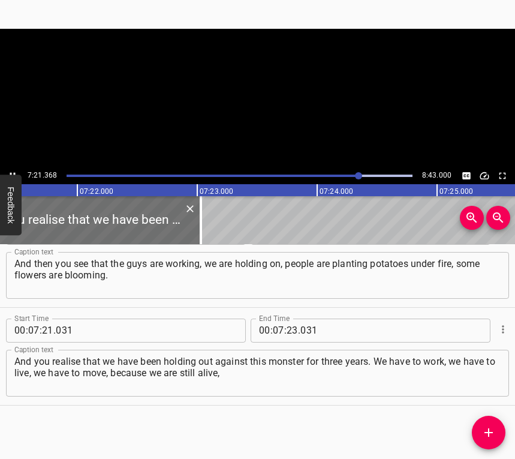
scroll to position [0, 52981]
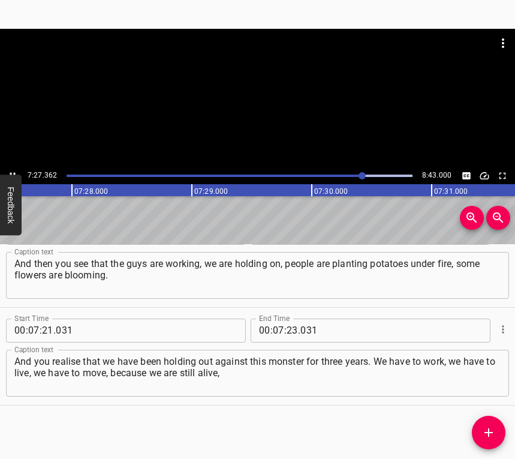
click at [11, 167] on div at bounding box center [257, 98] width 515 height 139
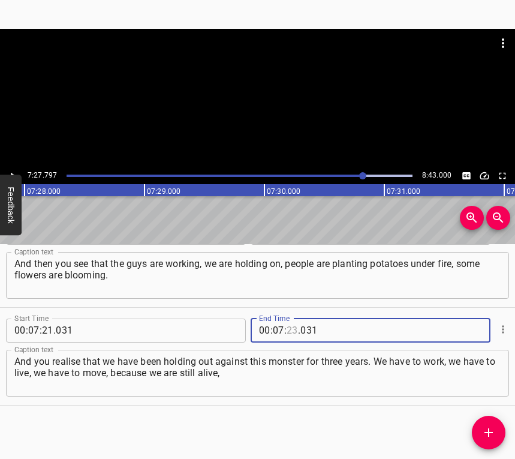
click at [287, 326] on input "number" at bounding box center [292, 331] width 11 height 24
type input "27"
type input "797"
click at [488, 434] on icon "Add Cue" at bounding box center [489, 432] width 14 height 14
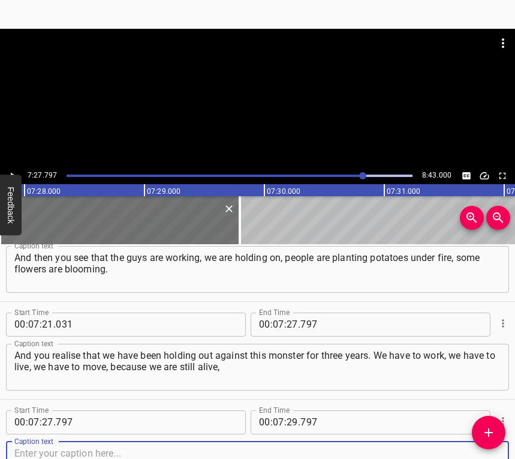
scroll to position [5023, 0]
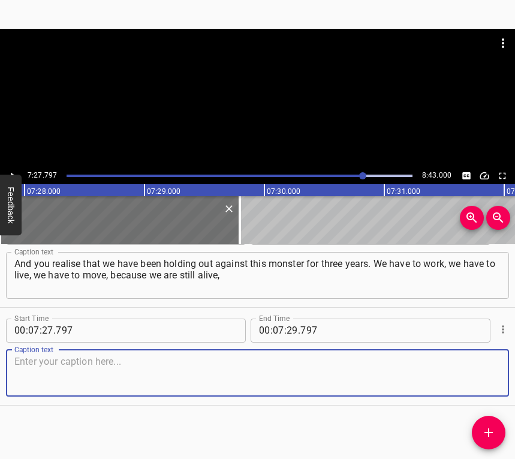
click at [471, 377] on textarea at bounding box center [257, 373] width 486 height 34
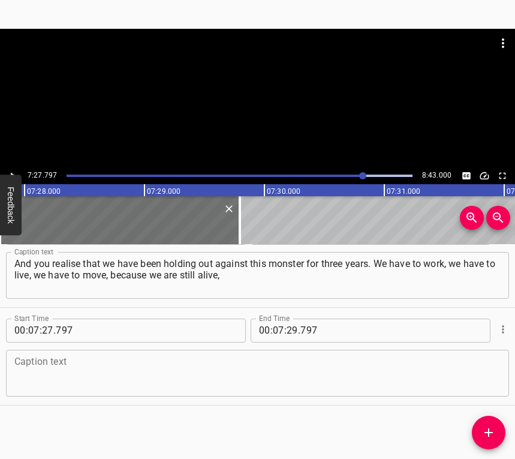
click at [77, 372] on textarea at bounding box center [257, 373] width 486 height 34
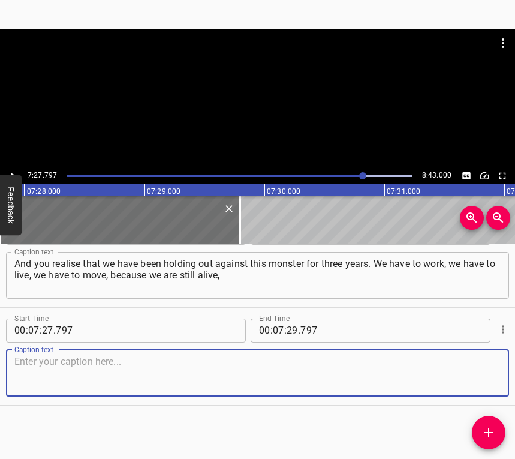
paste textarea "we are still here, and we are all together. And then somehow you move away from…"
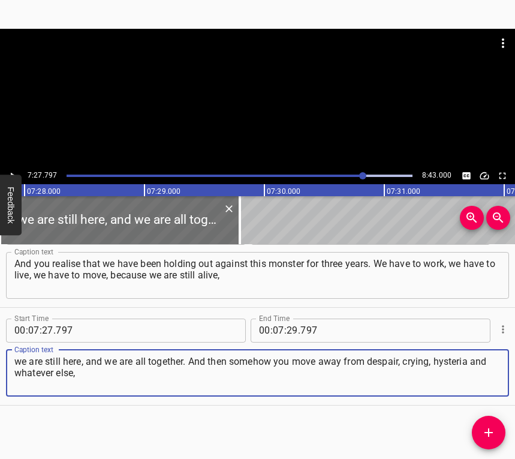
type textarea "we are still here, and we are all together. And then somehow you move away from…"
click at [17, 169] on button "Play/Pause" at bounding box center [13, 176] width 16 height 16
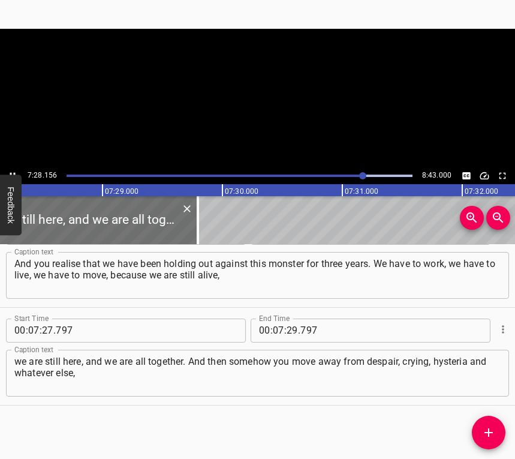
scroll to position [0, 53793]
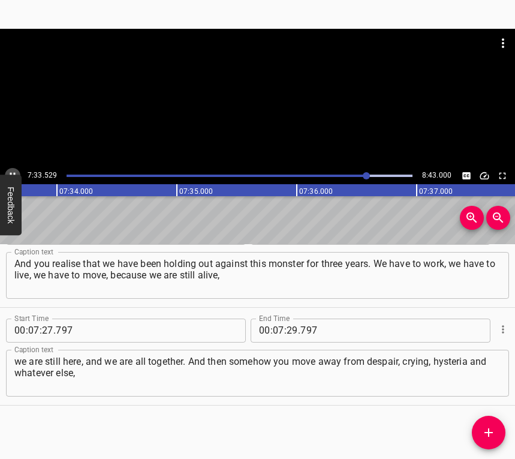
click at [11, 172] on icon "Play/Pause" at bounding box center [12, 175] width 11 height 11
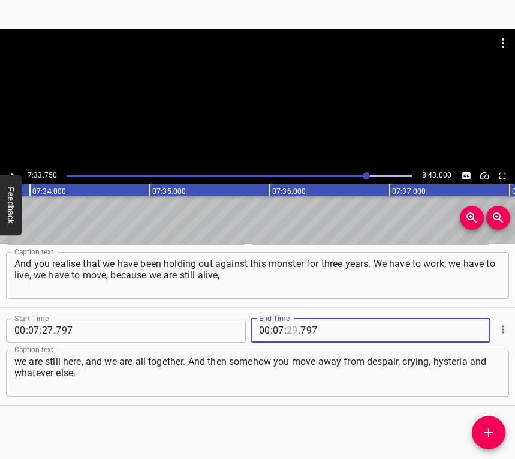
click at [290, 329] on input "number" at bounding box center [292, 331] width 11 height 24
type input "33"
type input "750"
click at [493, 441] on button "Add Cue" at bounding box center [489, 433] width 34 height 34
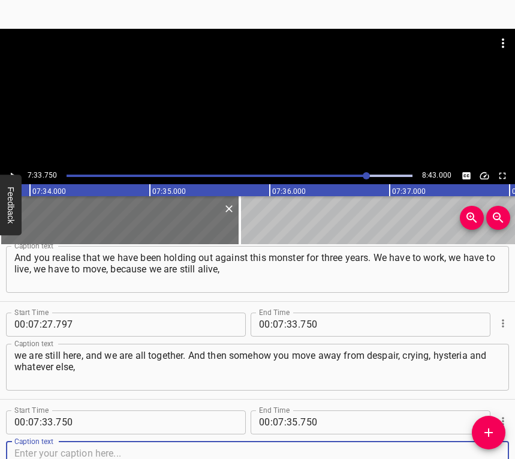
scroll to position [5121, 0]
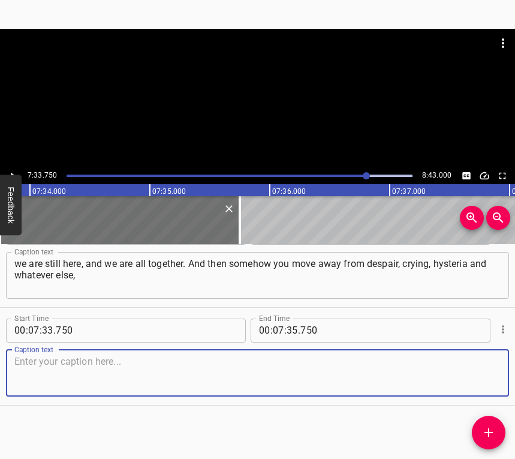
drag, startPoint x: 482, startPoint y: 381, endPoint x: 512, endPoint y: 359, distance: 37.4
click at [482, 380] on textarea at bounding box center [257, 373] width 486 height 34
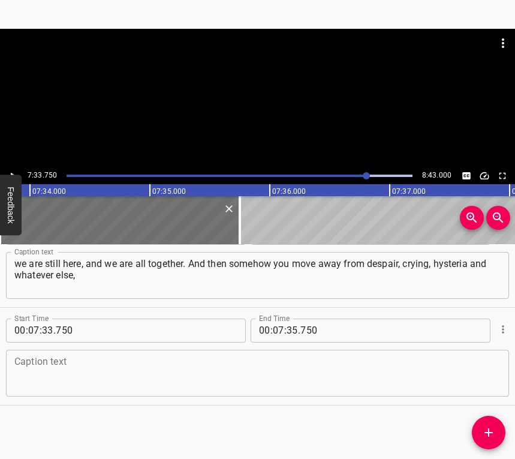
click at [65, 372] on textarea at bounding box center [257, 373] width 486 height 34
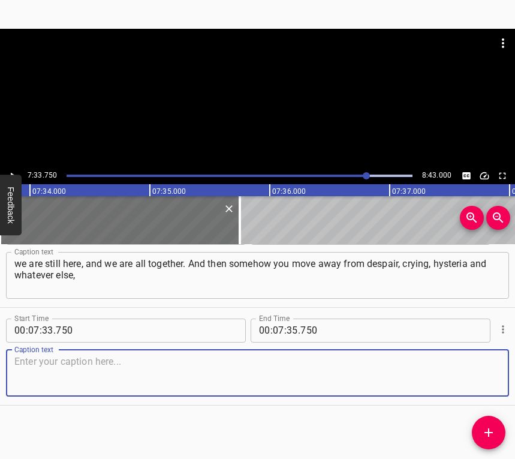
paste textarea "and we move on to the point where everything will be fine. Once, before I got a…"
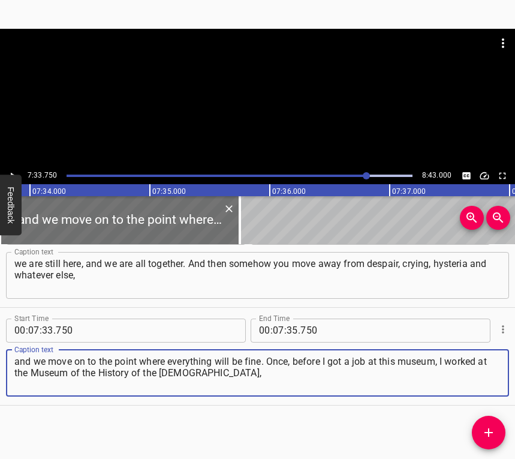
type textarea "and we move on to the point where everything will be fine. Once, before I got a…"
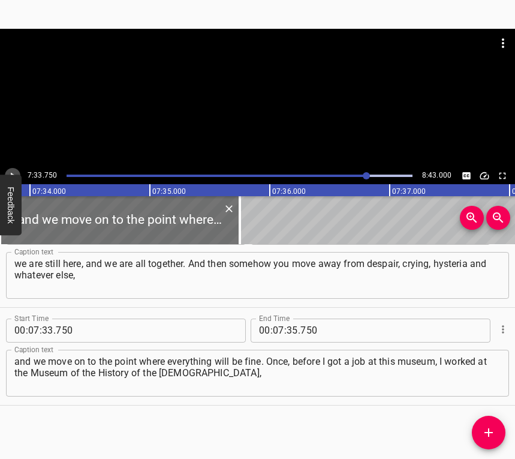
click at [13, 171] on icon "Play/Pause" at bounding box center [12, 175] width 11 height 11
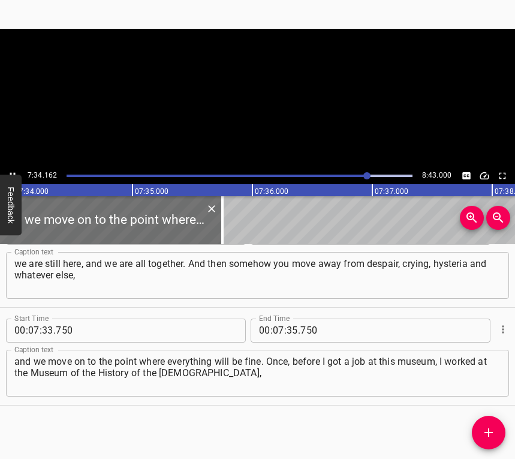
scroll to position [0, 54484]
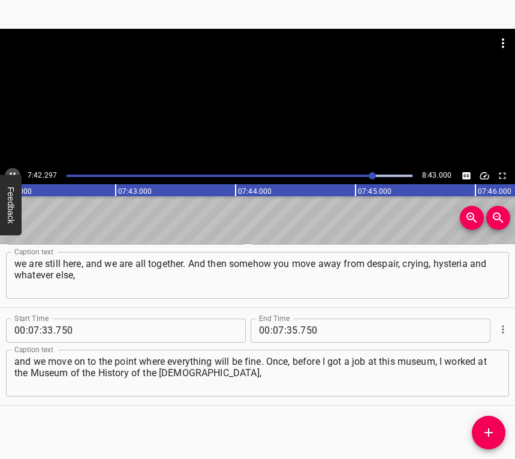
click at [14, 170] on icon "Play/Pause" at bounding box center [12, 175] width 11 height 11
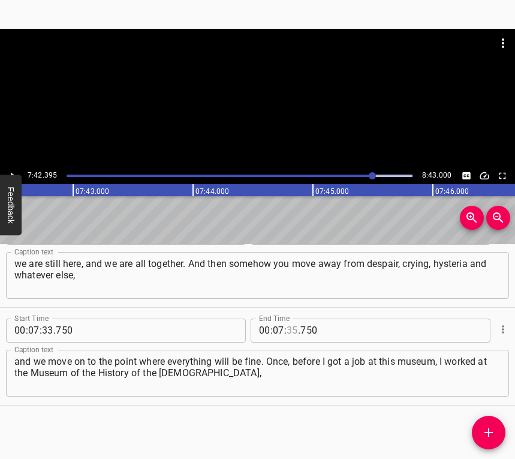
click at [290, 330] on input "number" at bounding box center [292, 331] width 11 height 24
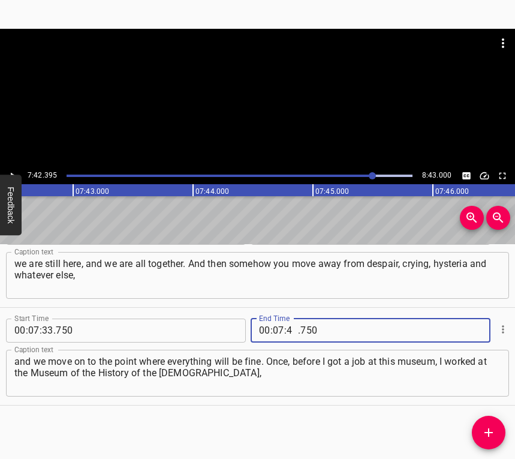
type input "42"
type input "395"
click at [492, 434] on icon "Add Cue" at bounding box center [489, 432] width 14 height 14
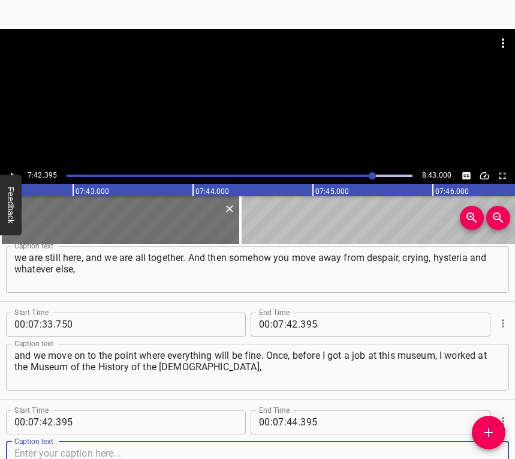
scroll to position [5219, 0]
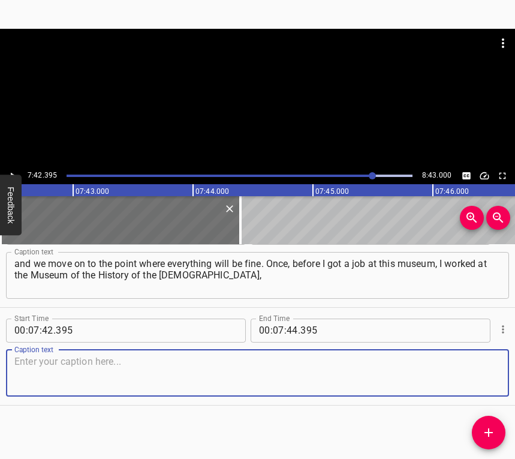
drag, startPoint x: 472, startPoint y: 379, endPoint x: 486, endPoint y: 364, distance: 20.8
click at [472, 377] on textarea at bounding box center [257, 373] width 486 height 34
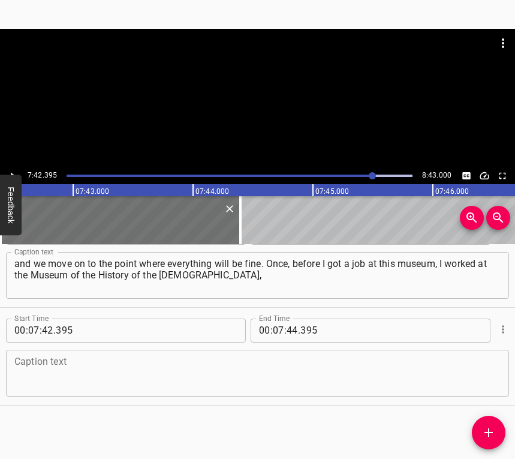
click at [44, 363] on textarea at bounding box center [257, 373] width 486 height 34
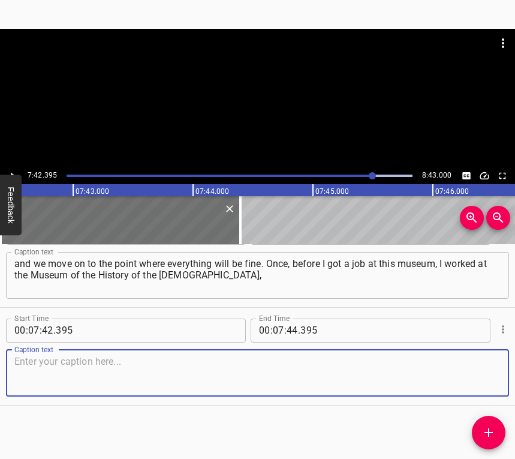
paste textarea "and we had a girl who had moved from the [GEOGRAPHIC_DATA] region. She was very…"
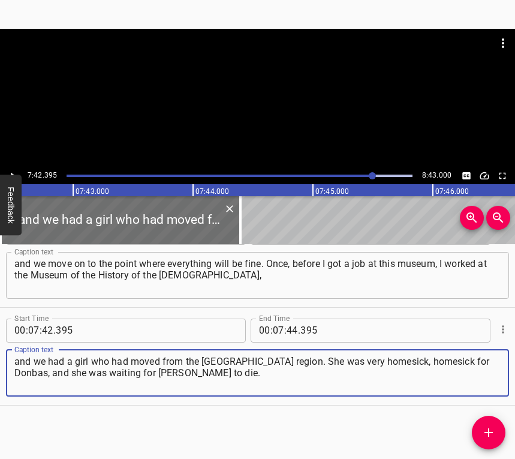
type textarea "and we had a girl who had moved from the [GEOGRAPHIC_DATA] region. She was very…"
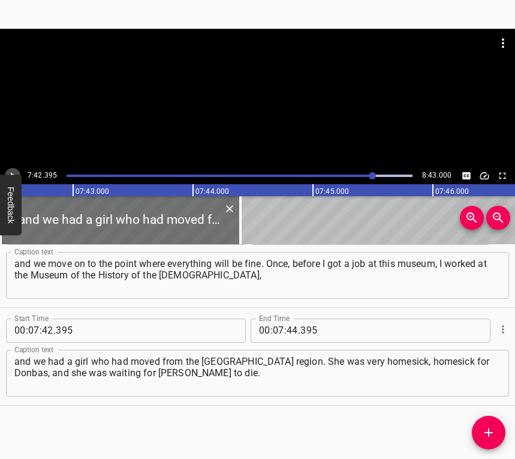
click at [14, 172] on icon "Play/Pause" at bounding box center [12, 175] width 11 height 11
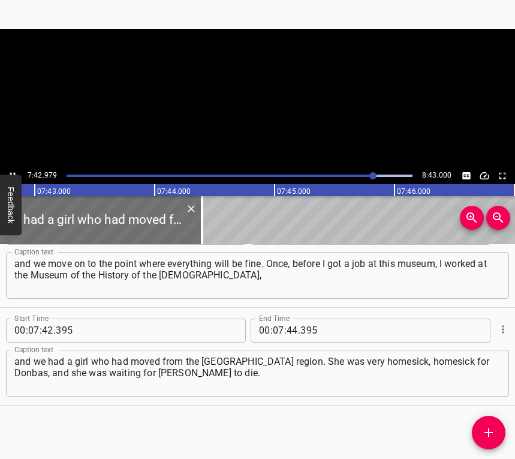
scroll to position [0, 55542]
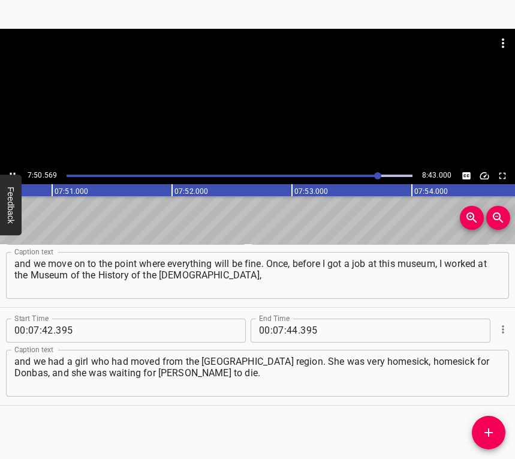
click at [12, 169] on button "Play/Pause" at bounding box center [13, 176] width 16 height 16
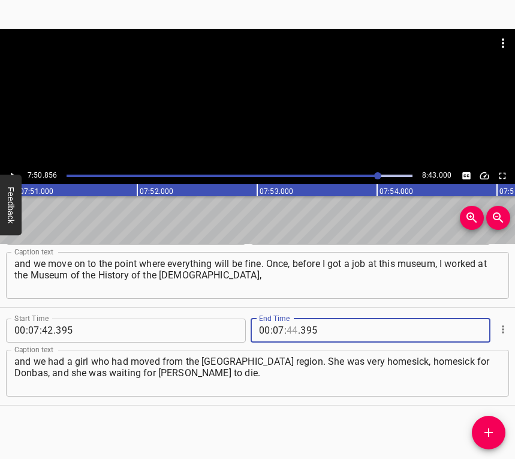
click at [288, 328] on input "number" at bounding box center [292, 331] width 11 height 24
type input "50"
type input "856"
click at [489, 431] on icon "Add Cue" at bounding box center [489, 432] width 8 height 8
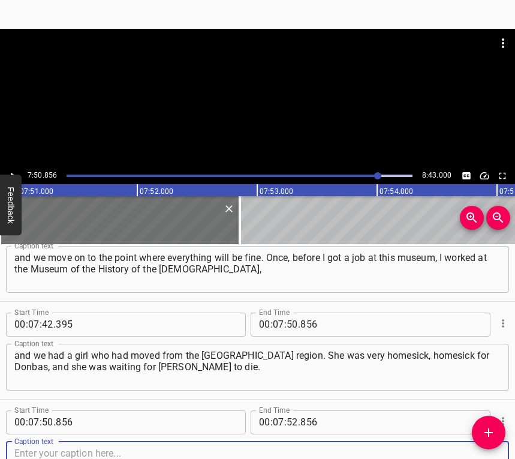
scroll to position [5316, 0]
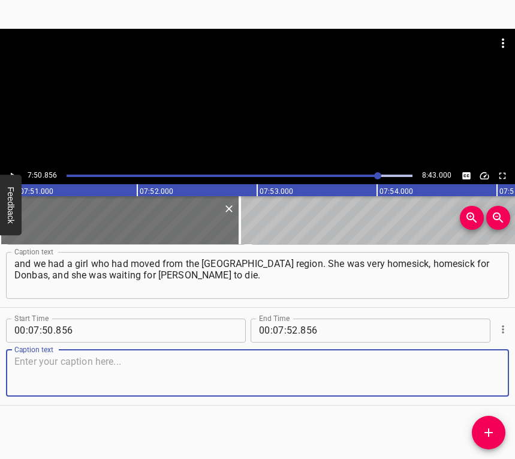
click at [477, 376] on textarea at bounding box center [257, 373] width 486 height 34
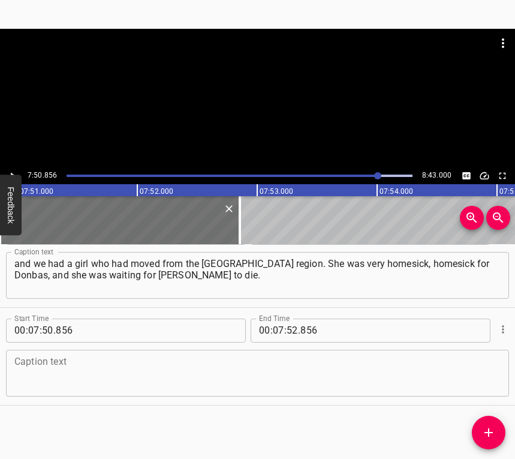
click at [158, 371] on textarea at bounding box center [257, 373] width 486 height 34
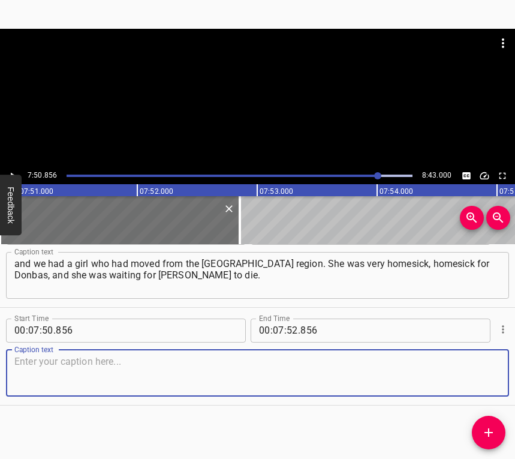
paste textarea "That house is no longer there, the girl has moved abroad. But then she said: “W…"
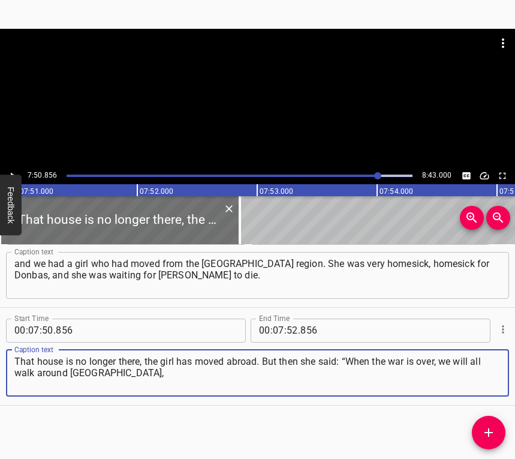
type textarea "That house is no longer there, the girl has moved abroad. But then she said: “W…"
click at [14, 172] on icon "Play/Pause" at bounding box center [12, 175] width 11 height 11
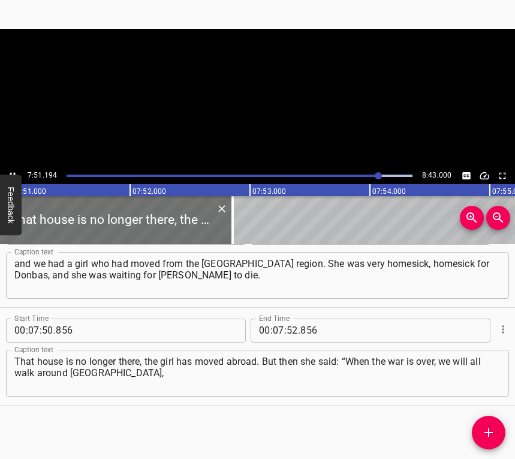
scroll to position [0, 56527]
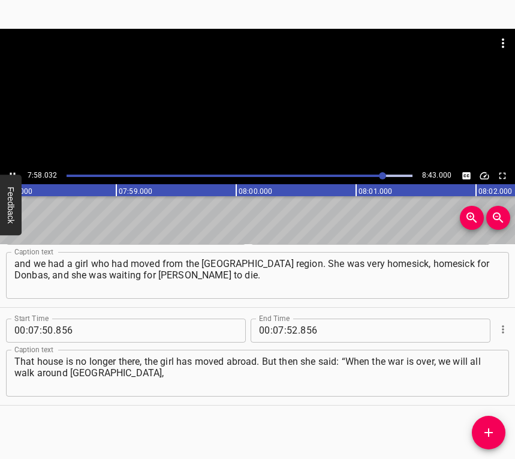
click at [14, 170] on icon "Play/Pause" at bounding box center [12, 175] width 11 height 11
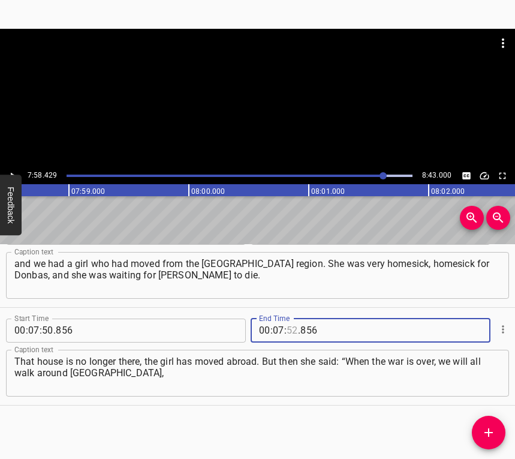
click at [290, 332] on input "number" at bounding box center [292, 331] width 11 height 24
type input "58"
type input "429"
click at [490, 424] on button "Add Cue" at bounding box center [489, 433] width 34 height 34
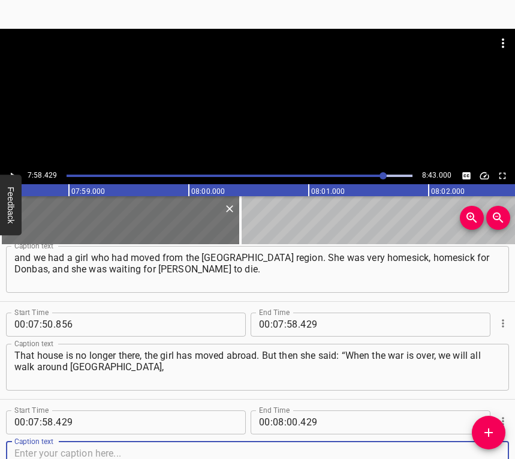
scroll to position [5414, 0]
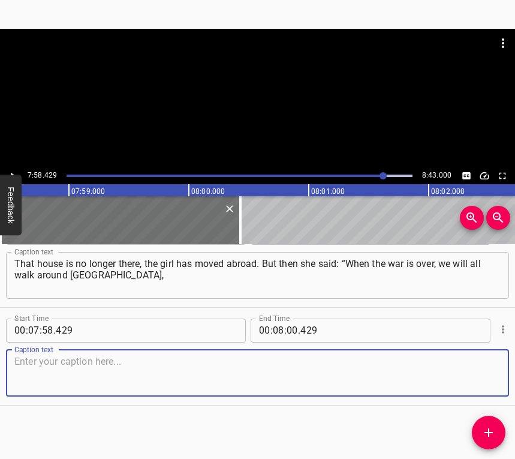
drag, startPoint x: 481, startPoint y: 376, endPoint x: 486, endPoint y: 369, distance: 8.7
click at [481, 375] on textarea at bounding box center [257, 373] width 486 height 34
click at [133, 368] on textarea at bounding box center [257, 373] width 486 height 34
paste textarea "pour champagne for everyone and celebrate the fact that [PERSON_NAME] is dead”.…"
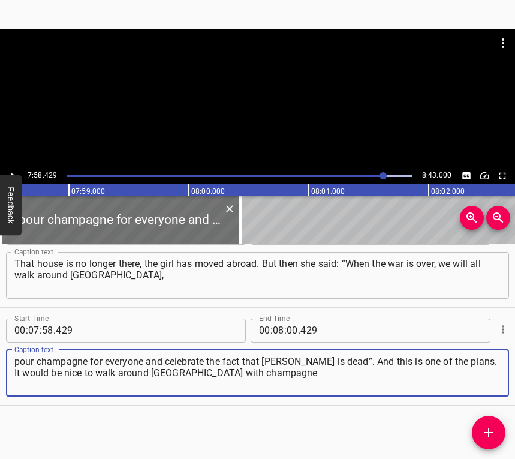
type textarea "pour champagne for everyone and celebrate the fact that [PERSON_NAME] is dead”.…"
click at [13, 172] on icon "Play/Pause" at bounding box center [12, 175] width 11 height 11
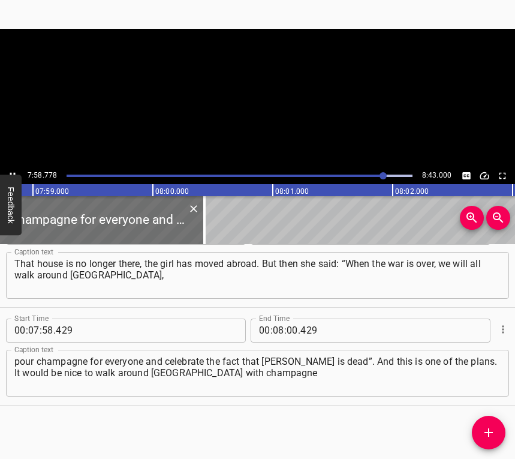
scroll to position [0, 57437]
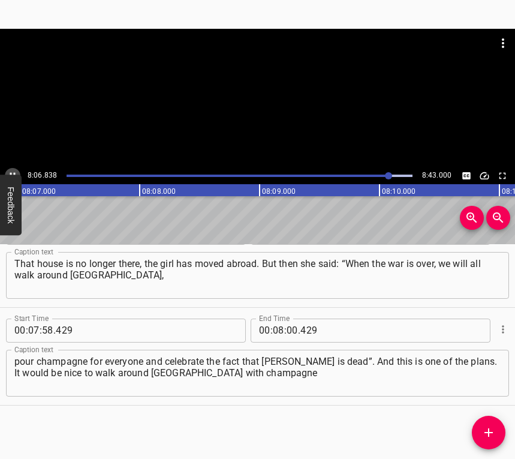
click at [11, 172] on icon "Play/Pause" at bounding box center [12, 175] width 11 height 11
click at [290, 327] on input "number" at bounding box center [292, 331] width 11 height 24
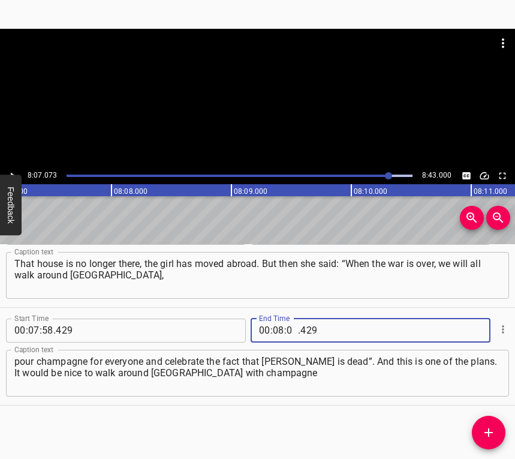
type input "07"
type input "073"
click at [496, 428] on span "Add Cue" at bounding box center [489, 432] width 34 height 14
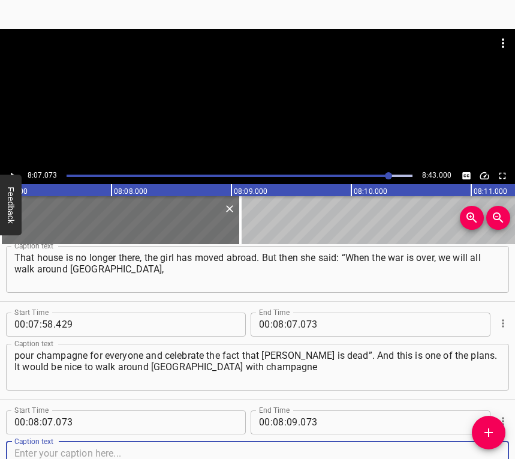
scroll to position [5512, 0]
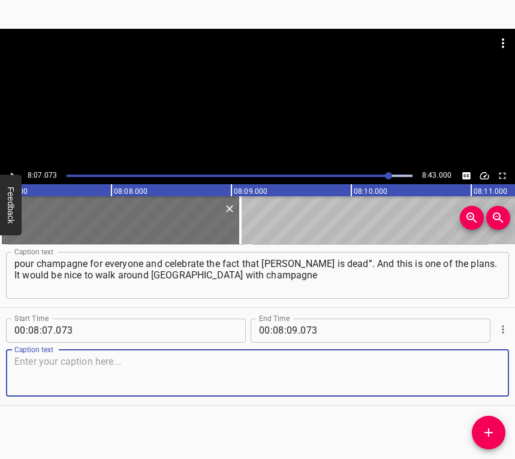
click at [483, 372] on textarea at bounding box center [257, 373] width 486 height 34
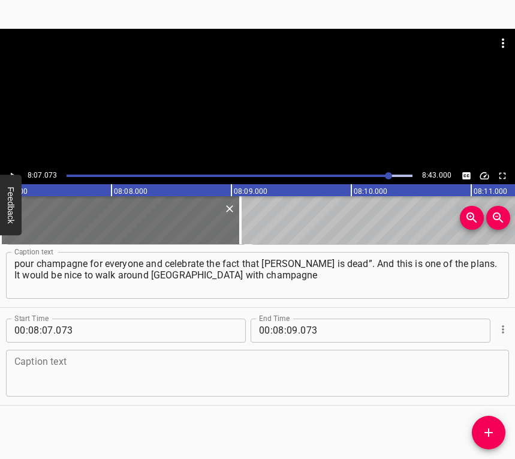
click at [94, 384] on textarea at bounding box center [257, 373] width 486 height 34
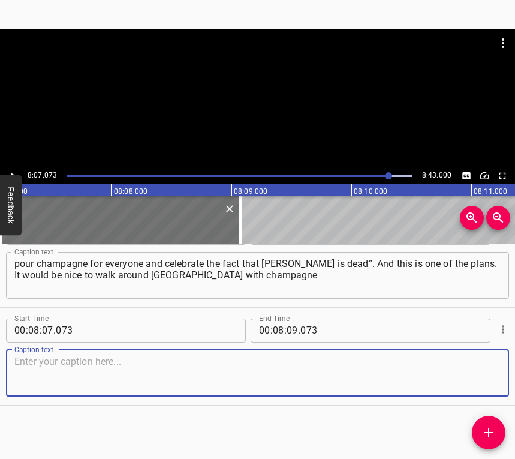
paste textarea "and celebrate it all. In general, I’d like to go back... We have a family tradi…"
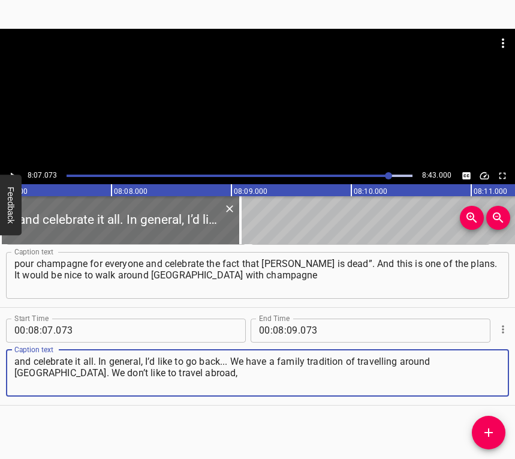
type textarea "and celebrate it all. In general, I’d like to go back... We have a family tradi…"
click at [9, 168] on button "Play/Pause" at bounding box center [13, 176] width 16 height 16
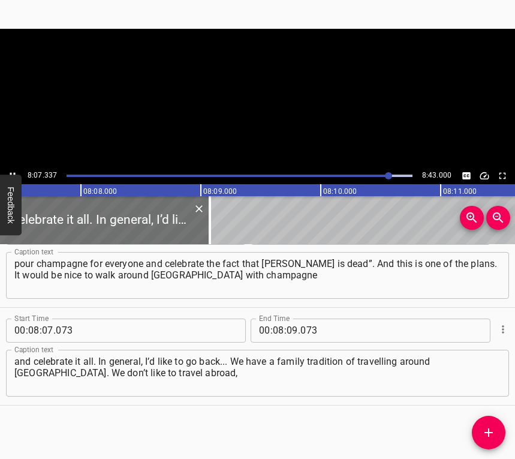
scroll to position [0, 58495]
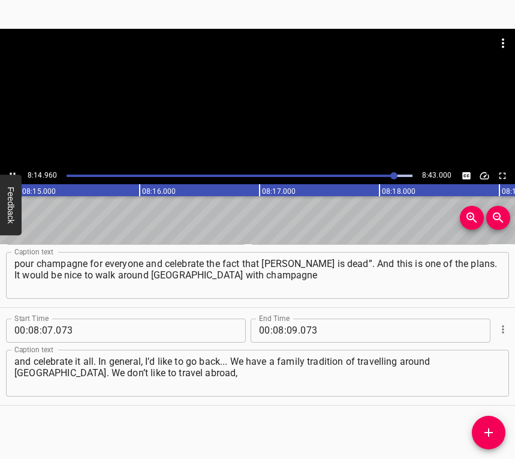
click at [10, 170] on icon "Play/Pause" at bounding box center [12, 175] width 11 height 11
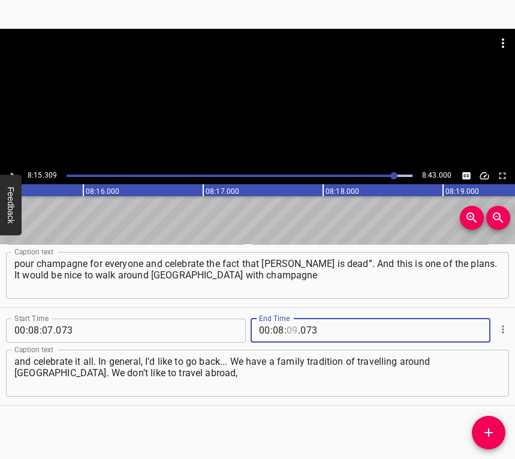
click at [291, 331] on input "number" at bounding box center [292, 331] width 11 height 24
type input "13"
click at [287, 326] on input "number" at bounding box center [292, 331] width 11 height 24
drag, startPoint x: 485, startPoint y: 433, endPoint x: 498, endPoint y: 425, distance: 15.6
click at [486, 433] on icon "Add Cue" at bounding box center [489, 432] width 8 height 8
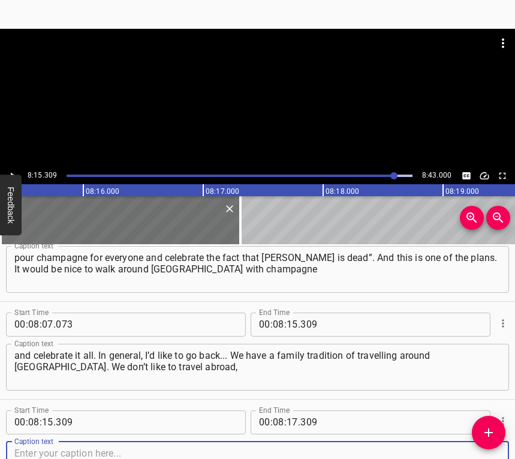
scroll to position [5610, 0]
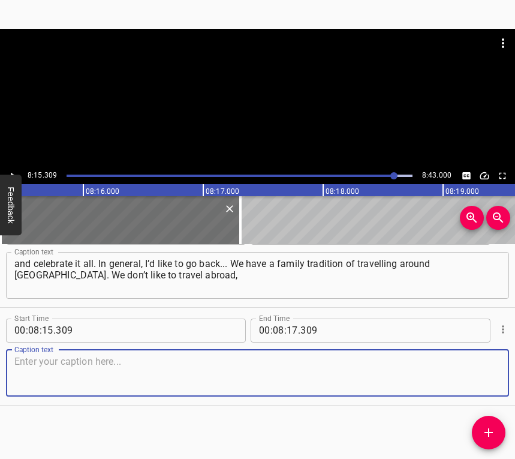
drag, startPoint x: 476, startPoint y: 378, endPoint x: 512, endPoint y: 369, distance: 36.5
click at [479, 377] on textarea at bounding box center [257, 373] width 486 height 34
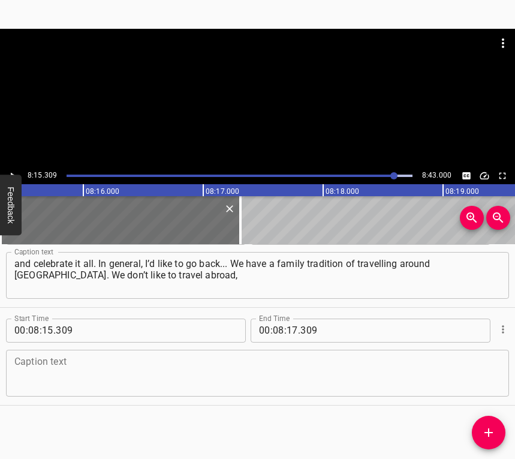
click at [36, 369] on textarea at bounding box center [257, 373] width 486 height 34
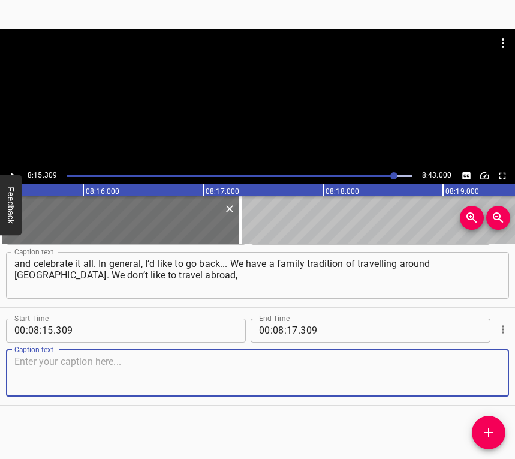
paste textarea "but we like to visit wonderful places, little-known tourist spots... We always …"
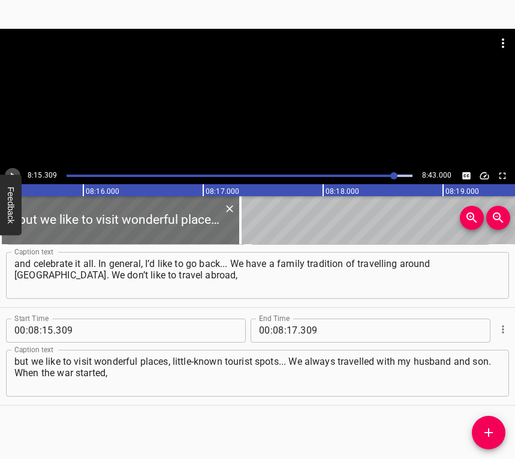
click at [14, 171] on icon "Play/Pause" at bounding box center [12, 175] width 11 height 11
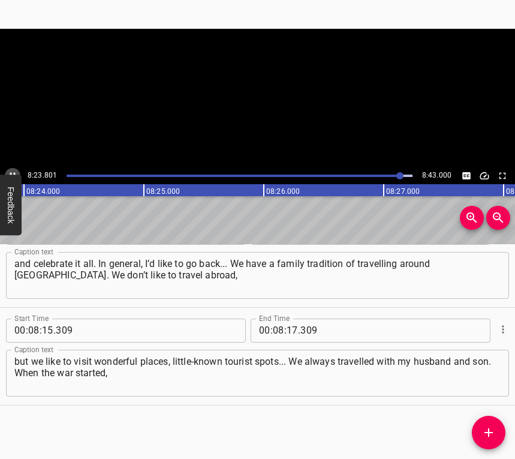
click at [14, 171] on icon "Play/Pause" at bounding box center [12, 175] width 11 height 11
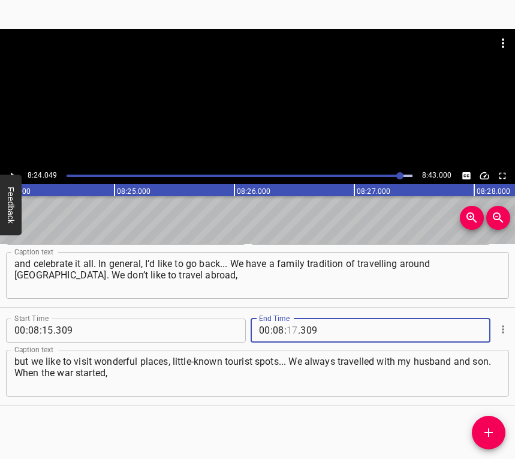
click at [290, 327] on input "number" at bounding box center [292, 331] width 11 height 24
click at [485, 430] on icon "Add Cue" at bounding box center [489, 432] width 14 height 14
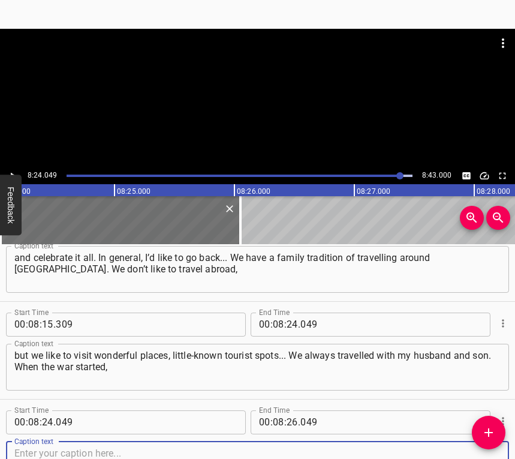
scroll to position [5707, 0]
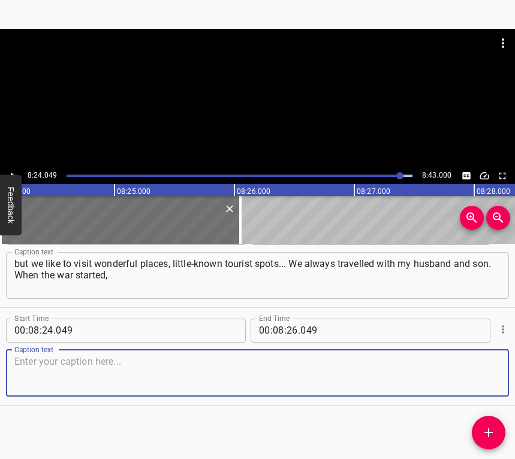
click at [488, 373] on textarea at bounding box center [257, 373] width 486 height 34
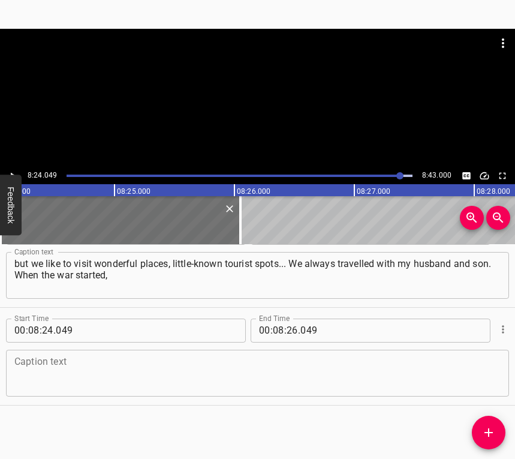
click at [79, 383] on textarea at bounding box center [257, 373] width 486 height 34
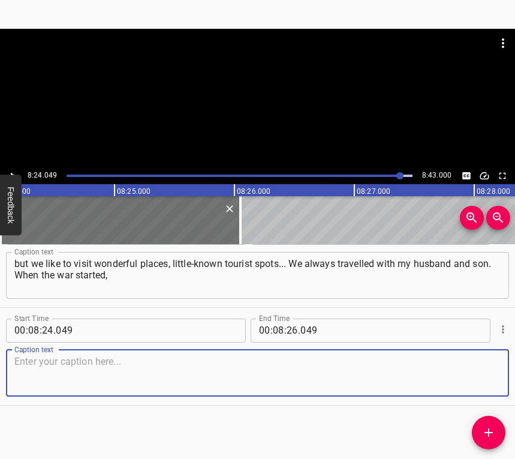
paste textarea "it was clear that this stopped. My husband is in the army, and my son and I are…"
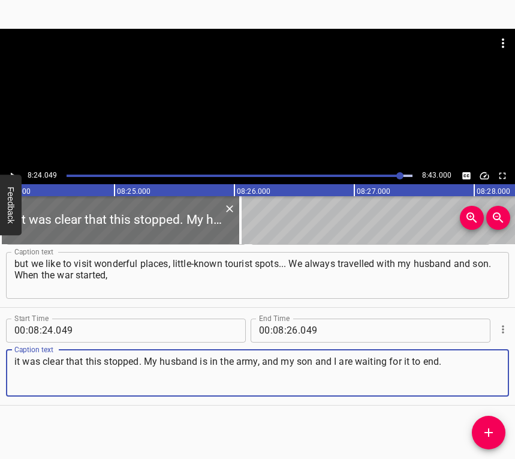
click at [10, 172] on icon "Play/Pause" at bounding box center [12, 175] width 11 height 11
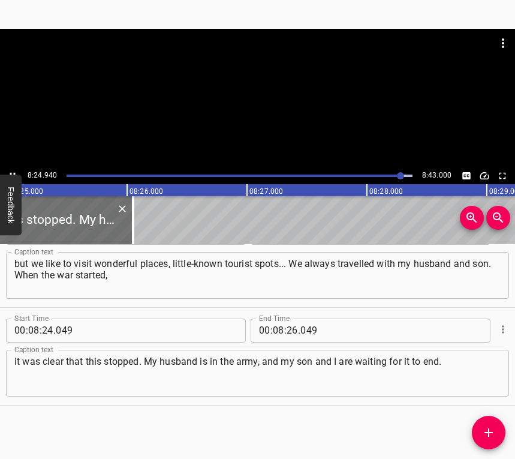
scroll to position [0, 60608]
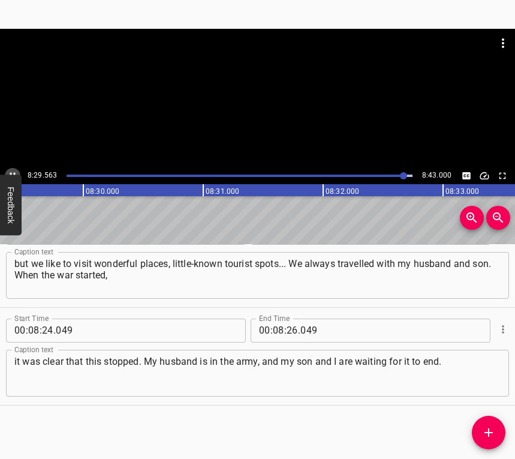
click at [8, 172] on icon "Play/Pause" at bounding box center [12, 175] width 11 height 11
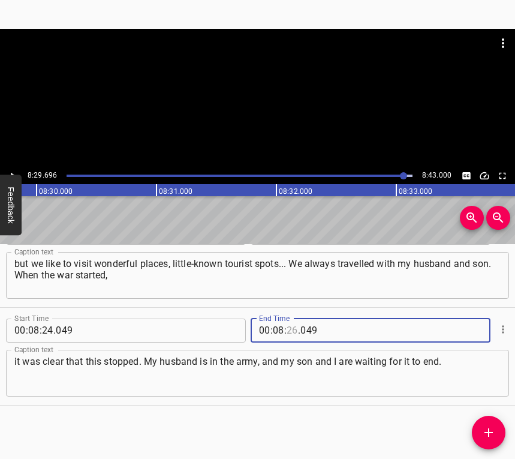
click at [287, 326] on input "number" at bounding box center [292, 331] width 11 height 24
click at [483, 428] on icon "Add Cue" at bounding box center [489, 432] width 14 height 14
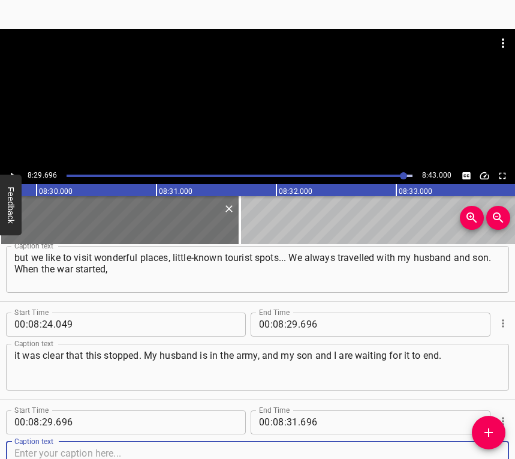
scroll to position [5805, 0]
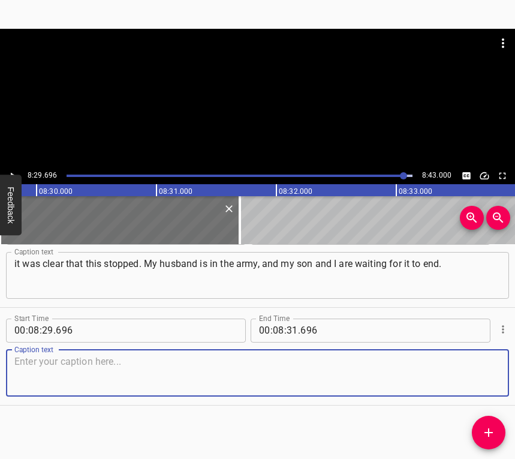
drag, startPoint x: 473, startPoint y: 380, endPoint x: 515, endPoint y: 371, distance: 43.1
click at [473, 380] on textarea at bounding box center [257, 373] width 486 height 34
click at [46, 365] on textarea at bounding box center [257, 373] width 486 height 34
paste textarea "We want life to get back on track and everything to be as it was before..."
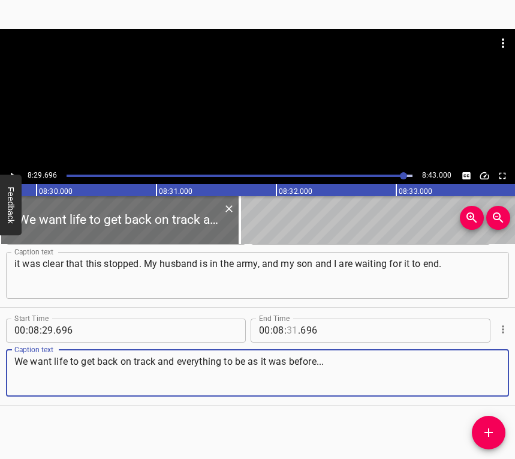
click at [287, 327] on input "number" at bounding box center [292, 331] width 11 height 24
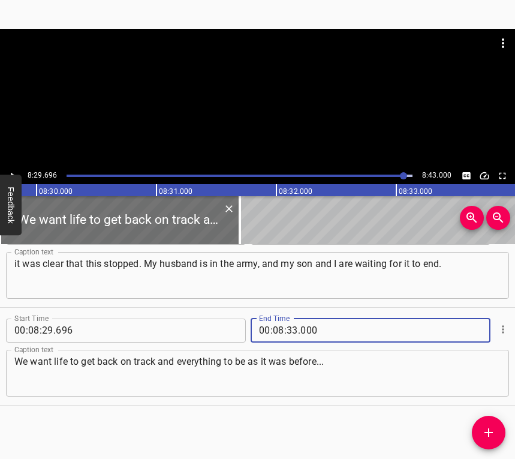
click at [14, 170] on icon "Play/Pause" at bounding box center [12, 175] width 11 height 11
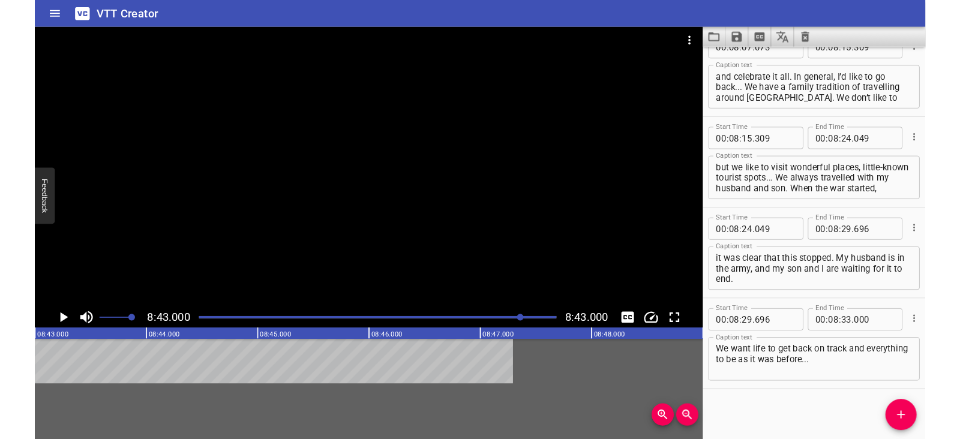
scroll to position [5598, 0]
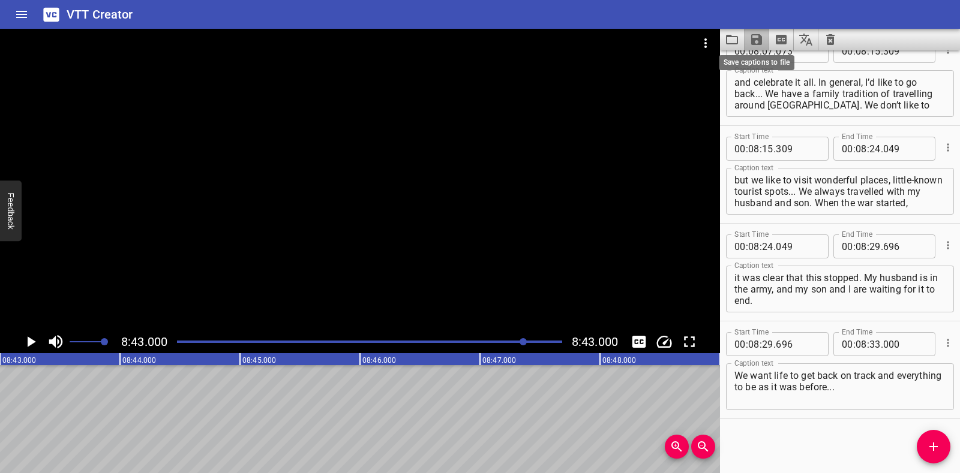
click at [515, 37] on icon "Save captions to file" at bounding box center [756, 39] width 11 height 11
click at [515, 61] on li "Save to VTT file" at bounding box center [788, 66] width 88 height 22
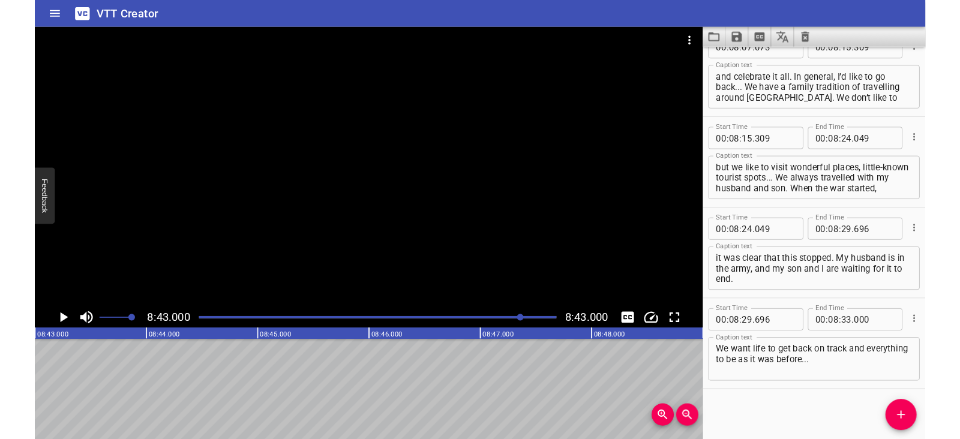
scroll to position [5632, 0]
